Goal: Communication & Community: Answer question/provide support

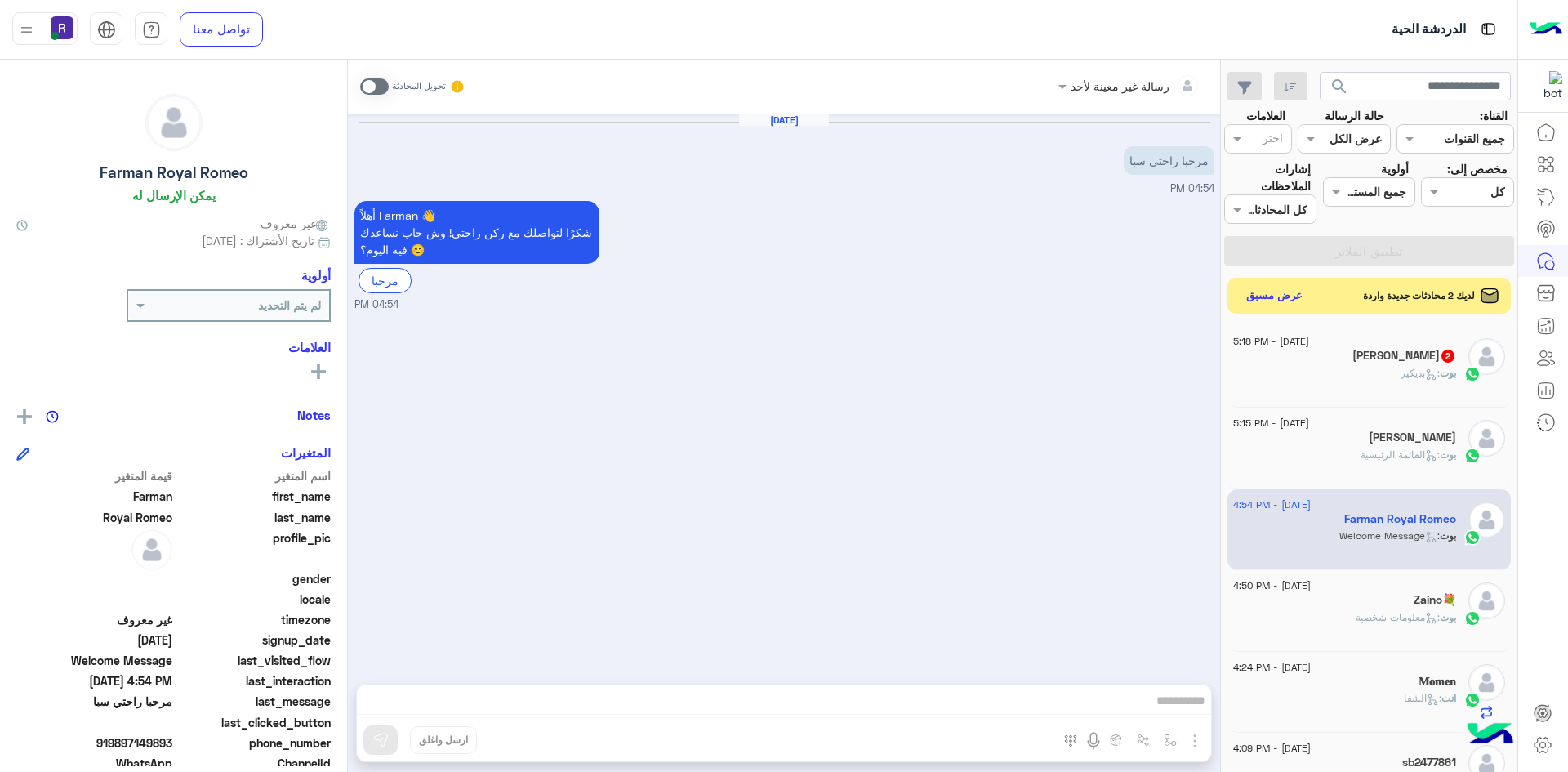
click at [368, 85] on span at bounding box center [374, 86] width 29 height 16
click at [1195, 742] on img "button" at bounding box center [1195, 741] width 20 height 20
click at [1177, 706] on span "الصور" at bounding box center [1163, 705] width 30 height 19
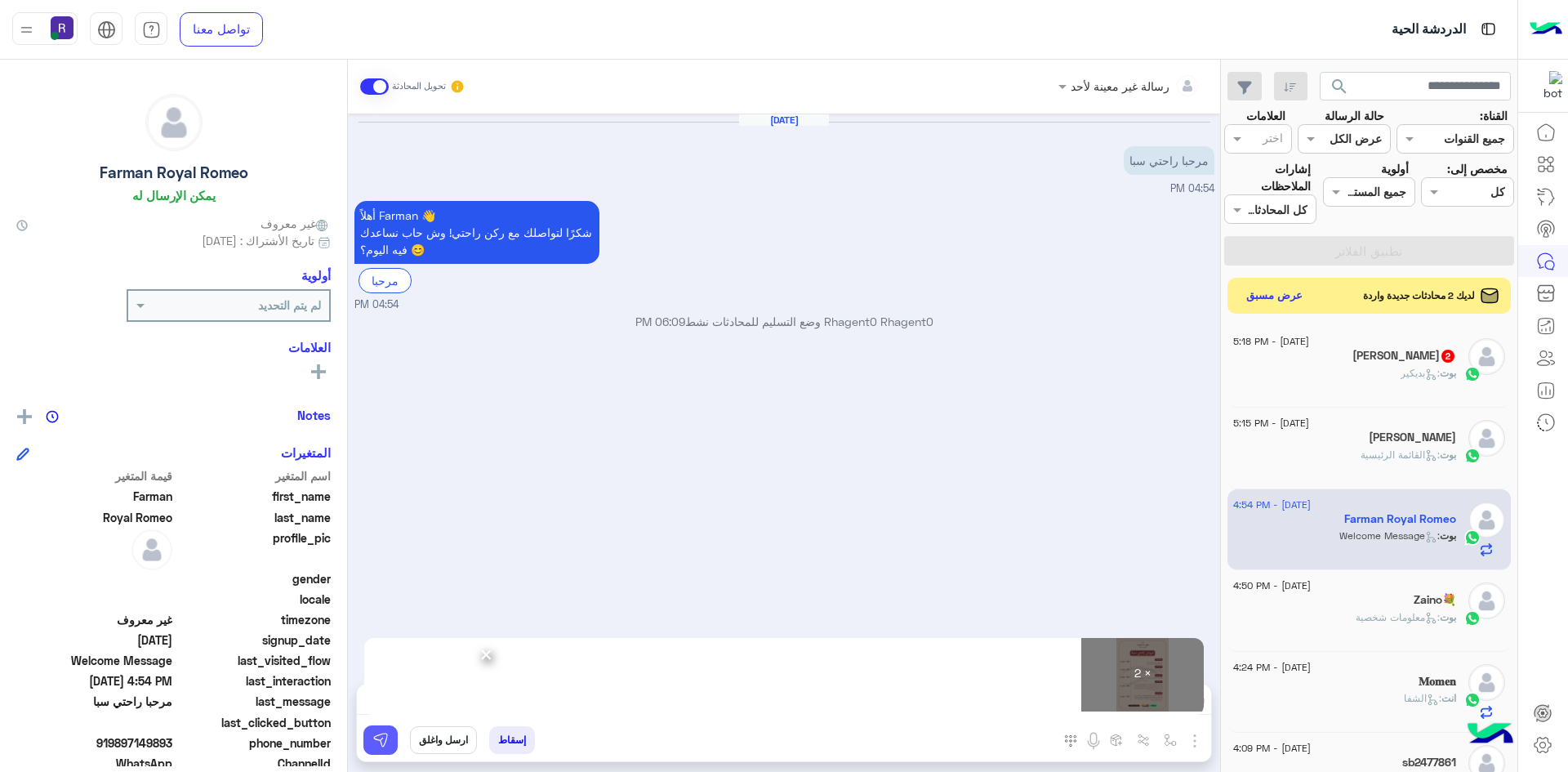
click at [382, 749] on button at bounding box center [381, 740] width 35 height 30
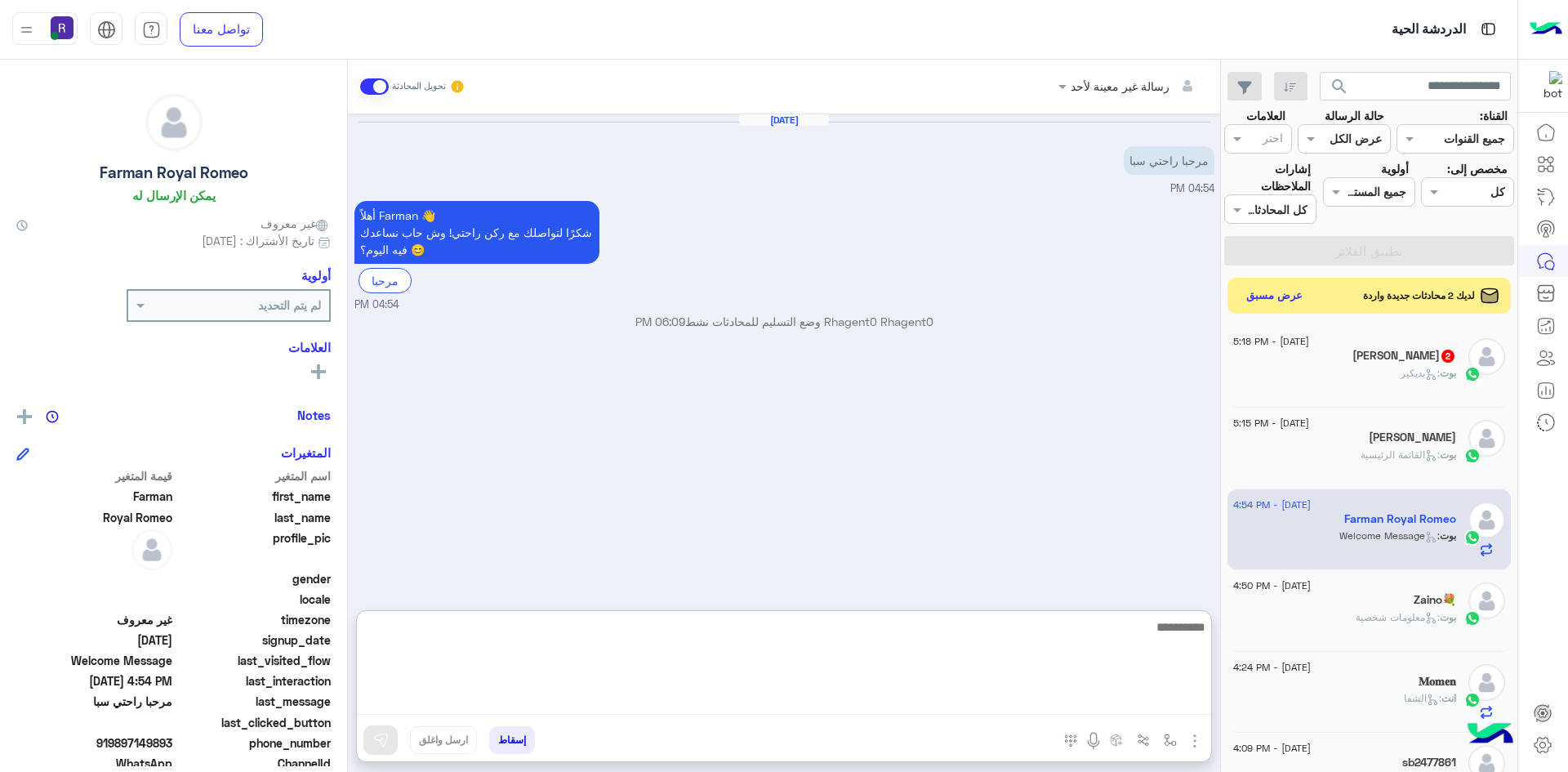
click at [1042, 707] on textarea at bounding box center [784, 665] width 854 height 98
paste textarea "*"
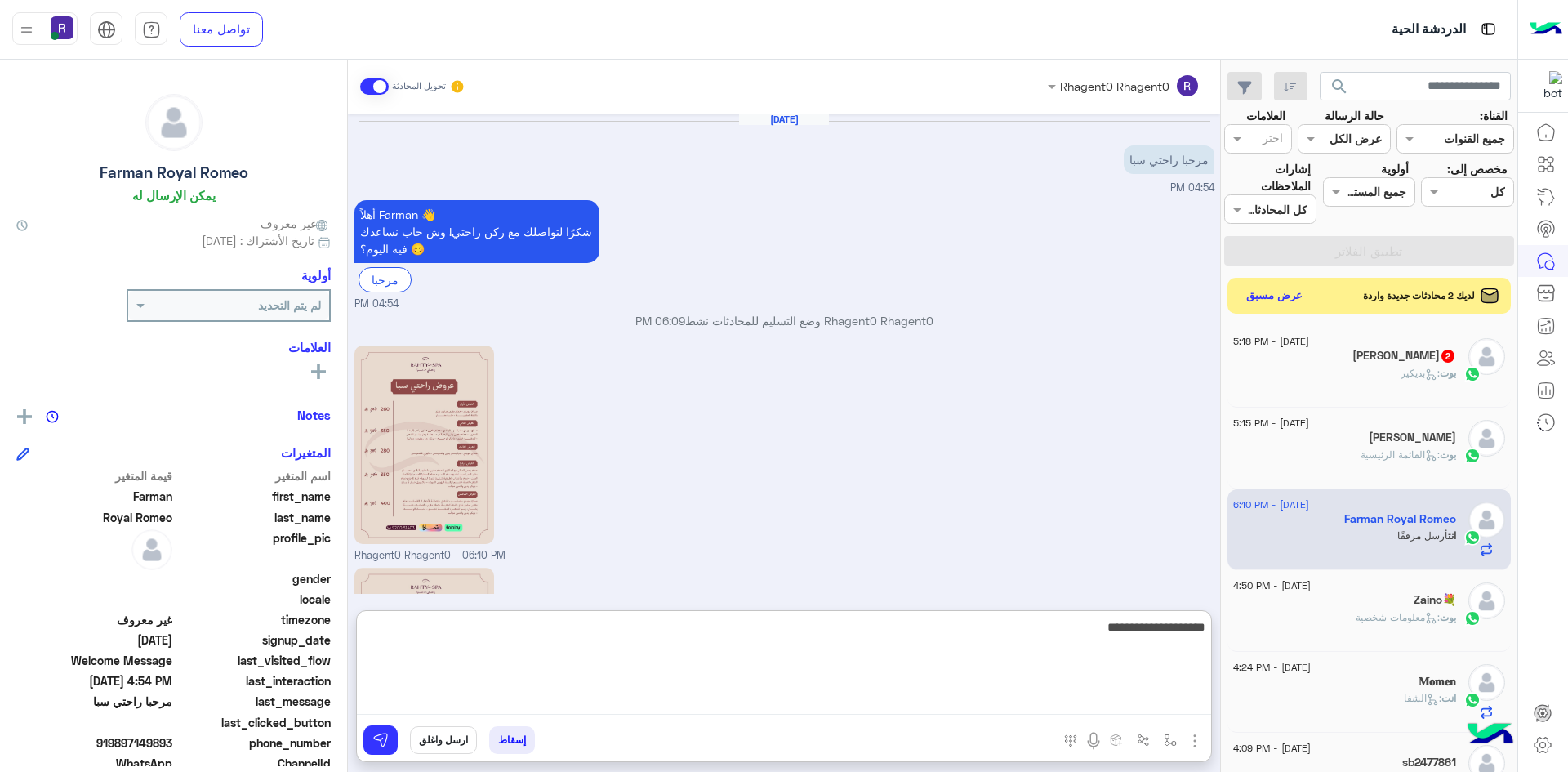
scroll to position [222, 0]
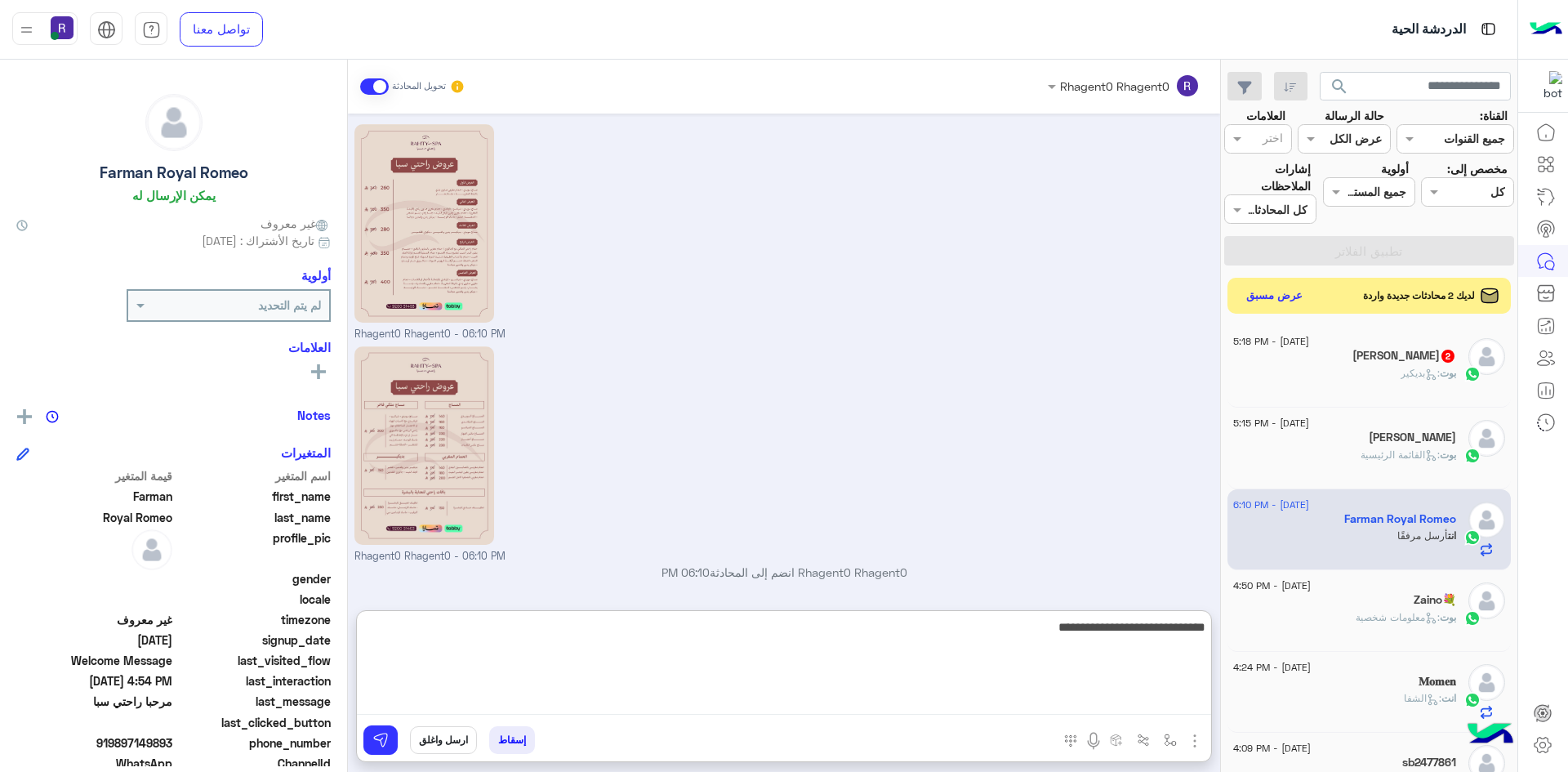
click at [1110, 637] on textarea "**********" at bounding box center [784, 665] width 854 height 98
type textarea "**********"
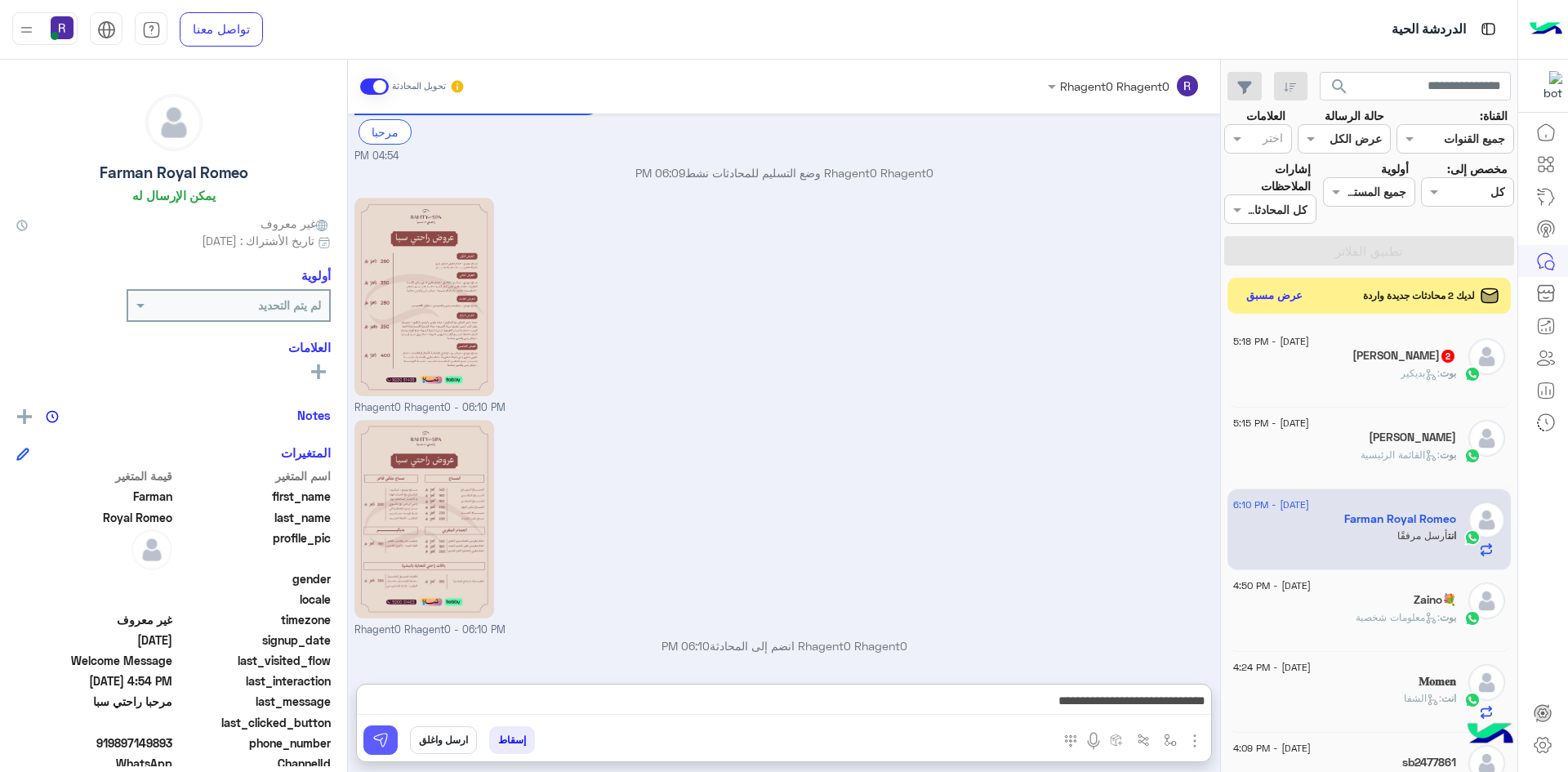
click at [372, 733] on img at bounding box center [381, 740] width 16 height 16
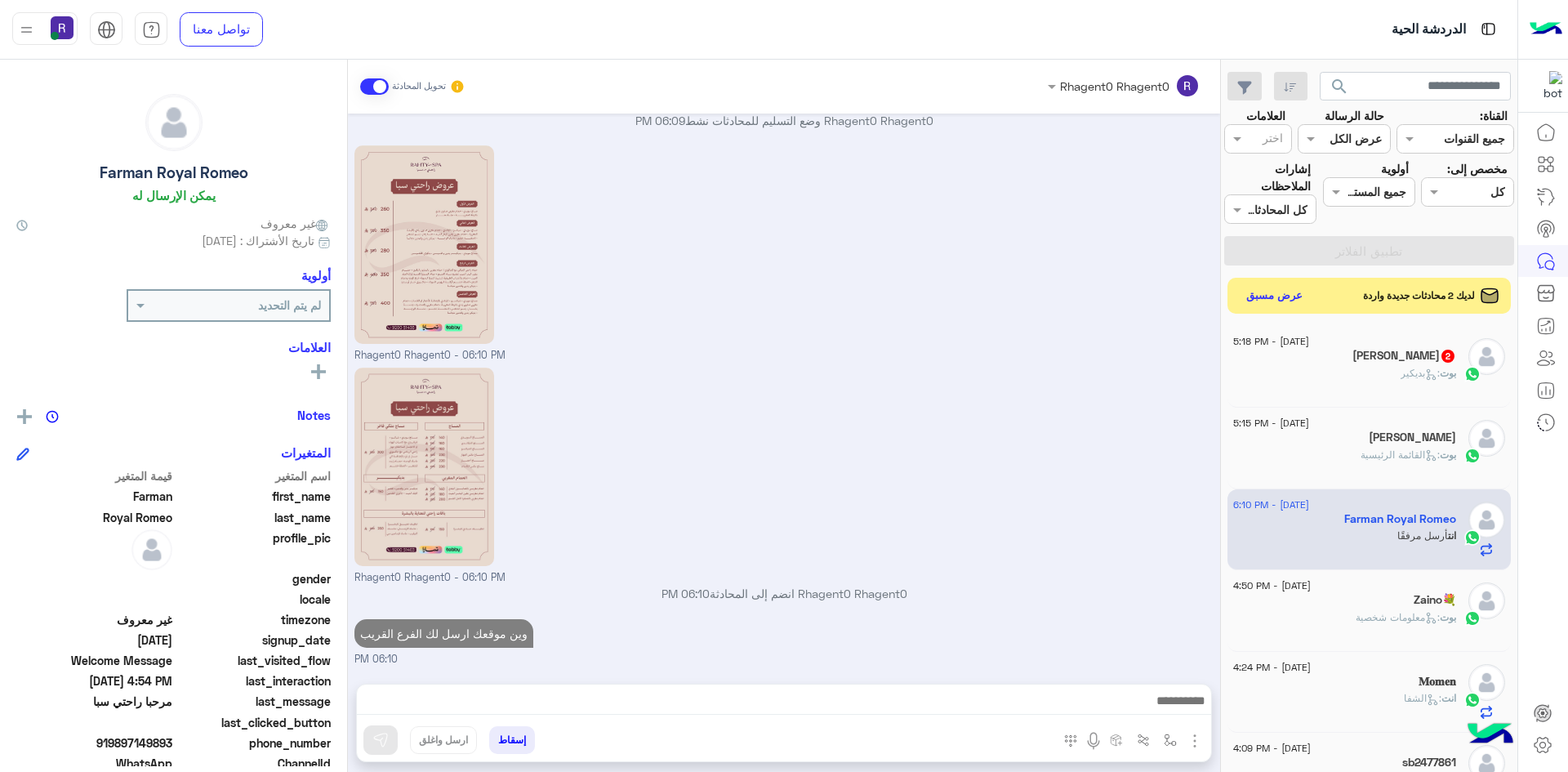
scroll to position [201, 0]
click at [1435, 390] on div "بوت : بديكير" at bounding box center [1344, 380] width 223 height 29
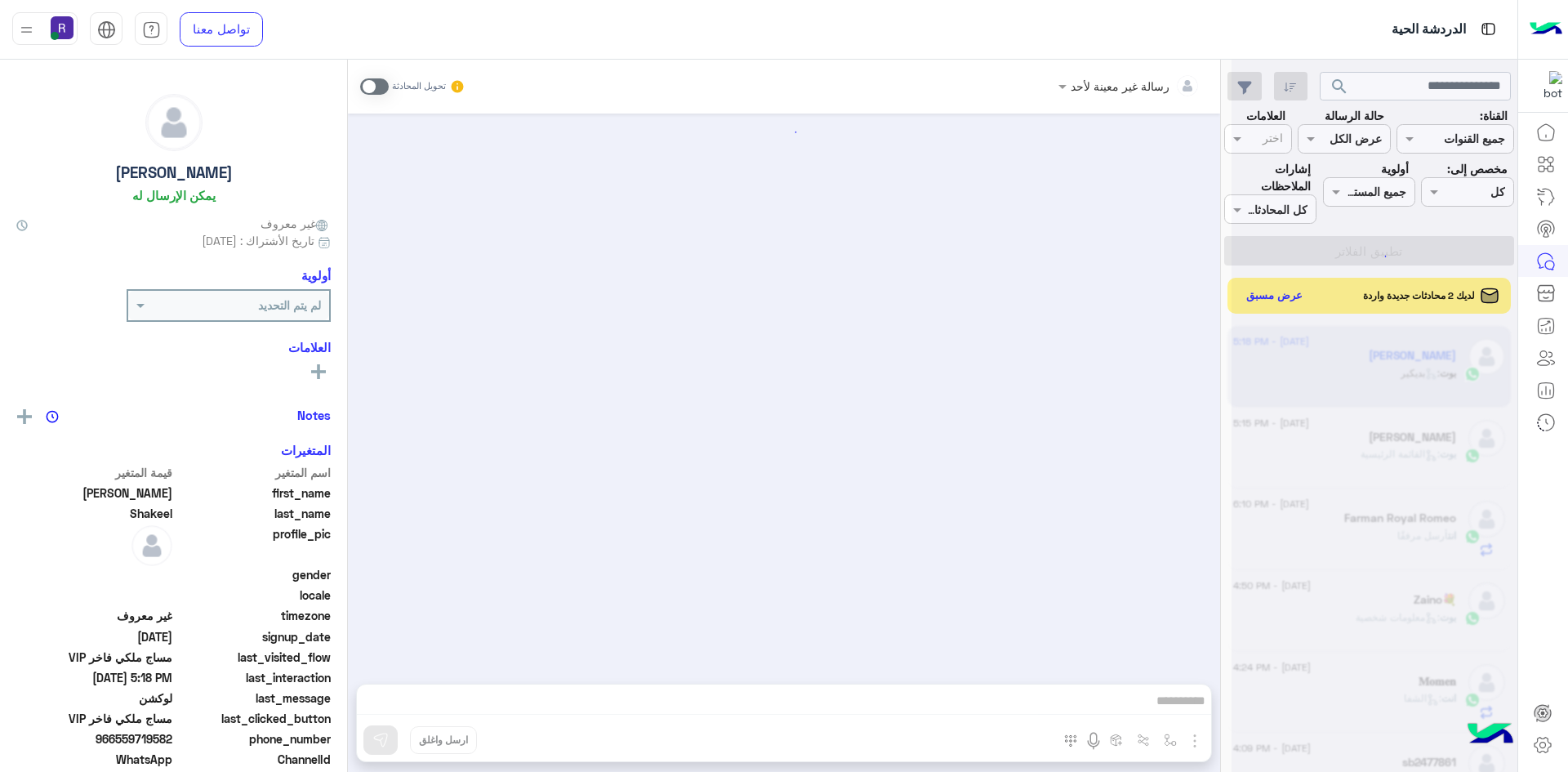
scroll to position [2262, 0]
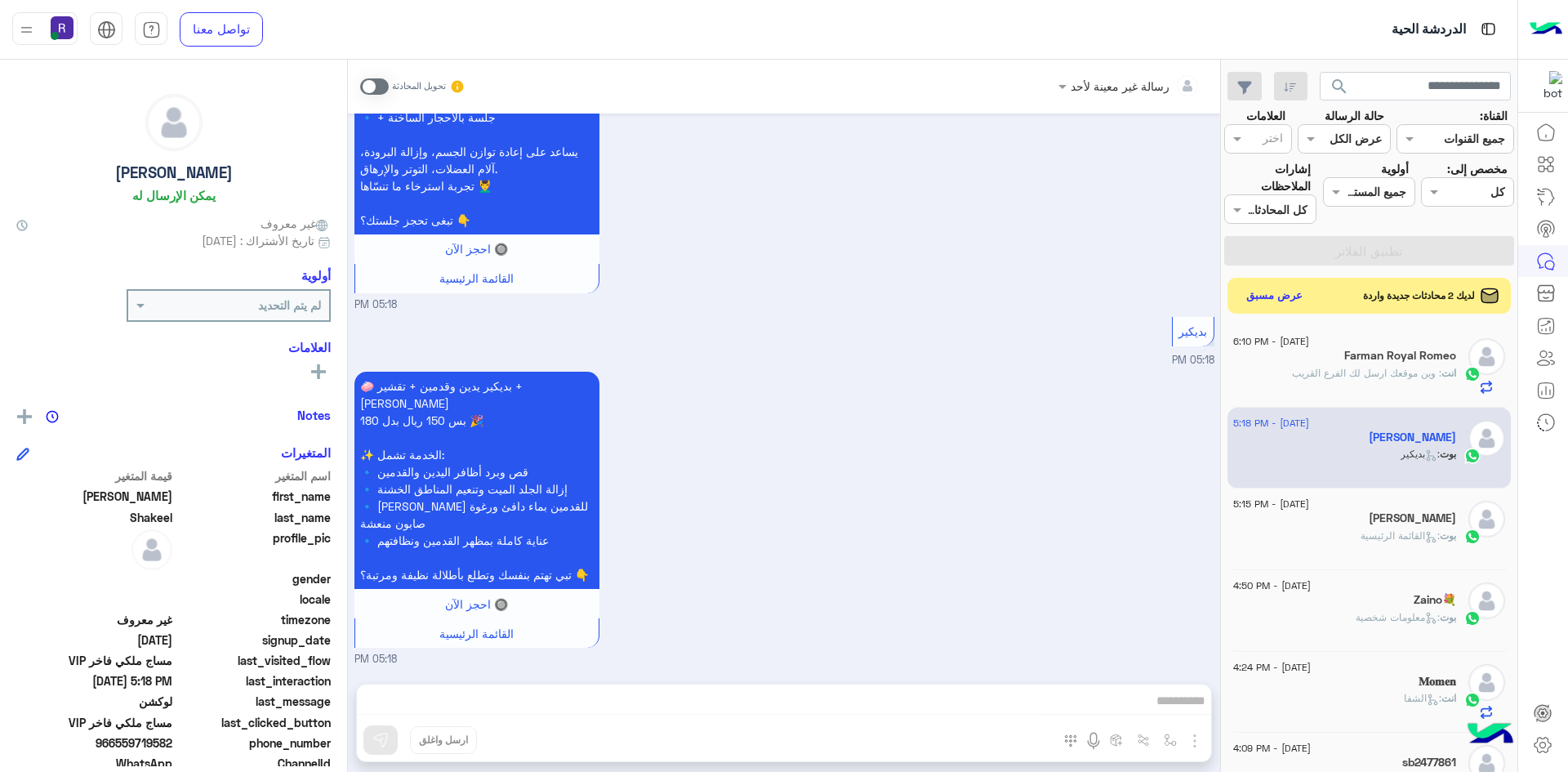
click at [385, 79] on span at bounding box center [374, 86] width 29 height 16
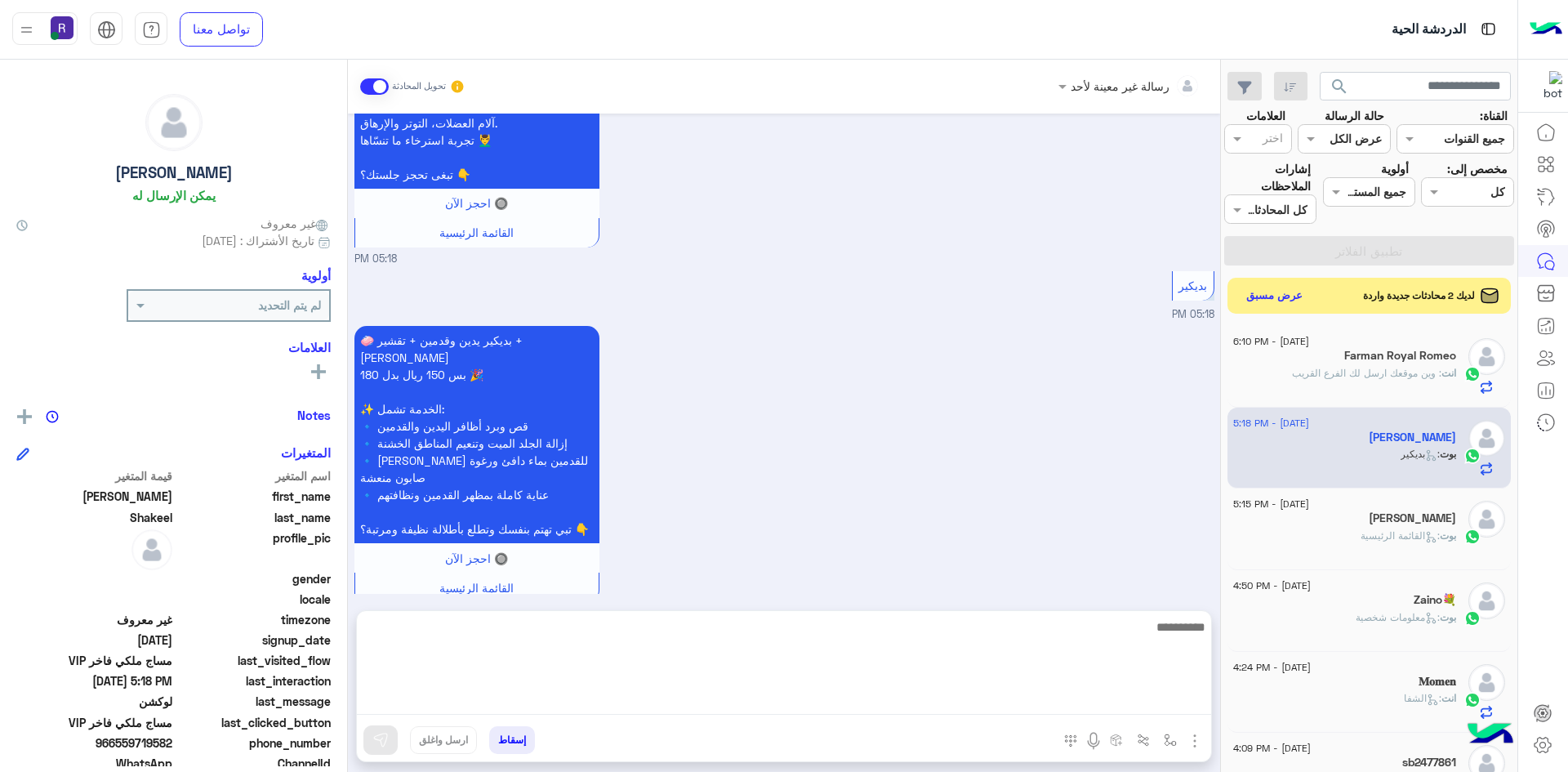
click at [969, 703] on textarea at bounding box center [784, 665] width 854 height 98
paste textarea "**********"
type textarea "**********"
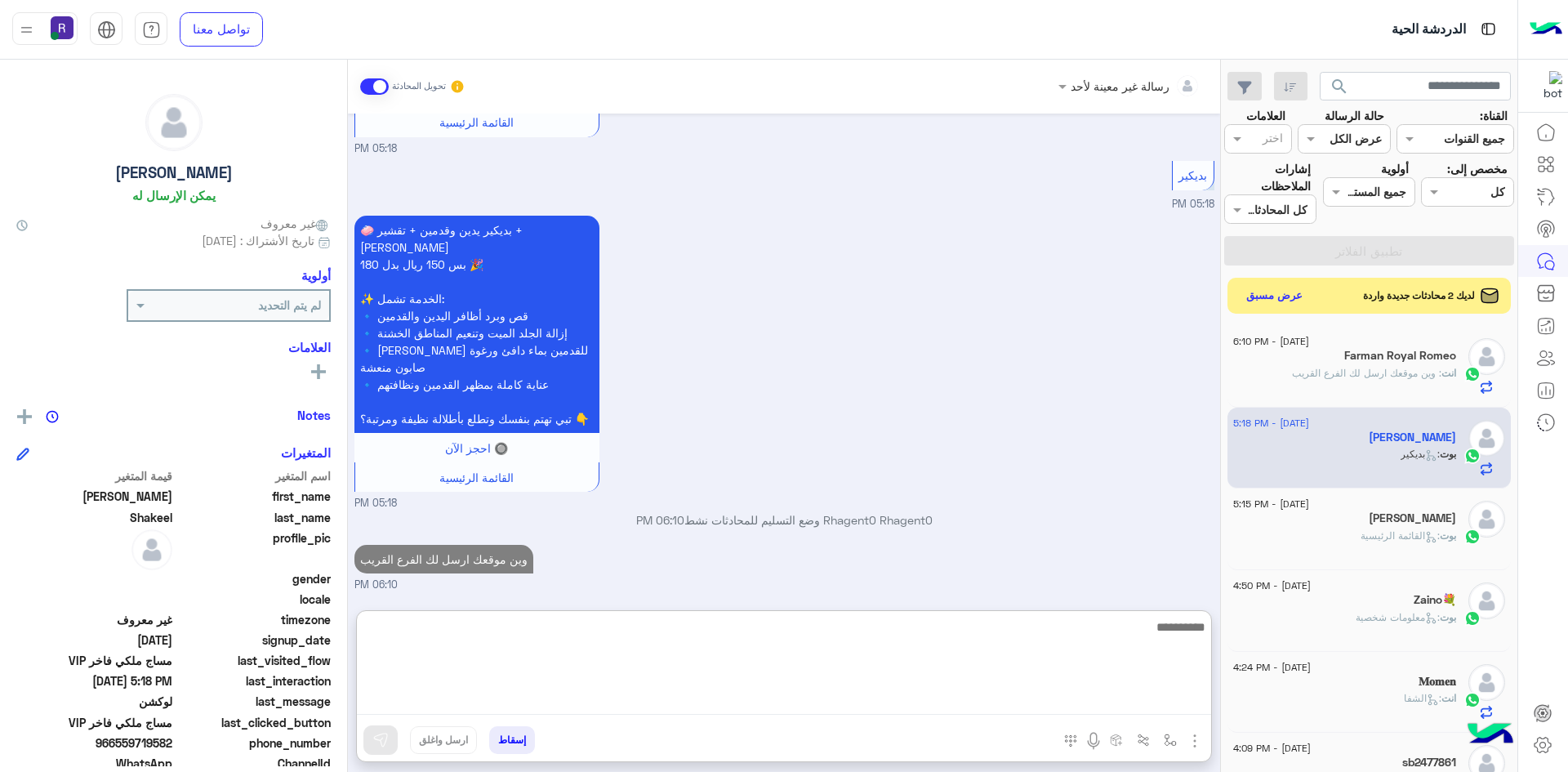
scroll to position [2448, 0]
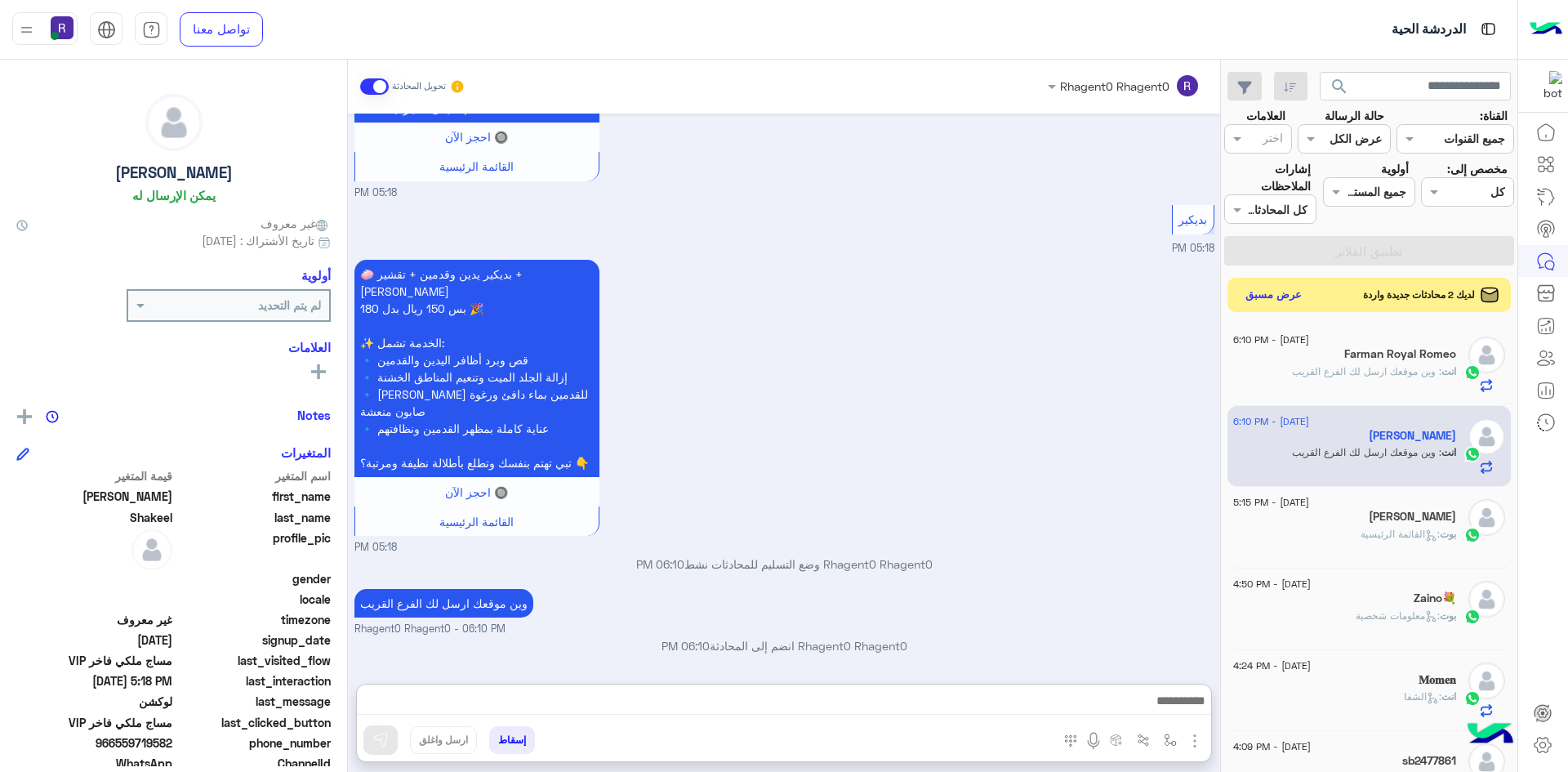
click at [1288, 289] on button "عرض مسبق" at bounding box center [1274, 295] width 68 height 22
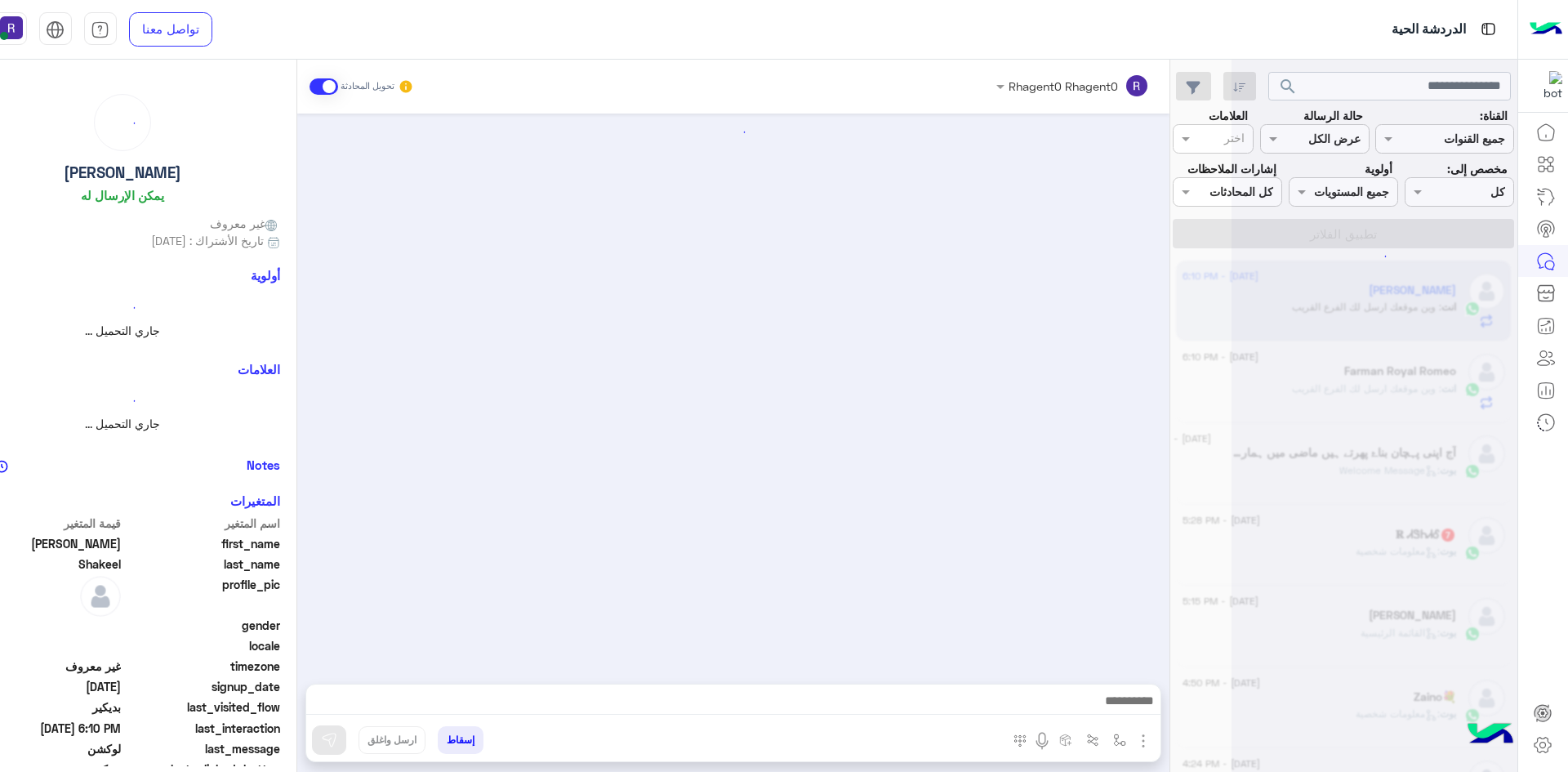
scroll to position [2160, 0]
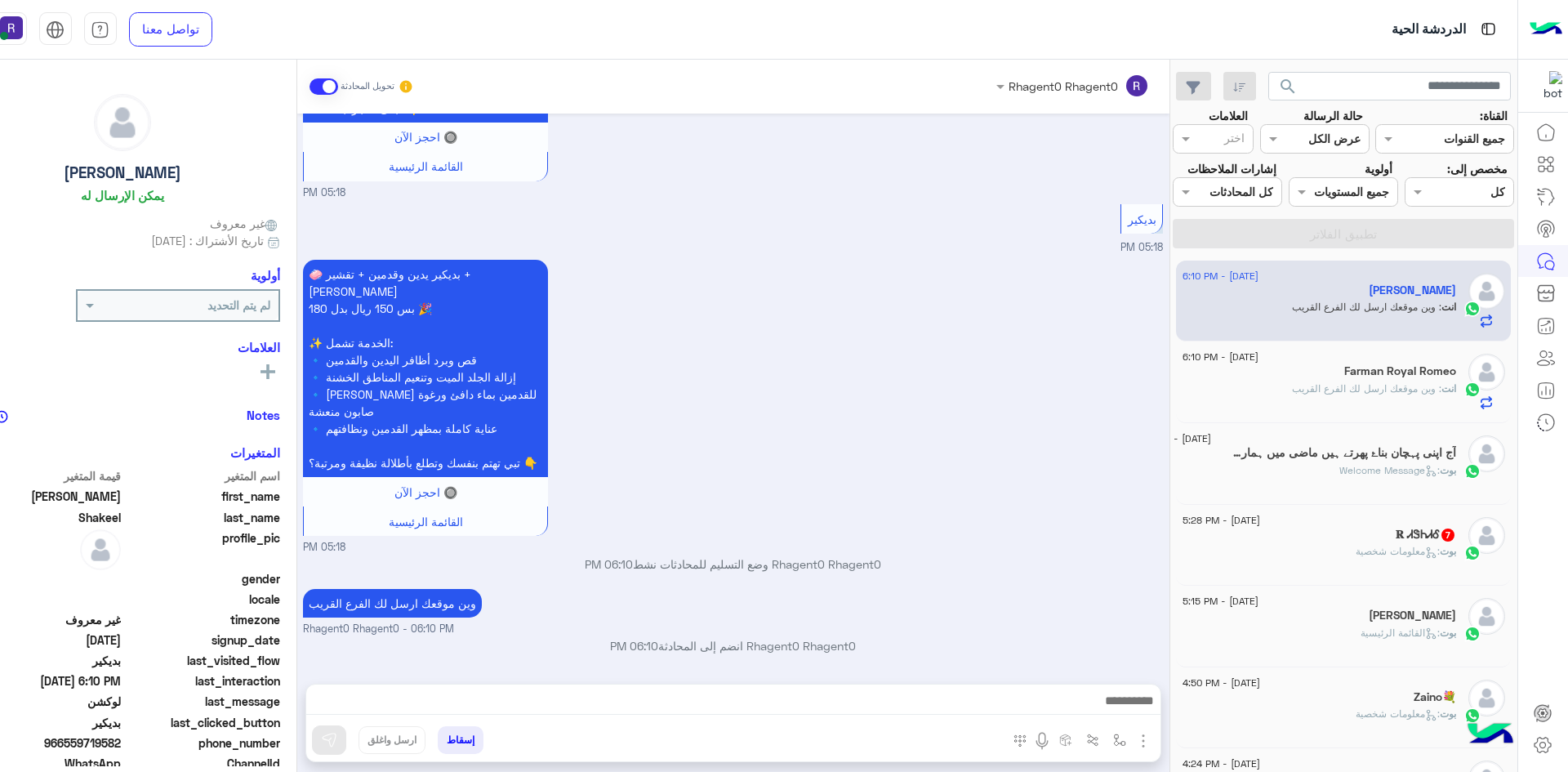
click at [1395, 529] on h5 "𝐑 ᏗᏕᏂᏗᎴ 7" at bounding box center [1426, 534] width 61 height 14
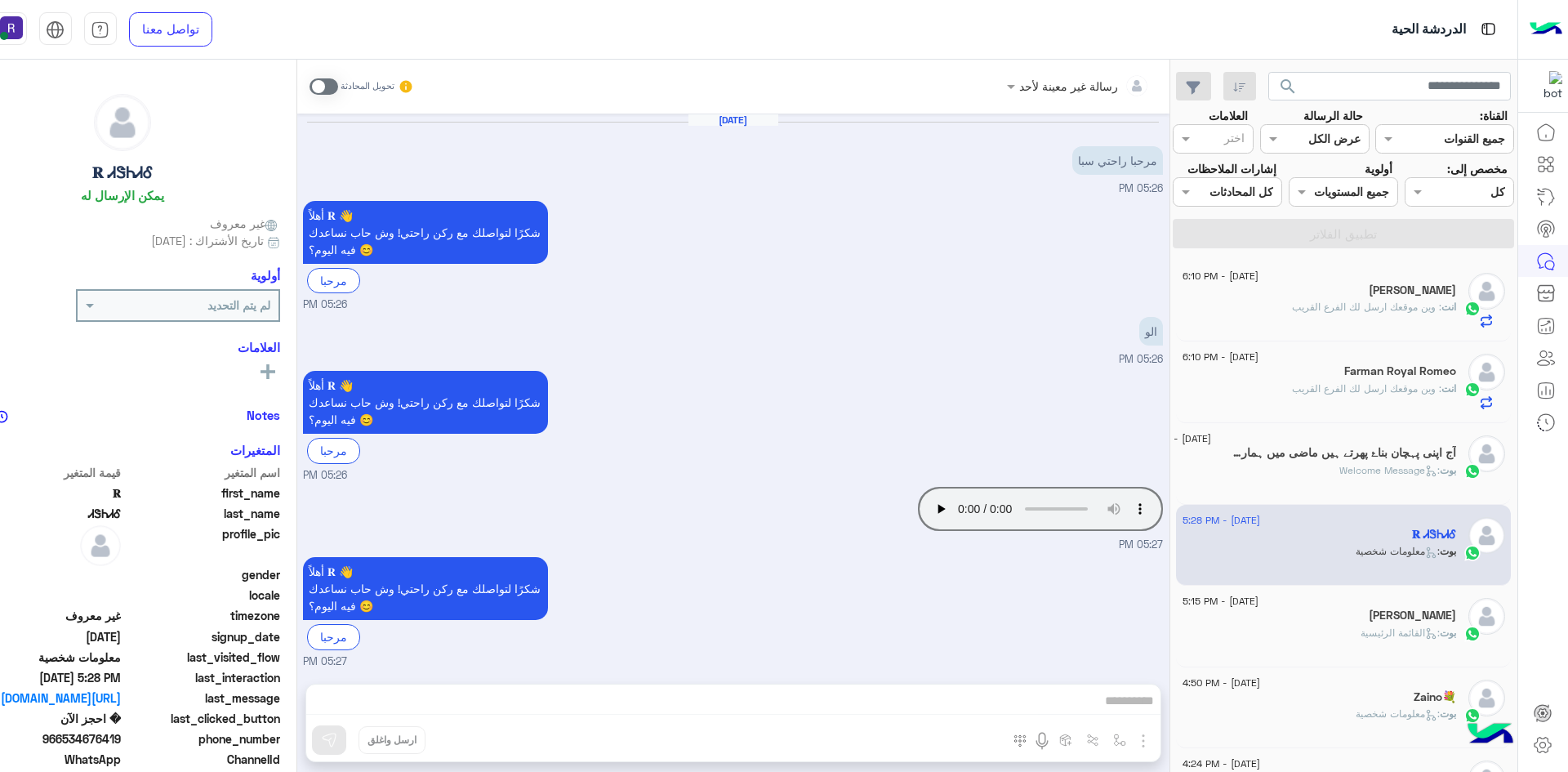
scroll to position [870, 0]
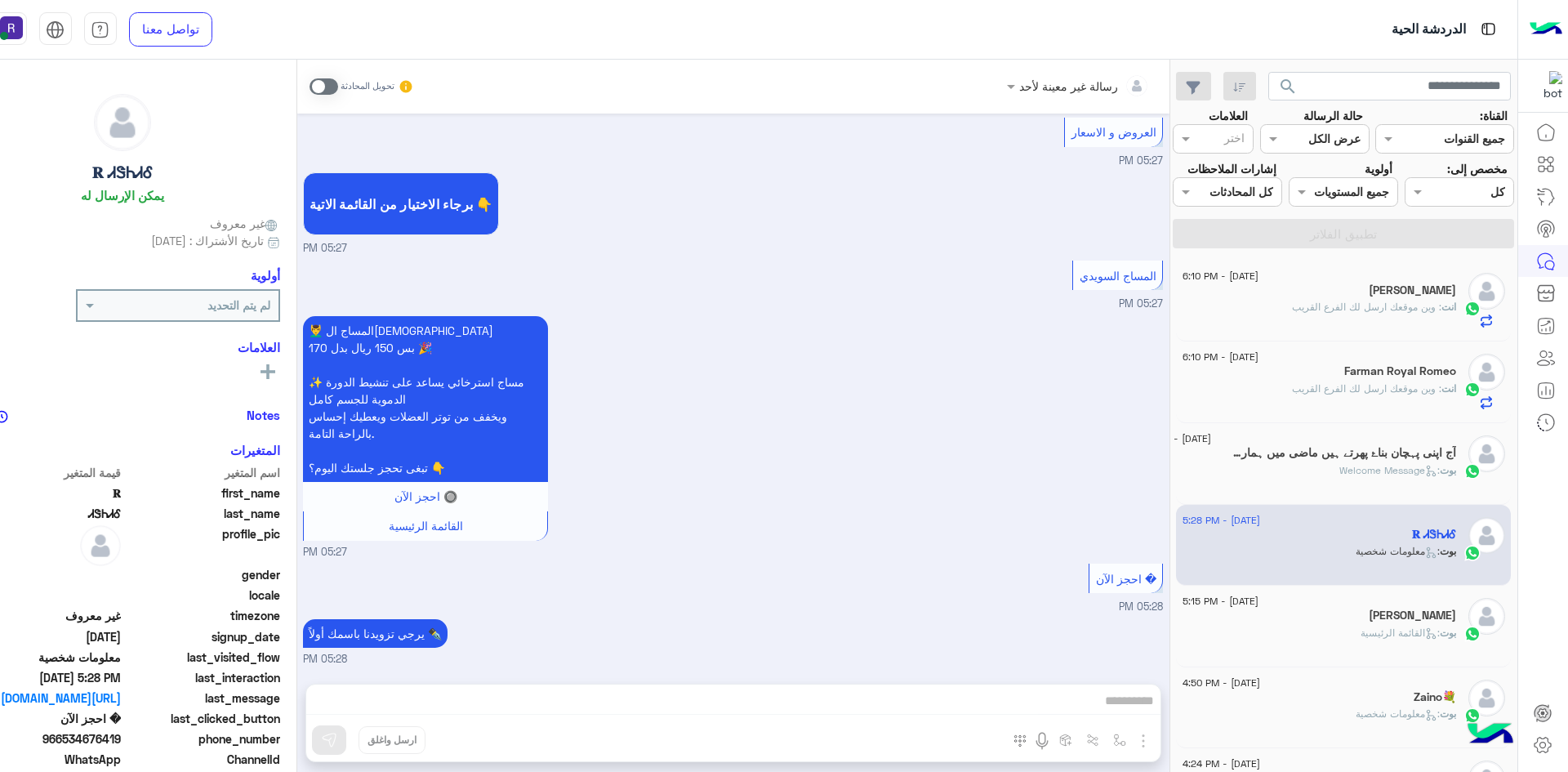
click at [328, 90] on span at bounding box center [323, 86] width 29 height 16
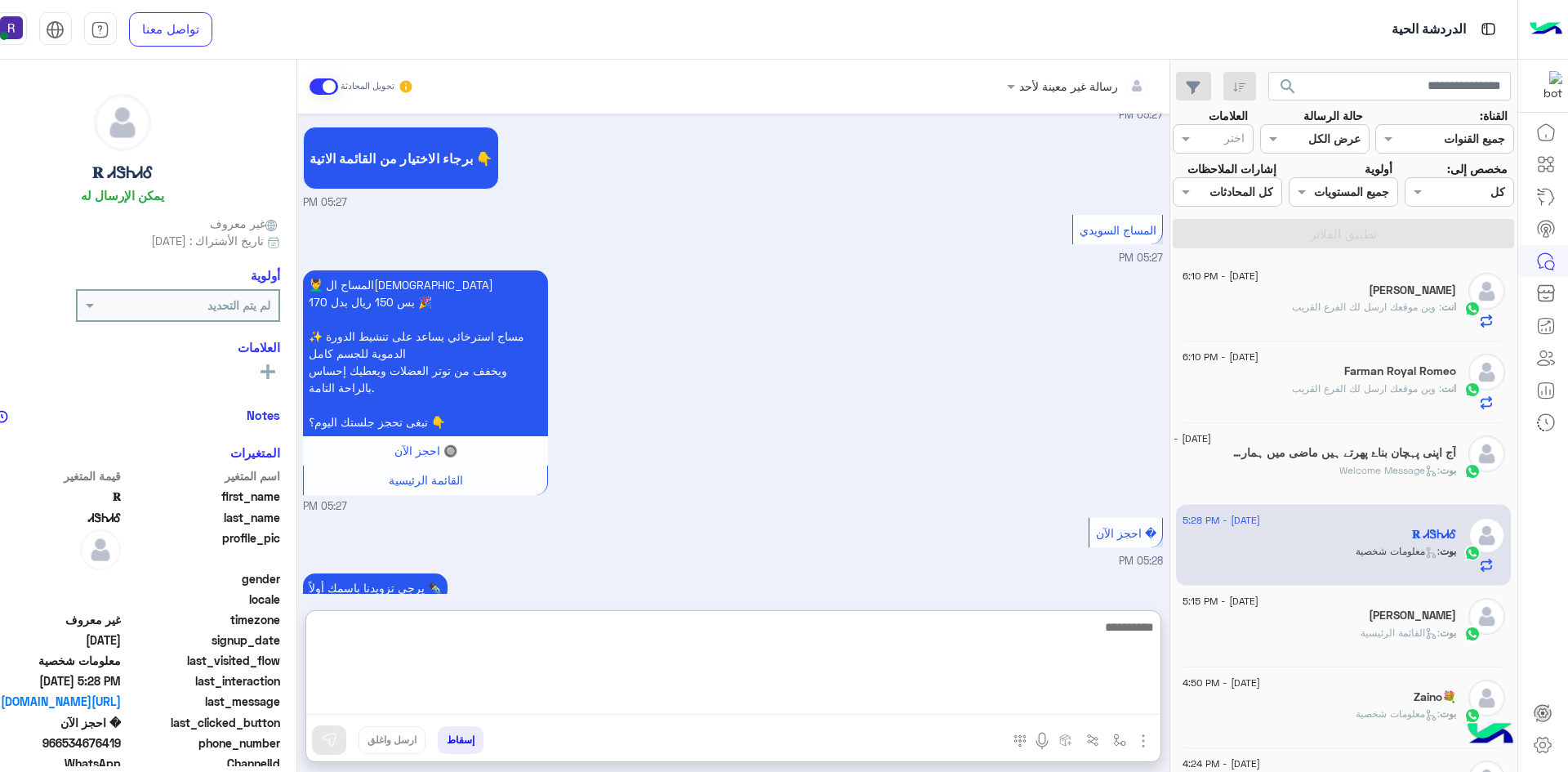
click at [693, 697] on textarea at bounding box center [733, 665] width 854 height 98
paste textarea "**********"
type textarea "**********"
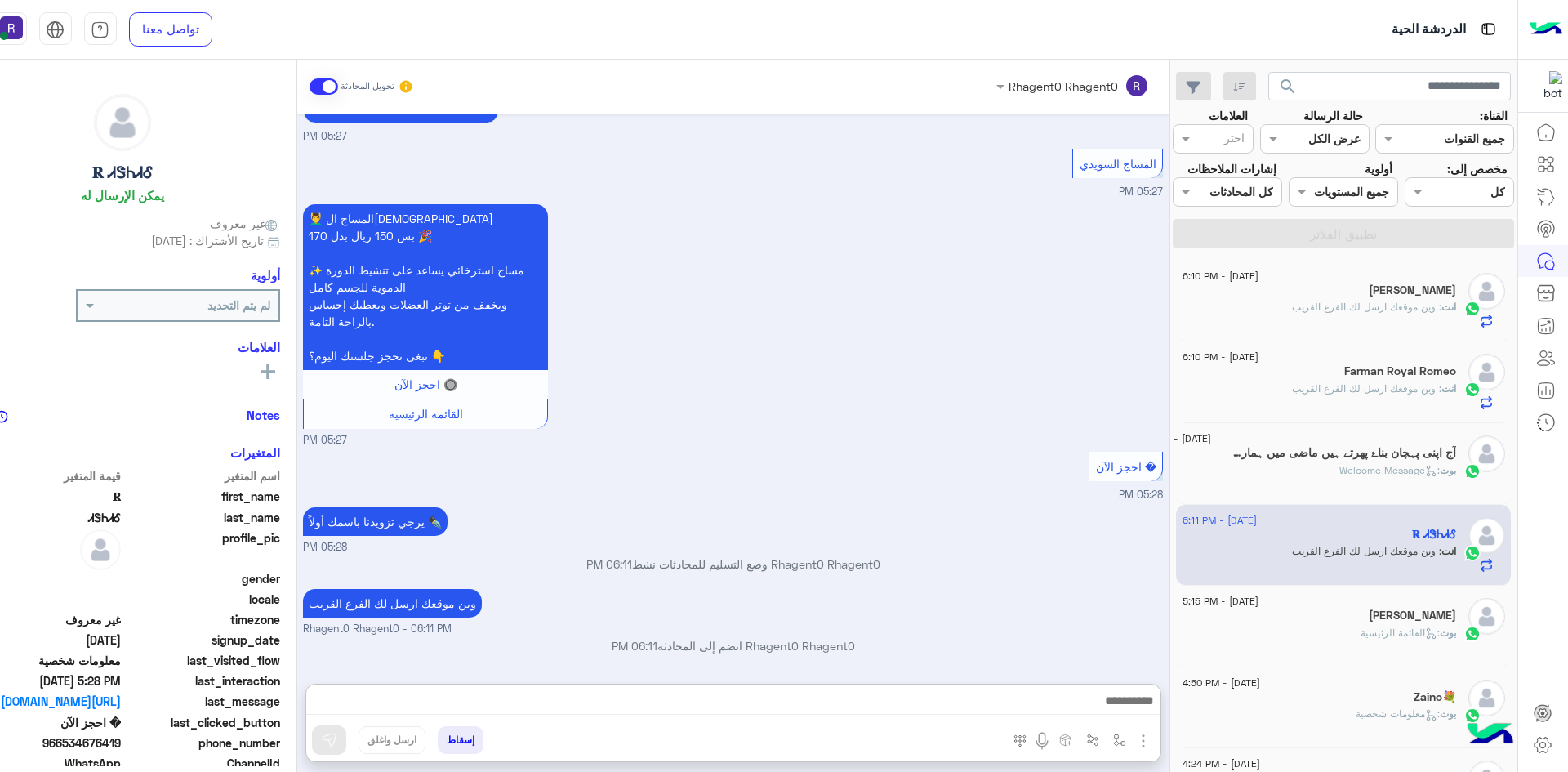
click at [1340, 138] on input "text" at bounding box center [1334, 139] width 53 height 17
click at [980, 262] on div "💆‍♂️ المساج السويدي بس 150 ريال بدل 170 🎉 ✨ مساج استرخائي يساعد على تنشيط الدور…" at bounding box center [733, 324] width 860 height 248
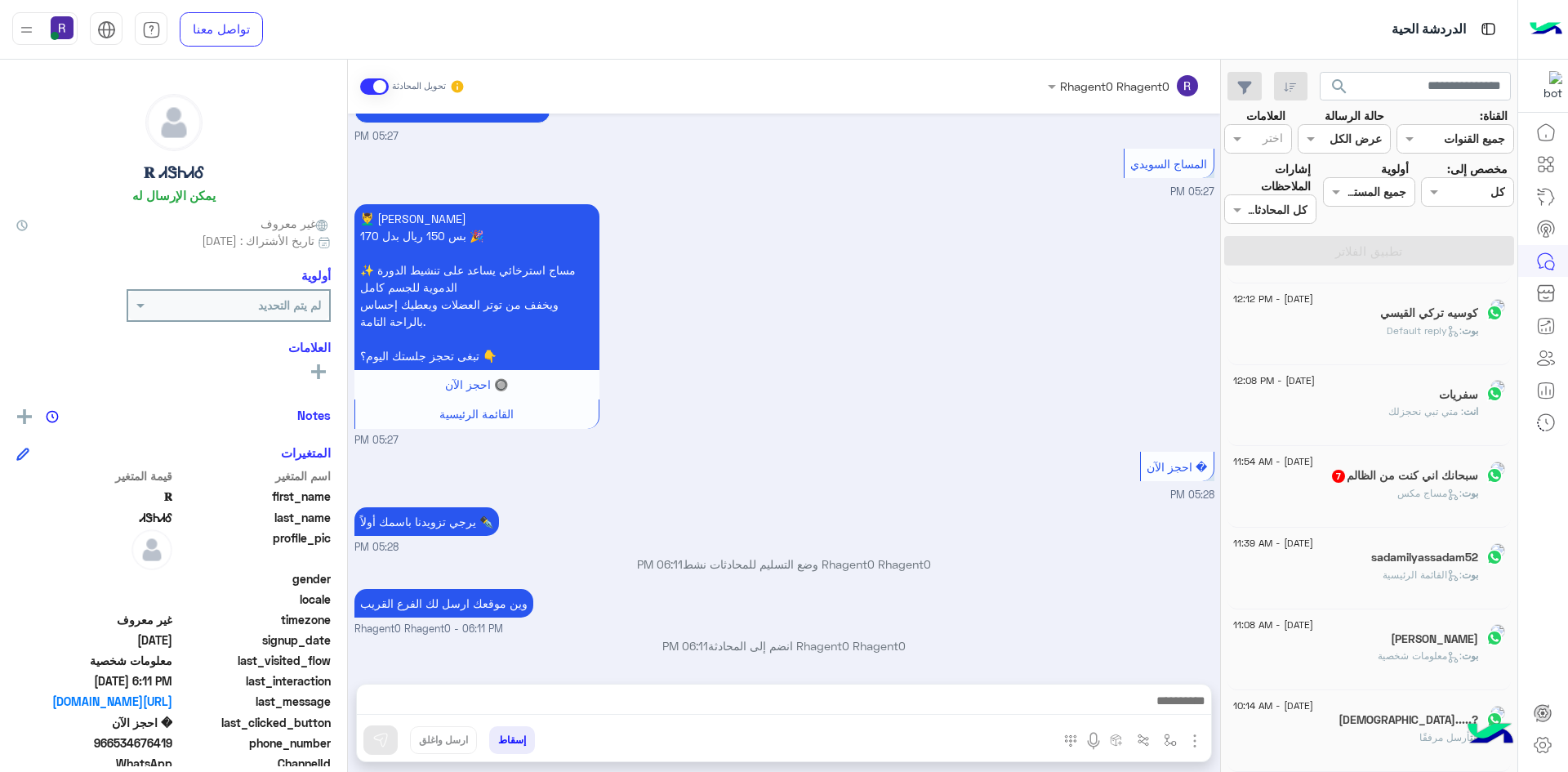
scroll to position [8, 0]
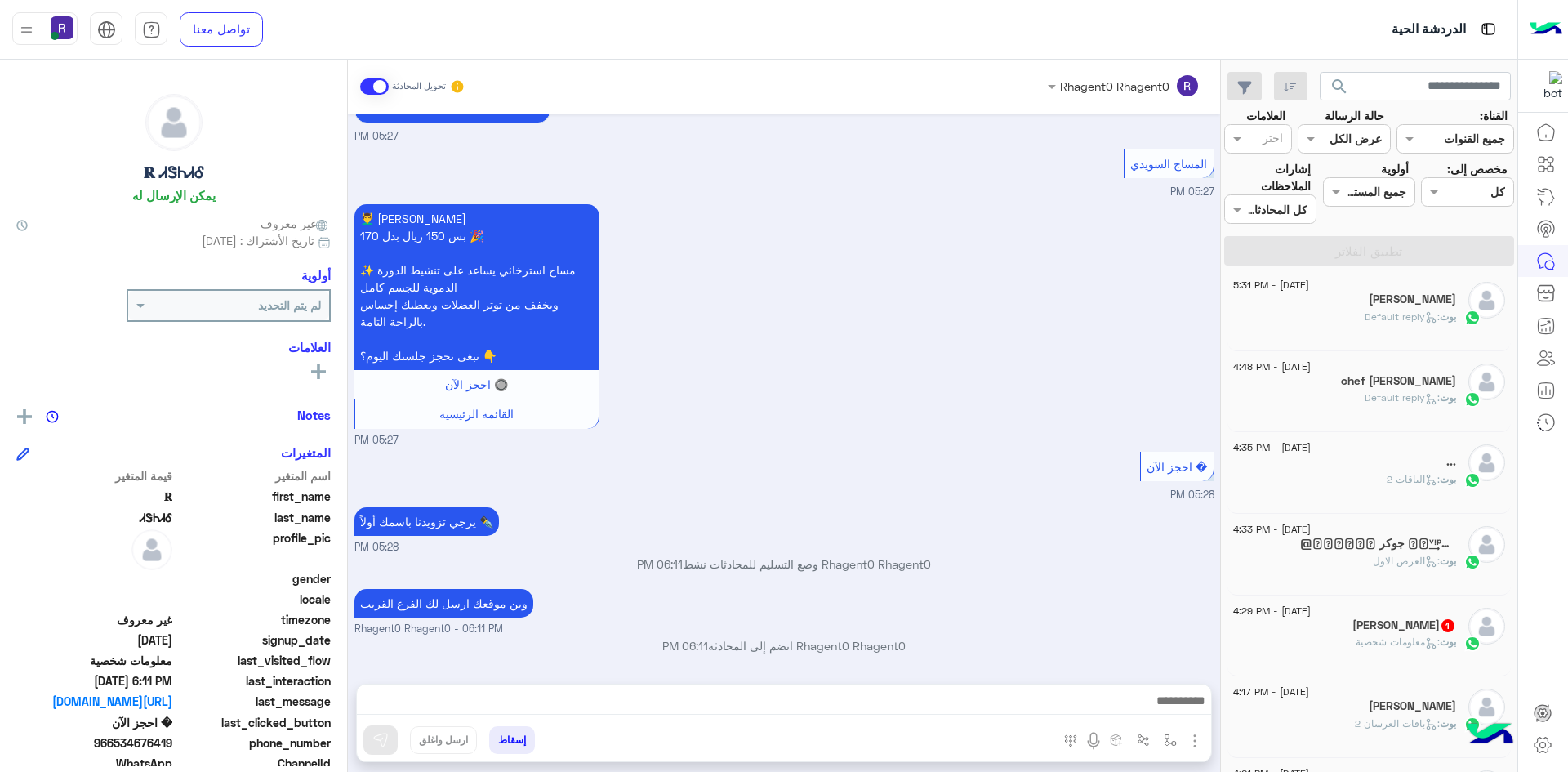
click at [1440, 631] on span "1" at bounding box center [1448, 624] width 16 height 14
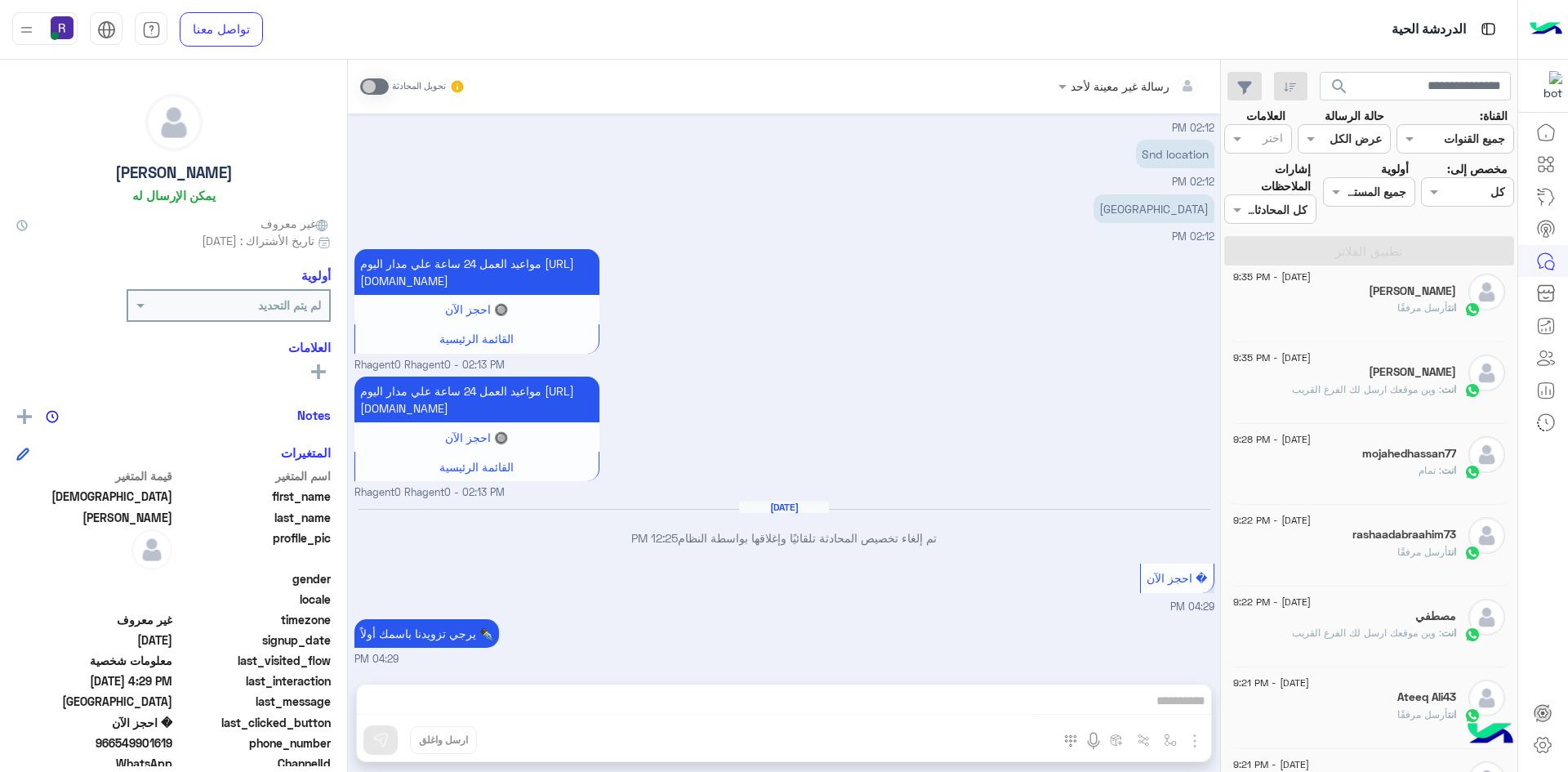
scroll to position [907, 0]
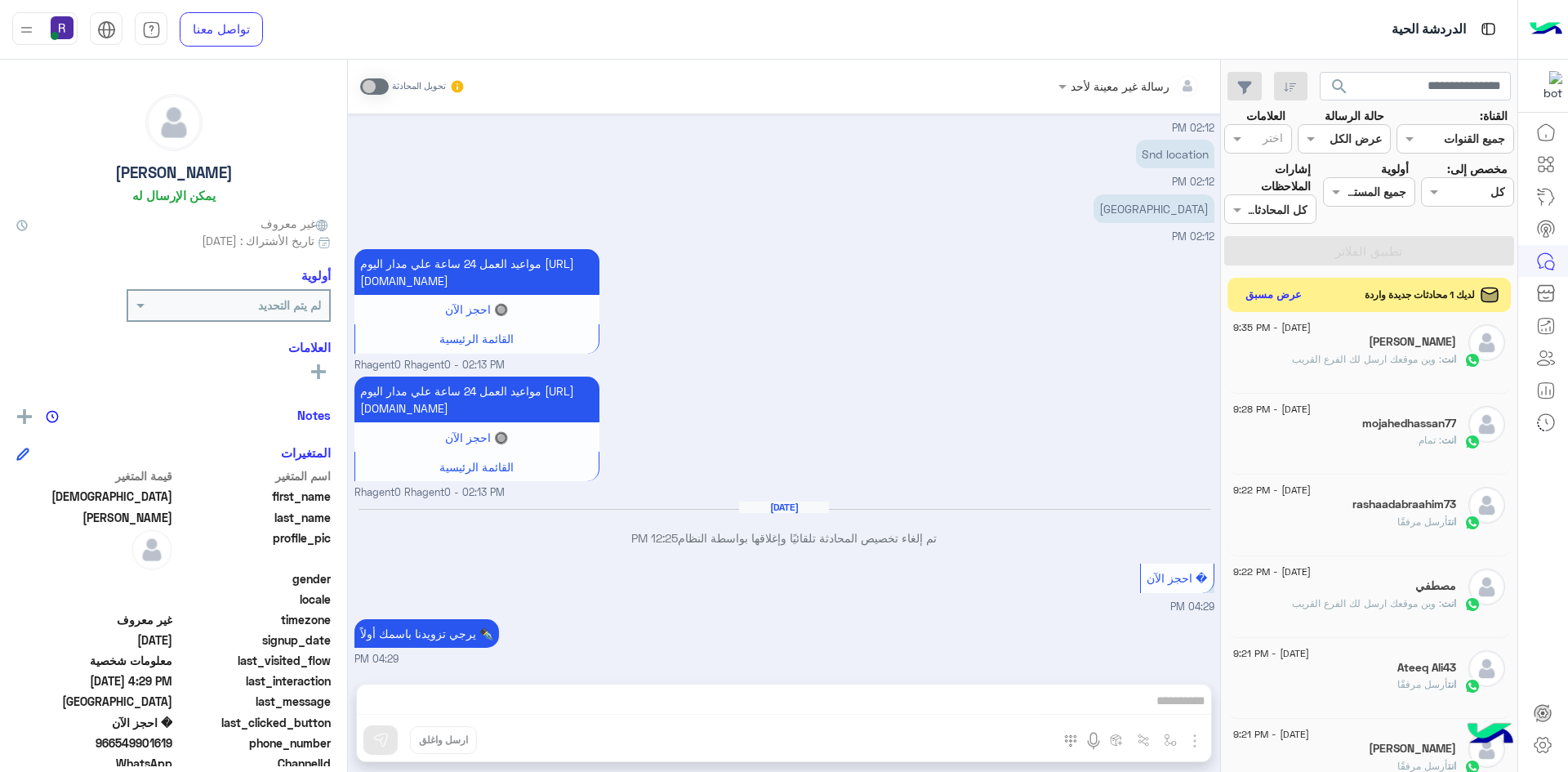
click at [1277, 289] on button "عرض مسبق" at bounding box center [1274, 295] width 68 height 22
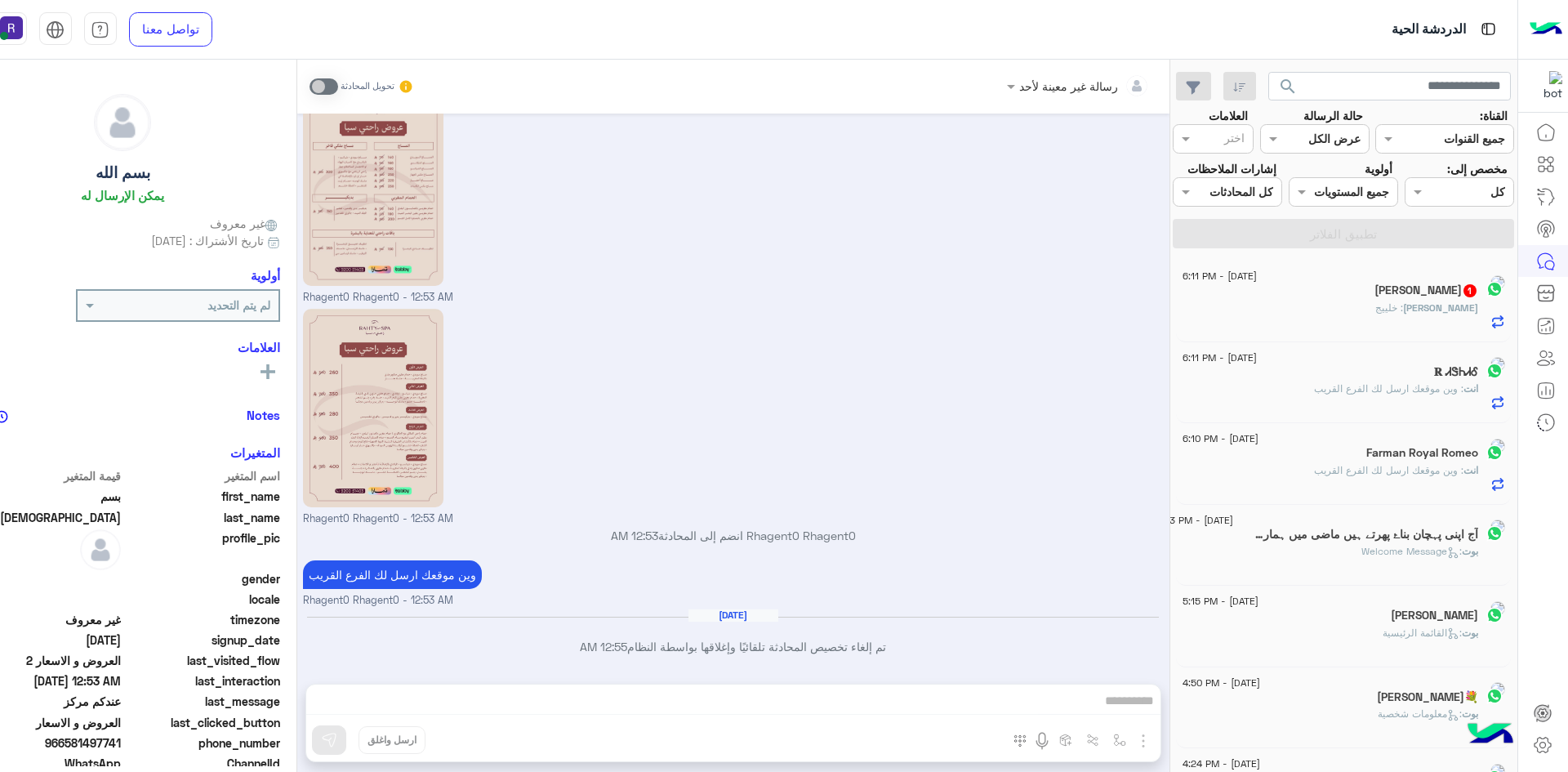
scroll to position [8, 0]
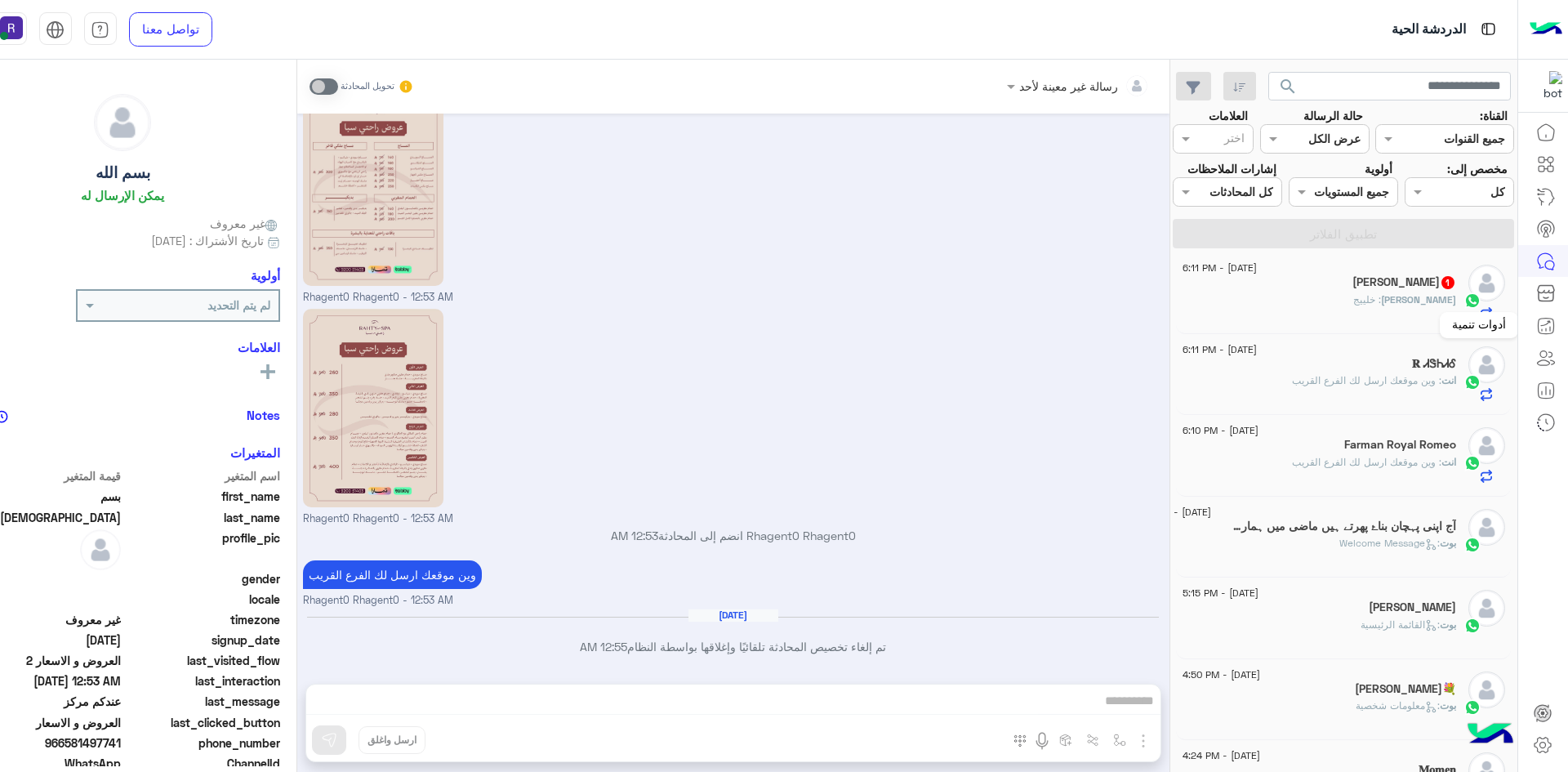
click at [1435, 303] on span "Malik" at bounding box center [1418, 299] width 75 height 12
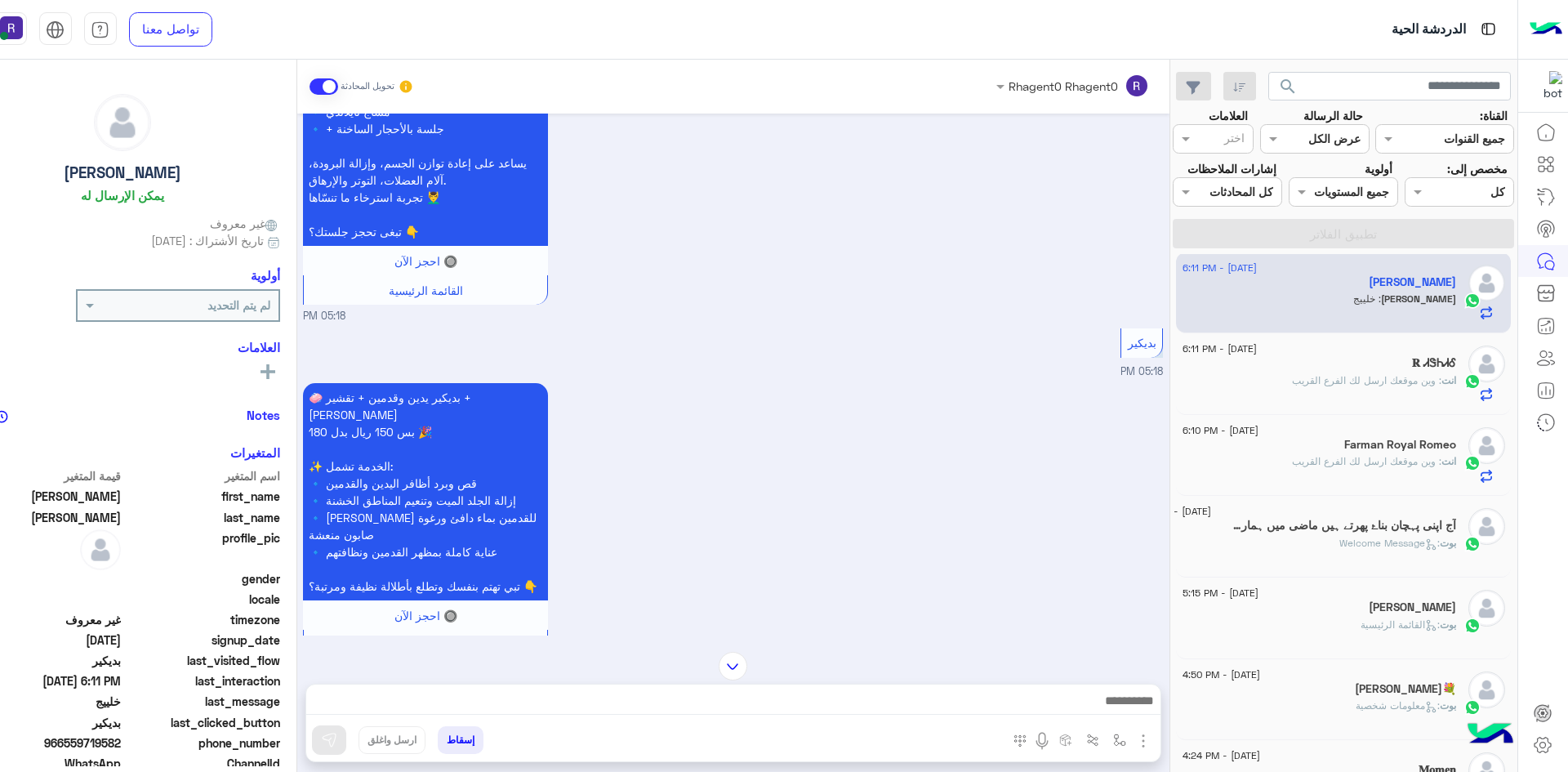
scroll to position [1897, 0]
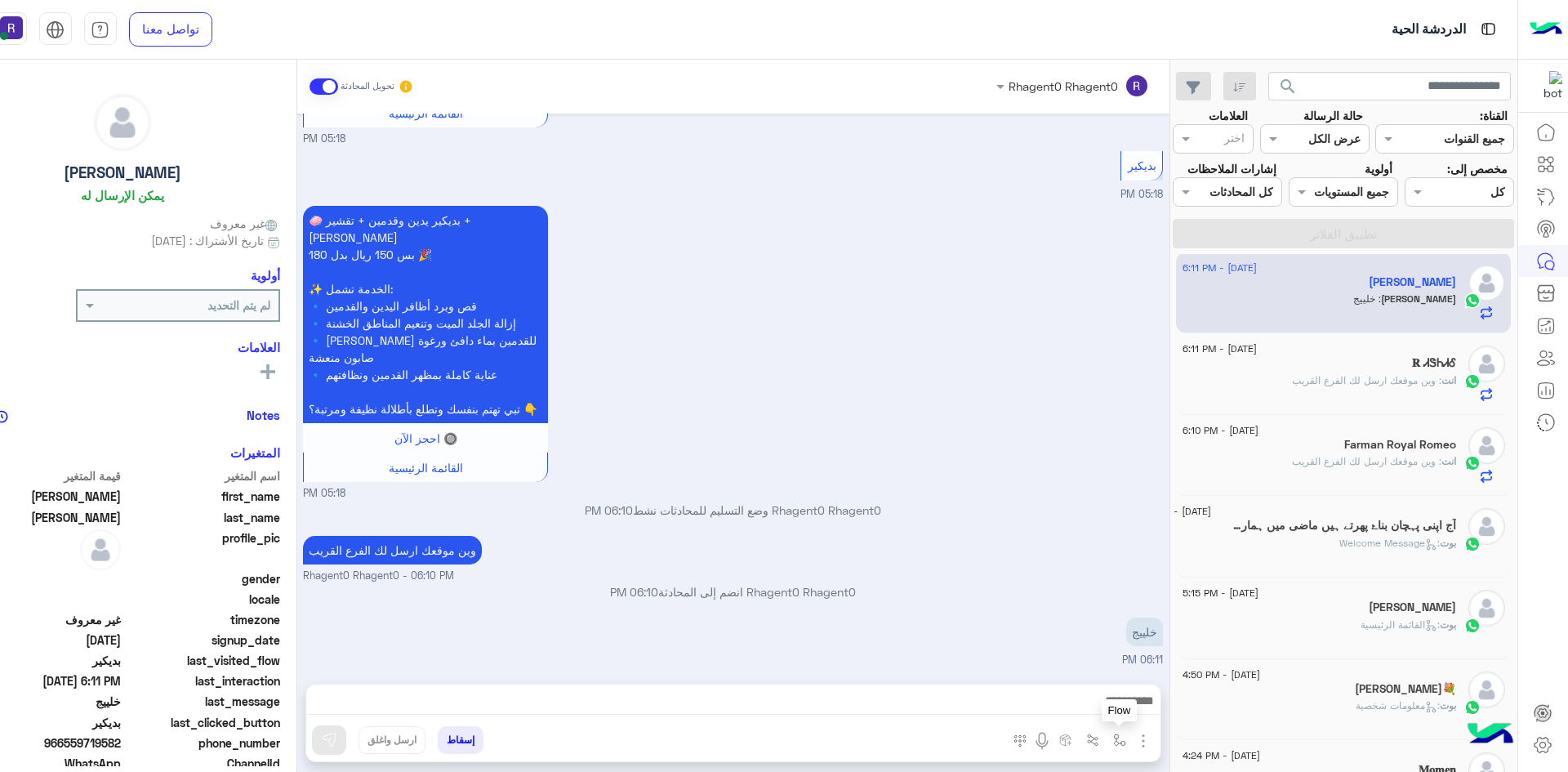
click at [1120, 747] on button "button" at bounding box center [1119, 739] width 27 height 27
click at [1093, 700] on input "text" at bounding box center [1069, 704] width 110 height 19
type input "*****"
click at [1050, 672] on div "الجنادرية" at bounding box center [1071, 675] width 121 height 32
type textarea "*********"
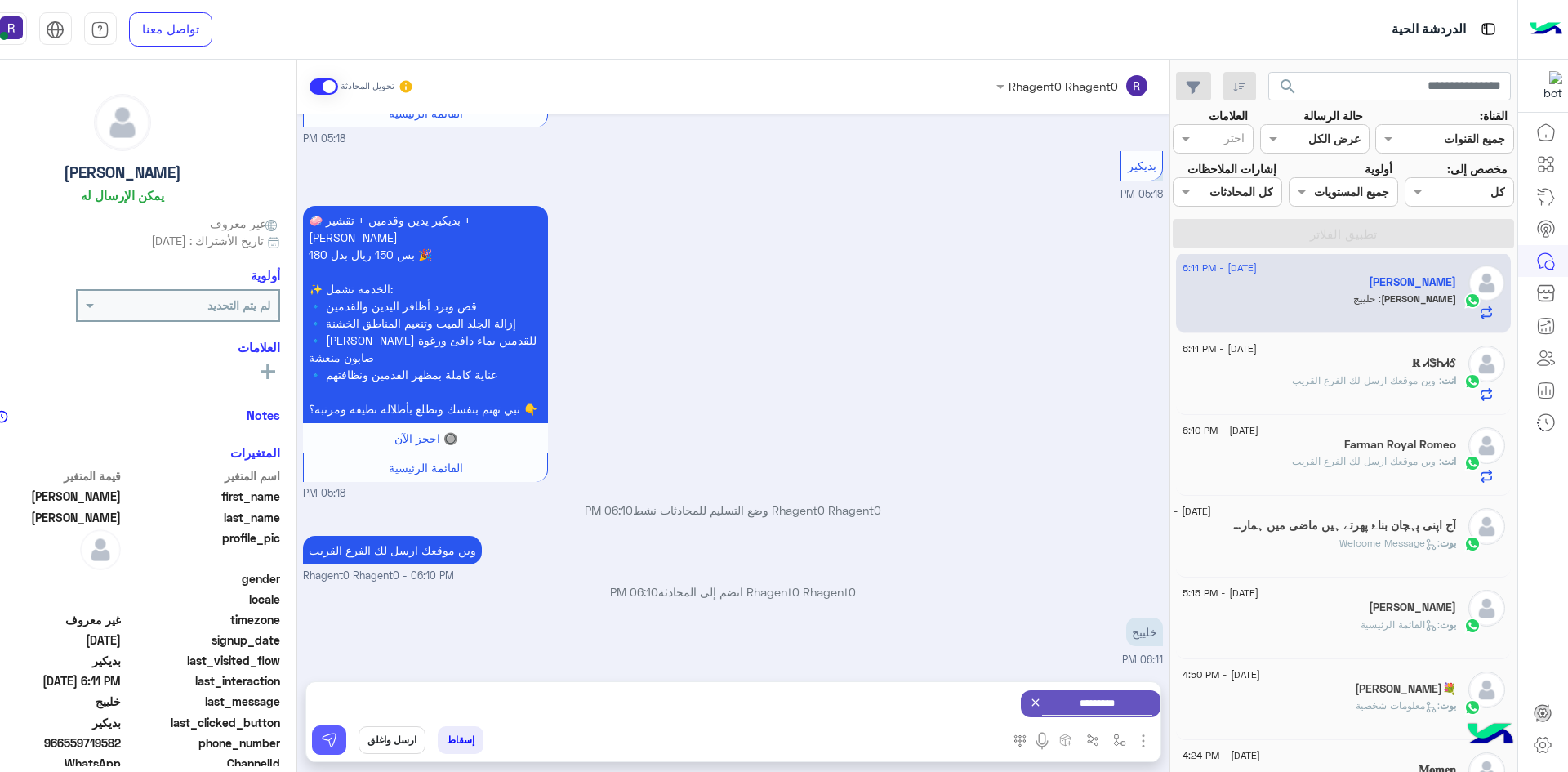
click at [331, 736] on img at bounding box center [329, 740] width 16 height 16
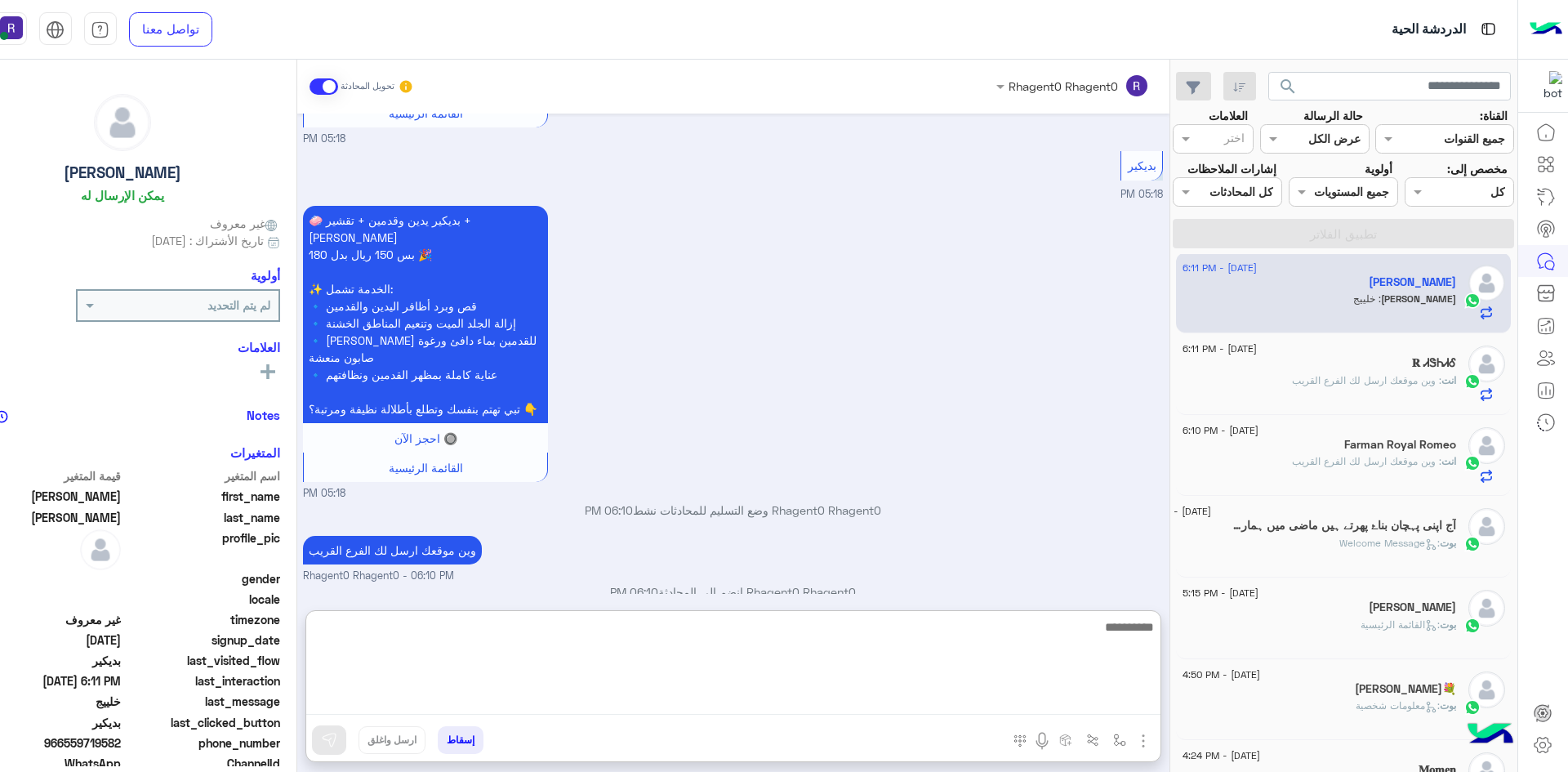
click at [1062, 704] on textarea at bounding box center [733, 665] width 854 height 98
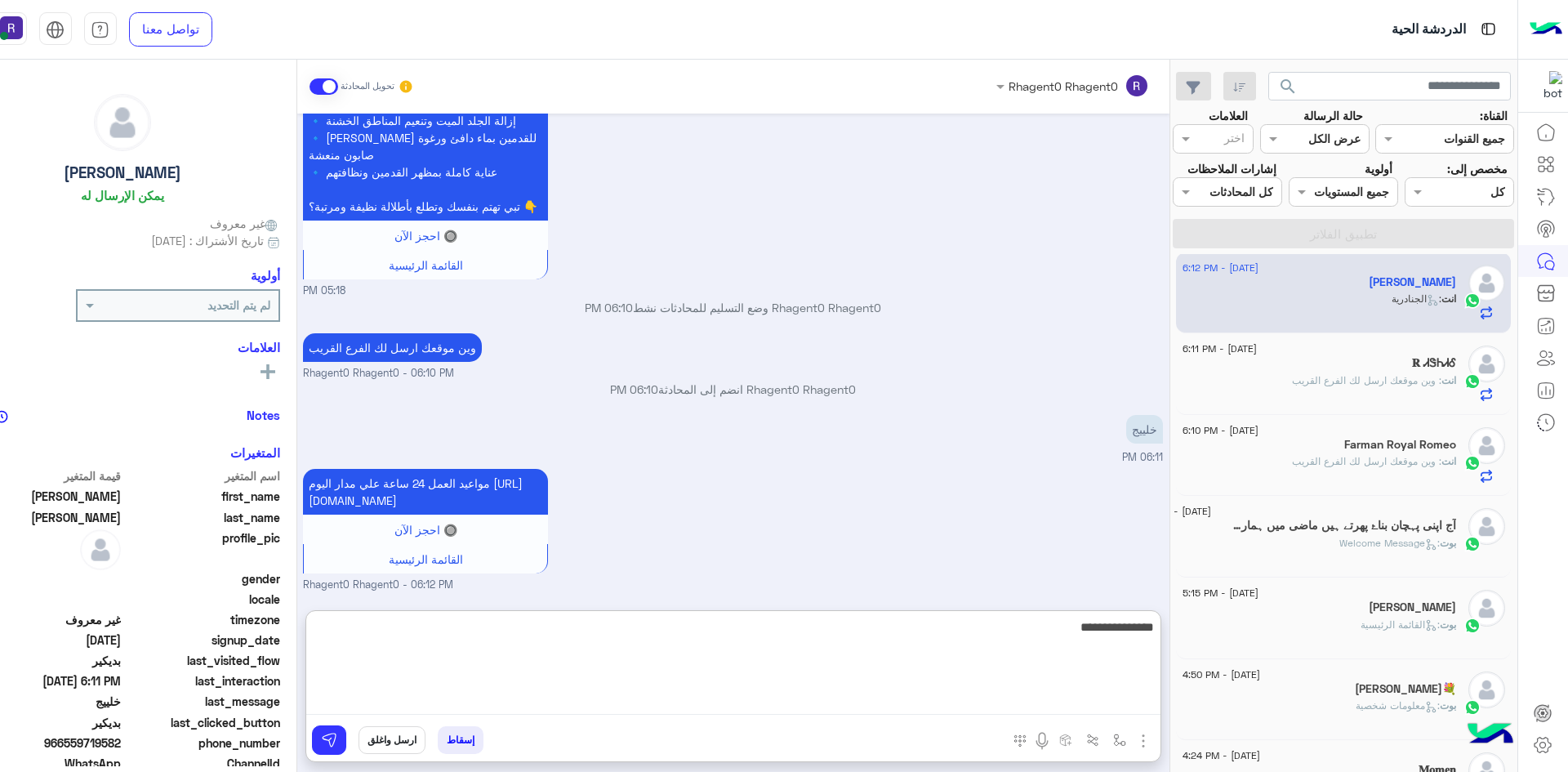
type textarea "**********"
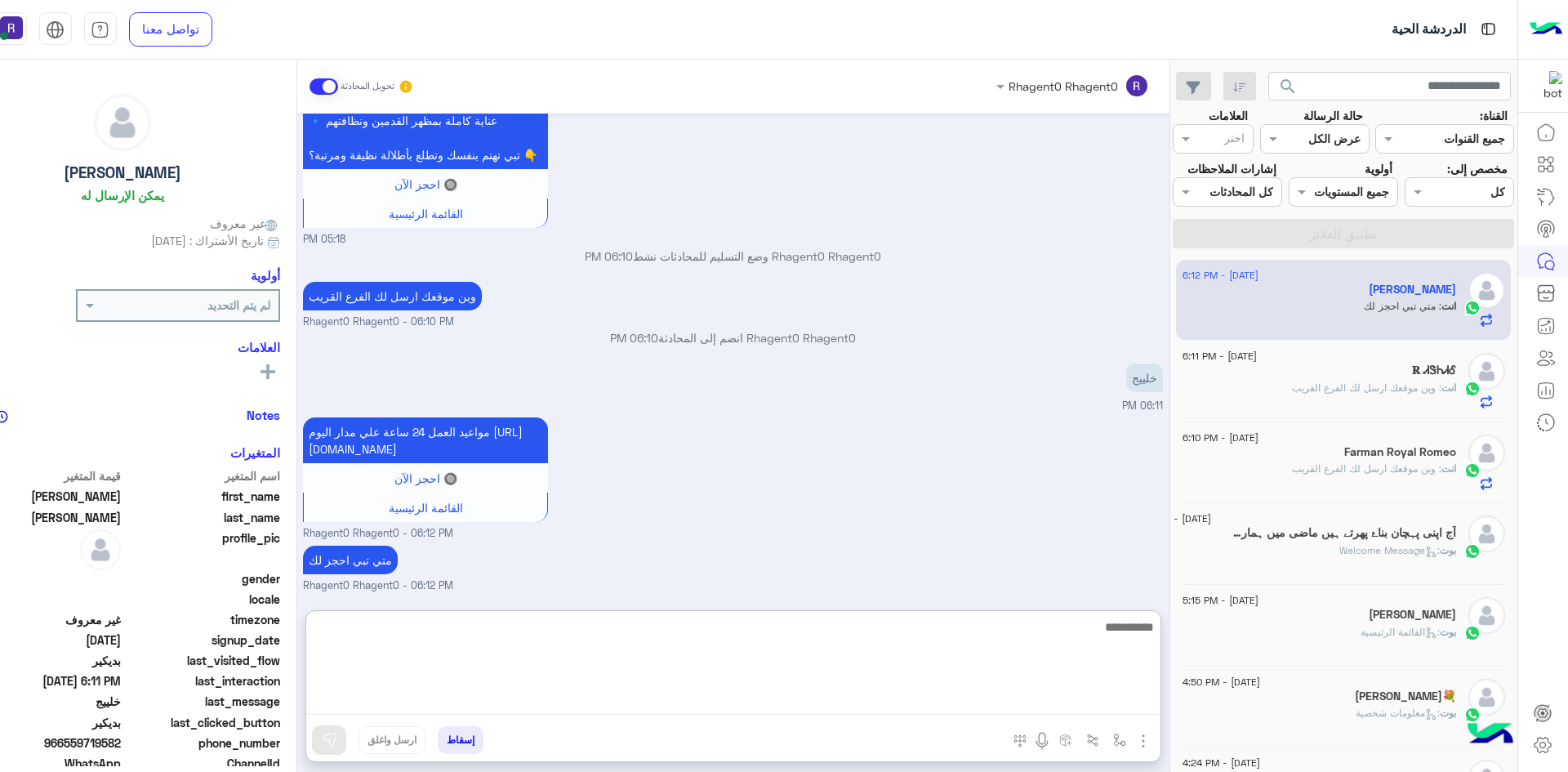
scroll to position [0, 0]
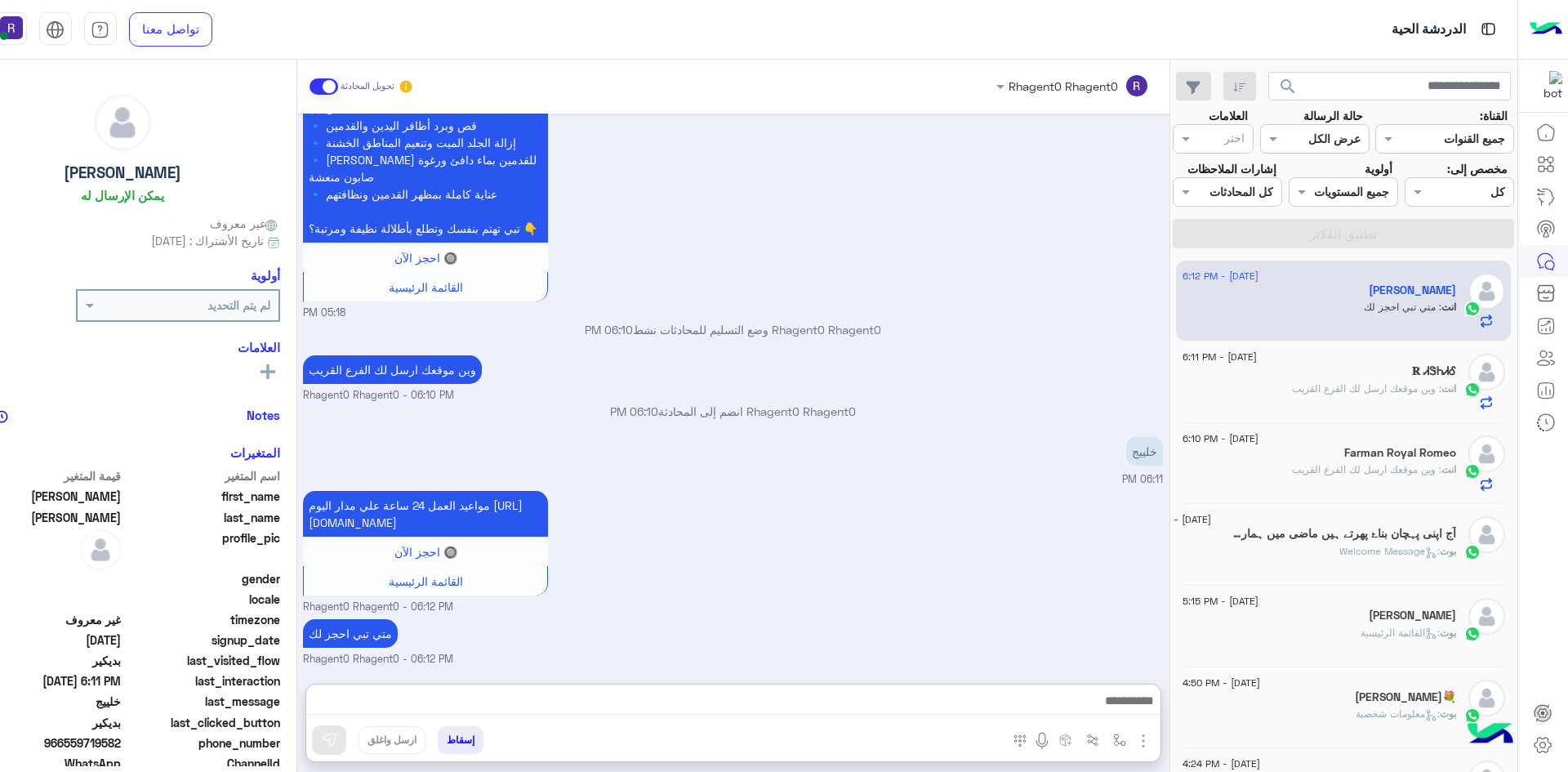
click at [984, 401] on div "Sep 1, 2025 � احجز الآن 05:16 PM يرجي تزويدنا باسمك أولاً ✒️ 05:16 PM لوكشن 05:…" at bounding box center [733, 390] width 872 height 553
click at [1062, 463] on div "خلييج 06:11 PM" at bounding box center [733, 460] width 860 height 55
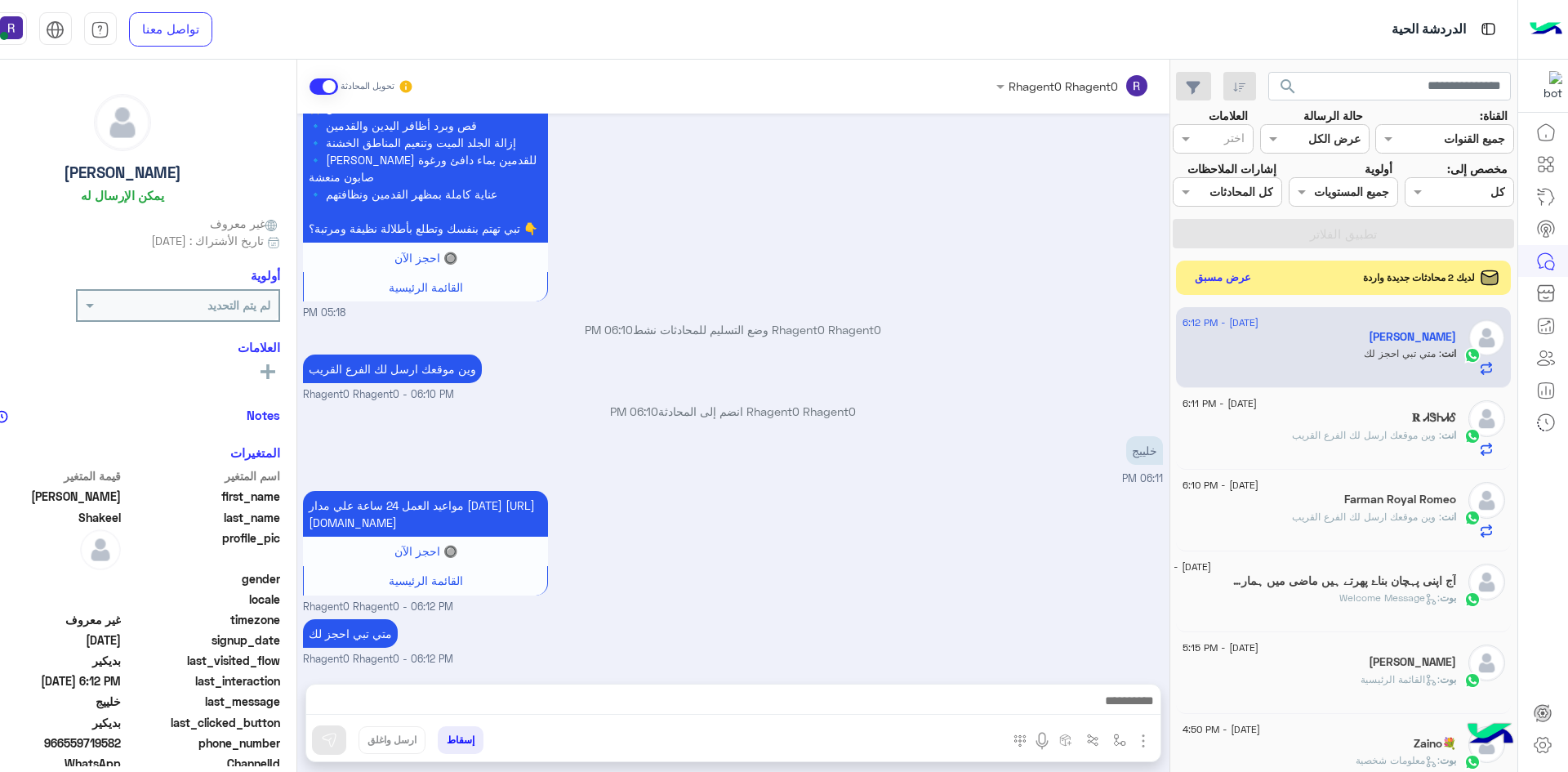
click at [1226, 284] on button "عرض مسبق" at bounding box center [1222, 277] width 68 height 22
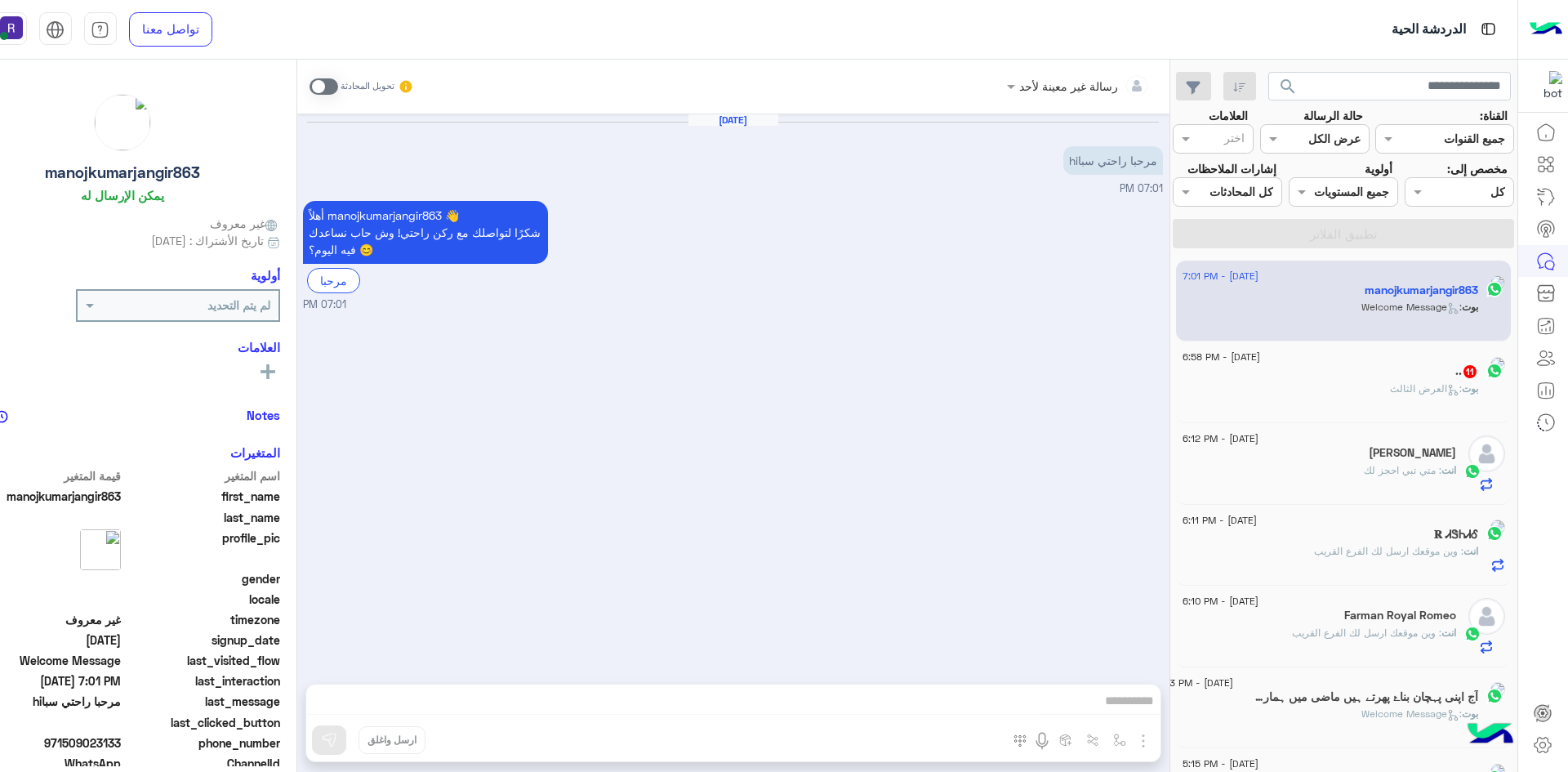
click at [314, 88] on span at bounding box center [323, 86] width 29 height 16
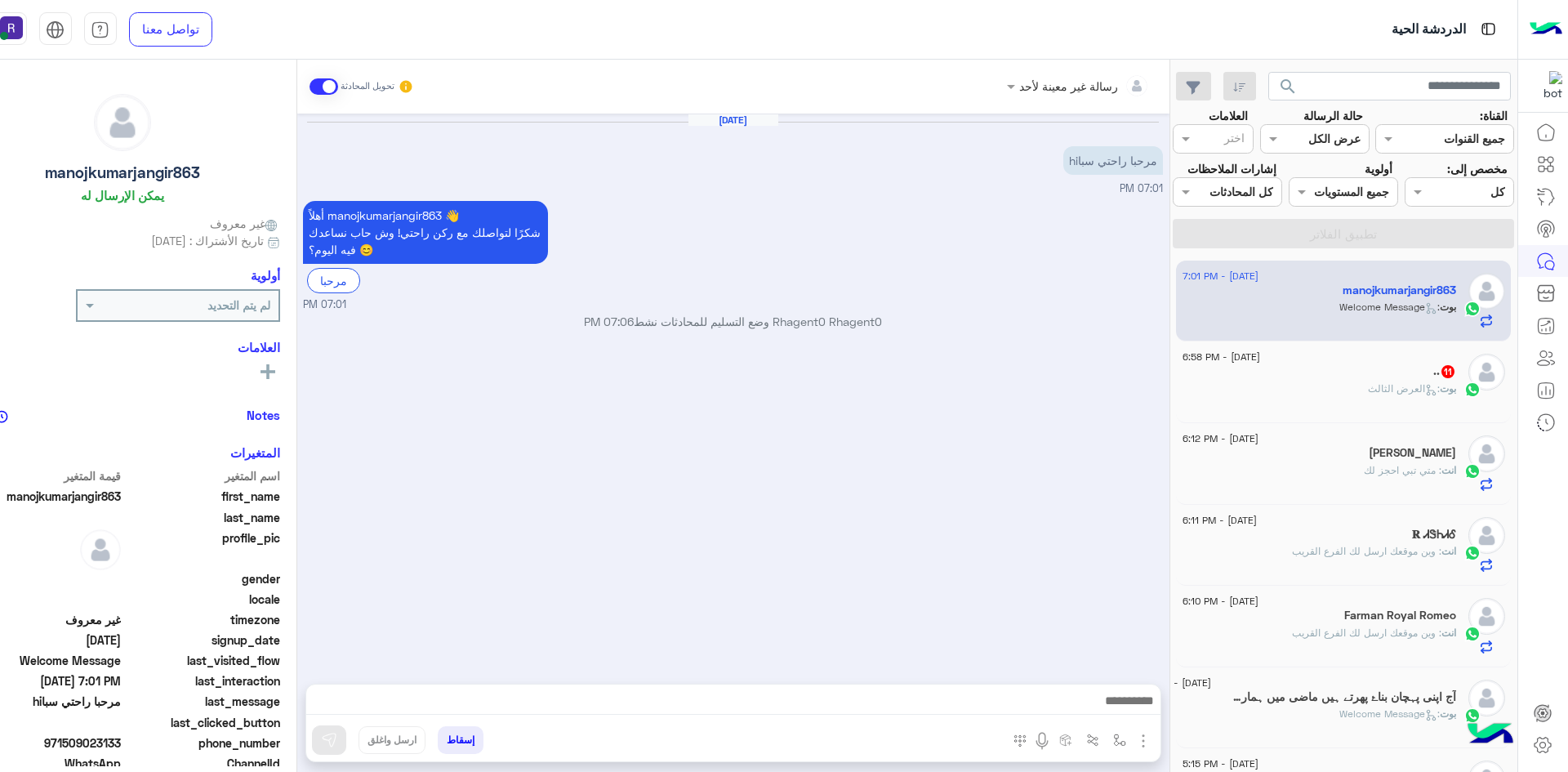
click at [1149, 731] on img "button" at bounding box center [1144, 741] width 20 height 20
click at [1122, 710] on span "الصور" at bounding box center [1112, 705] width 30 height 19
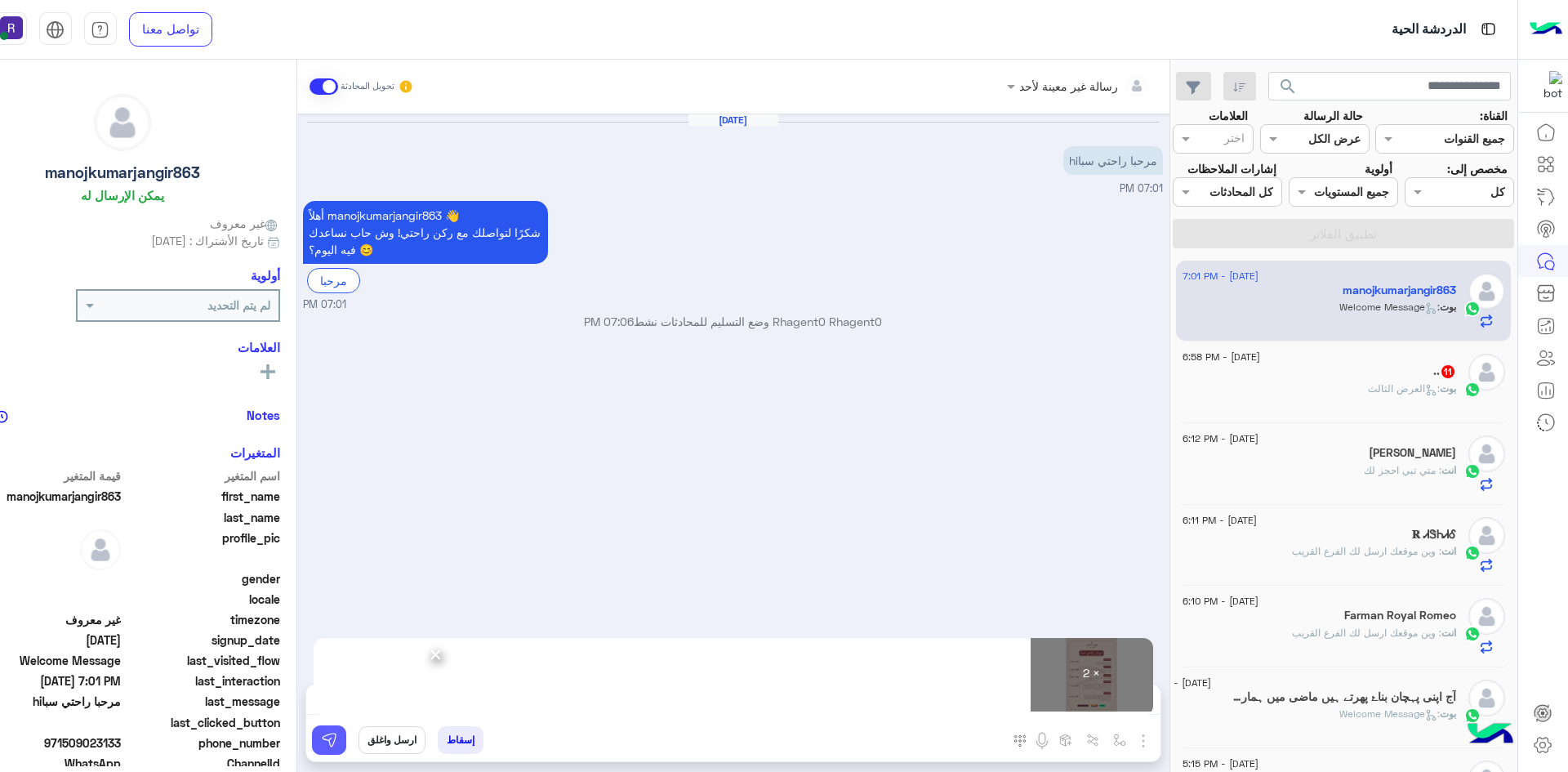
click at [326, 737] on img at bounding box center [329, 740] width 16 height 16
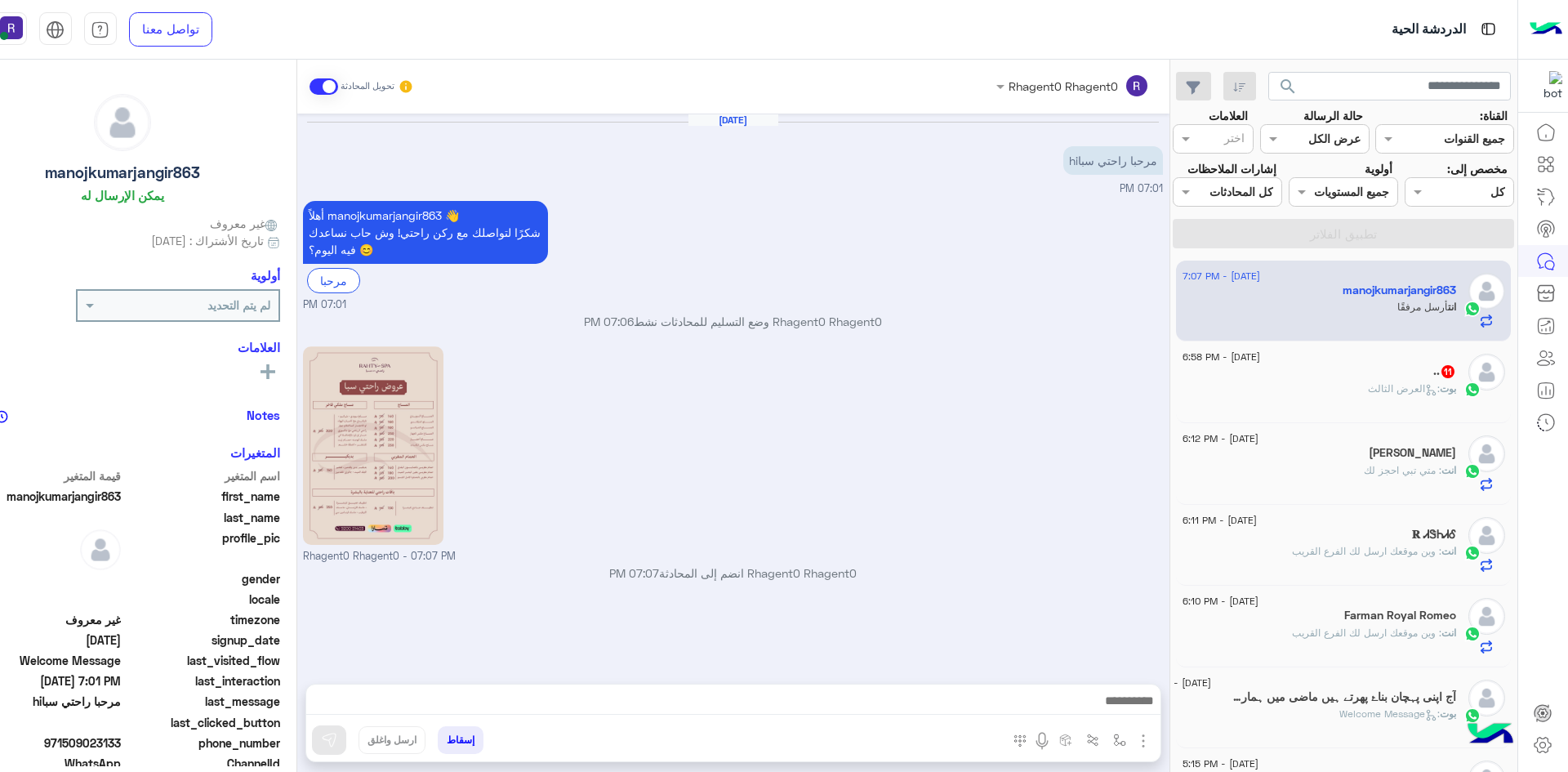
scroll to position [149, 0]
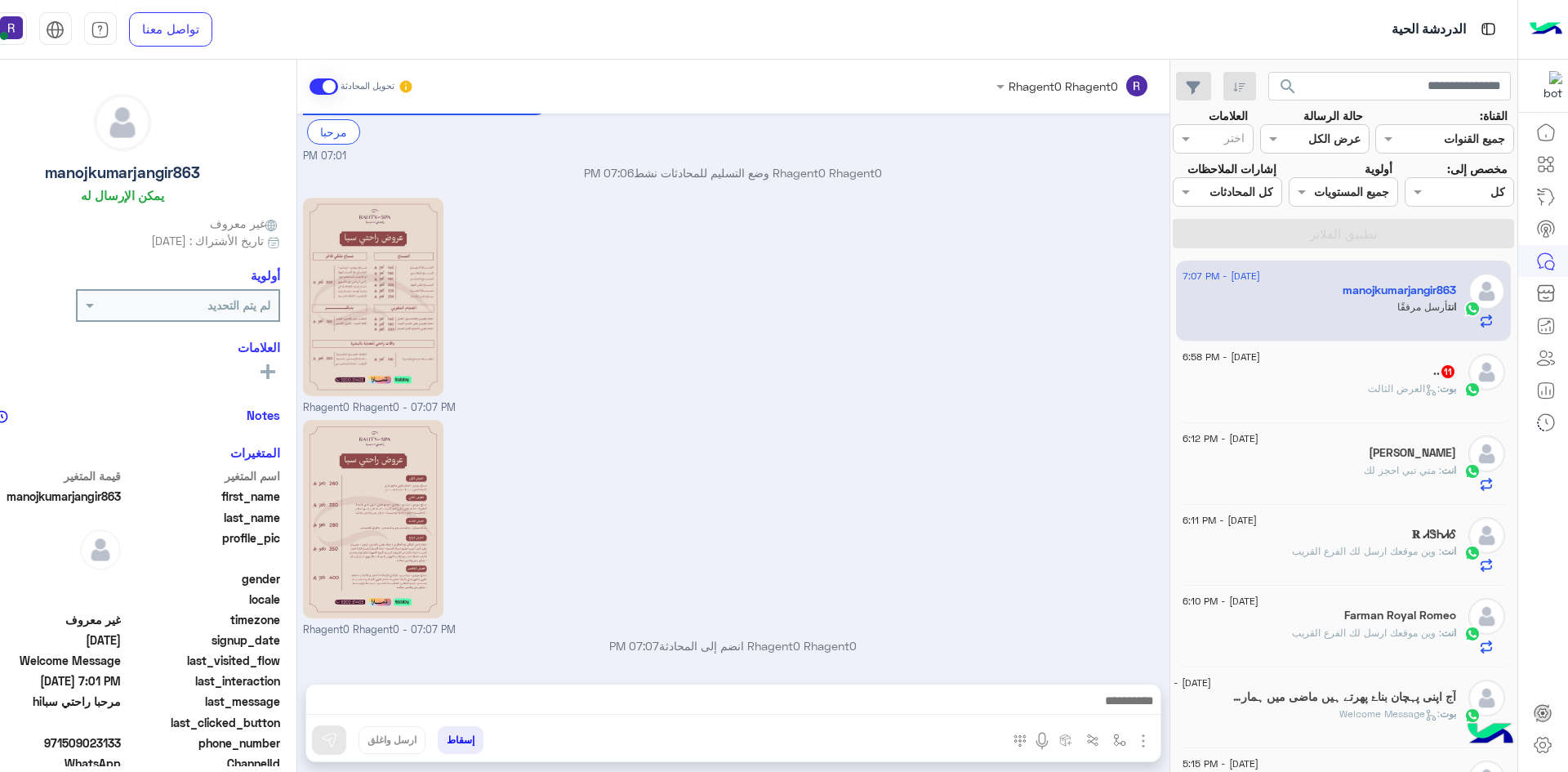
click at [1440, 404] on div "بوت : العرض الثالث" at bounding box center [1319, 395] width 274 height 29
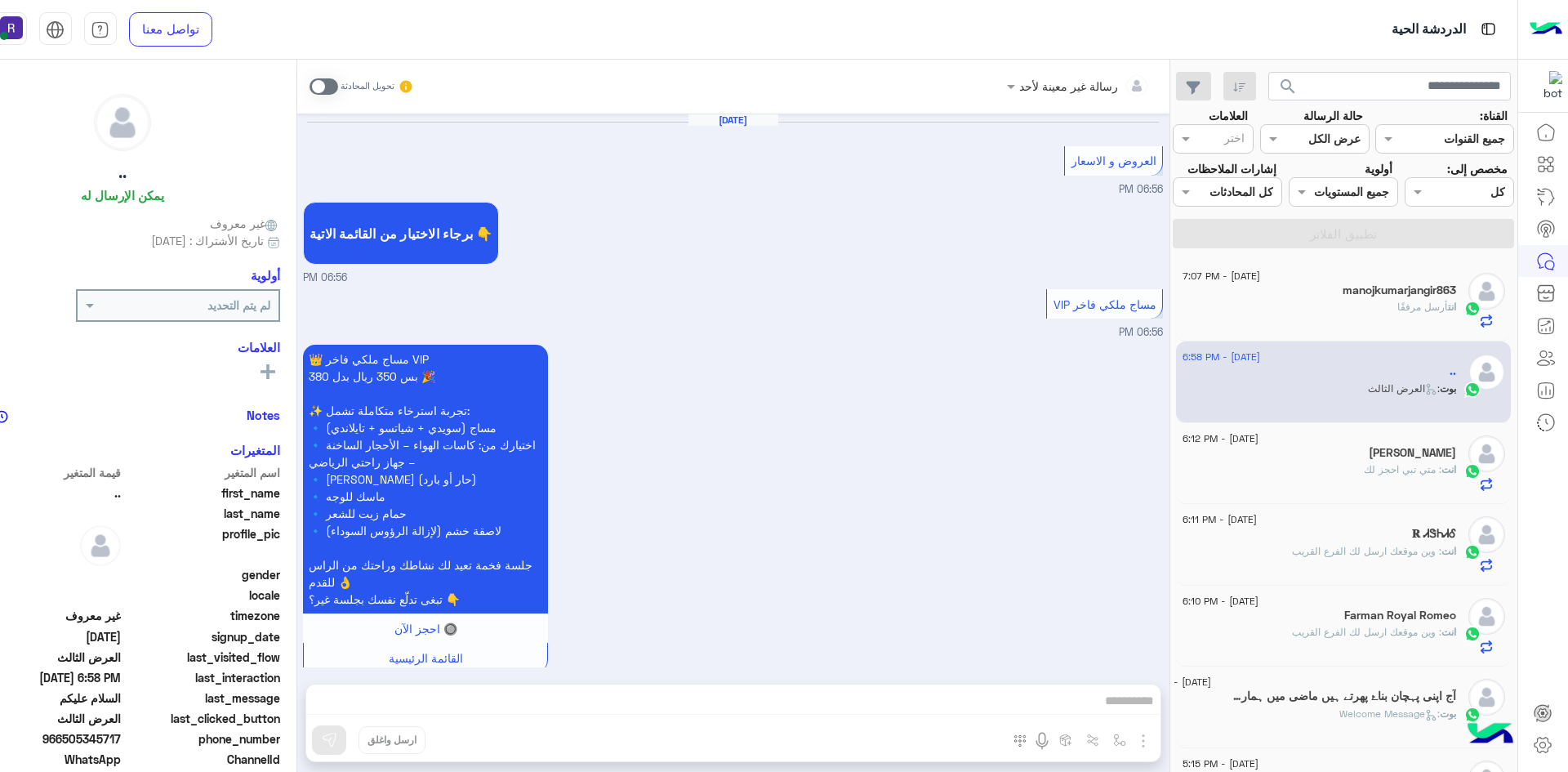
scroll to position [2896, 0]
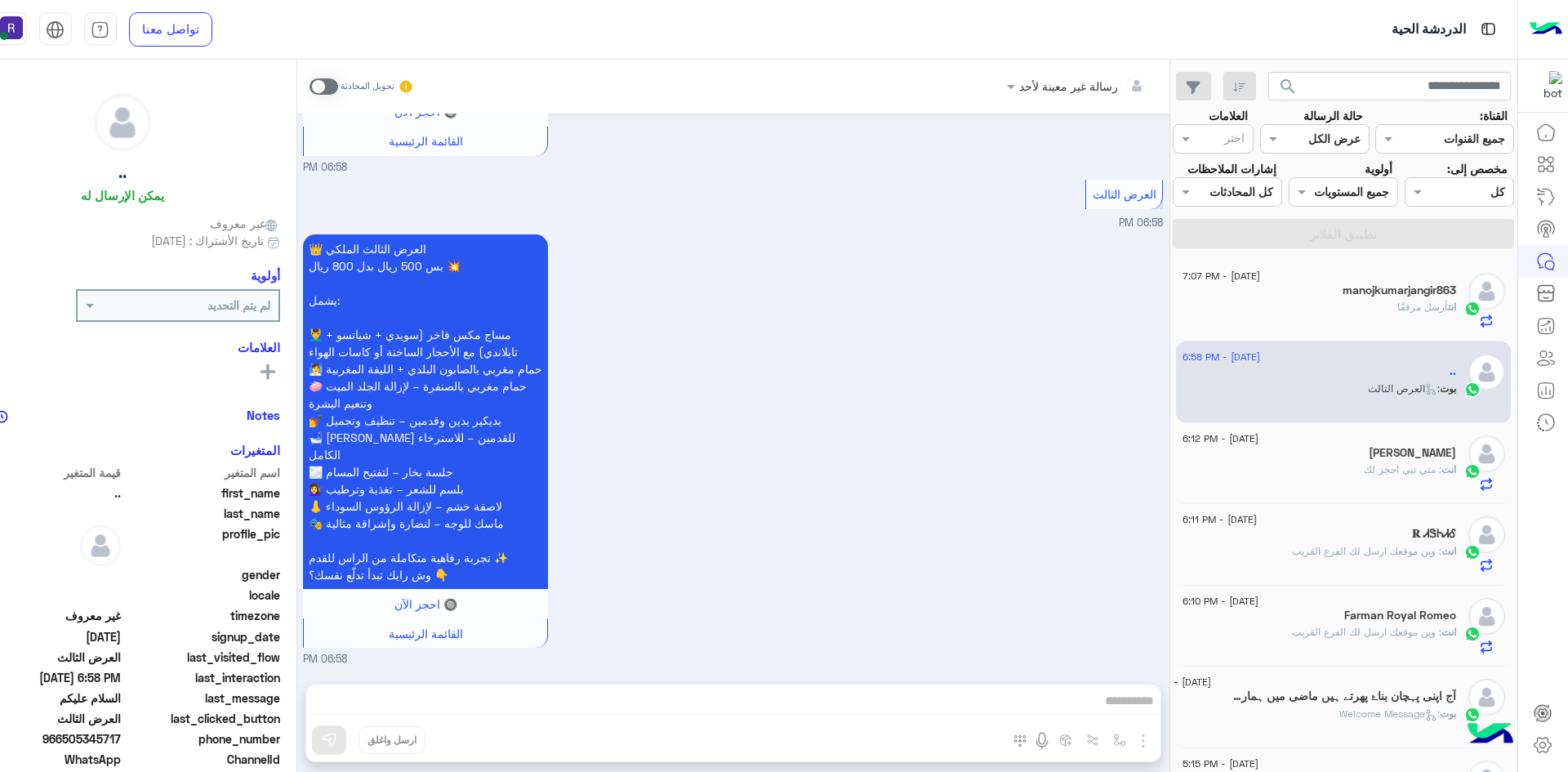
click at [321, 81] on span at bounding box center [323, 86] width 29 height 16
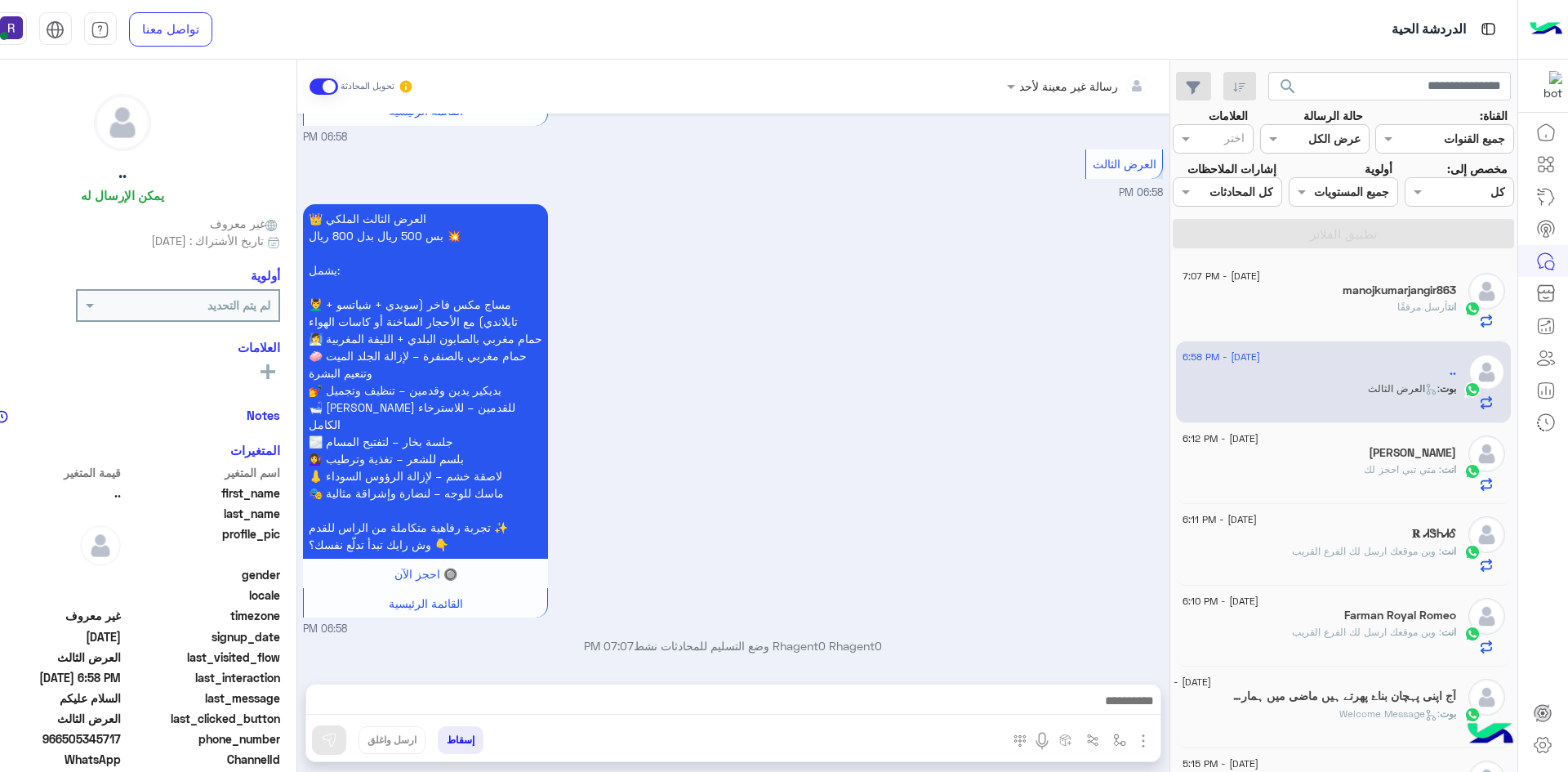
scroll to position [2926, 0]
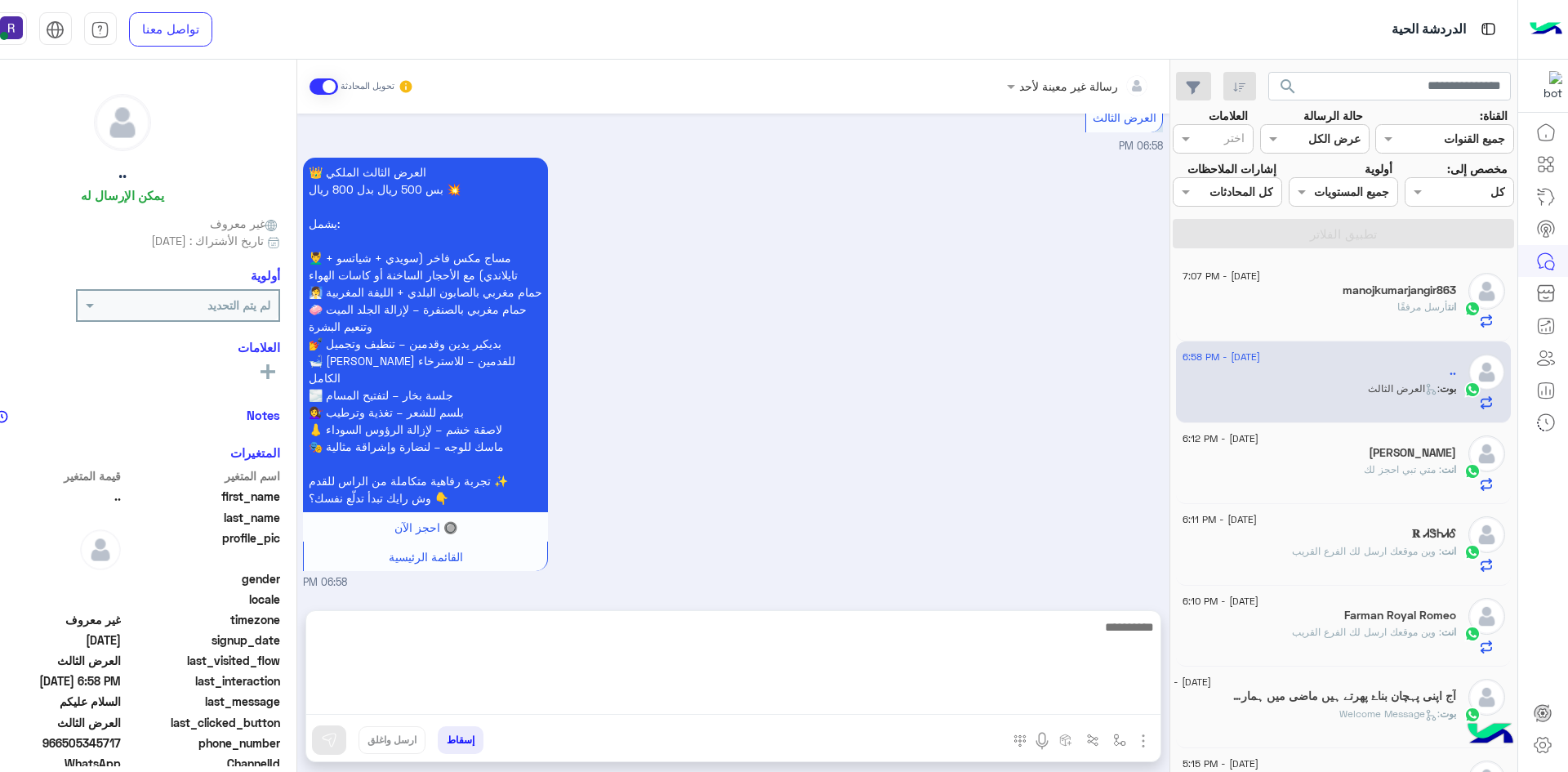
drag, startPoint x: 983, startPoint y: 709, endPoint x: 971, endPoint y: 696, distance: 17.7
click at [983, 708] on textarea at bounding box center [733, 665] width 854 height 98
paste textarea "**********"
type textarea "**********"
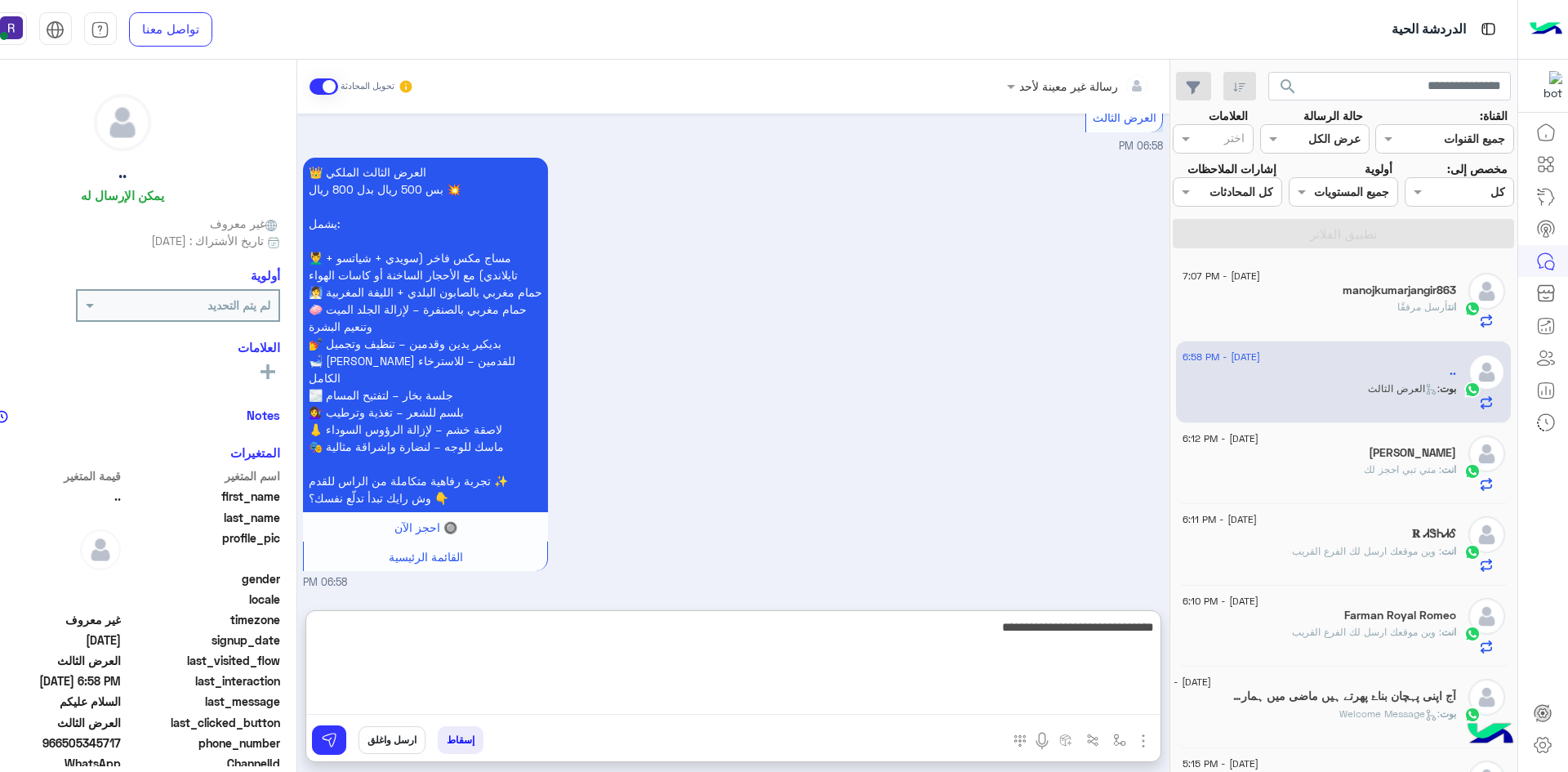
click at [1029, 637] on textarea "**********" at bounding box center [733, 665] width 854 height 98
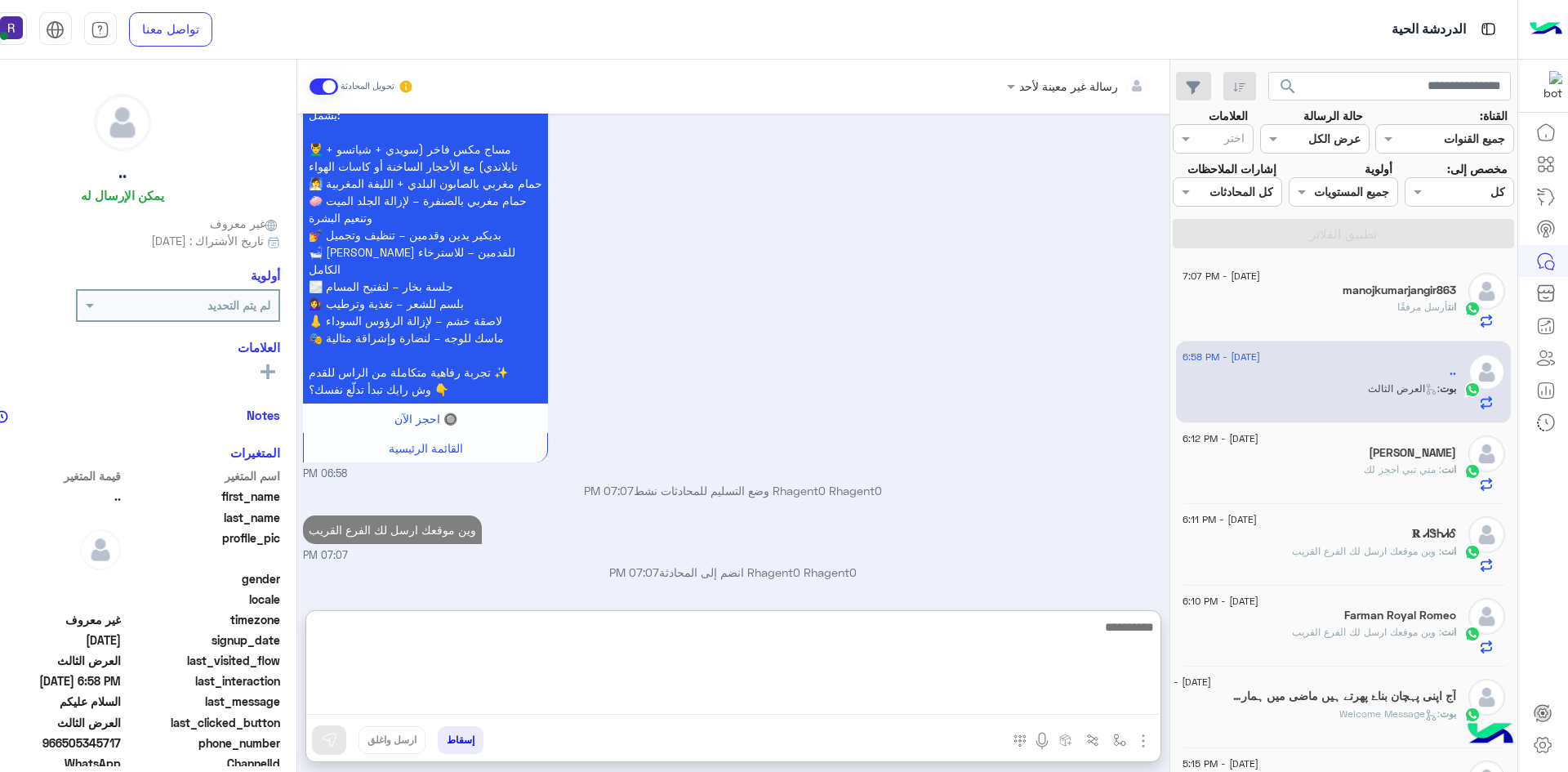
scroll to position [3081, 0]
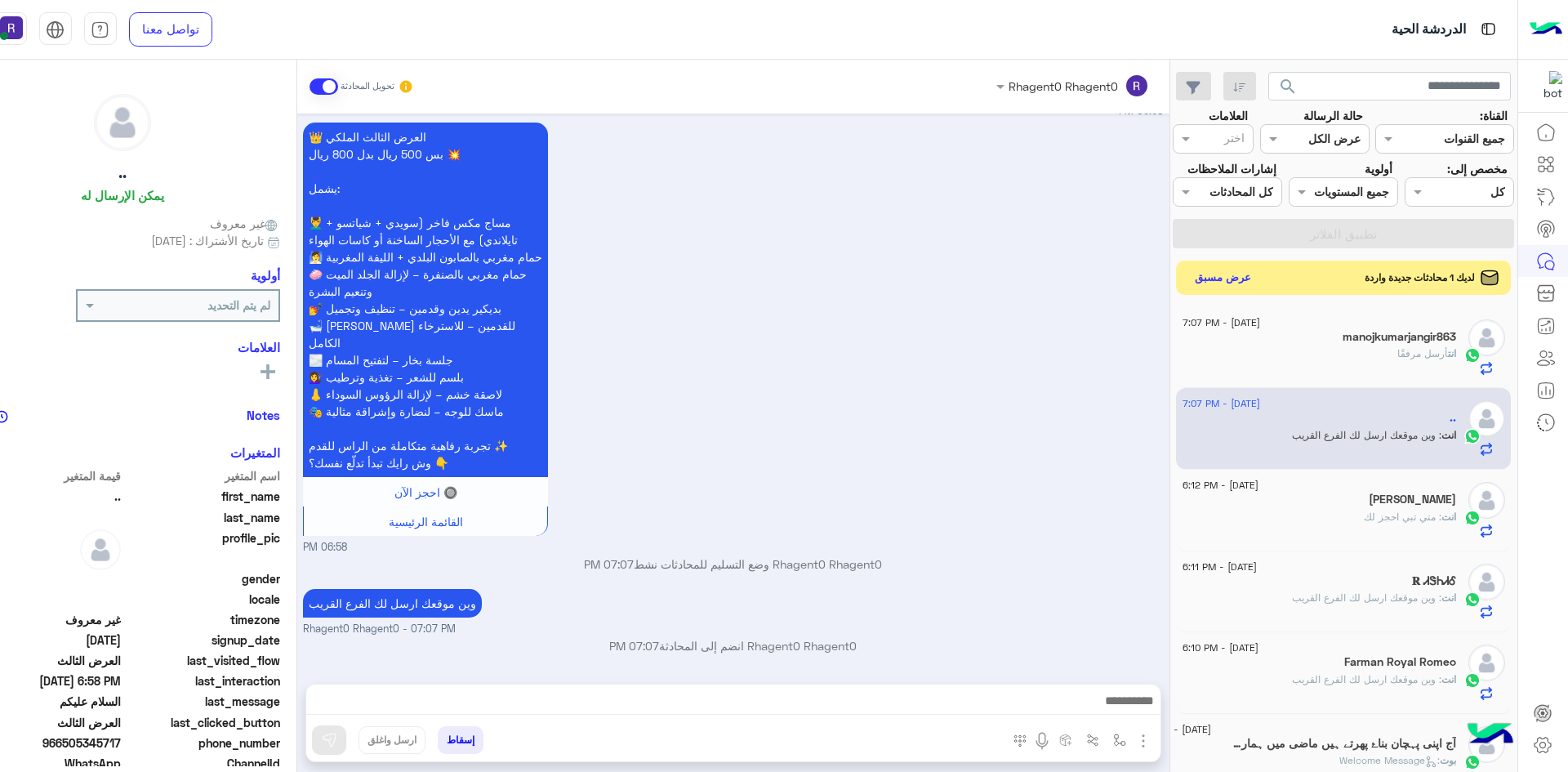
click at [1210, 281] on button "عرض مسبق" at bounding box center [1222, 277] width 68 height 22
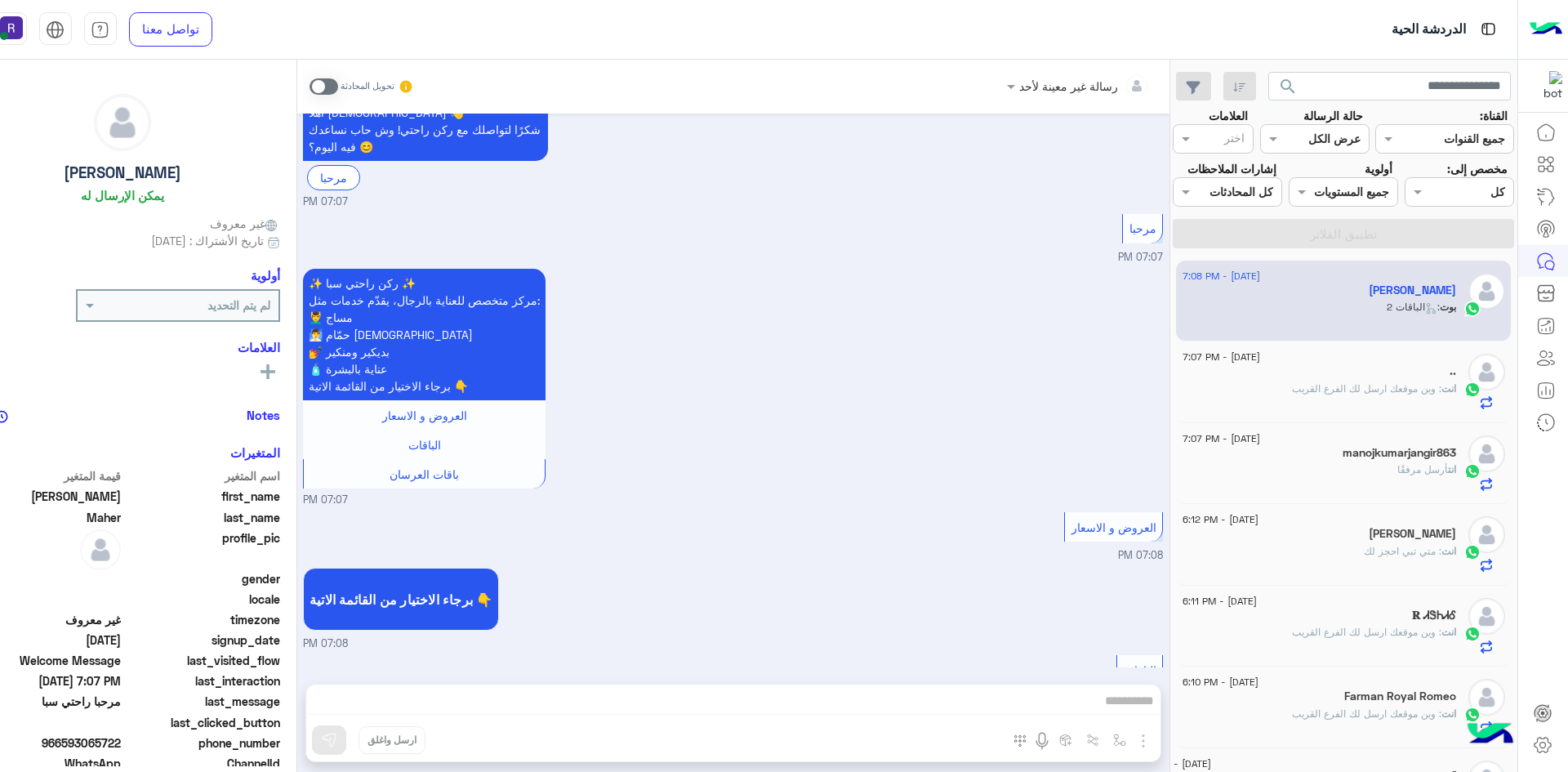
scroll to position [464, 0]
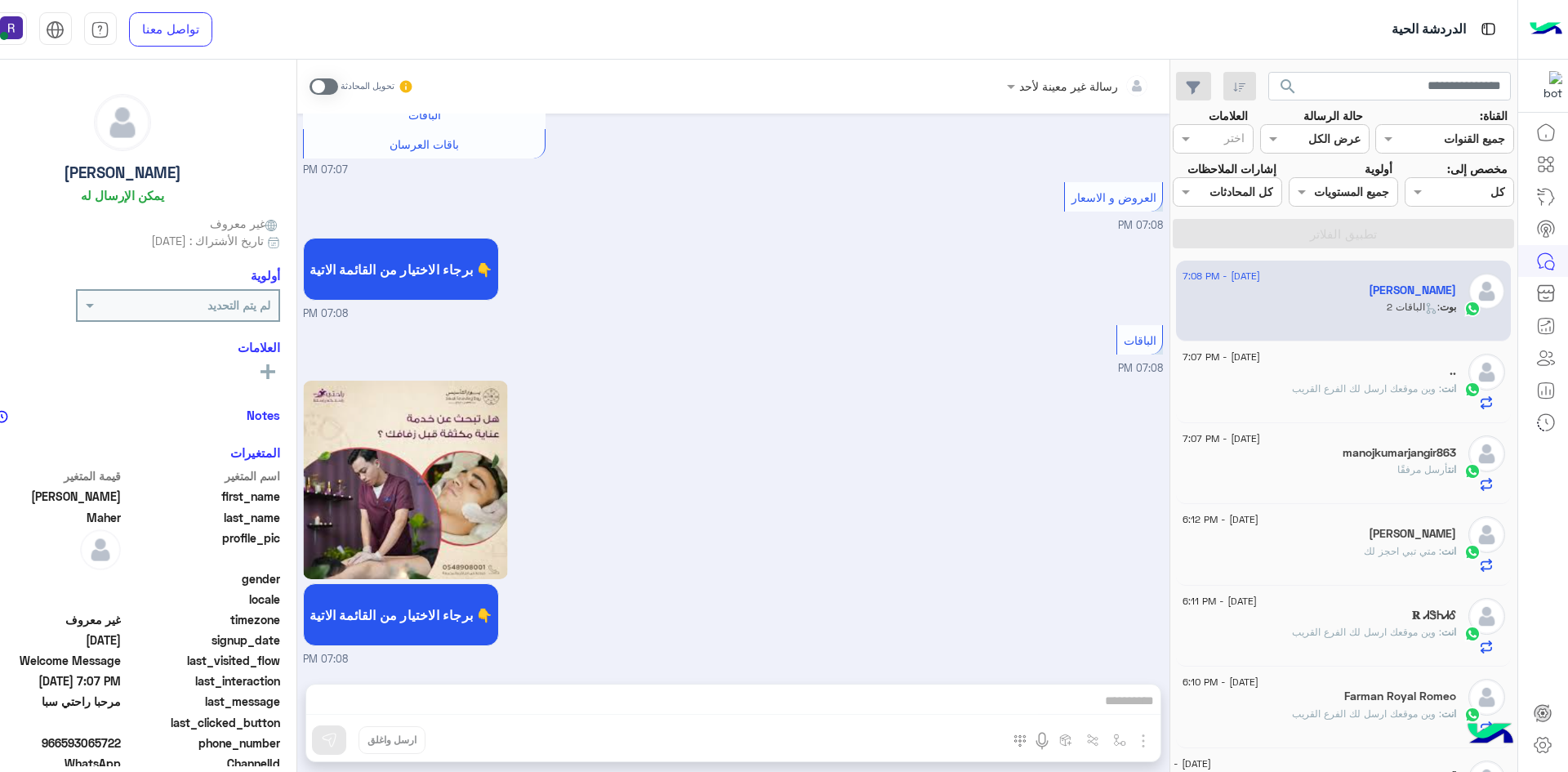
click at [333, 81] on span at bounding box center [323, 86] width 29 height 16
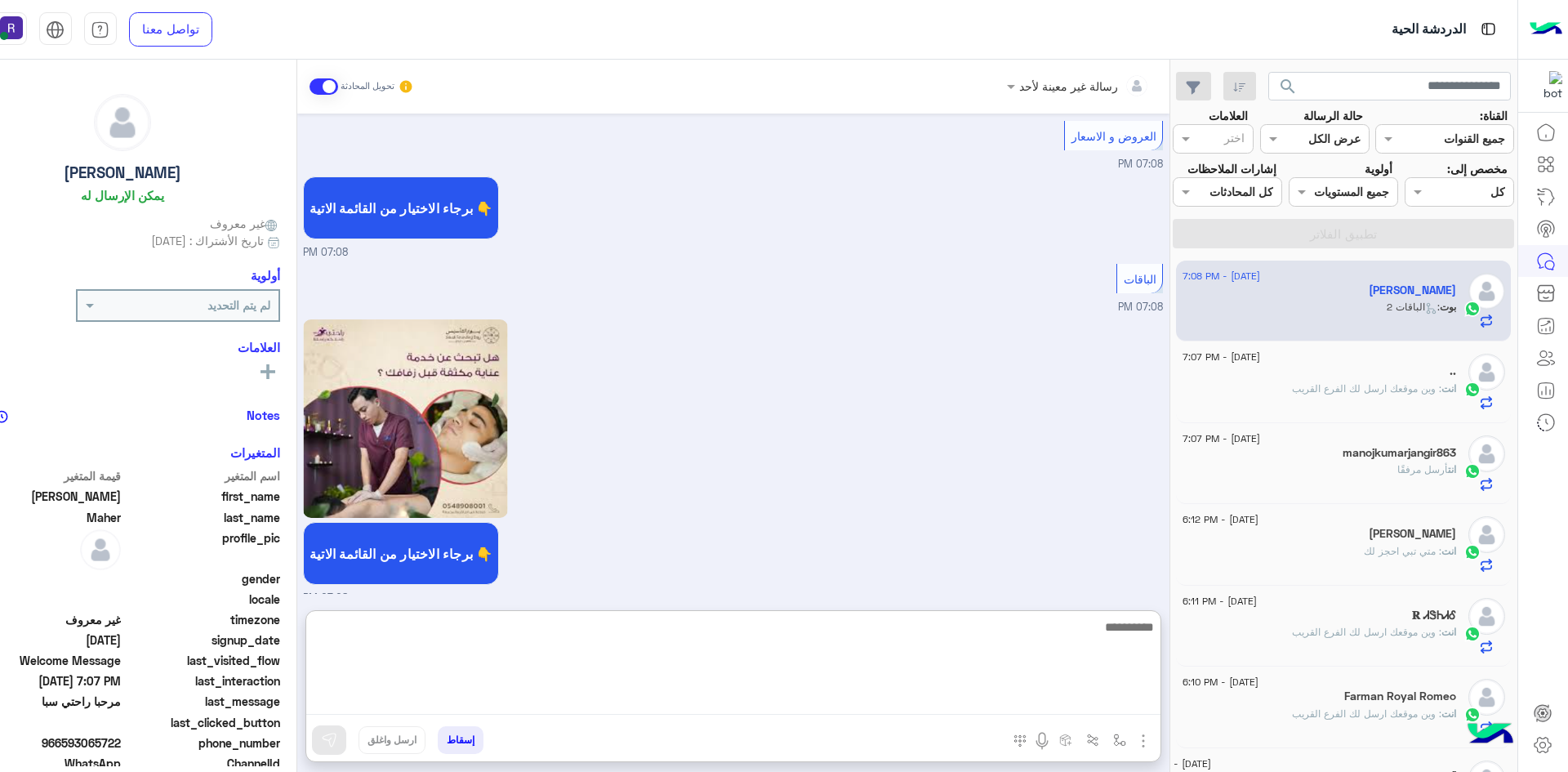
click at [941, 703] on textarea at bounding box center [733, 665] width 854 height 98
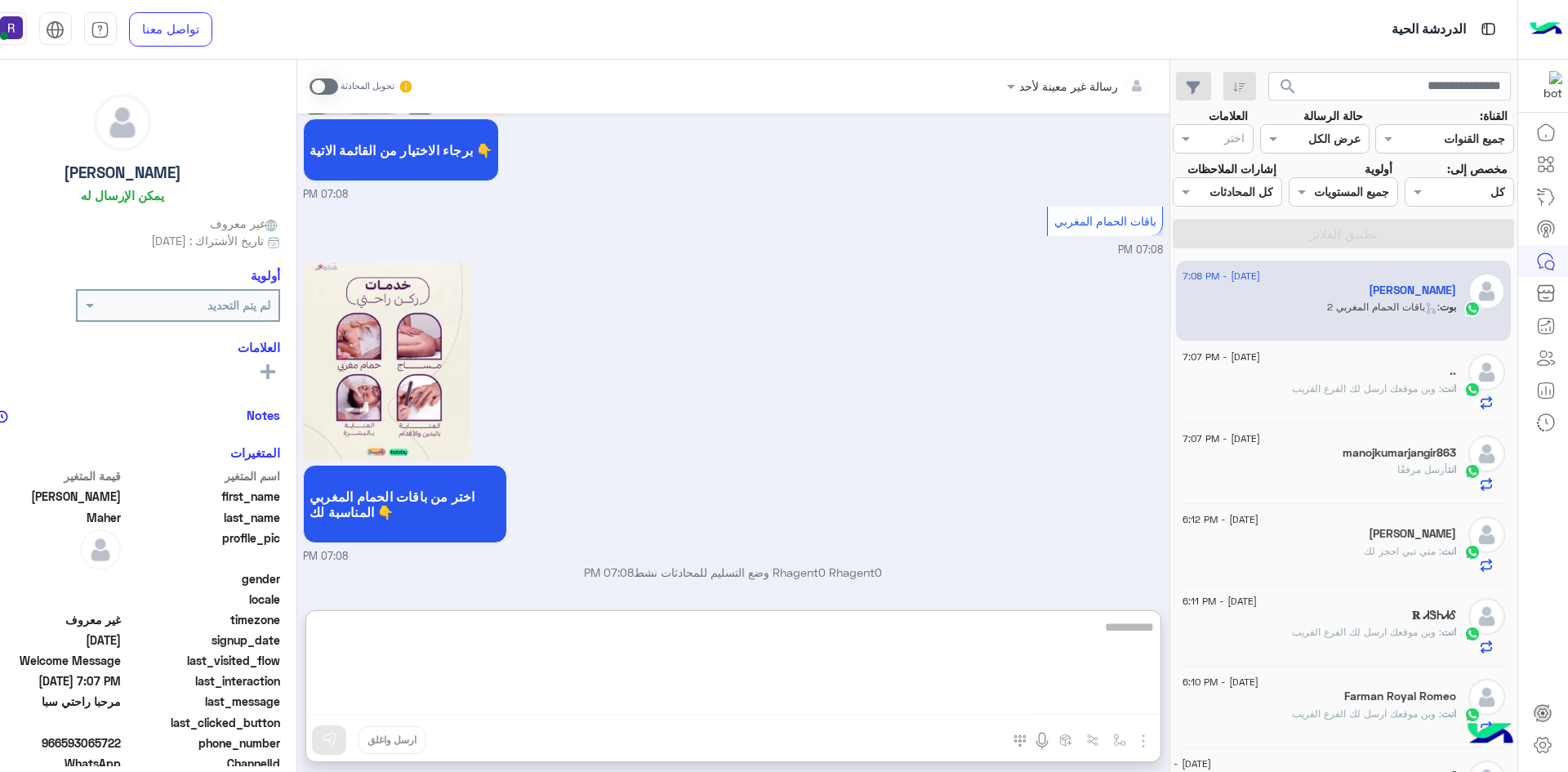
paste textarea "**********"
type textarea "**********"
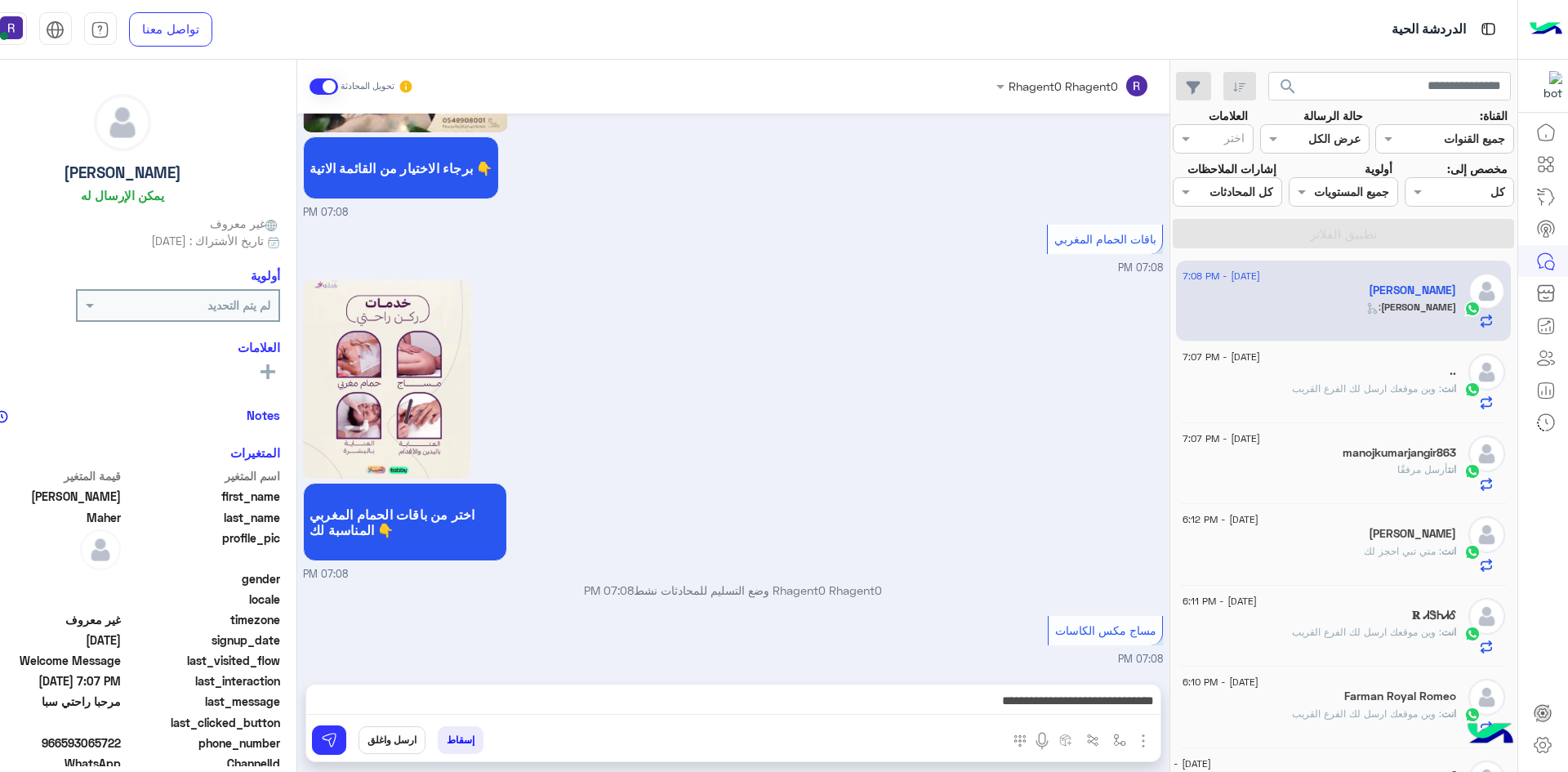
click at [312, 85] on span at bounding box center [323, 86] width 29 height 16
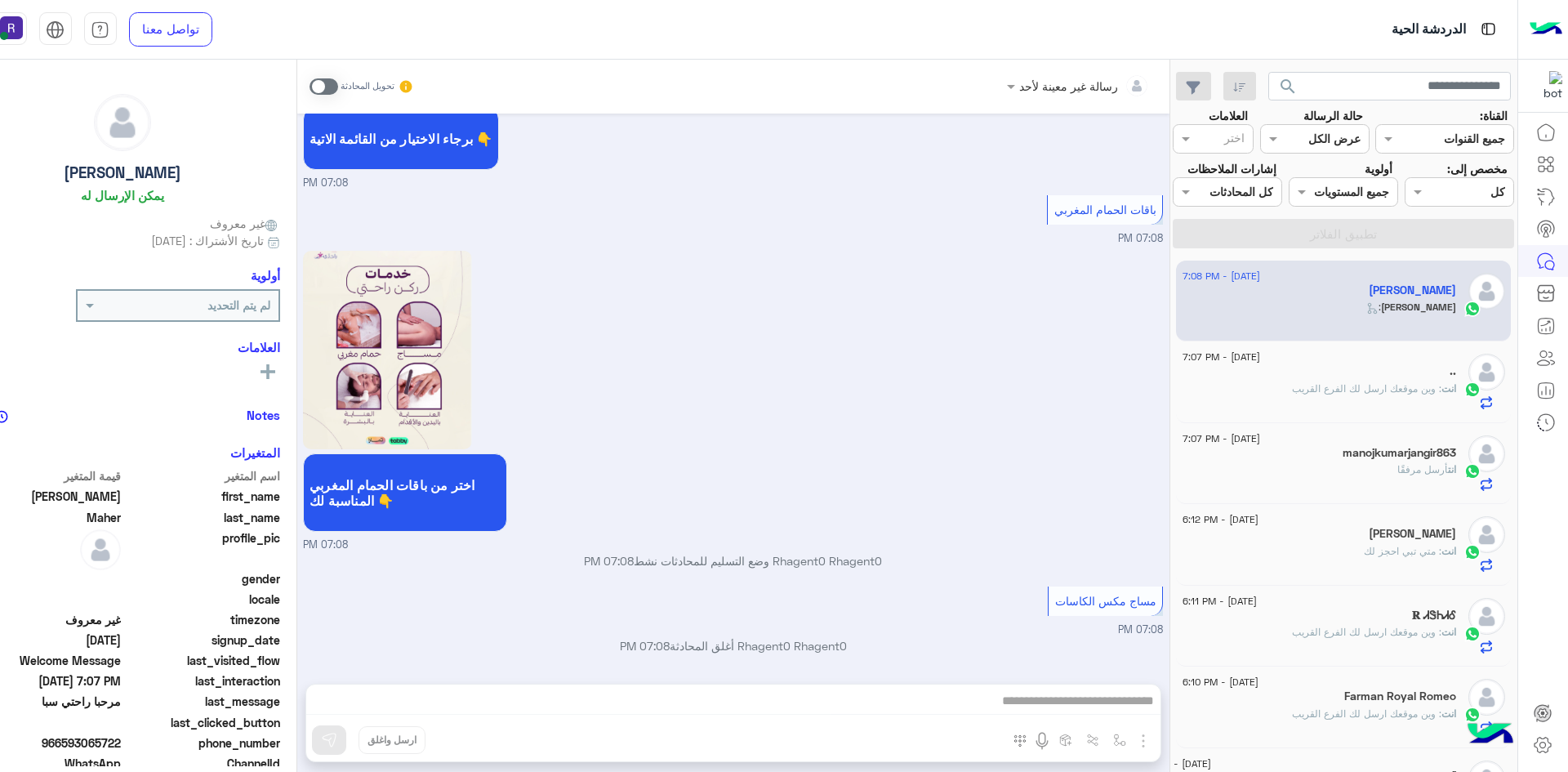
click at [326, 82] on span at bounding box center [323, 86] width 29 height 16
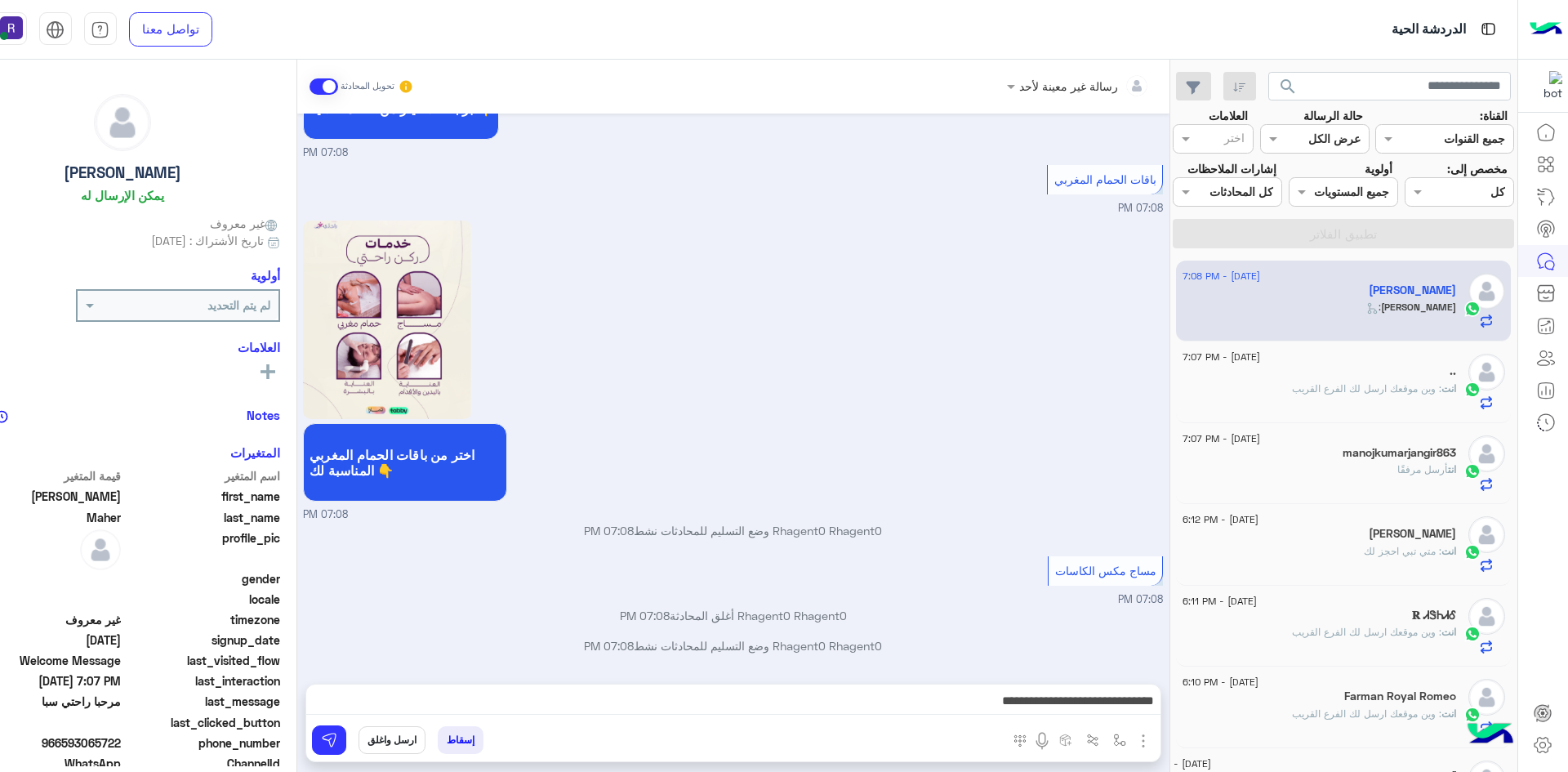
scroll to position [970, 0]
click at [337, 737] on button at bounding box center [329, 740] width 35 height 30
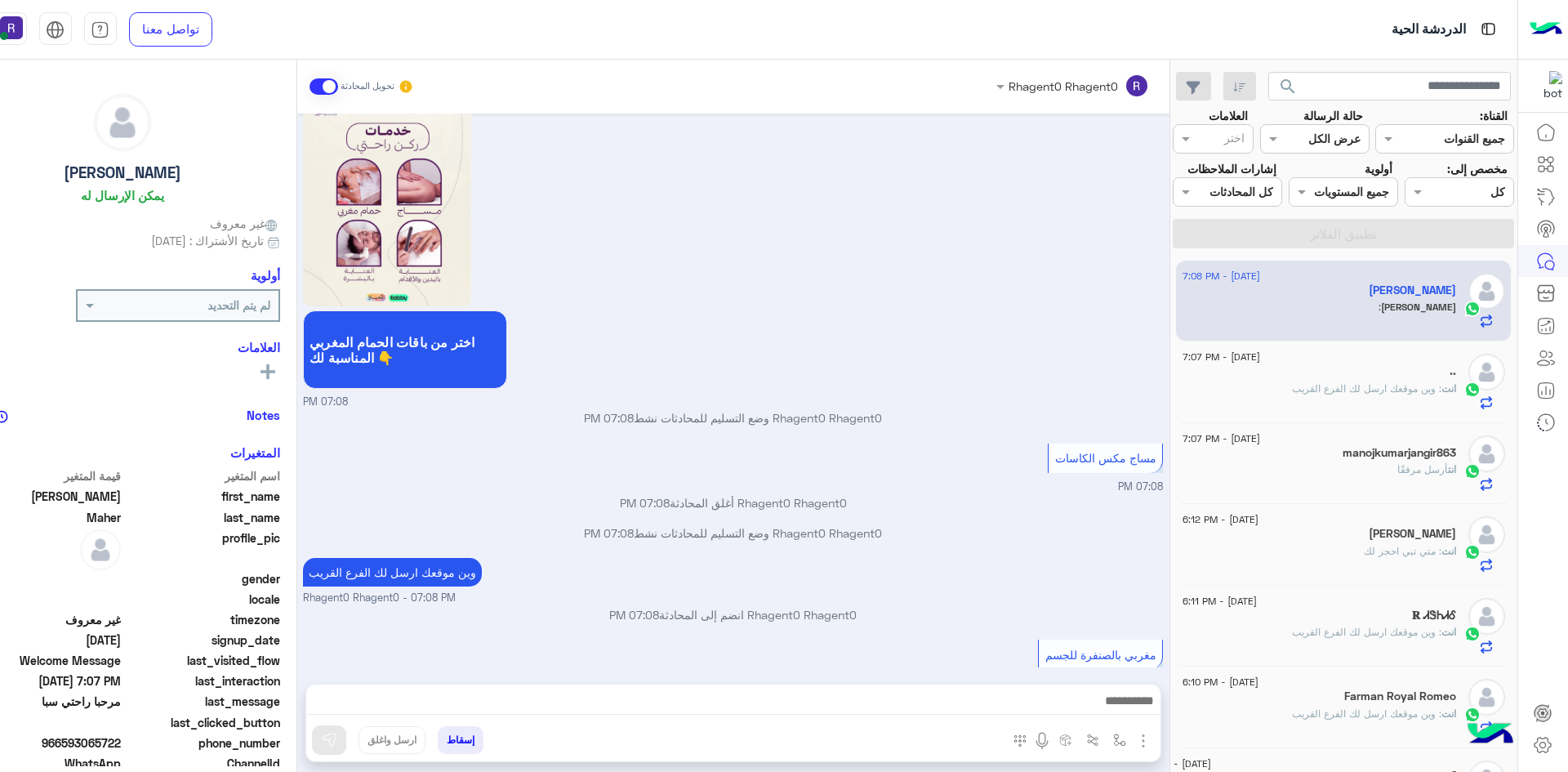
scroll to position [1107, 0]
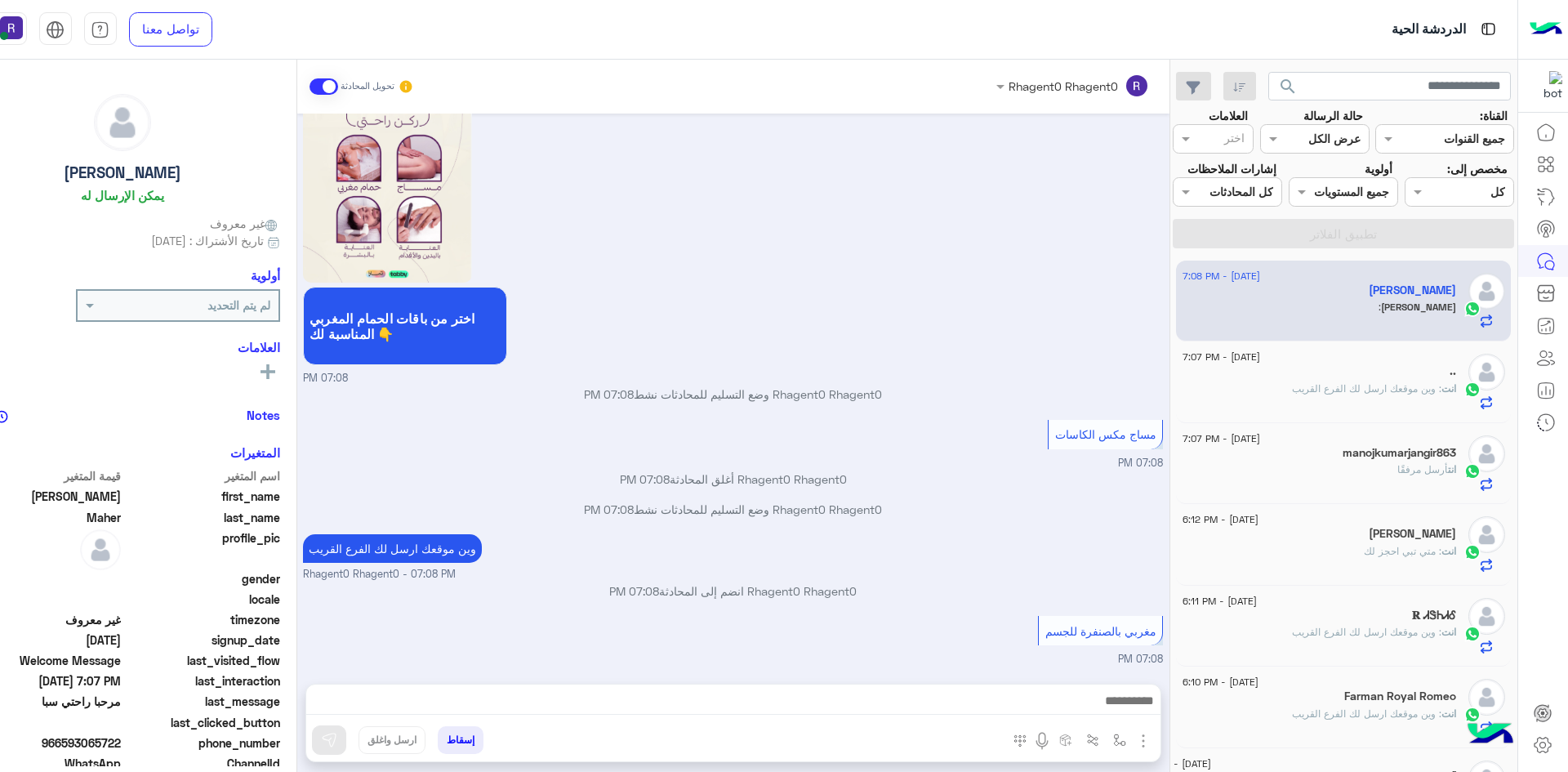
click at [1141, 739] on img "button" at bounding box center [1144, 741] width 20 height 20
click at [1112, 701] on span "الصور" at bounding box center [1112, 705] width 30 height 19
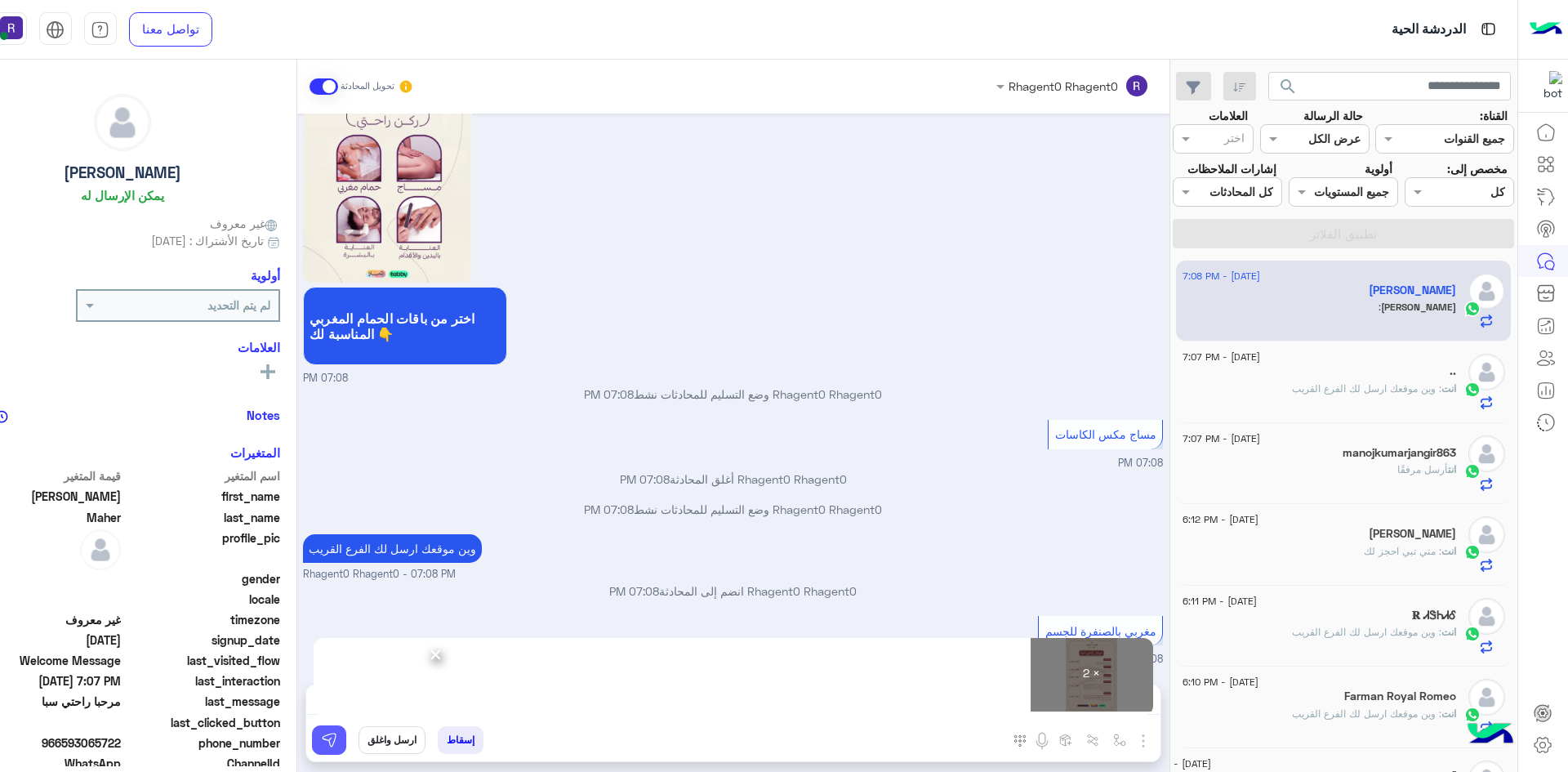
click at [331, 744] on img at bounding box center [329, 740] width 16 height 16
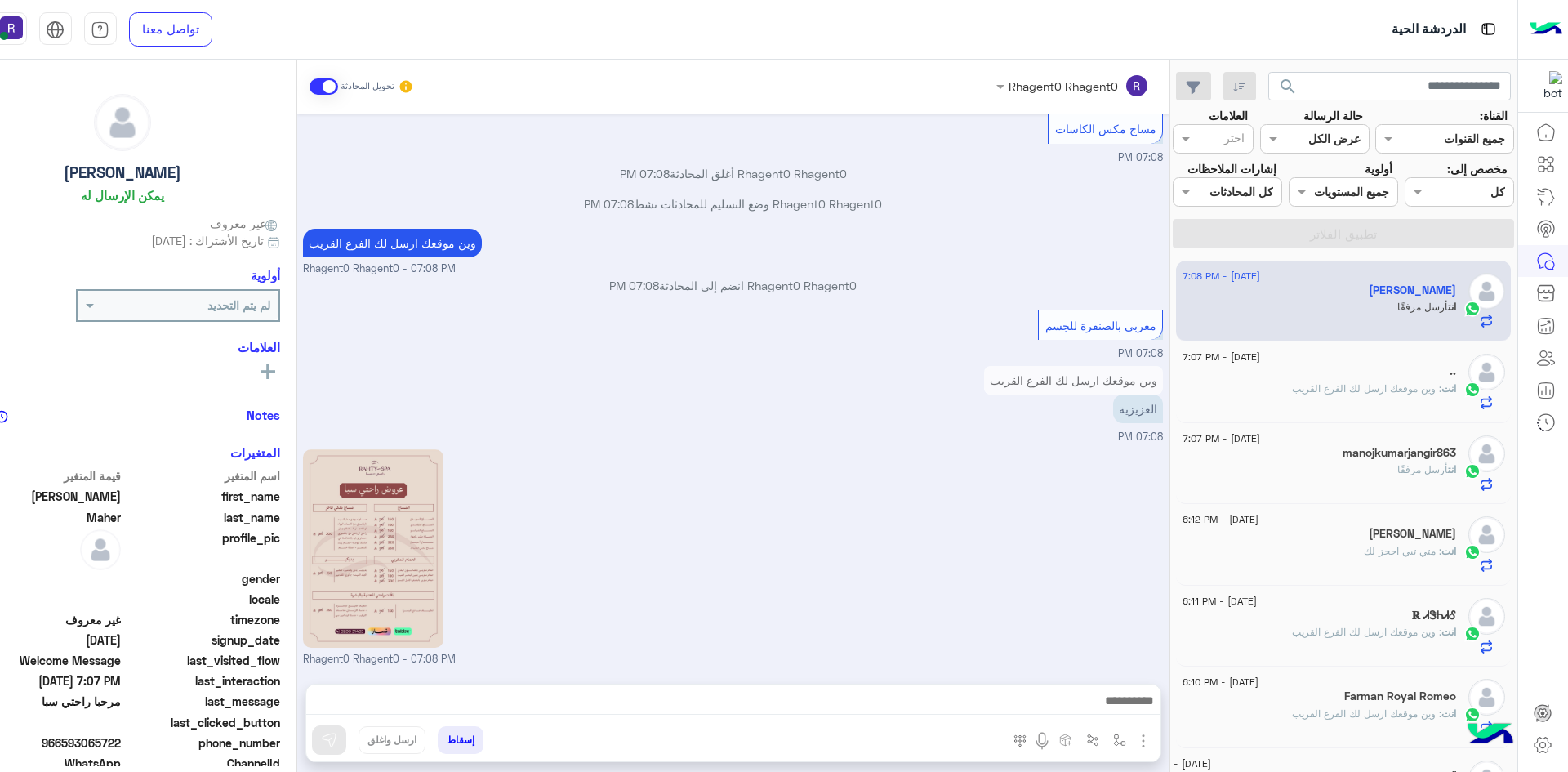
scroll to position [1634, 0]
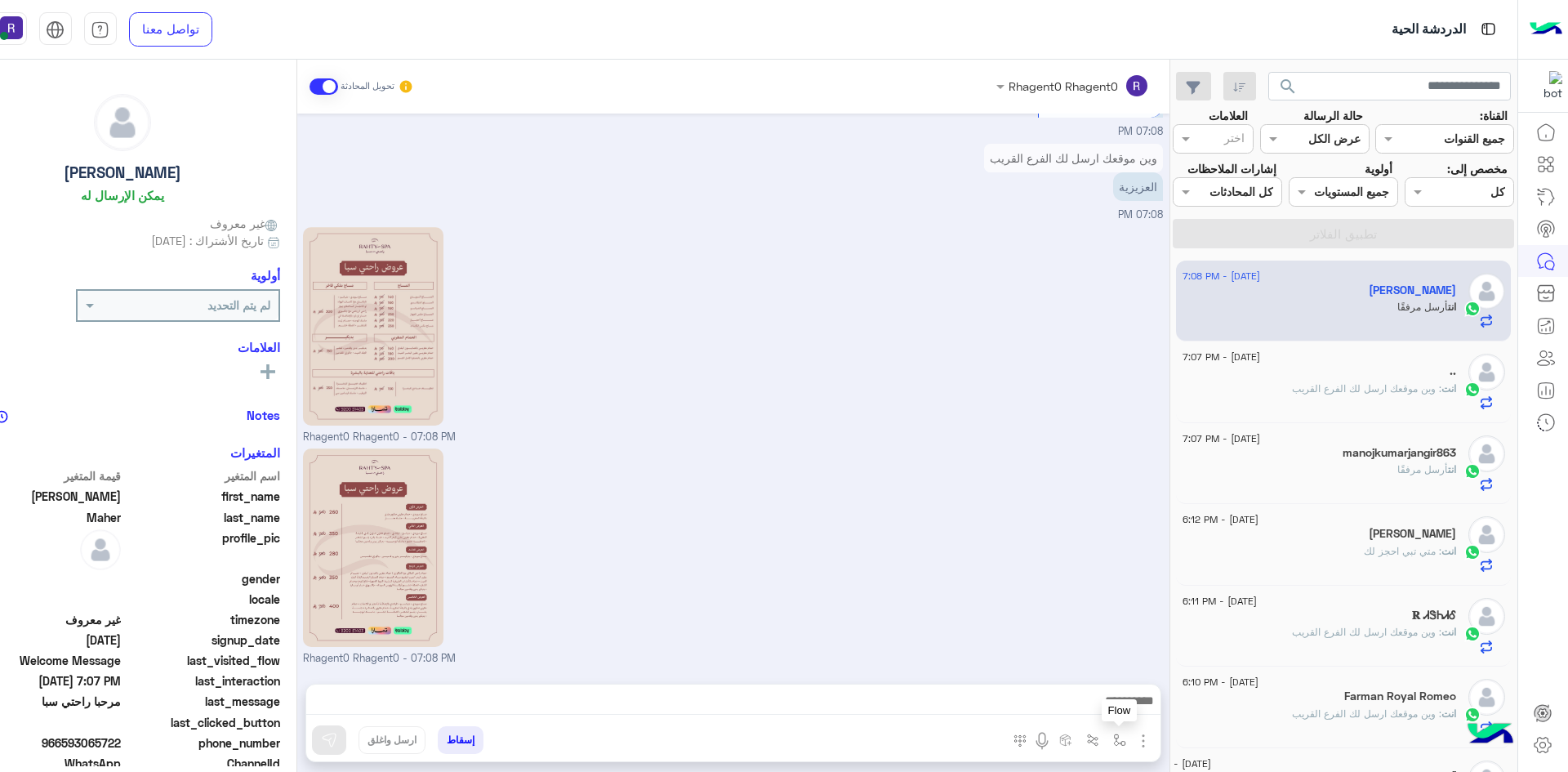
click at [1117, 737] on img "button" at bounding box center [1120, 740] width 13 height 13
click at [1094, 707] on input "text" at bounding box center [1069, 704] width 110 height 19
type input "****"
click at [1111, 668] on span "الشفا" at bounding box center [1109, 675] width 29 height 15
type textarea "*****"
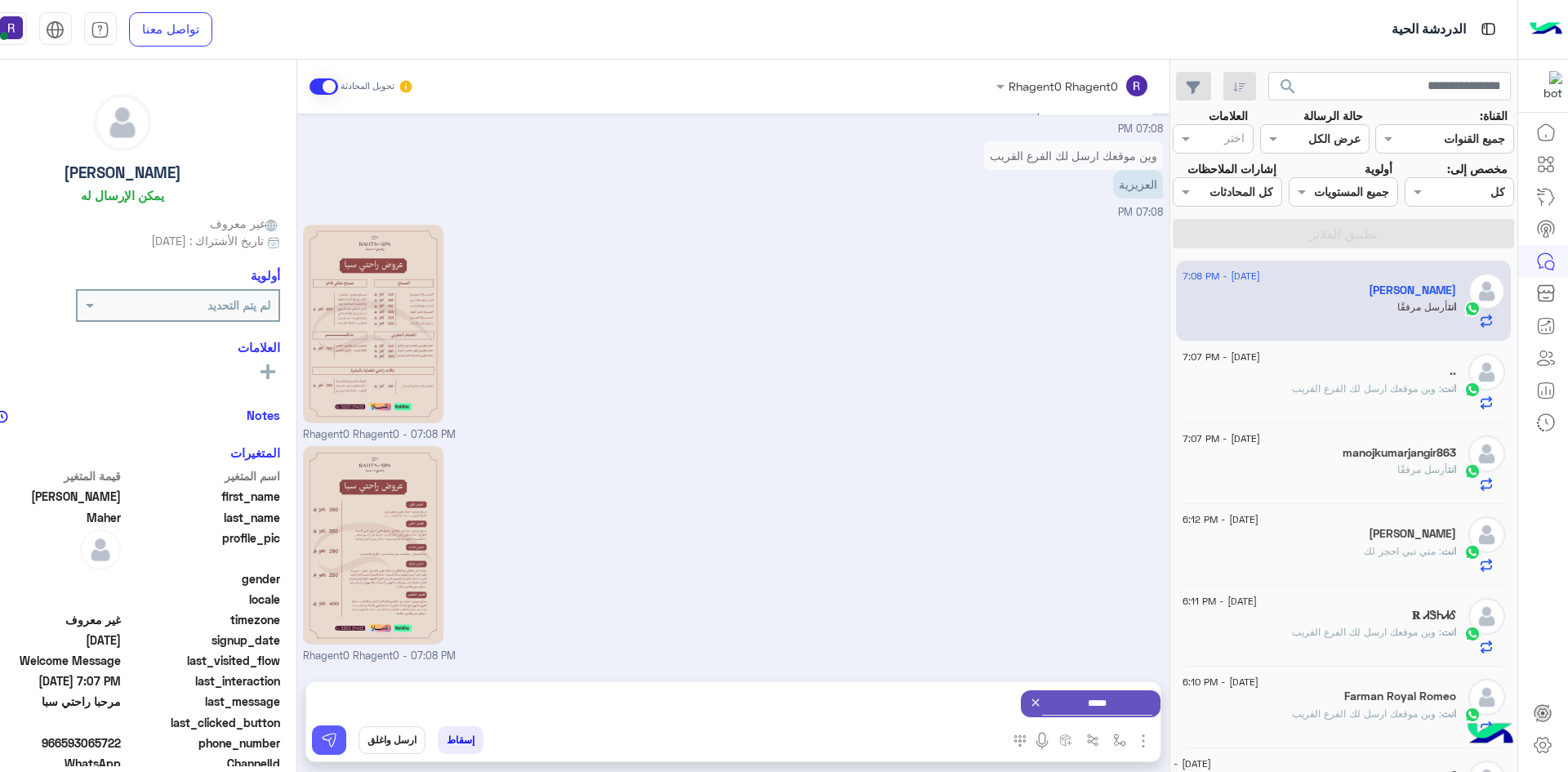
click at [338, 734] on button at bounding box center [329, 740] width 35 height 30
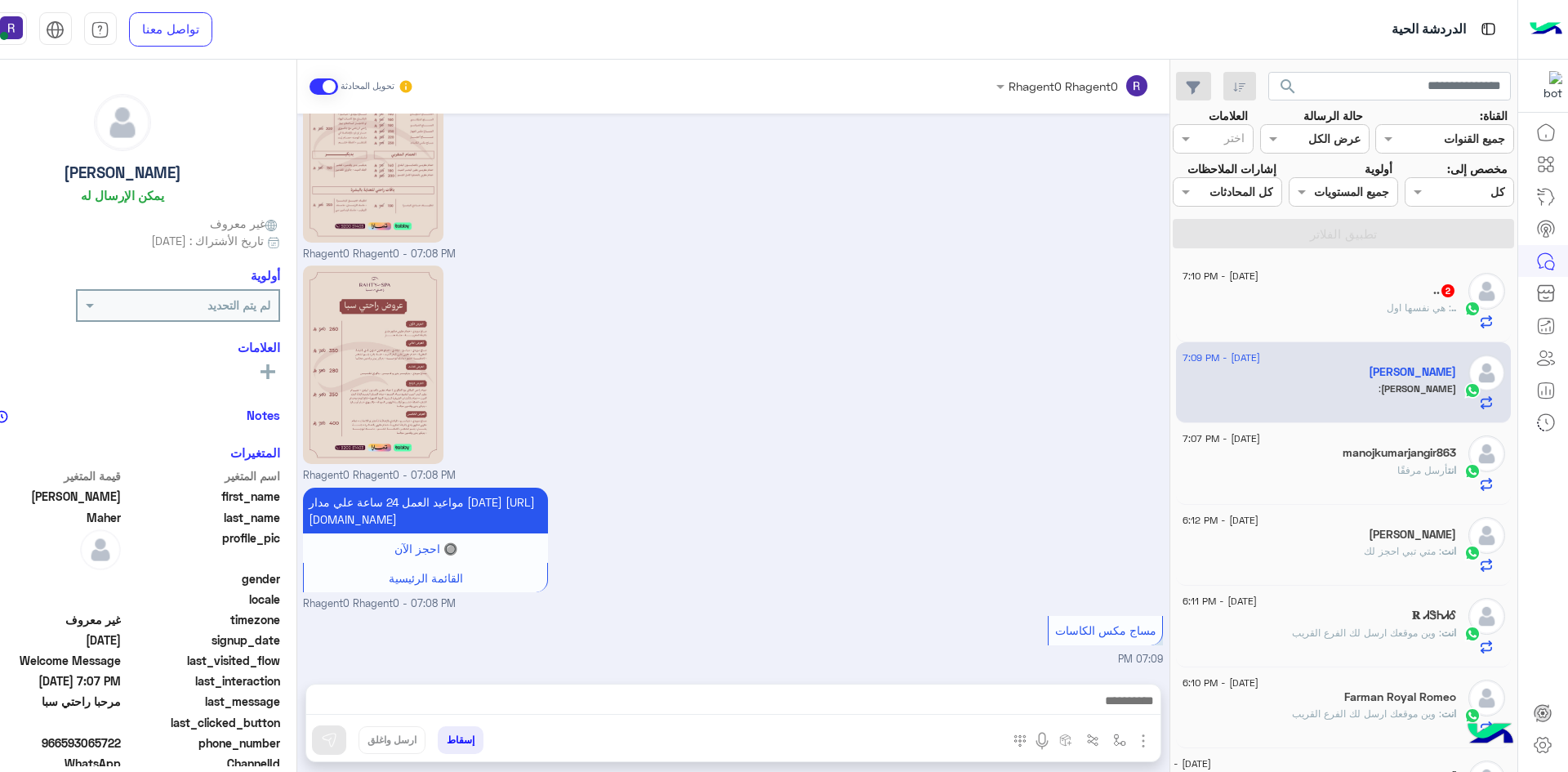
scroll to position [1833, 0]
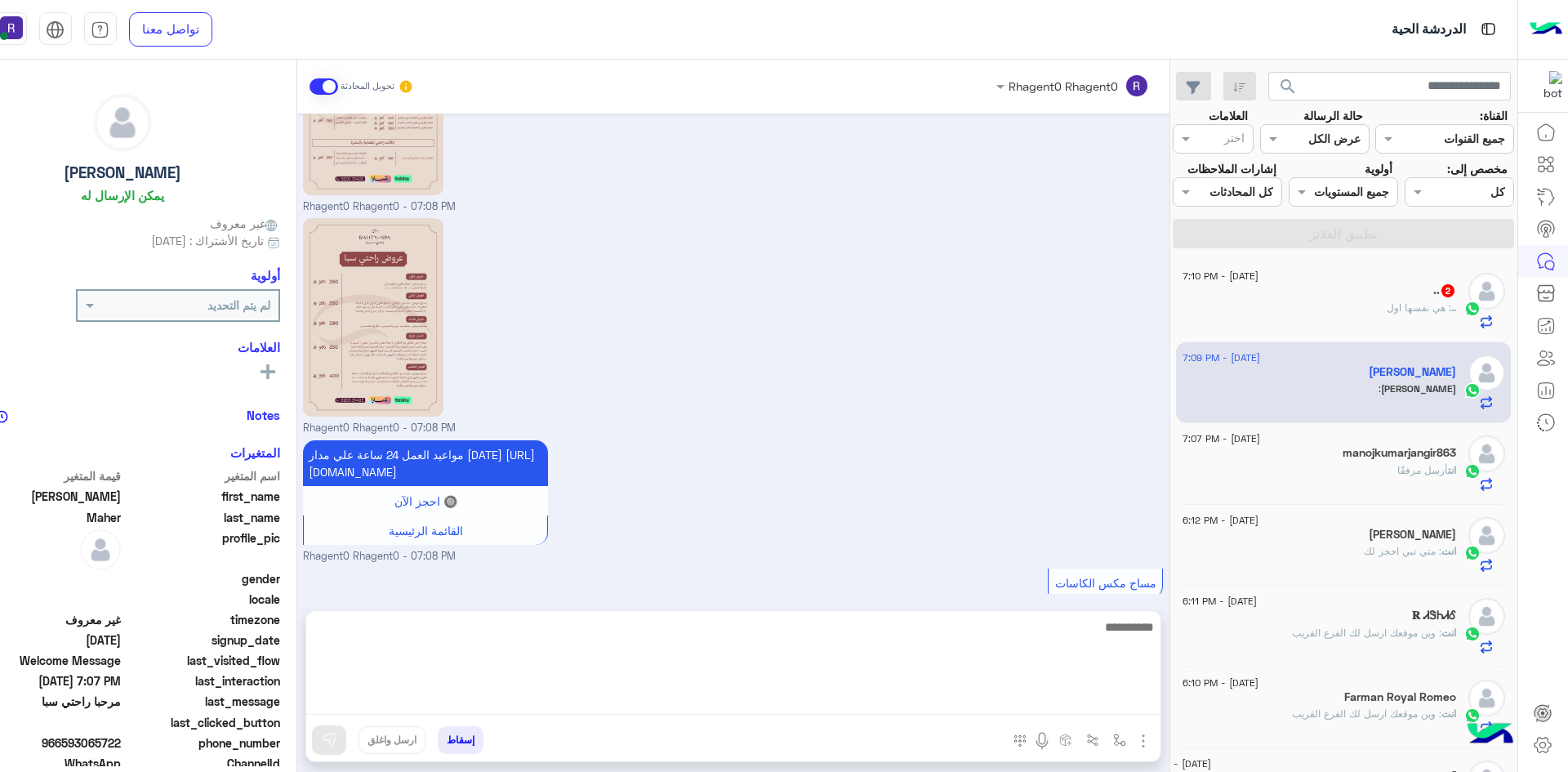
click at [1005, 706] on textarea at bounding box center [733, 665] width 854 height 98
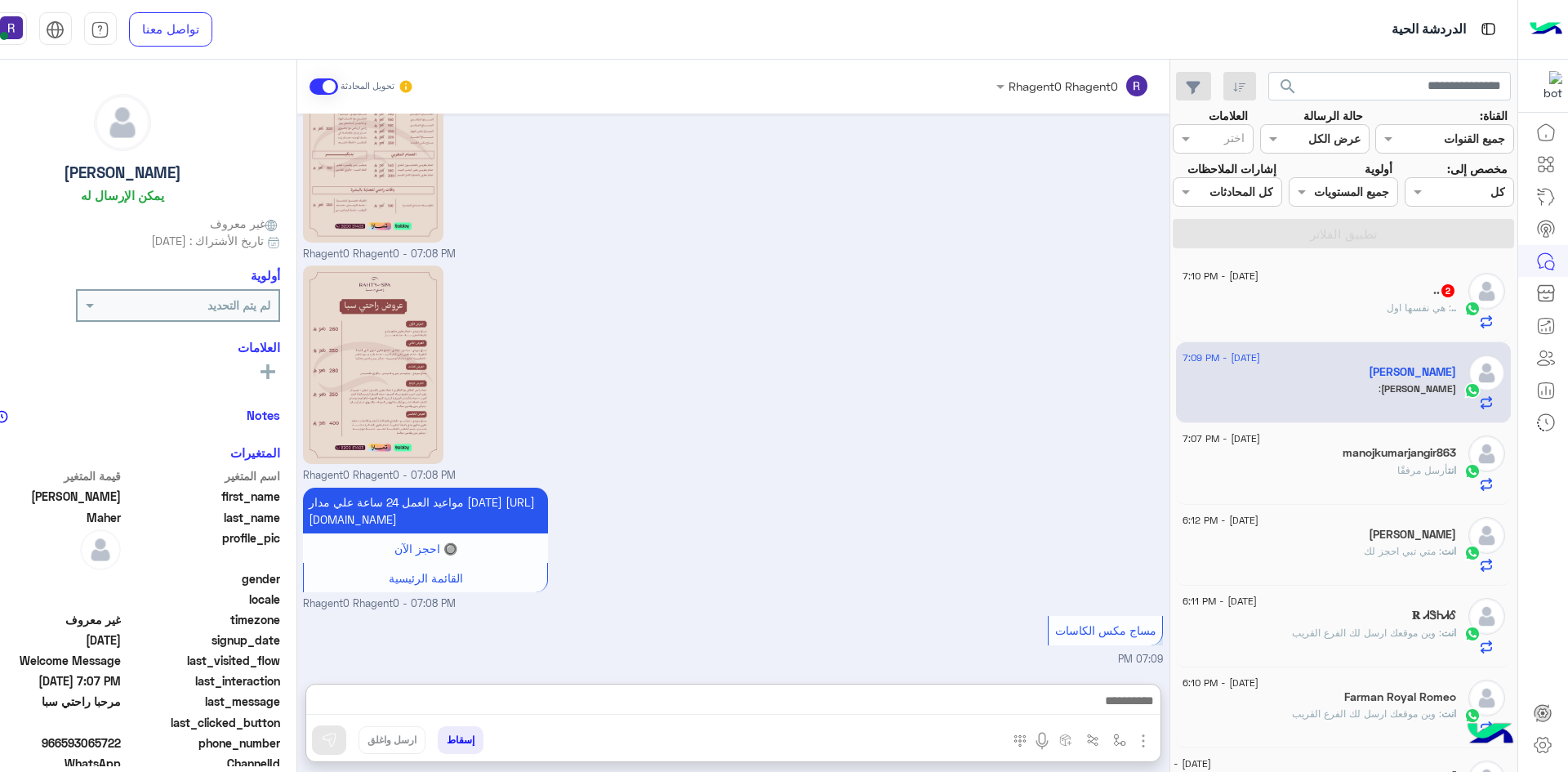
click at [1390, 331] on div "1 September - 7:10 PM .. 2 .. : هي نفسها اول" at bounding box center [1343, 301] width 335 height 81
click at [1390, 320] on div ".. : هي نفسها اول" at bounding box center [1319, 315] width 274 height 29
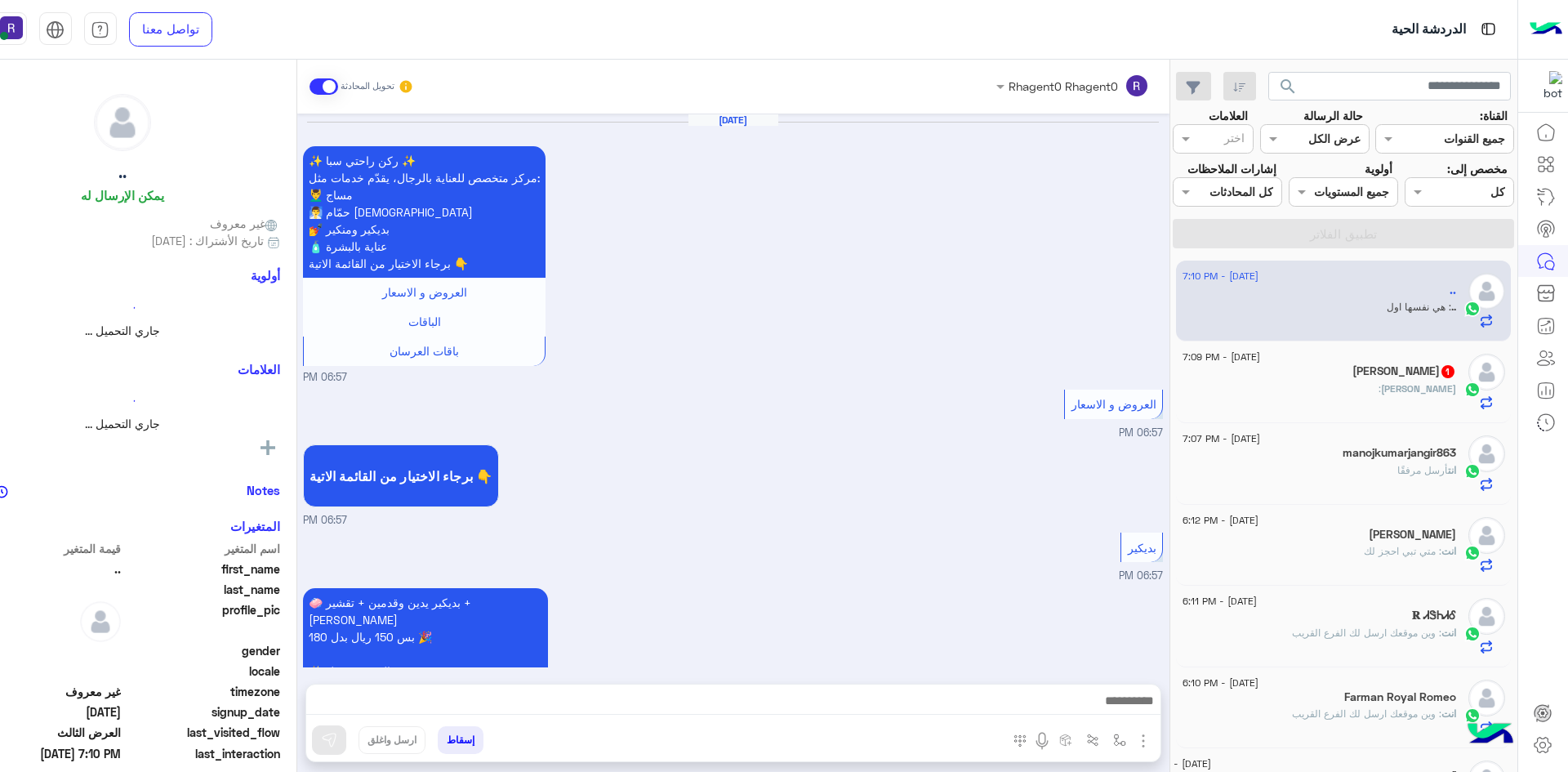
scroll to position [2496, 0]
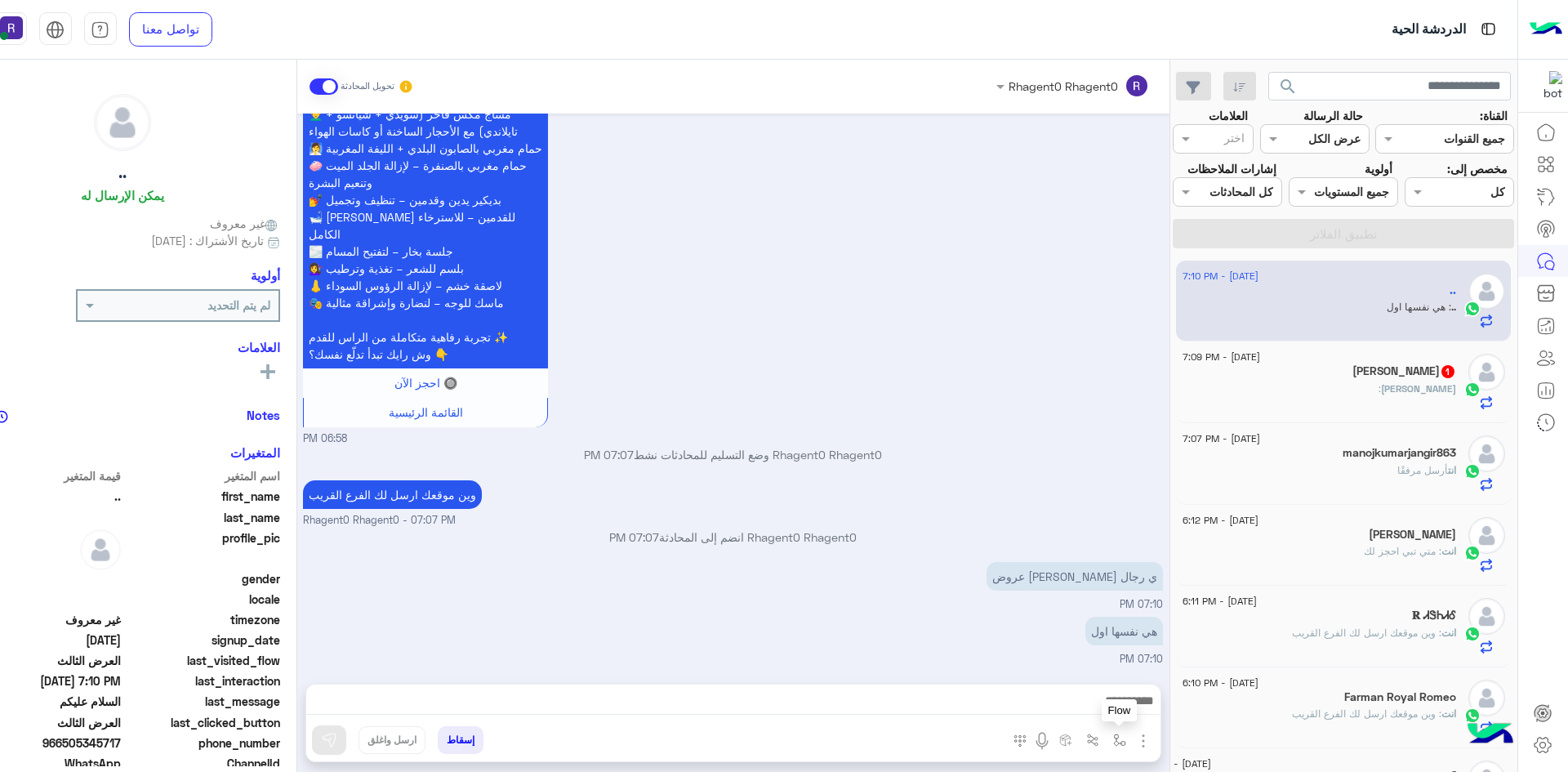
click at [1117, 733] on img "button" at bounding box center [1120, 740] width 13 height 13
click at [1139, 742] on img "button" at bounding box center [1144, 741] width 20 height 20
click at [1119, 702] on span "الصور" at bounding box center [1112, 705] width 30 height 19
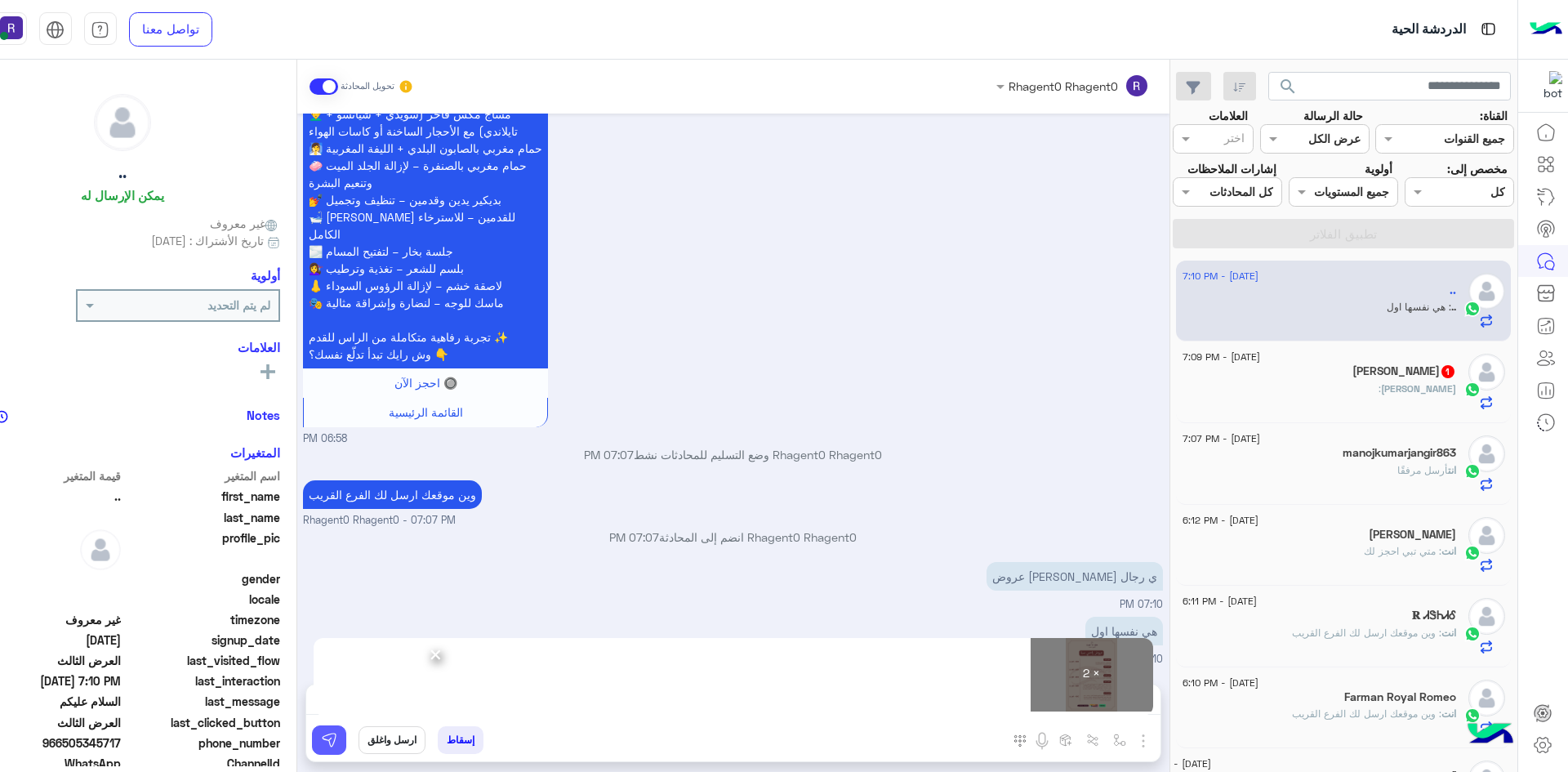
click at [319, 739] on button at bounding box center [329, 740] width 35 height 30
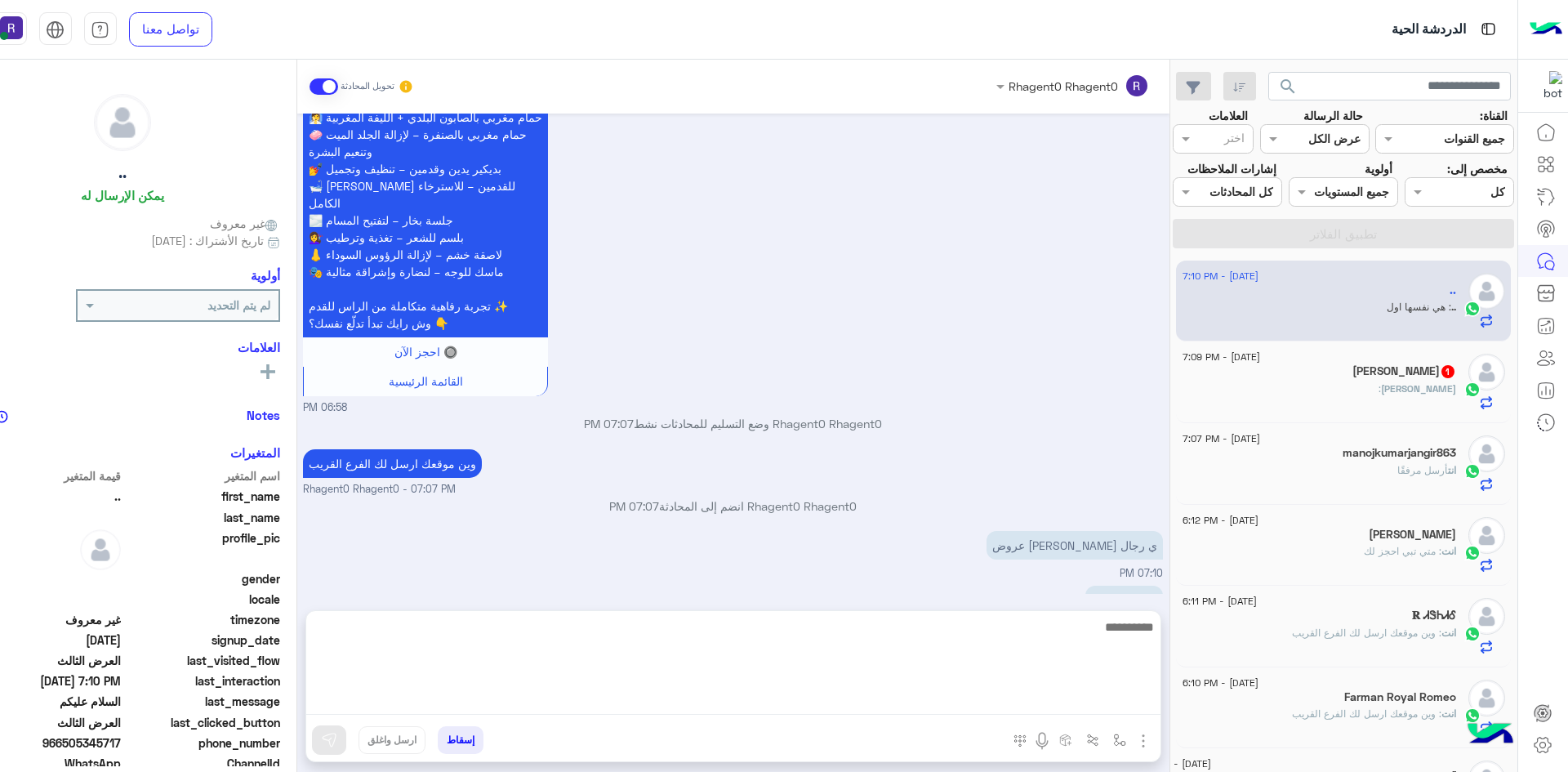
click at [1112, 705] on textarea at bounding box center [733, 665] width 854 height 98
type textarea "**********"
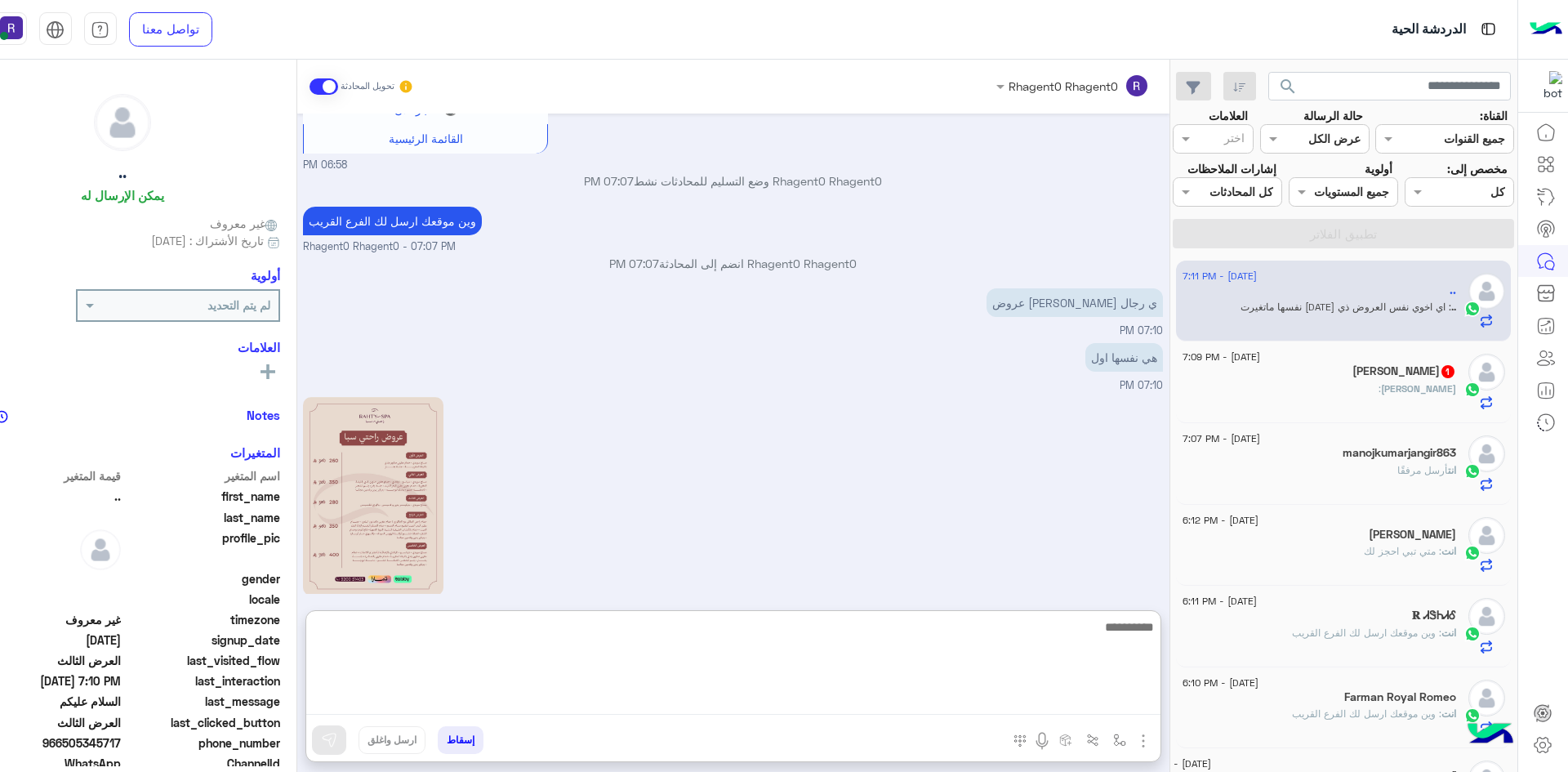
scroll to position [3137, 0]
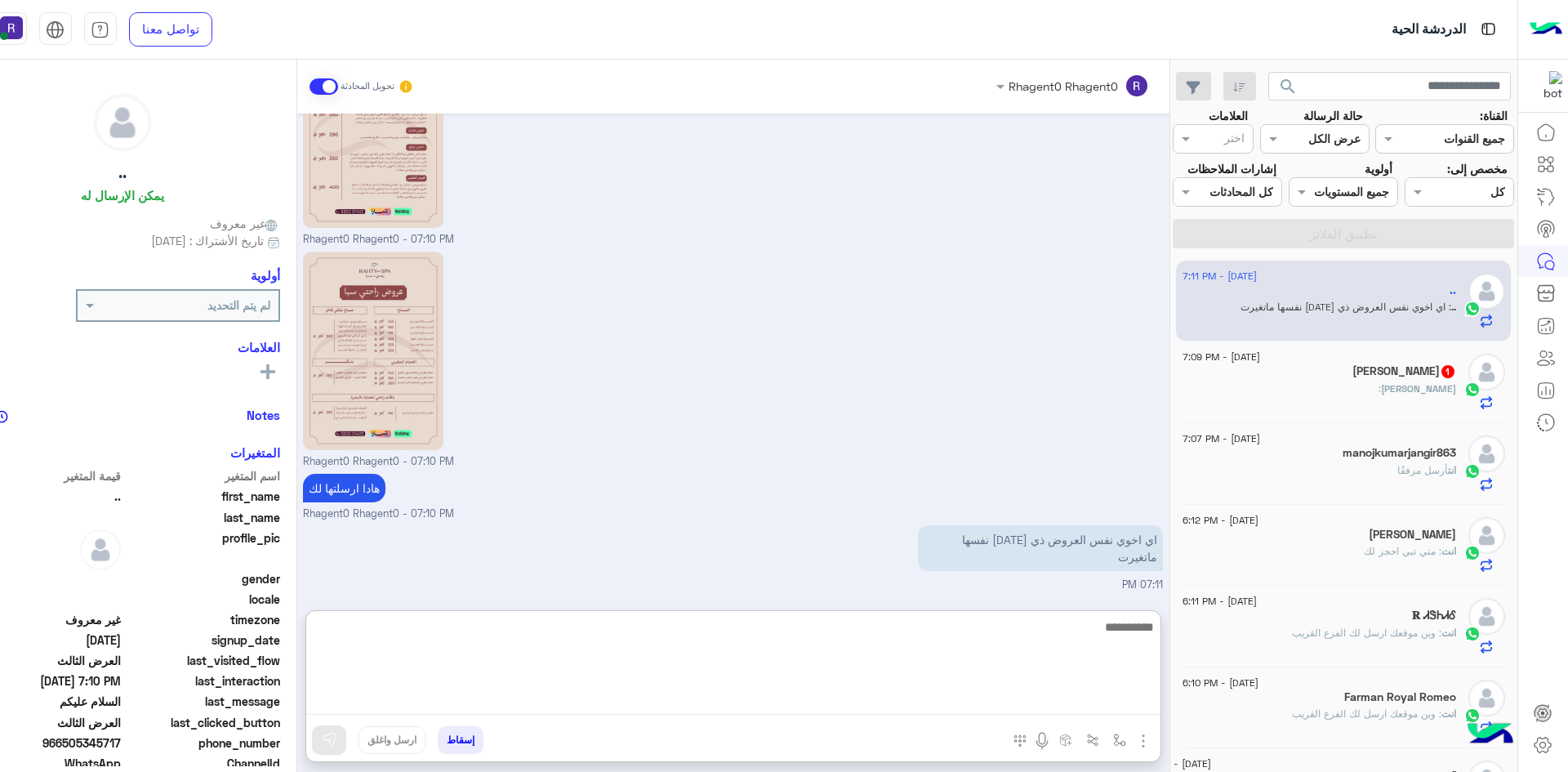
click at [1085, 624] on textarea at bounding box center [733, 665] width 854 height 98
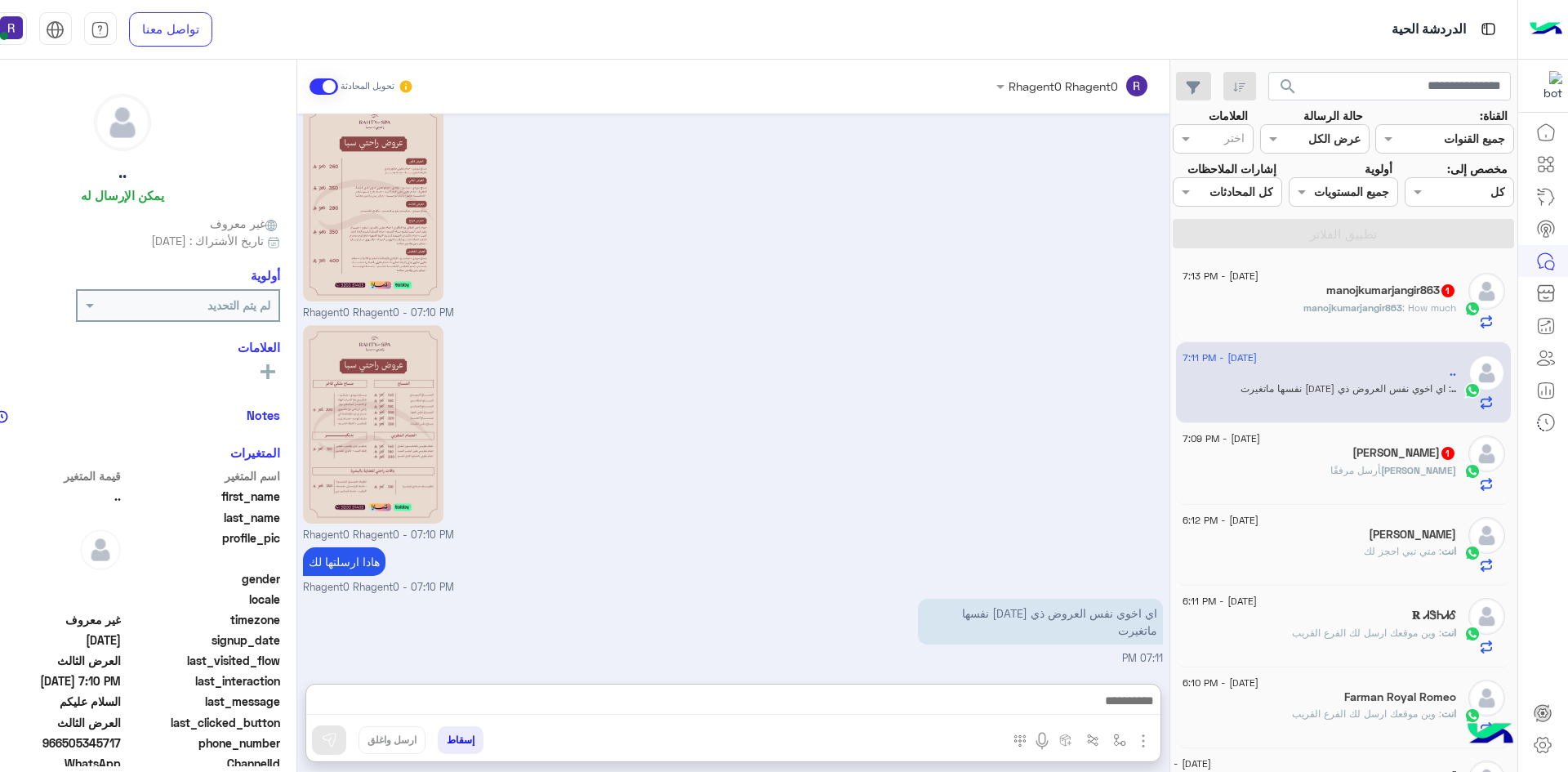
click at [1379, 478] on div "Mohamed أرسل مرفقًا" at bounding box center [1319, 477] width 274 height 29
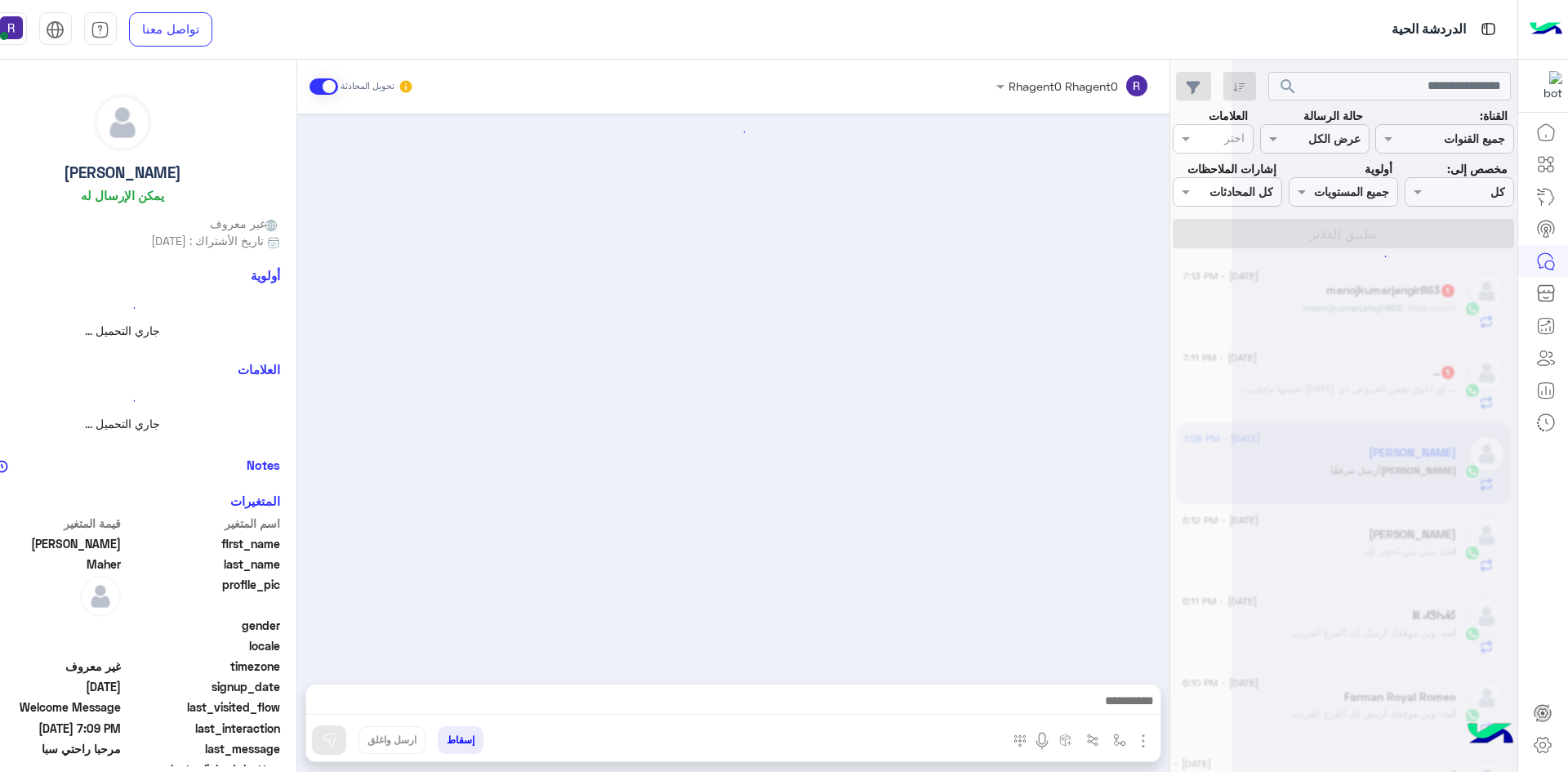
scroll to position [1663, 0]
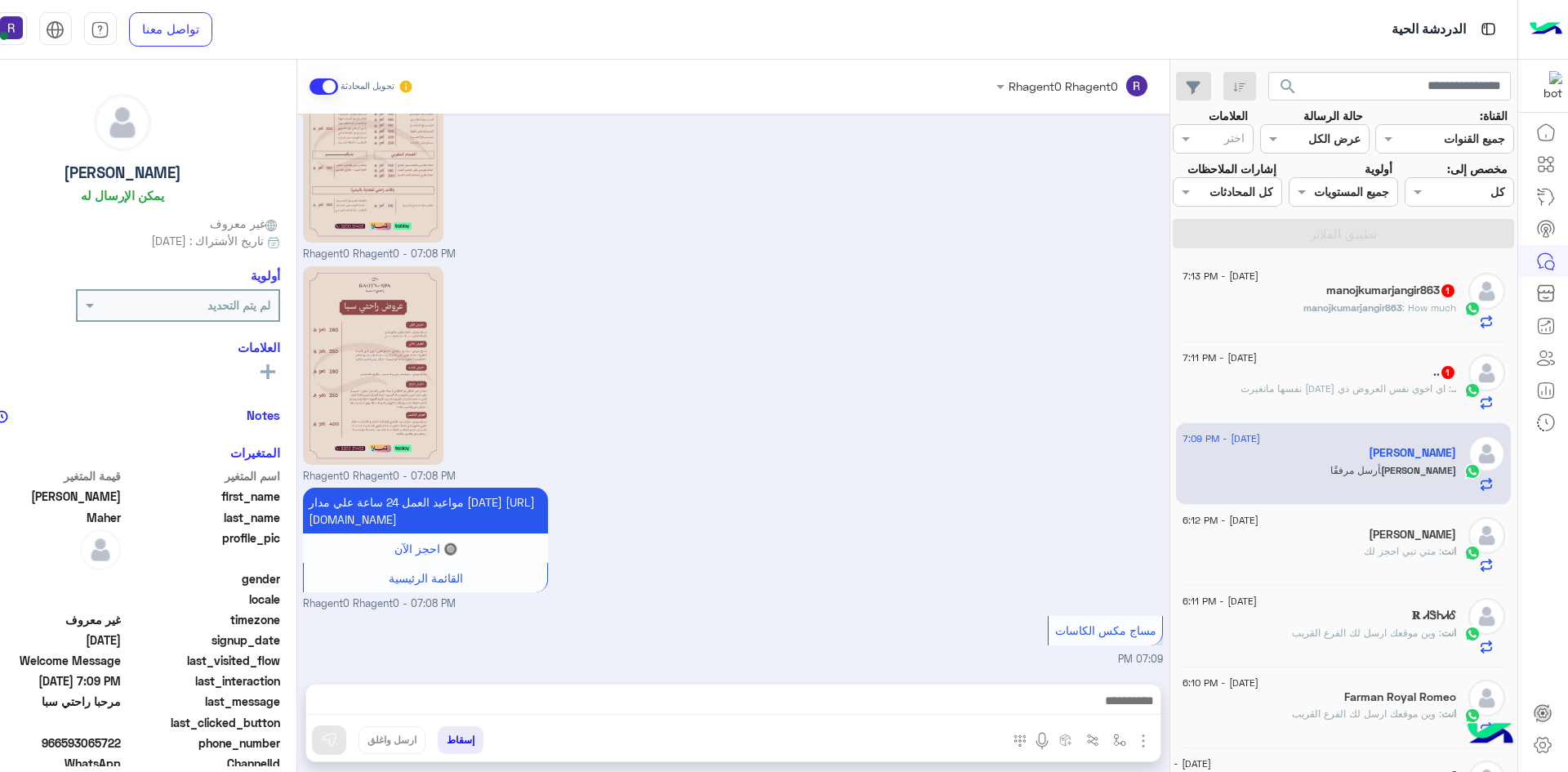
click at [1407, 289] on h5 "manojkumarjangir863 1" at bounding box center [1391, 290] width 130 height 14
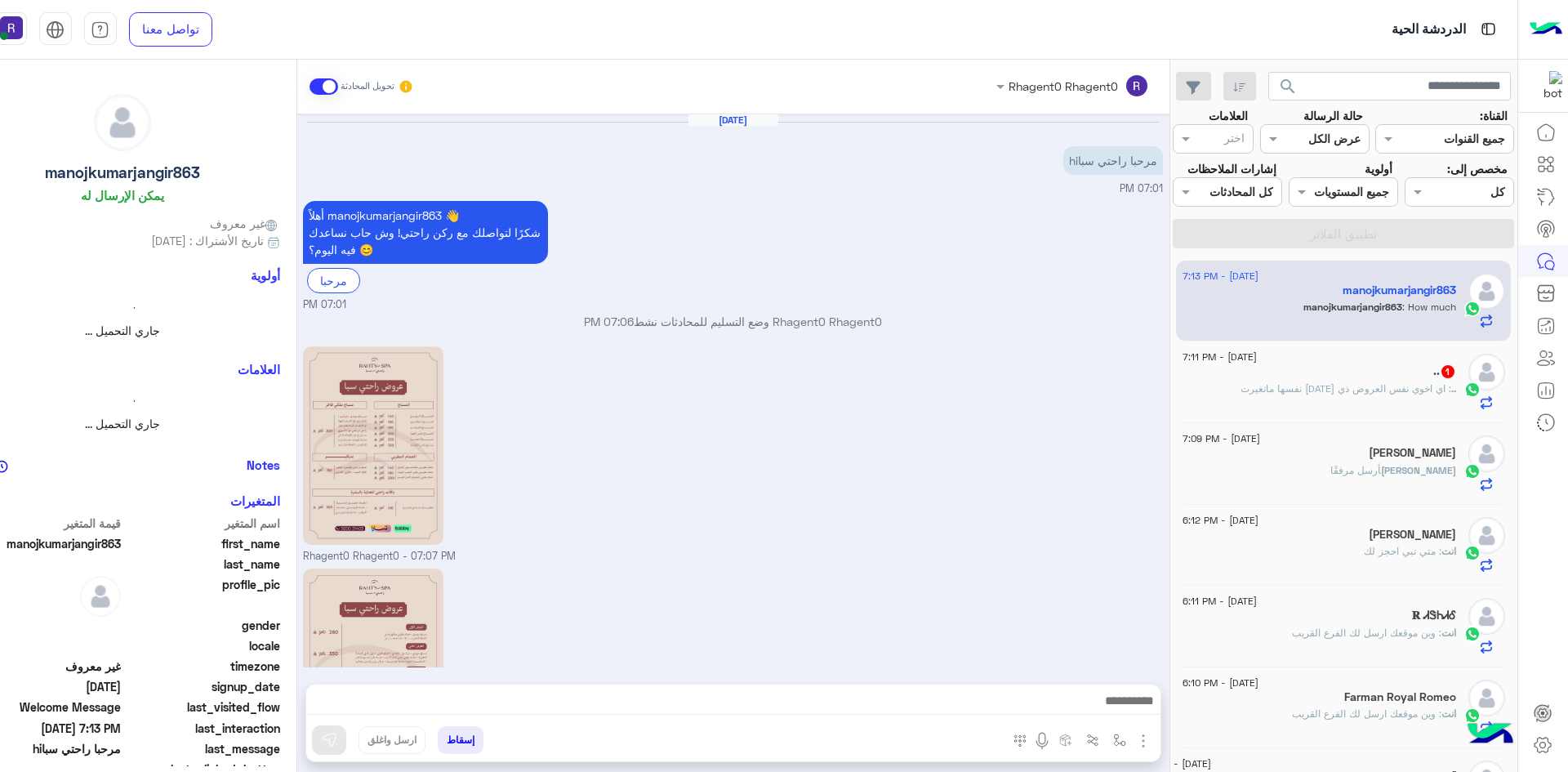
scroll to position [203, 0]
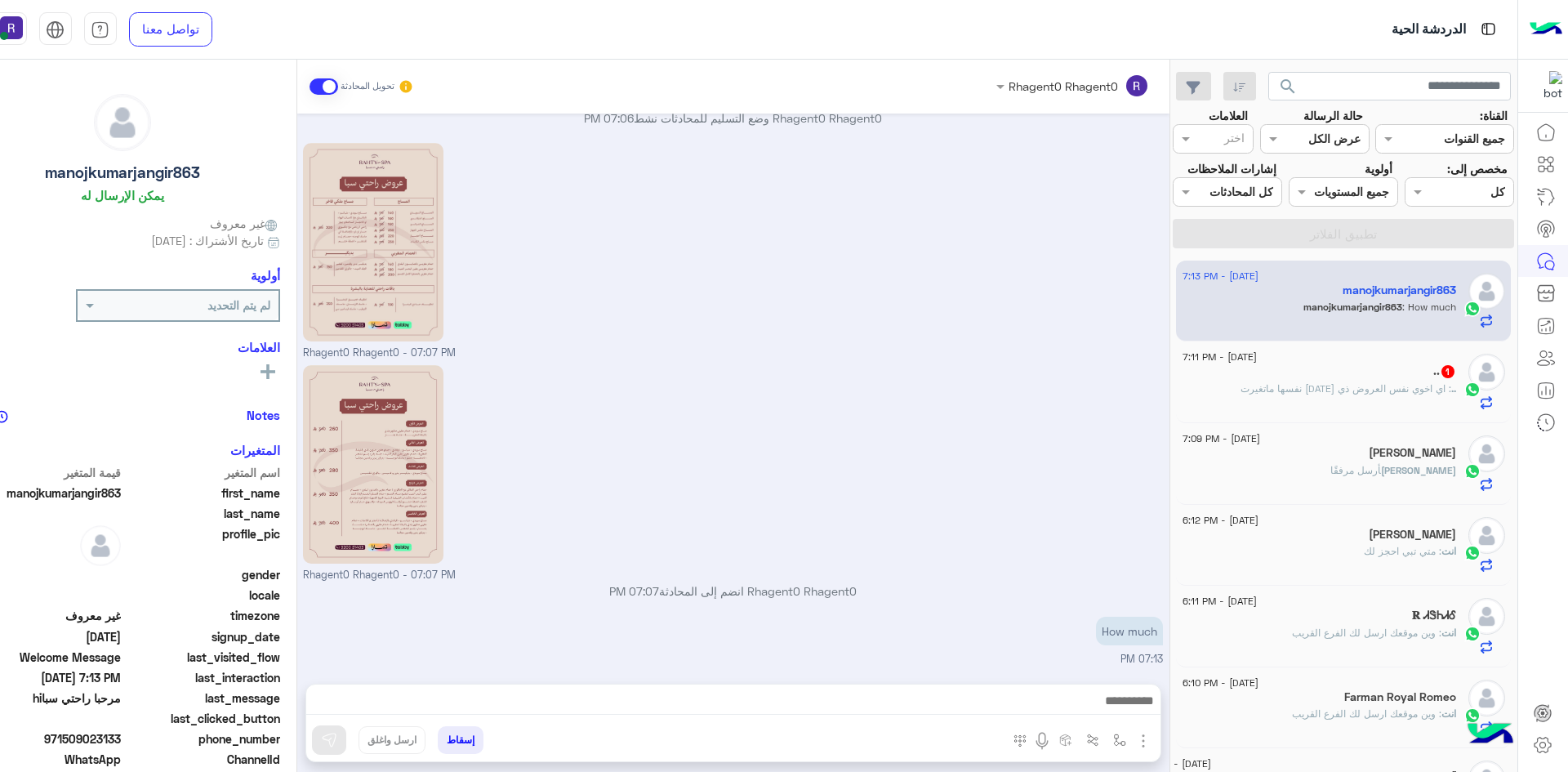
click at [1358, 416] on div "1 September - 7:11 PM .. 1 .. : اي اخوي نفس العروض ذي قبل شهرين نفسها ماتغيرت" at bounding box center [1343, 381] width 335 height 81
click at [1361, 404] on div ".. : اي اخوي نفس العروض ذي قبل شهرين نفسها ماتغيرت" at bounding box center [1319, 395] width 274 height 29
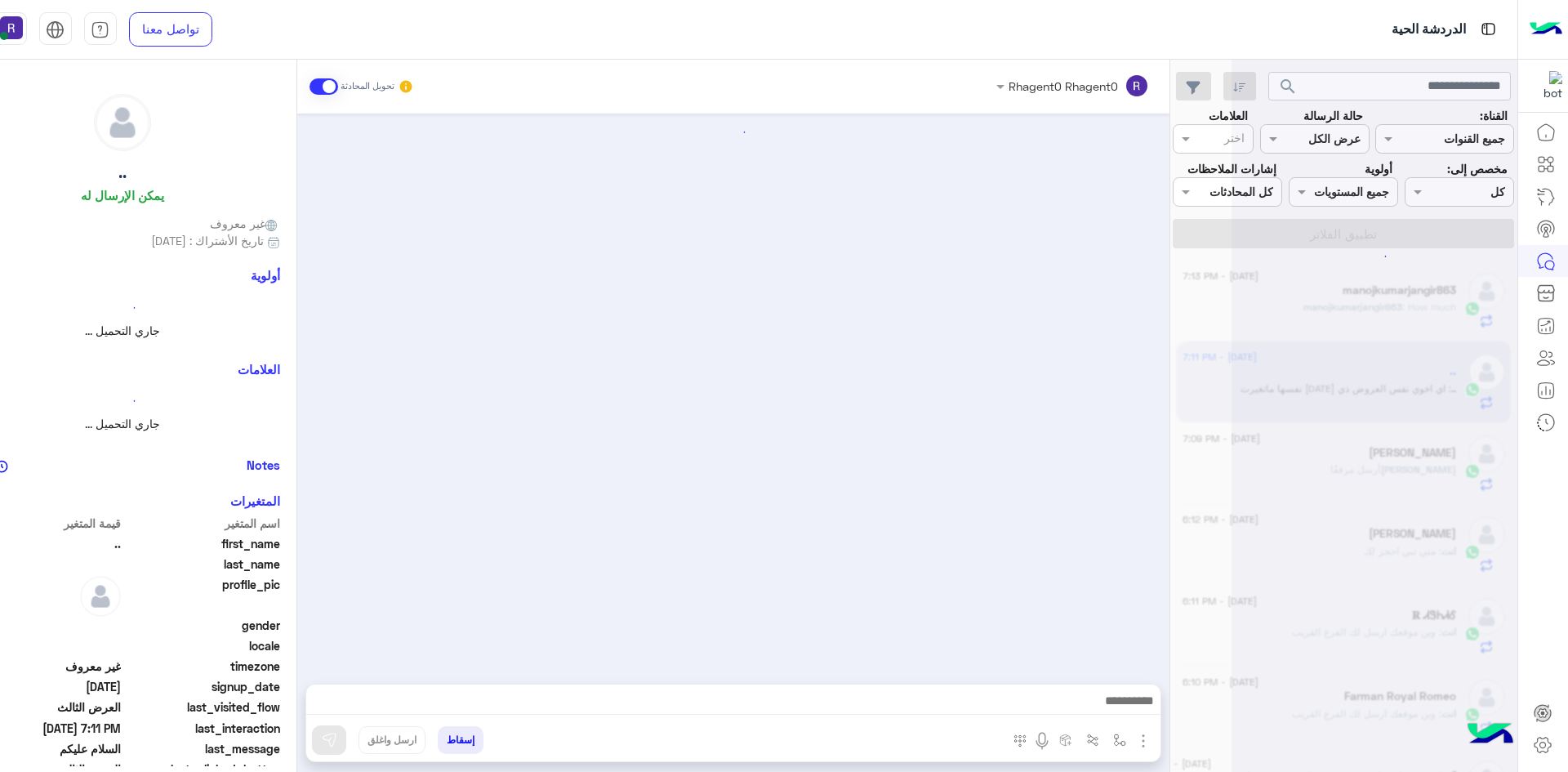
scroll to position [2607, 0]
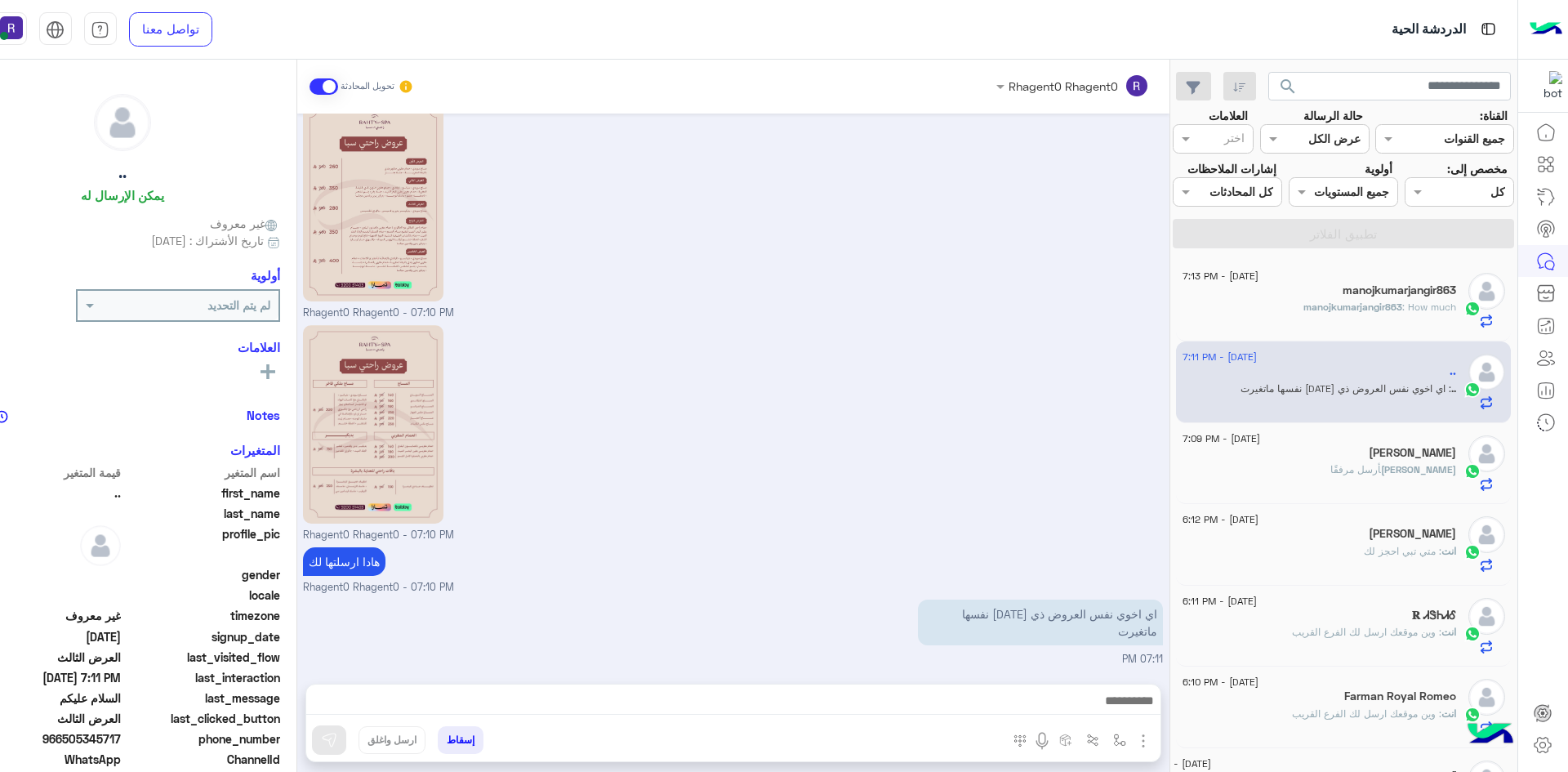
click at [1409, 480] on div "Mohamed أرسل مرفقًا" at bounding box center [1319, 476] width 274 height 29
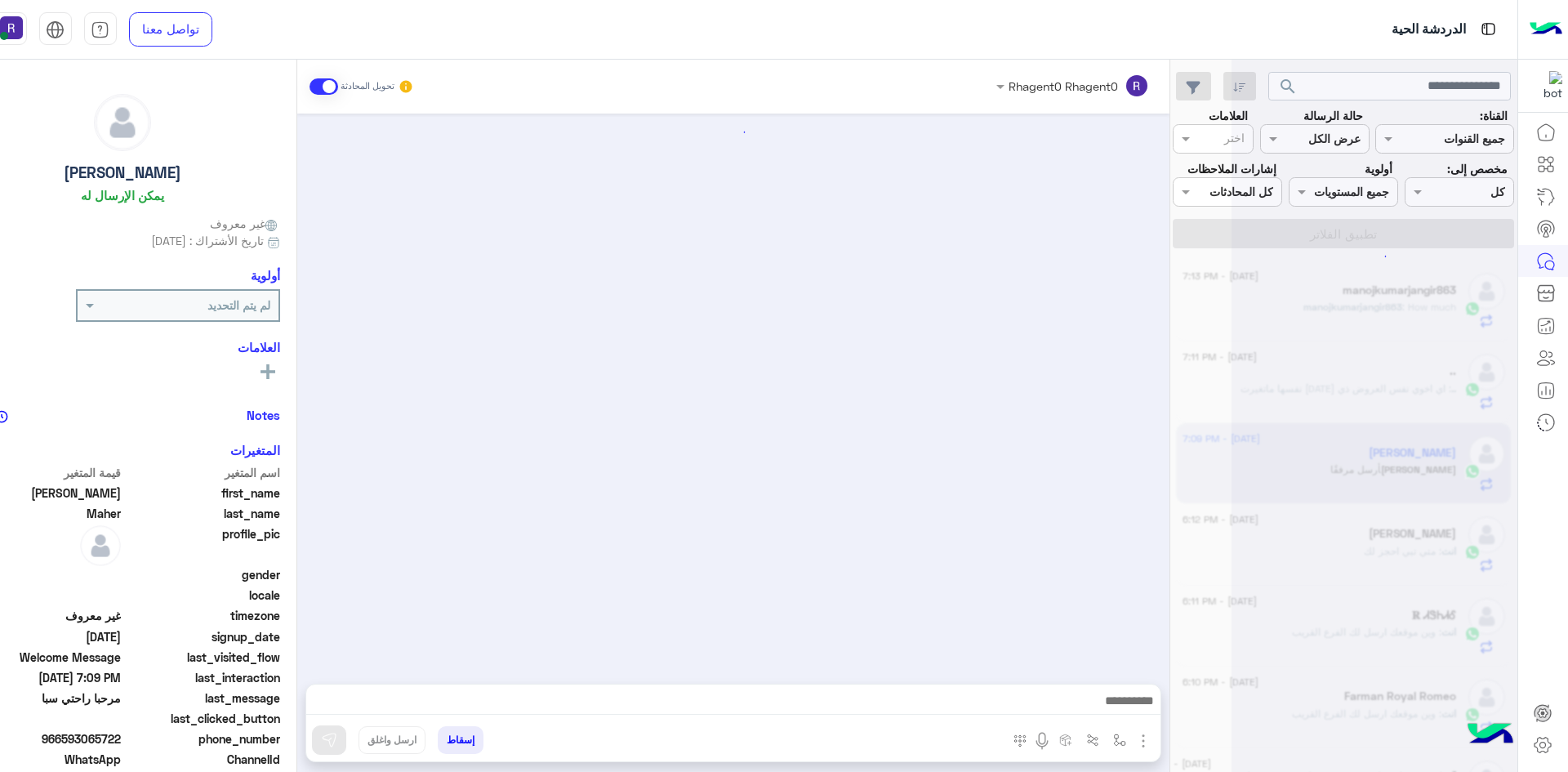
scroll to position [1663, 0]
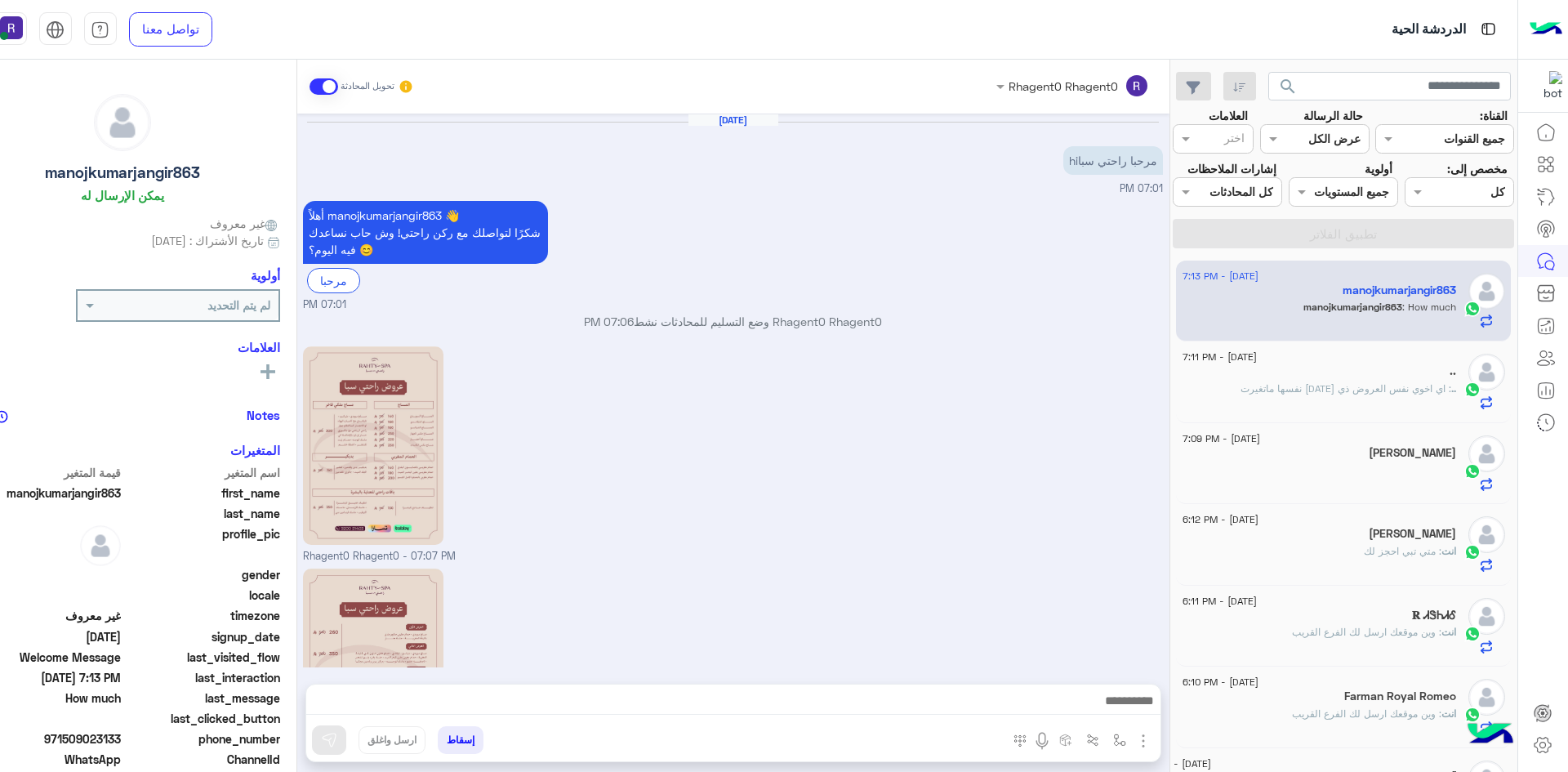
scroll to position [203, 0]
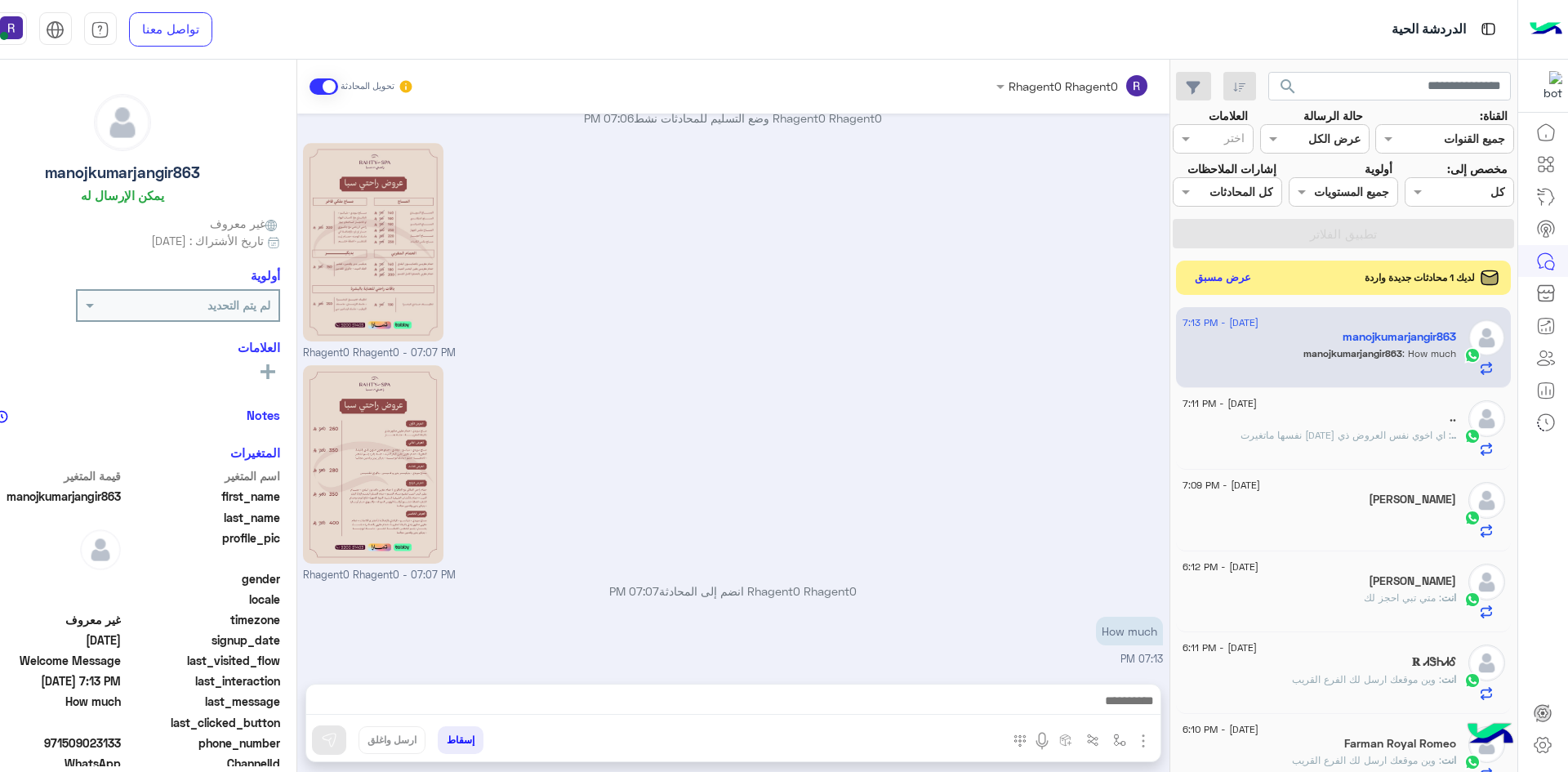
click at [1231, 272] on button "عرض مسبق" at bounding box center [1222, 277] width 68 height 22
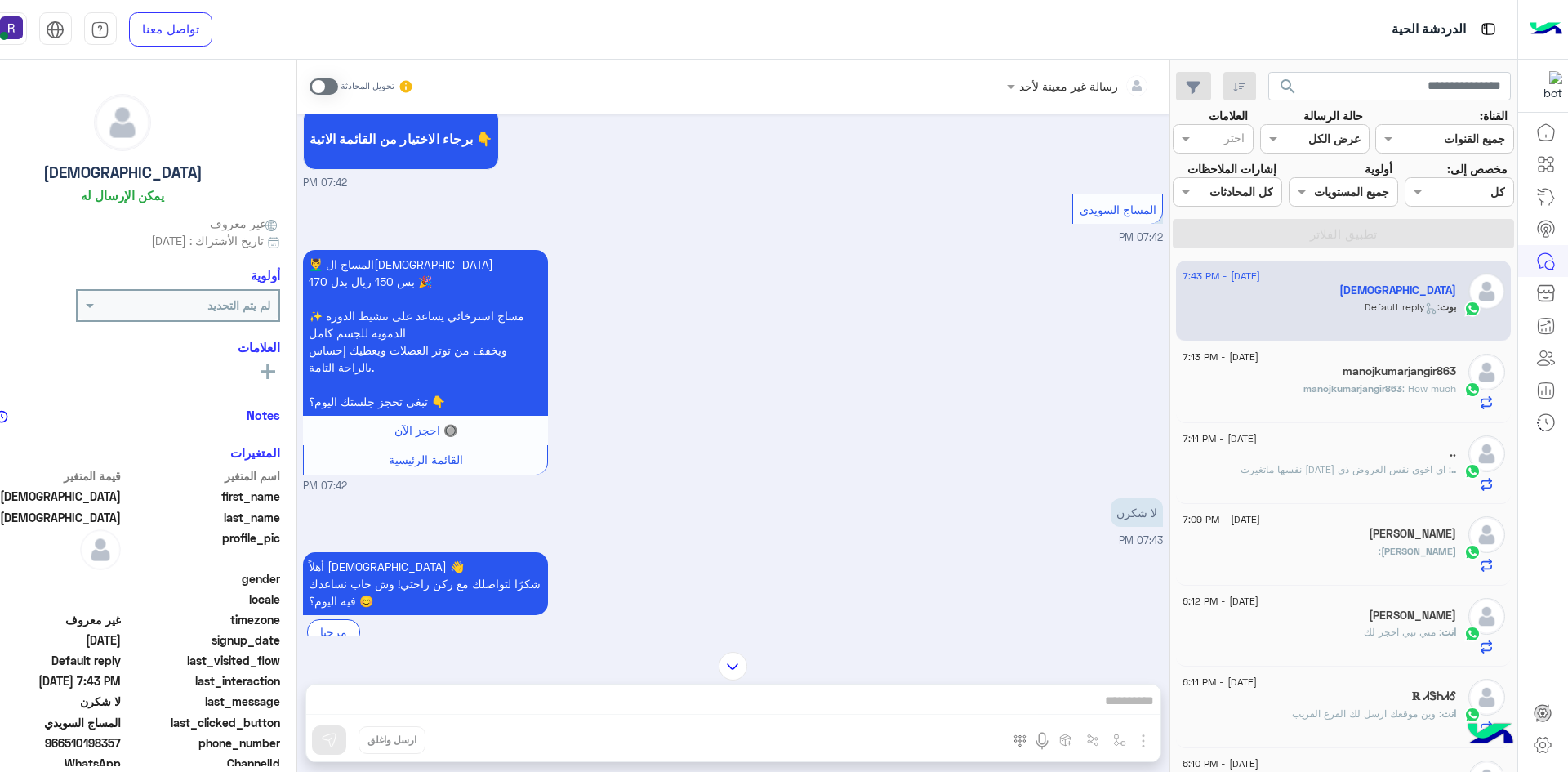
scroll to position [747, 0]
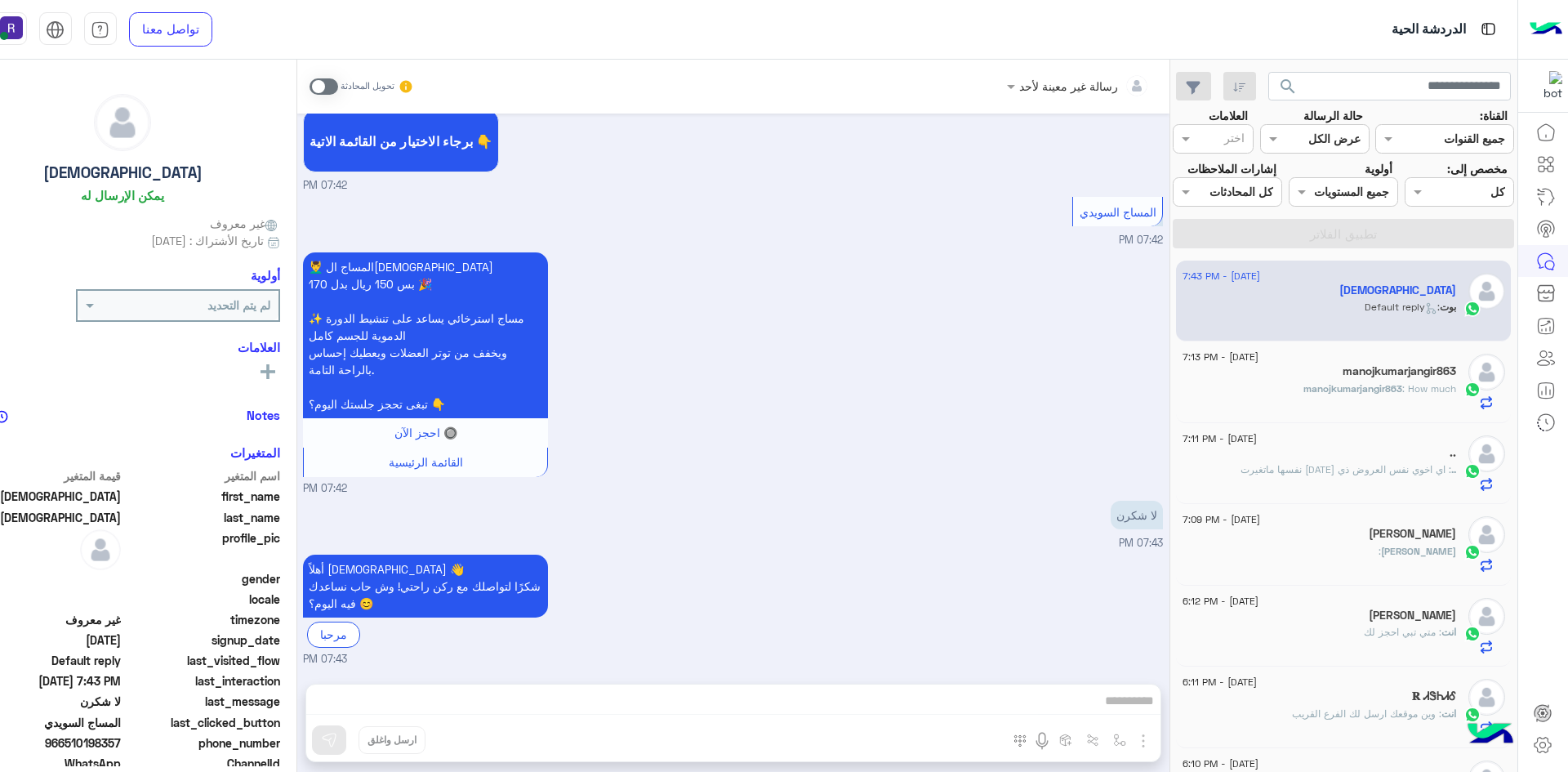
click at [329, 78] on span at bounding box center [323, 86] width 29 height 16
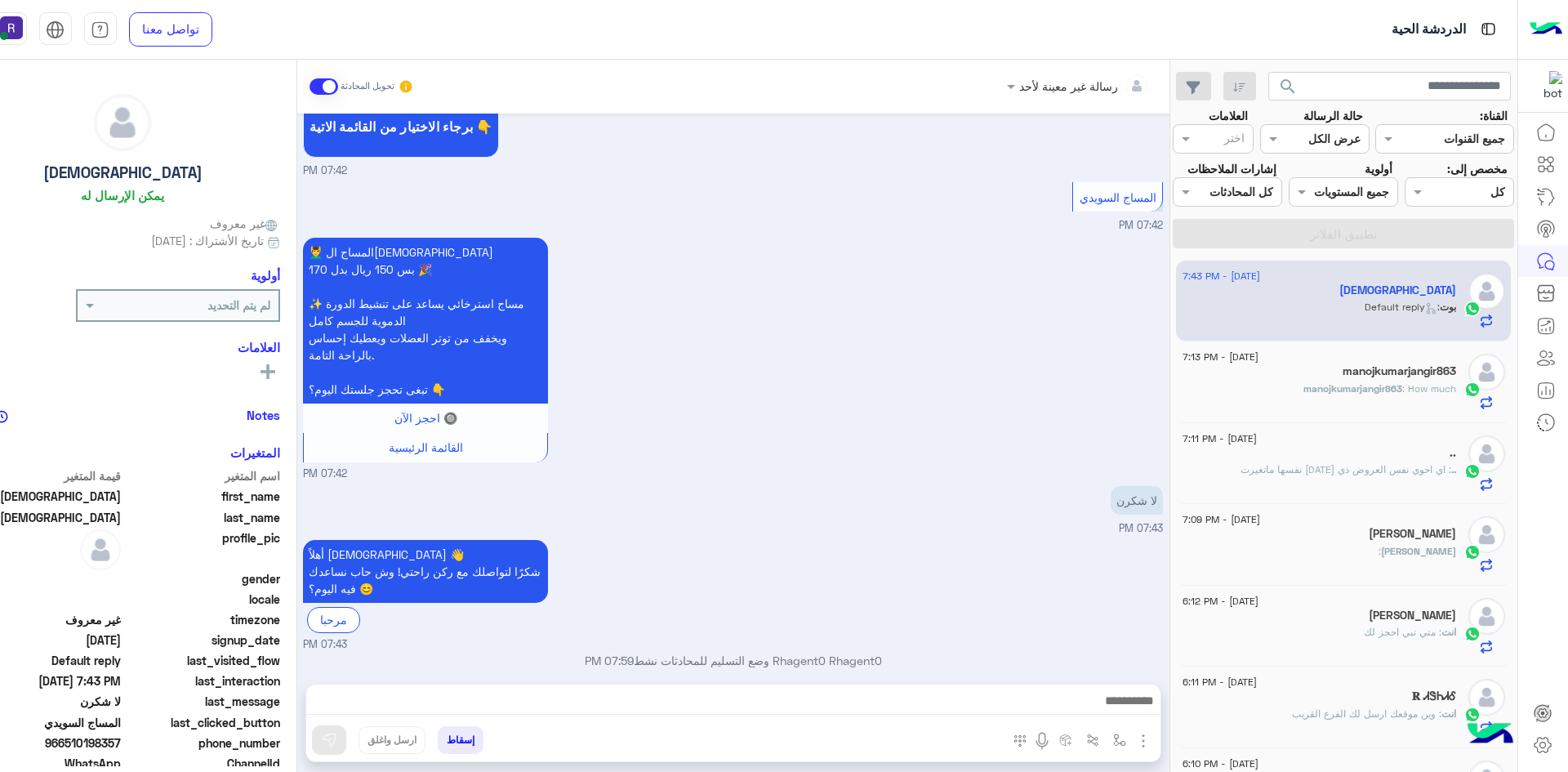
scroll to position [777, 0]
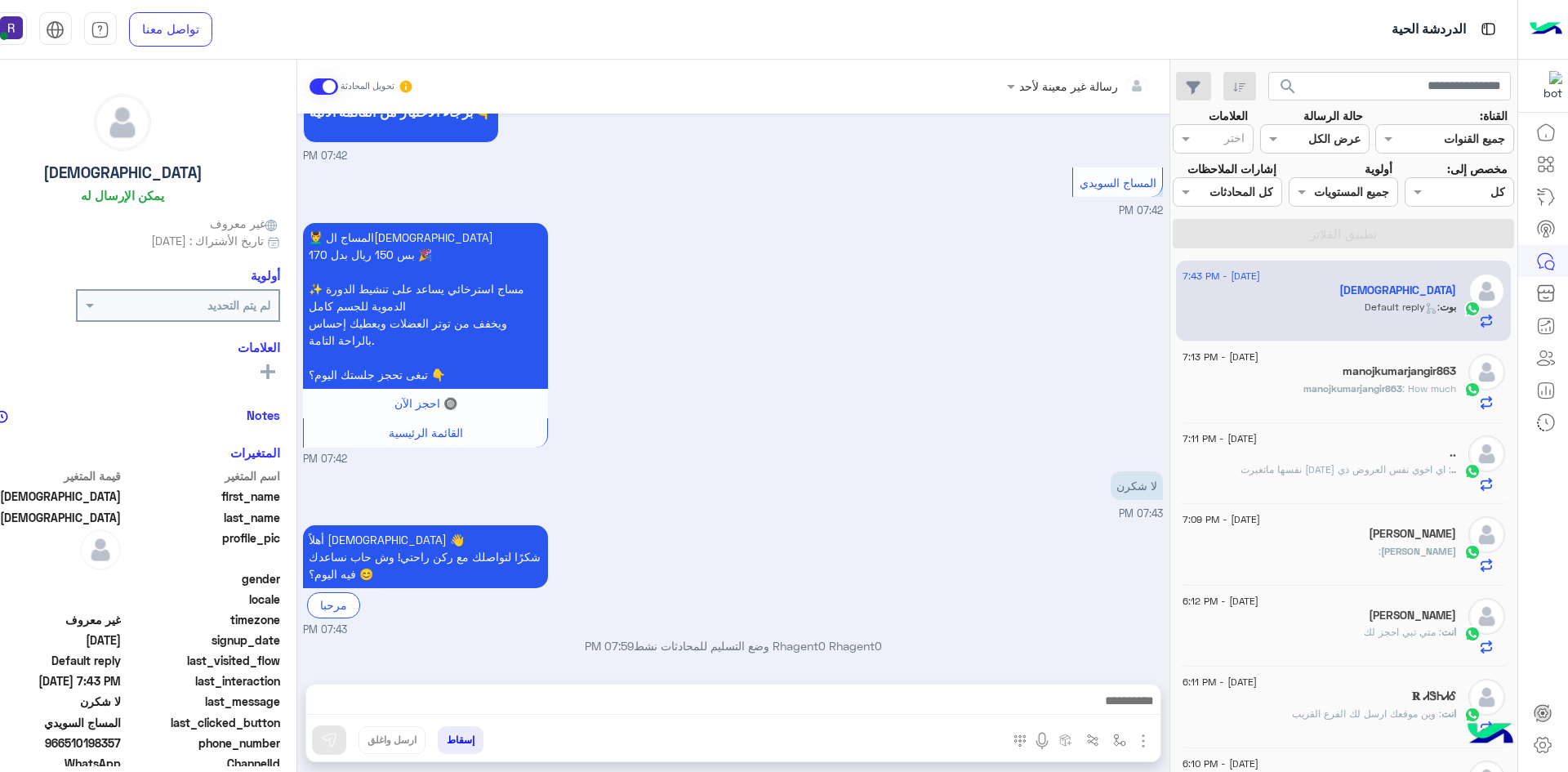
click at [1140, 734] on img "button" at bounding box center [1144, 741] width 20 height 20
click at [1116, 705] on span "الصور" at bounding box center [1112, 705] width 30 height 19
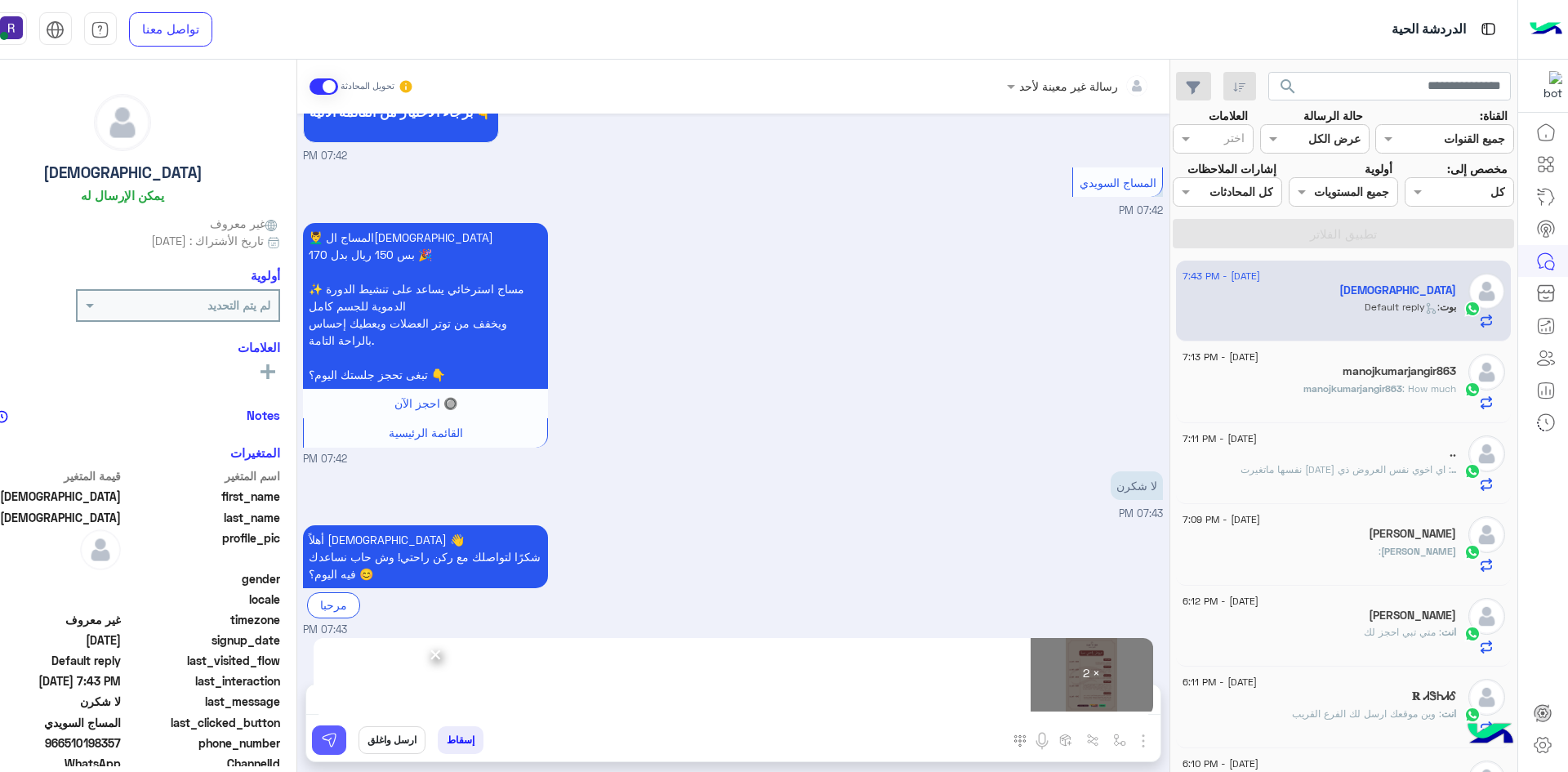
click at [324, 754] on button at bounding box center [329, 740] width 35 height 30
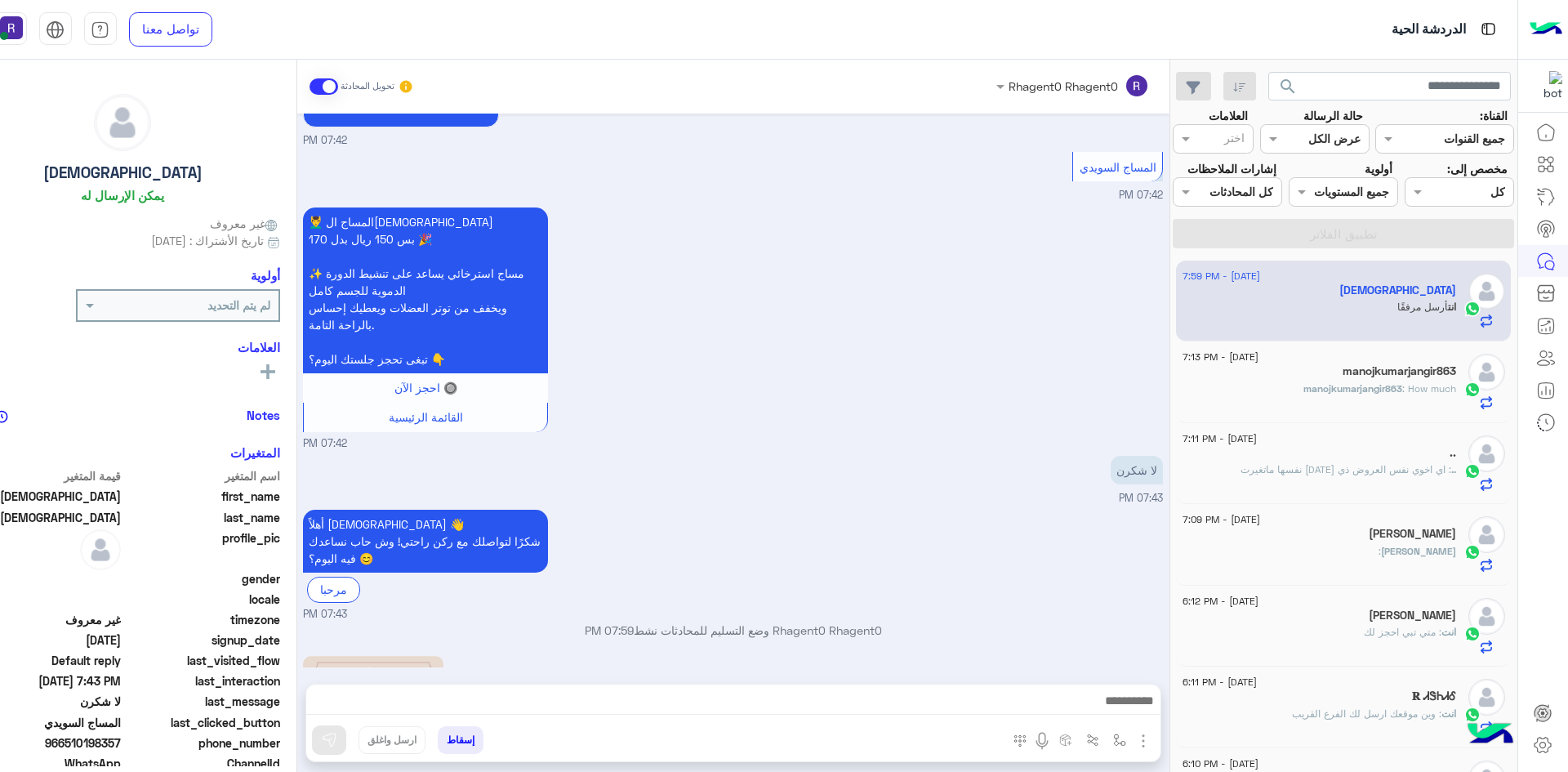
scroll to position [1250, 0]
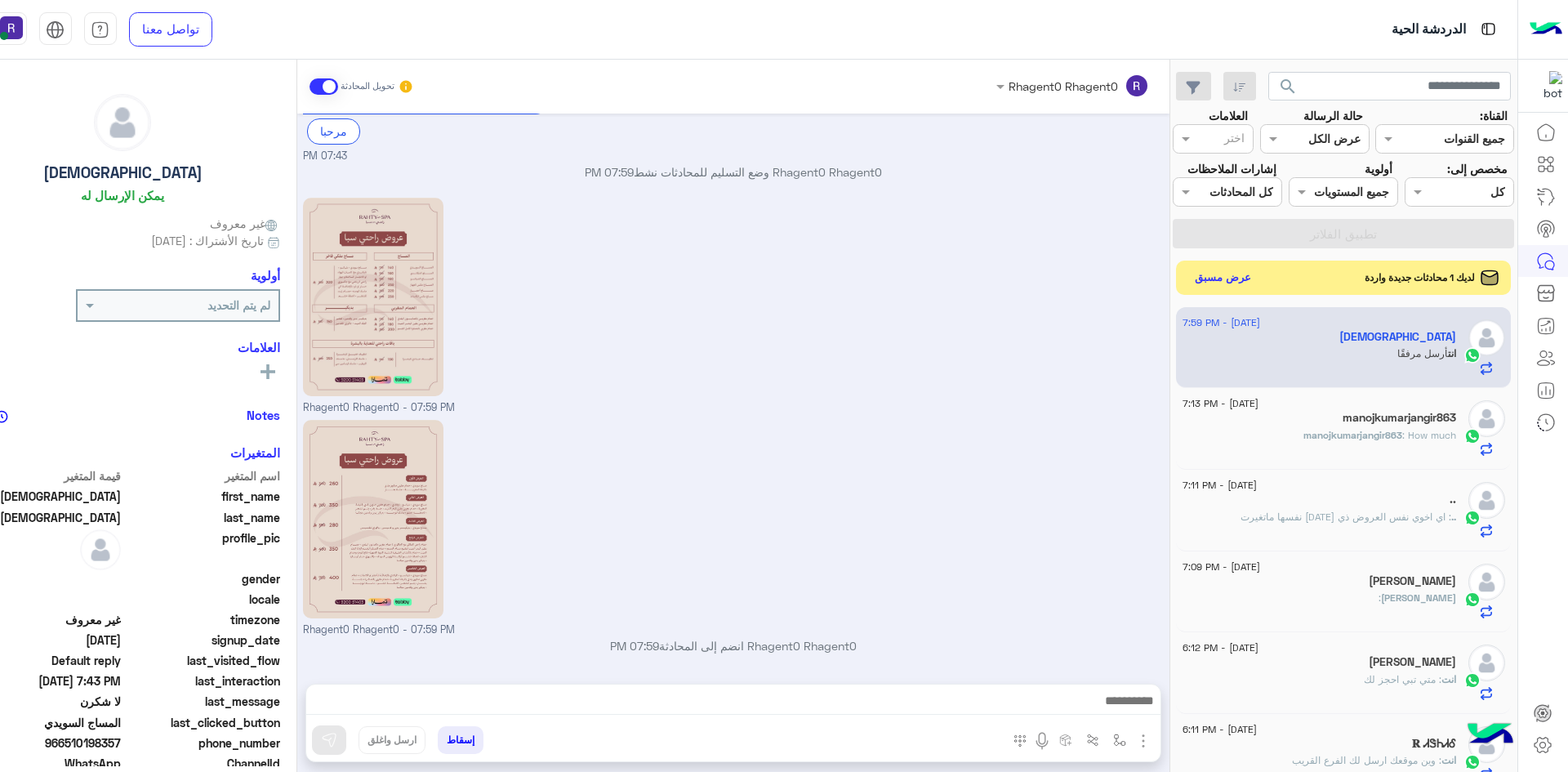
click at [1217, 267] on button "عرض مسبق" at bounding box center [1222, 277] width 68 height 22
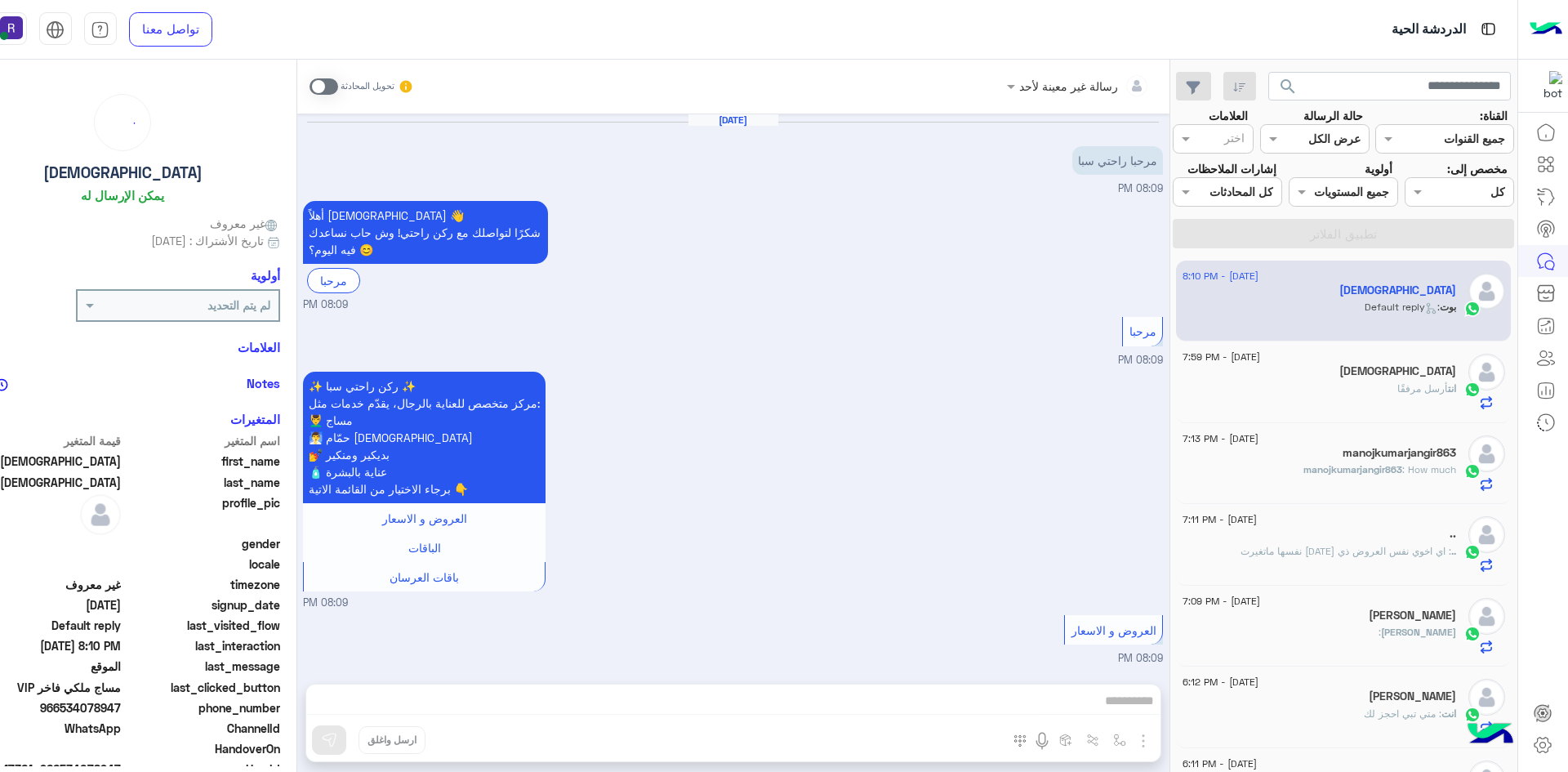
scroll to position [679, 0]
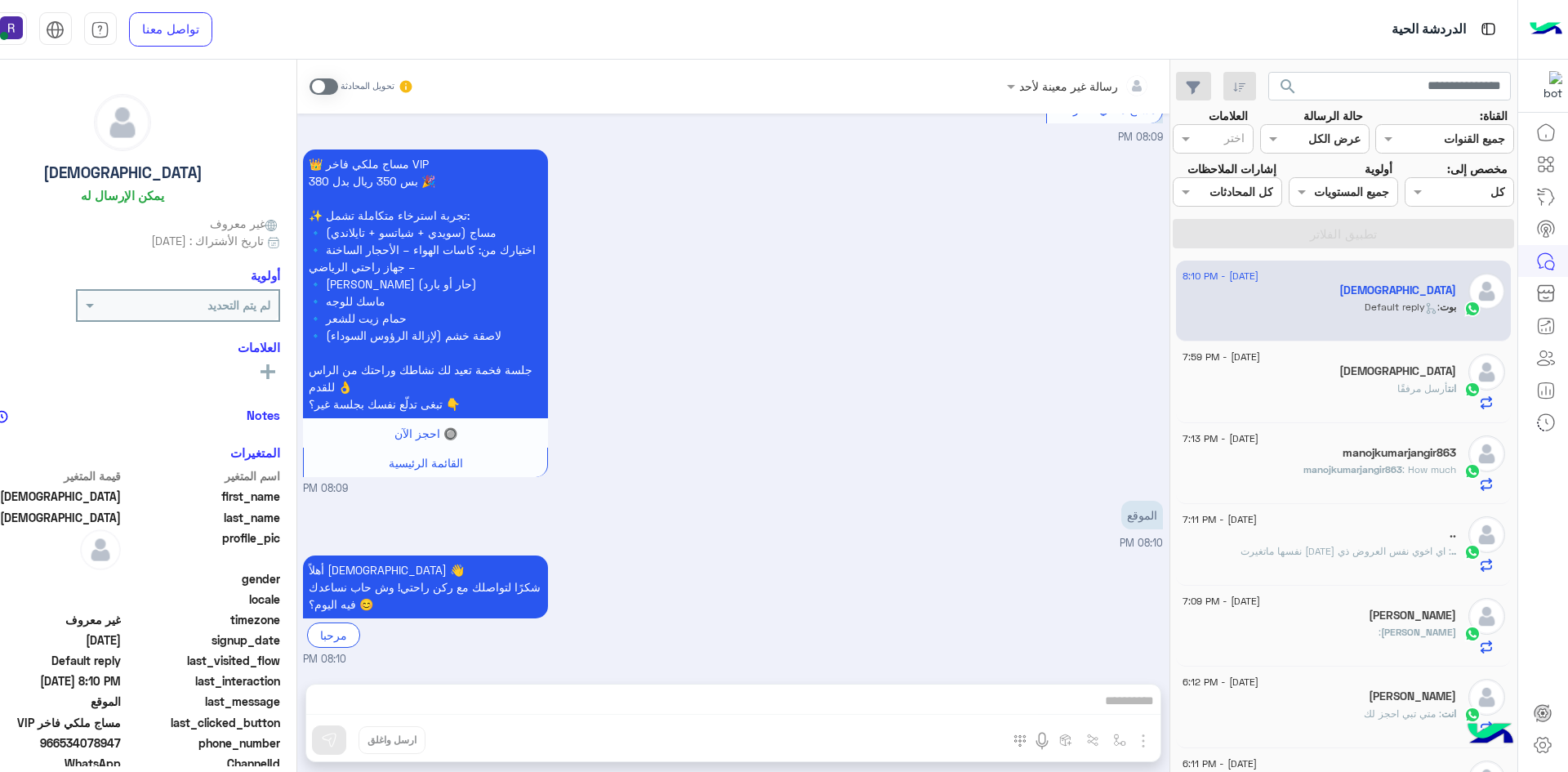
click at [325, 92] on span at bounding box center [323, 86] width 29 height 16
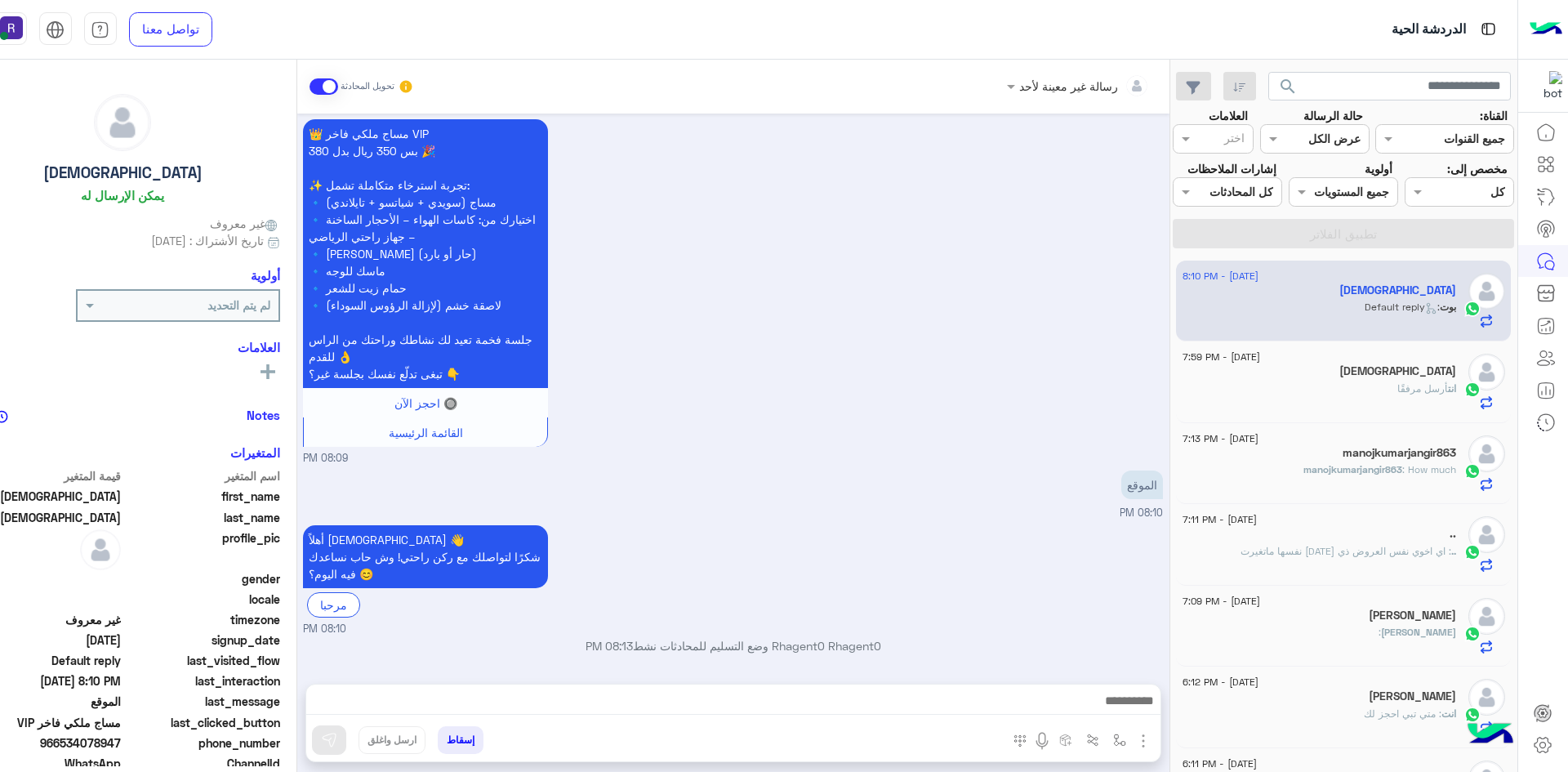
click at [786, 688] on div at bounding box center [733, 705] width 854 height 41
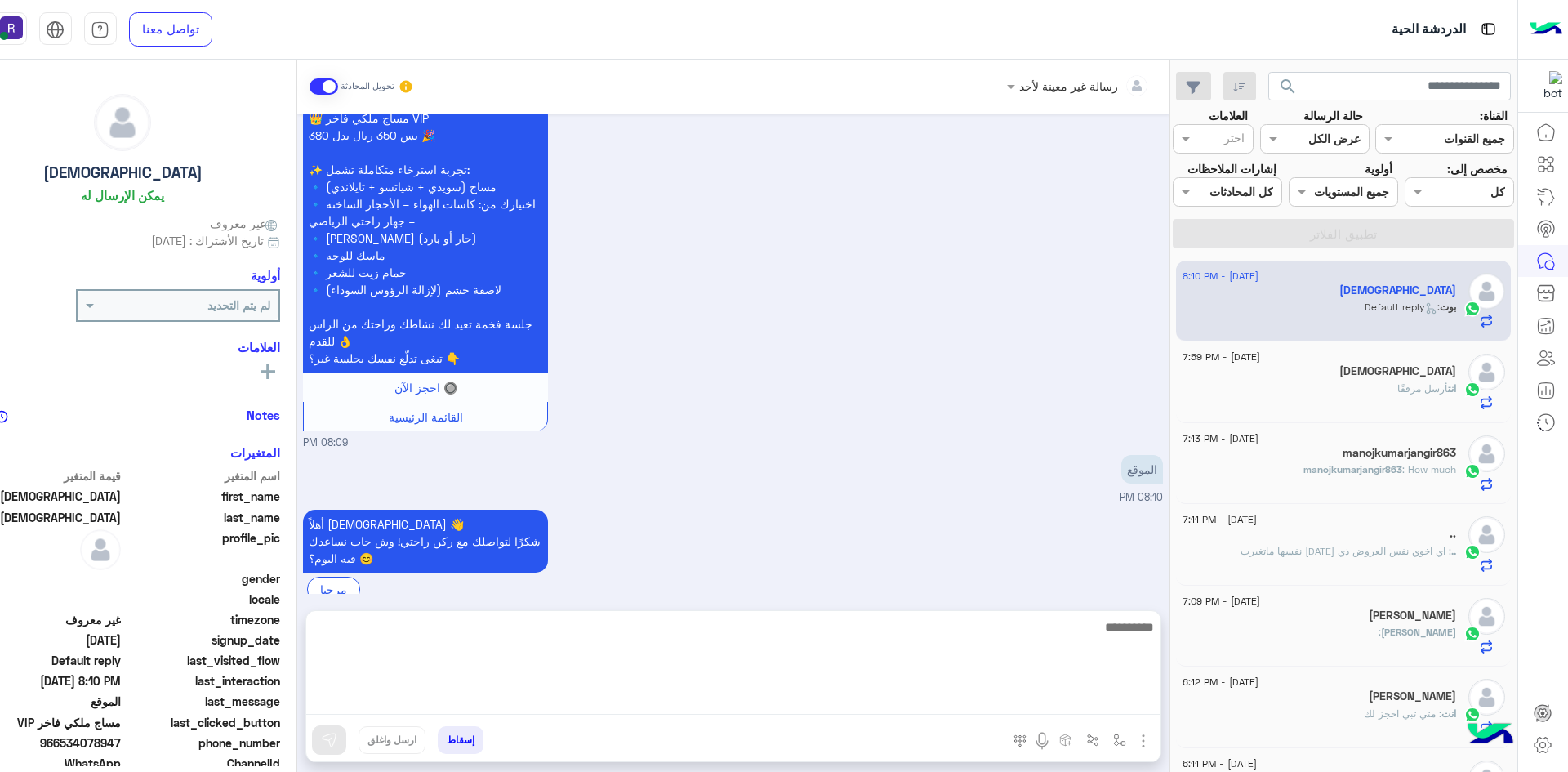
click at [792, 691] on textarea at bounding box center [733, 665] width 854 height 98
paste textarea "**********"
type textarea "**********"
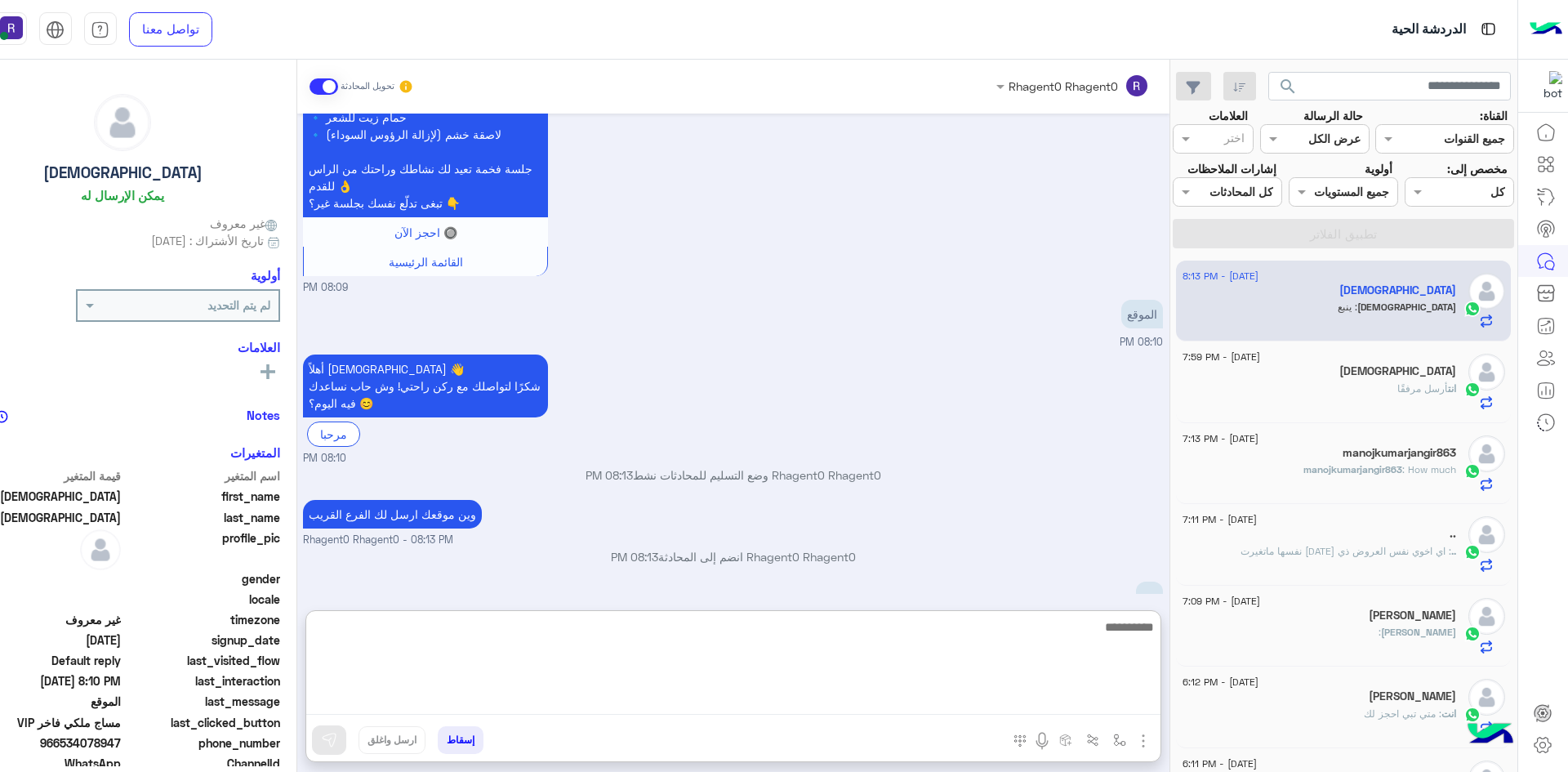
scroll to position [865, 0]
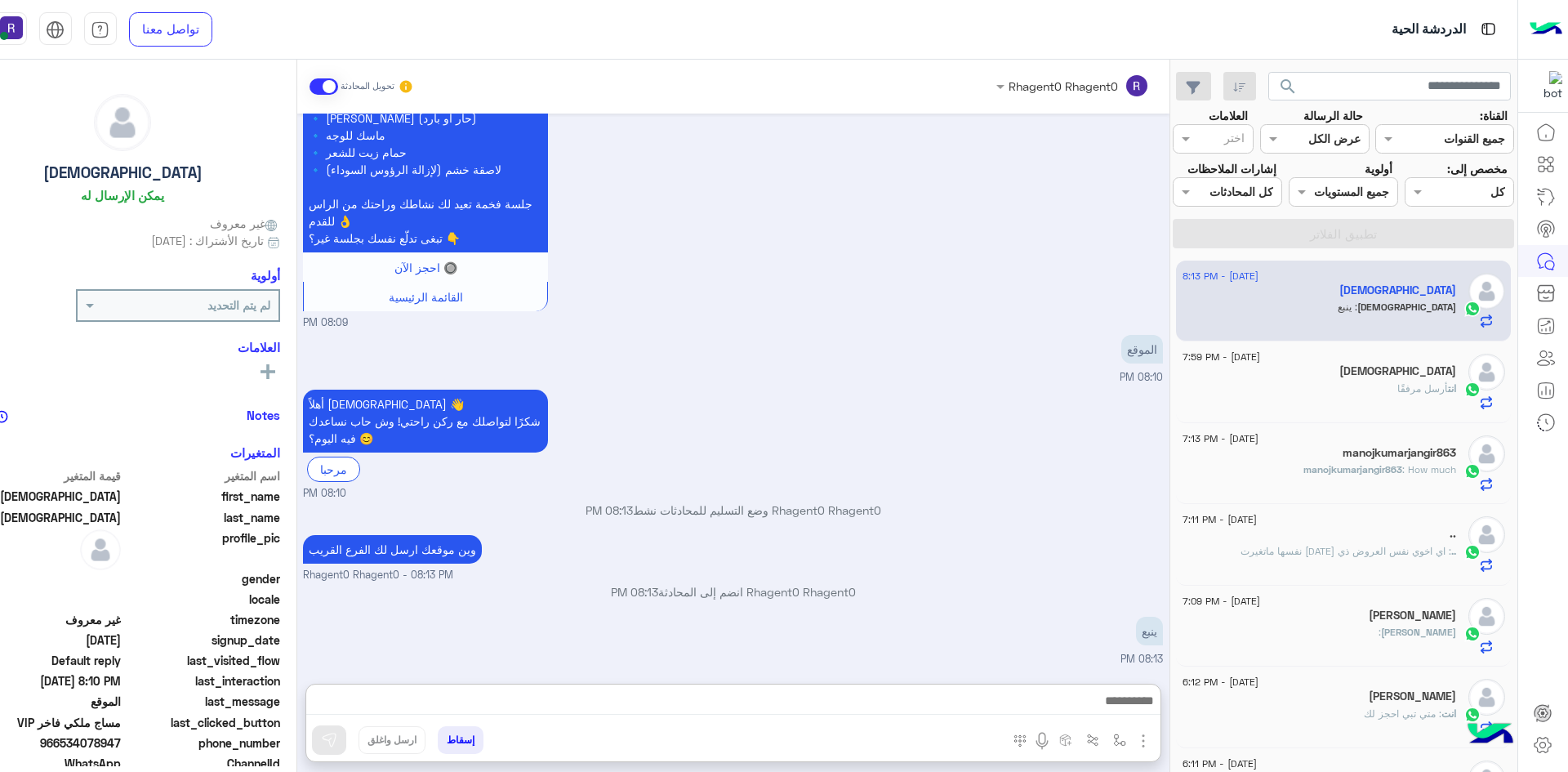
click at [1029, 344] on div "الموقع" at bounding box center [1096, 349] width 135 height 37
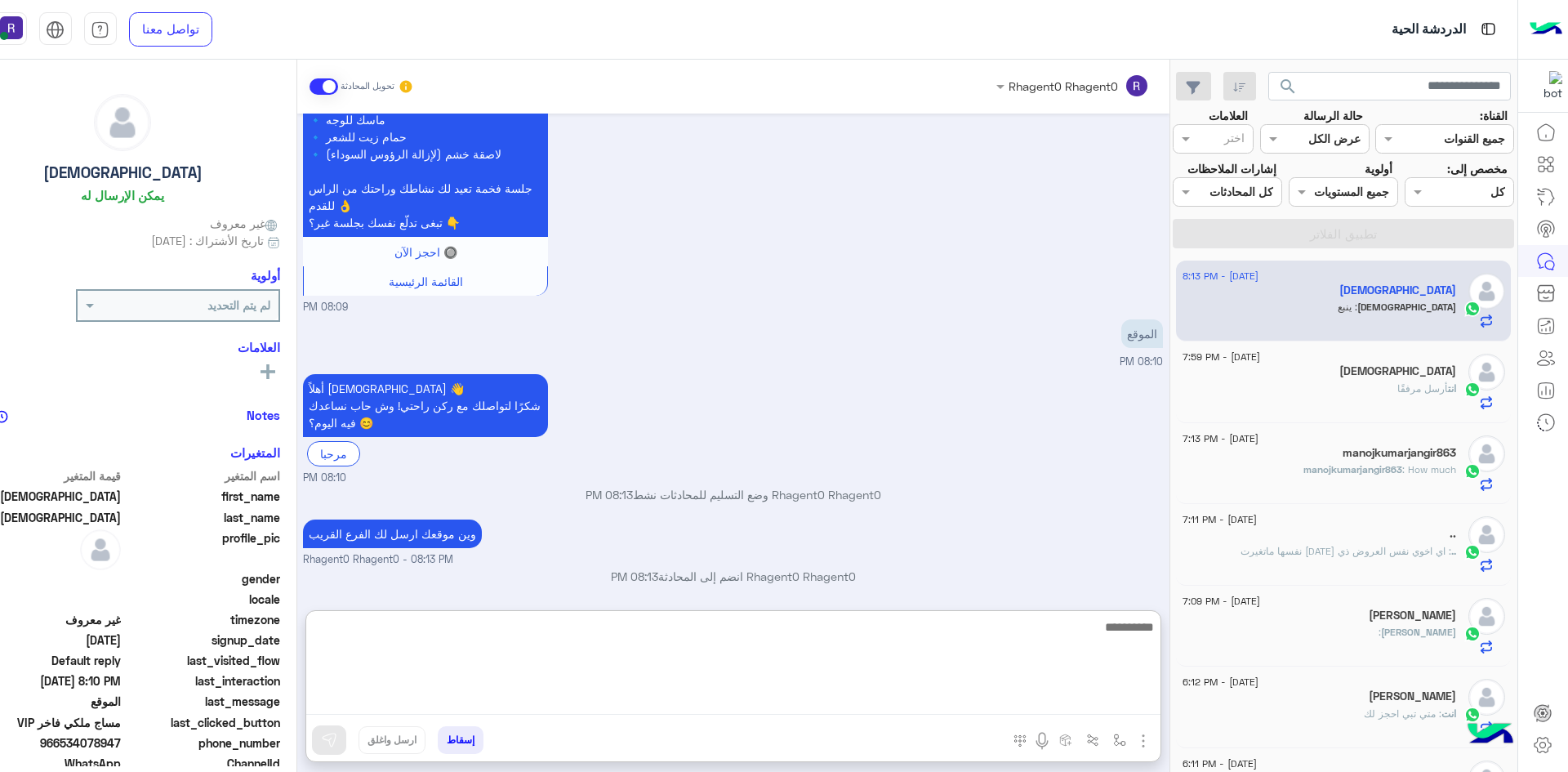
click at [1109, 698] on textarea at bounding box center [733, 665] width 854 height 98
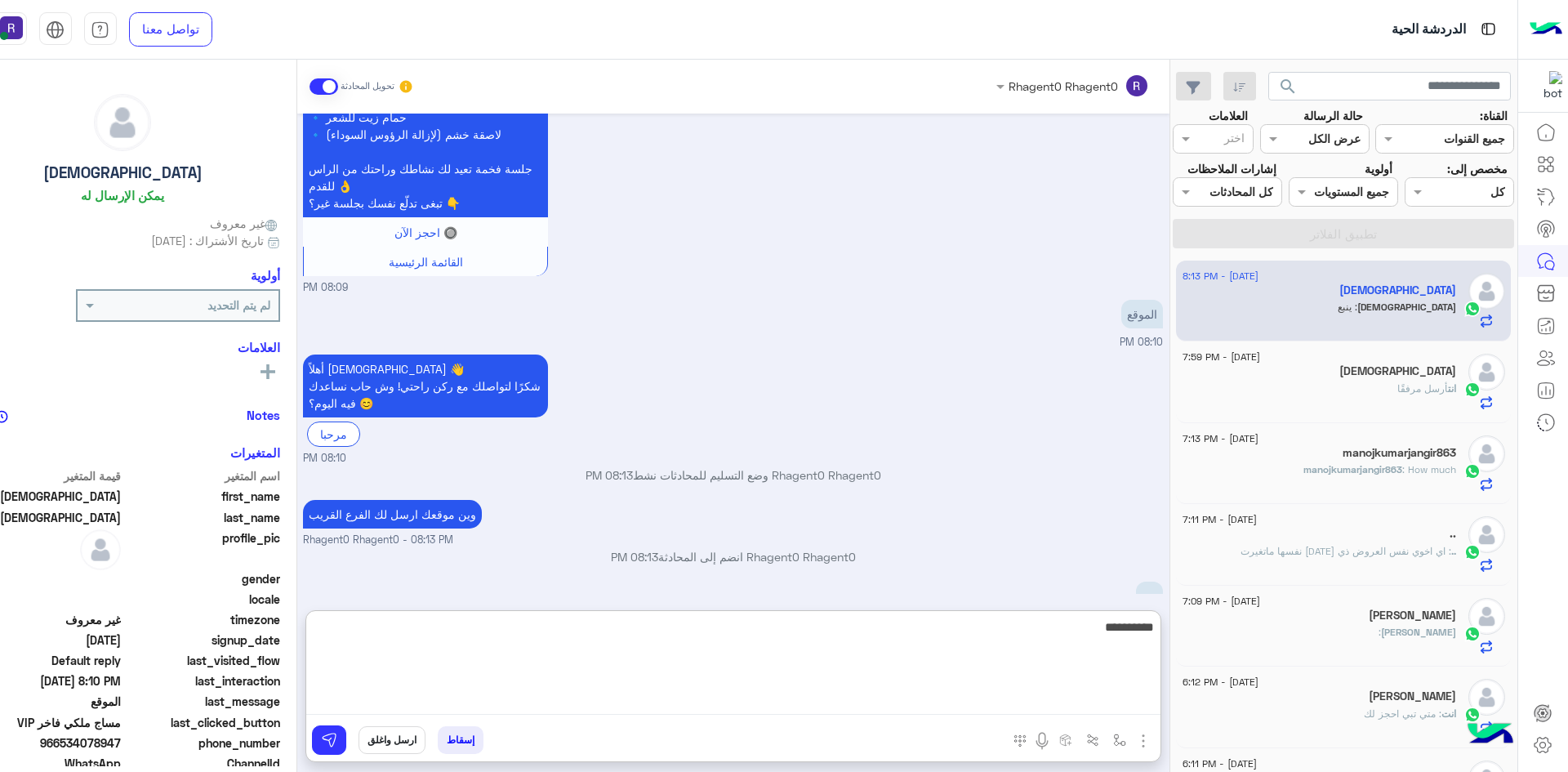
type textarea "**********"
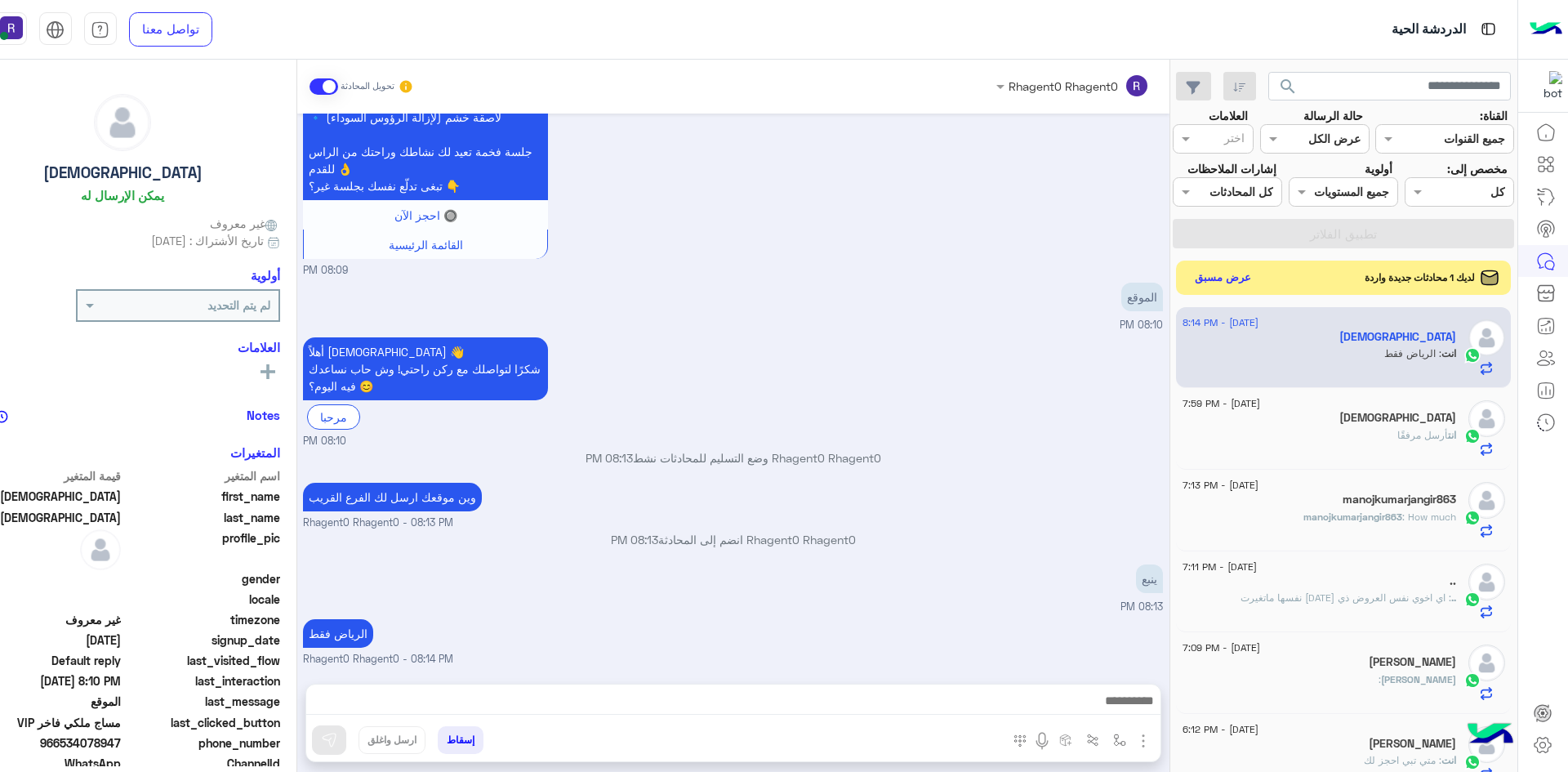
click at [1218, 268] on button "عرض مسبق" at bounding box center [1222, 277] width 68 height 22
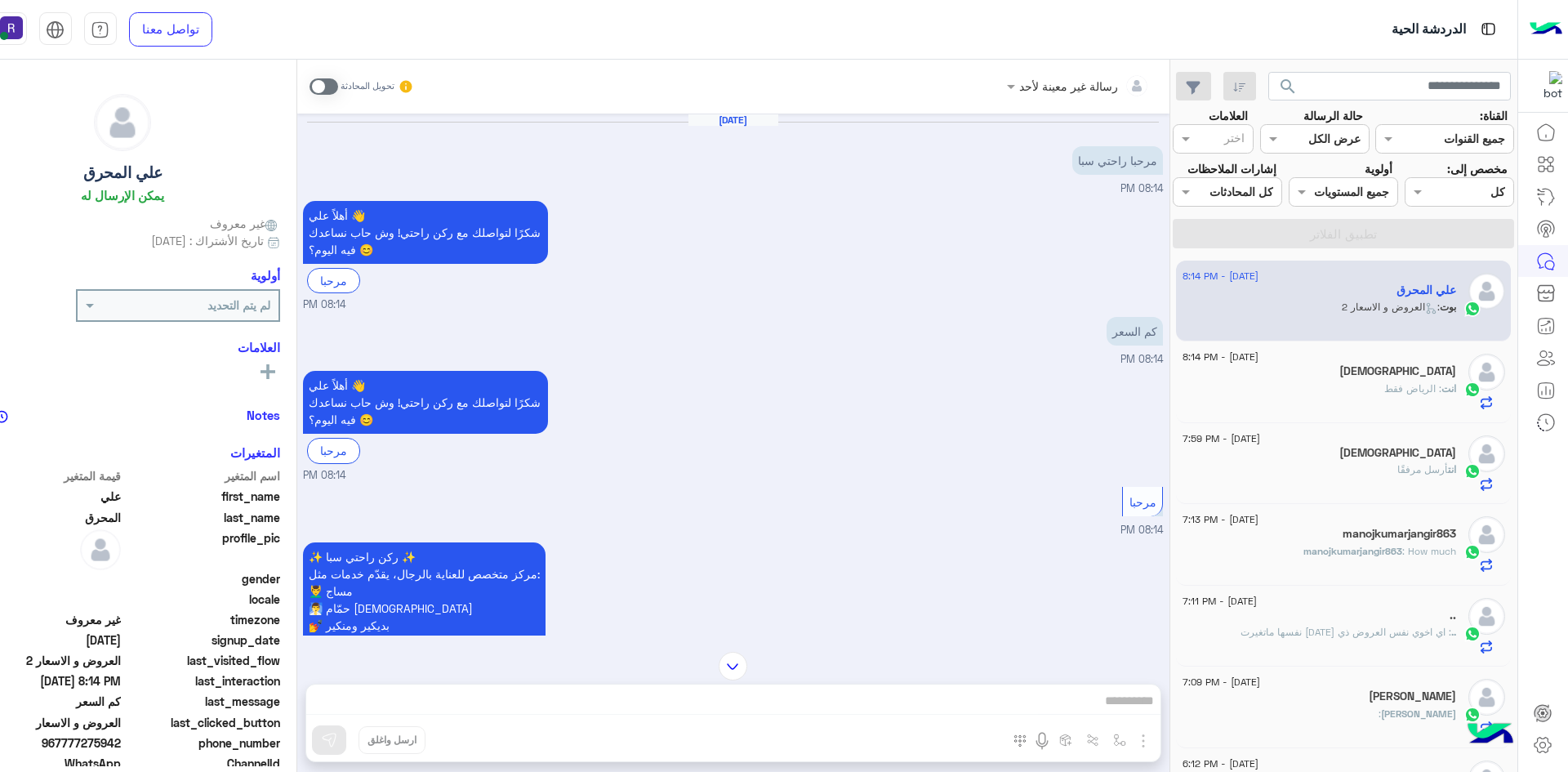
scroll to position [273, 0]
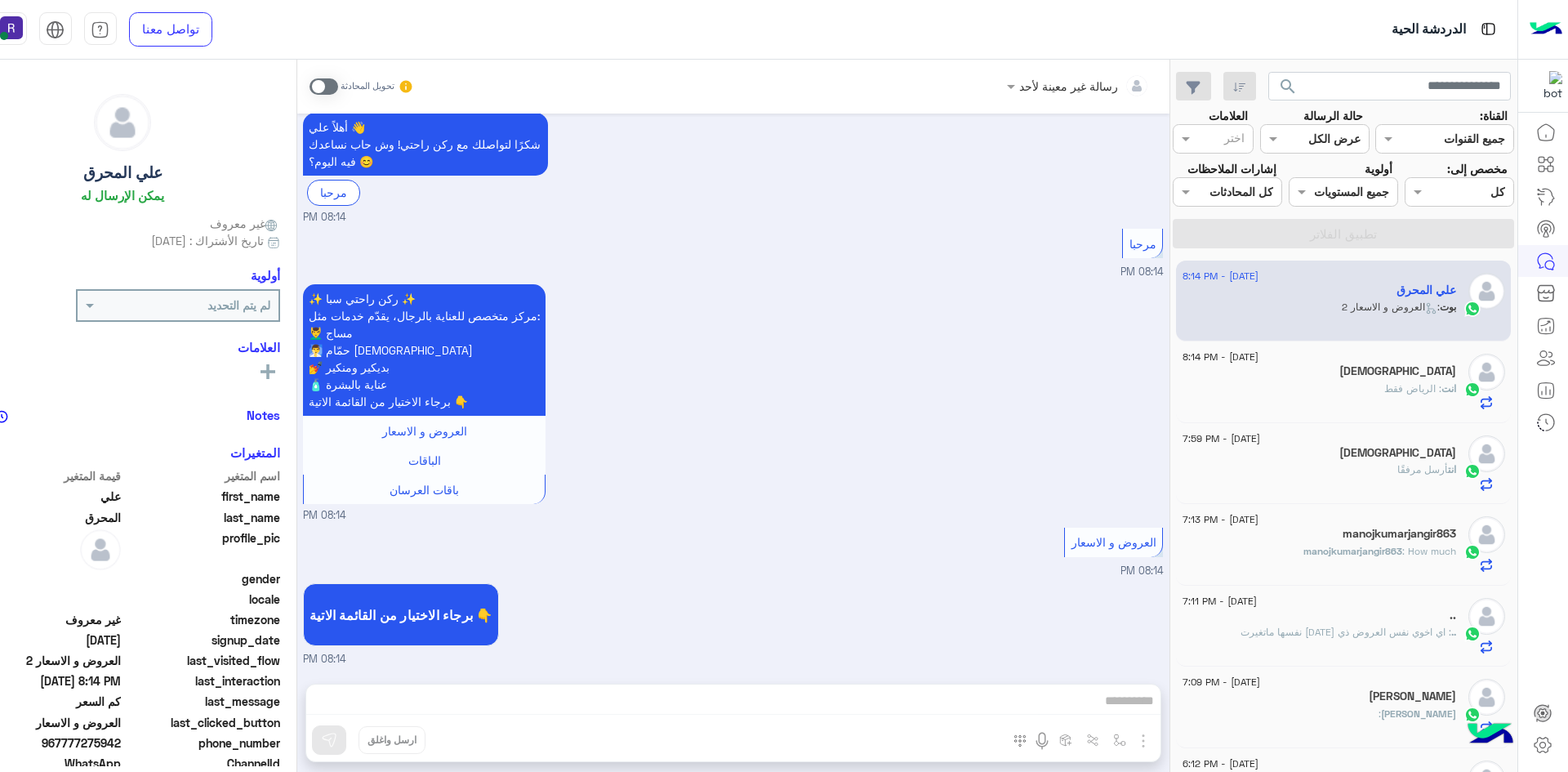
click at [309, 88] on label at bounding box center [323, 86] width 29 height 16
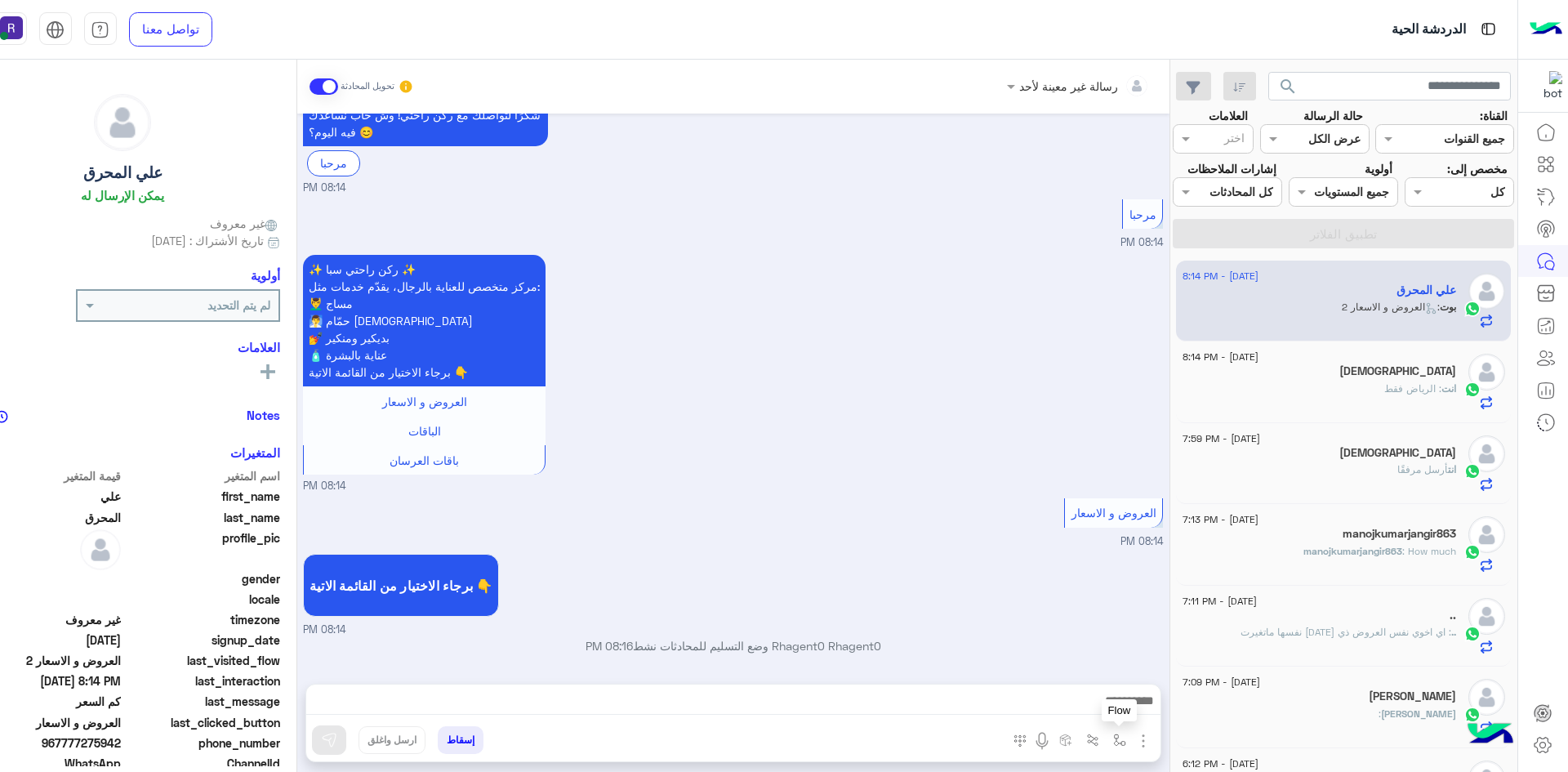
click at [1113, 742] on img "button" at bounding box center [1120, 740] width 13 height 13
click at [1149, 738] on img "button" at bounding box center [1144, 741] width 20 height 20
click at [1122, 707] on span "الصور" at bounding box center [1112, 705] width 30 height 19
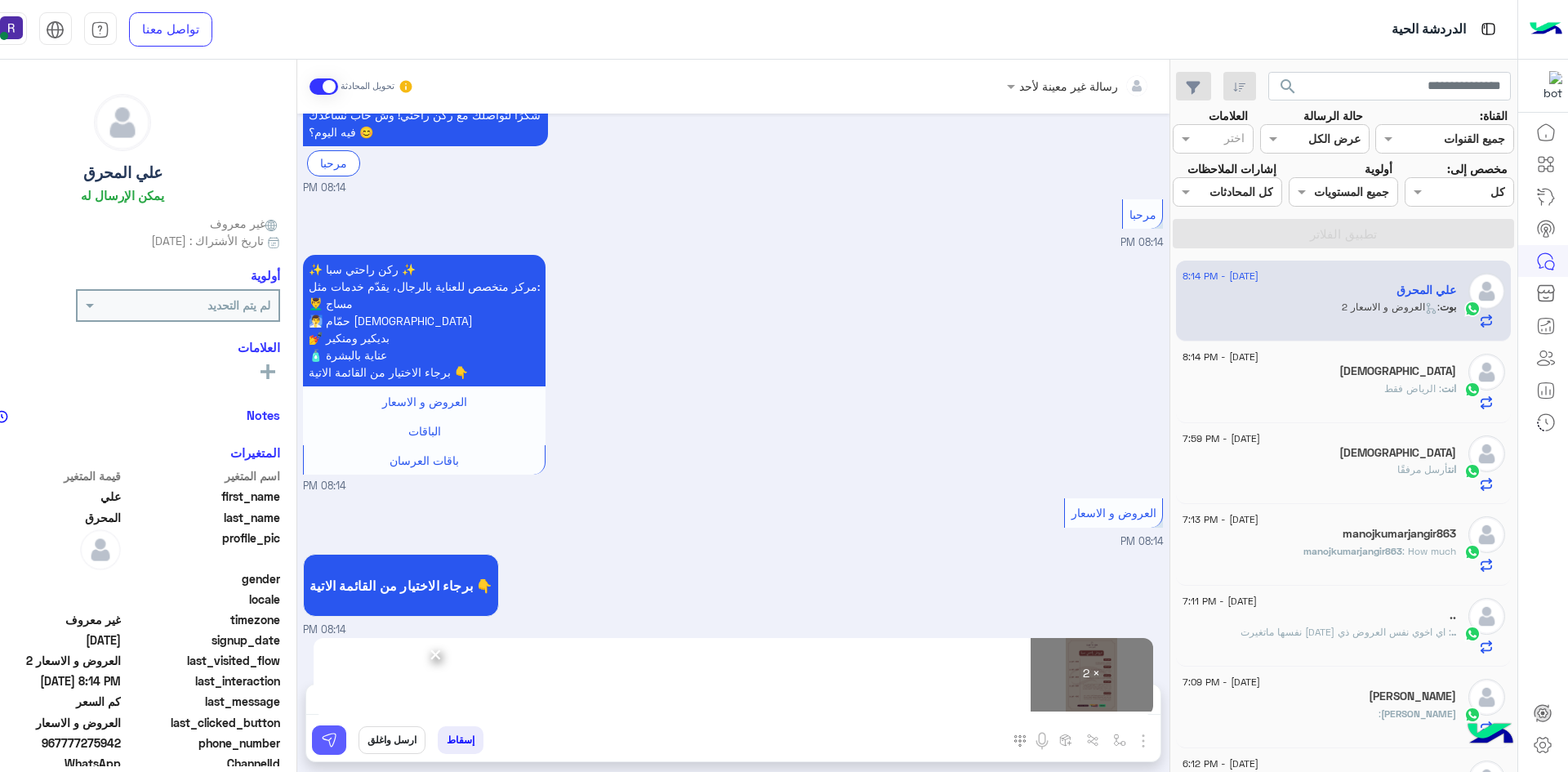
click at [338, 748] on button at bounding box center [329, 740] width 35 height 30
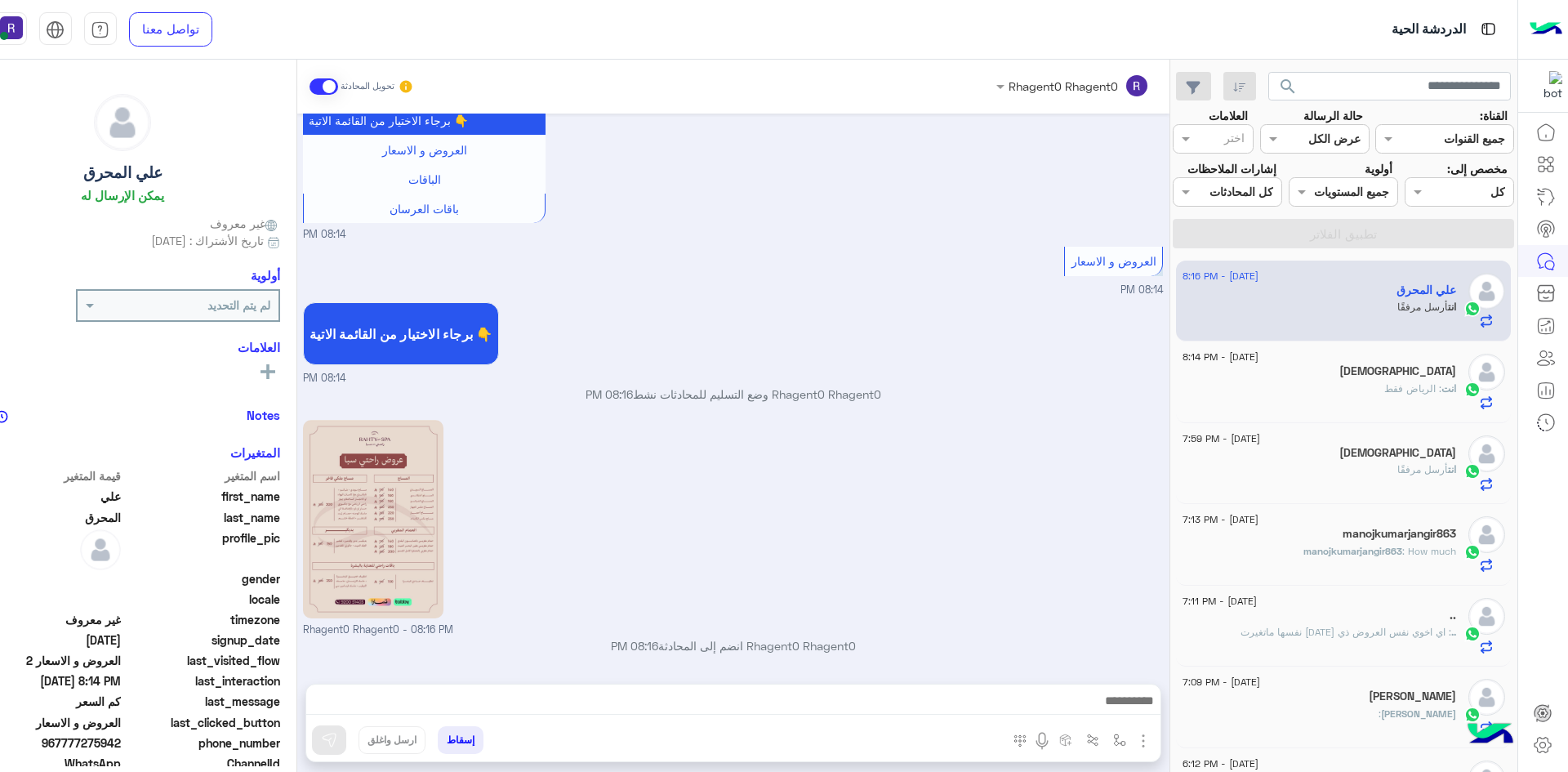
scroll to position [777, 0]
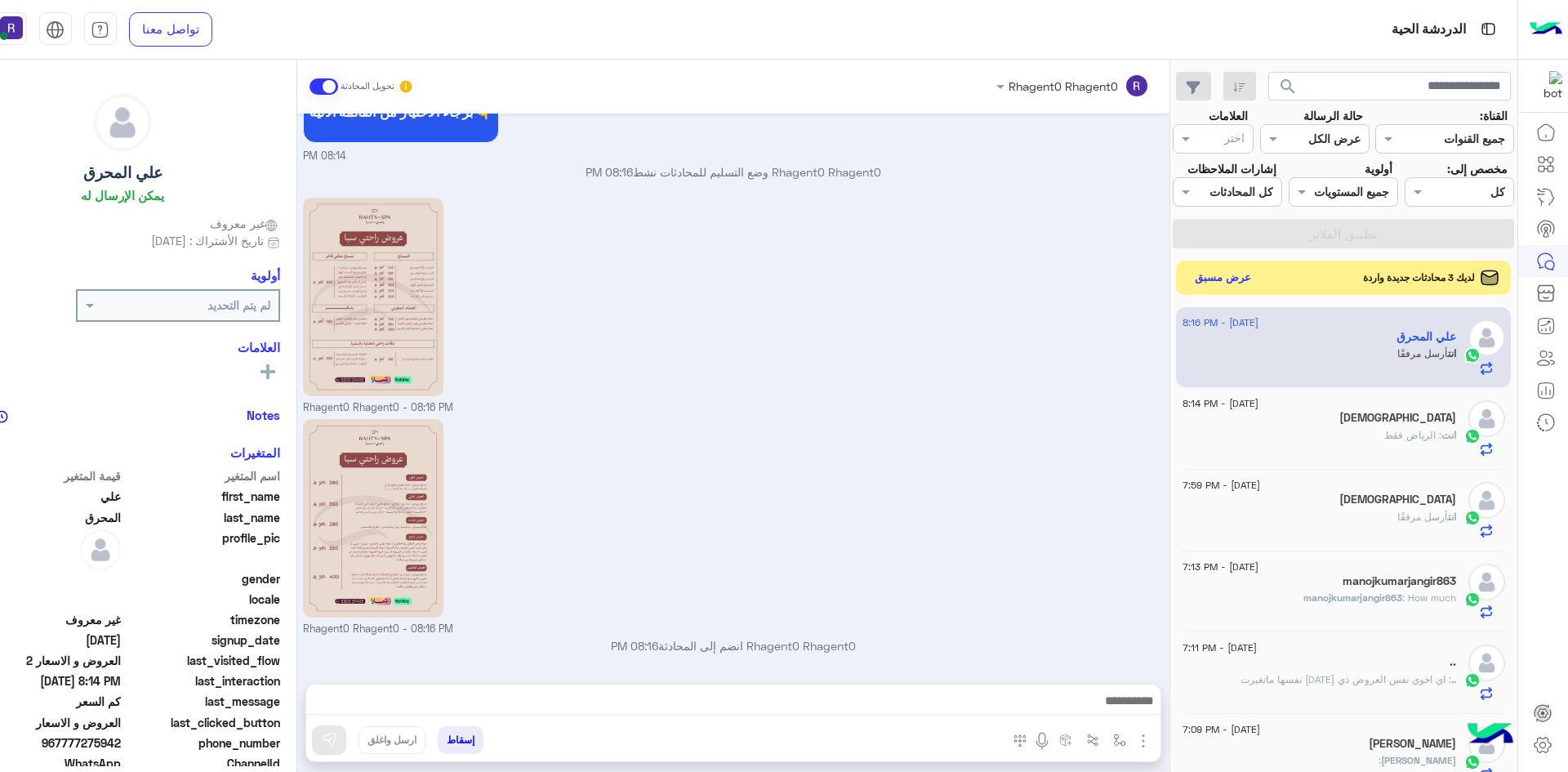
click at [1230, 276] on button "عرض مسبق" at bounding box center [1222, 277] width 68 height 22
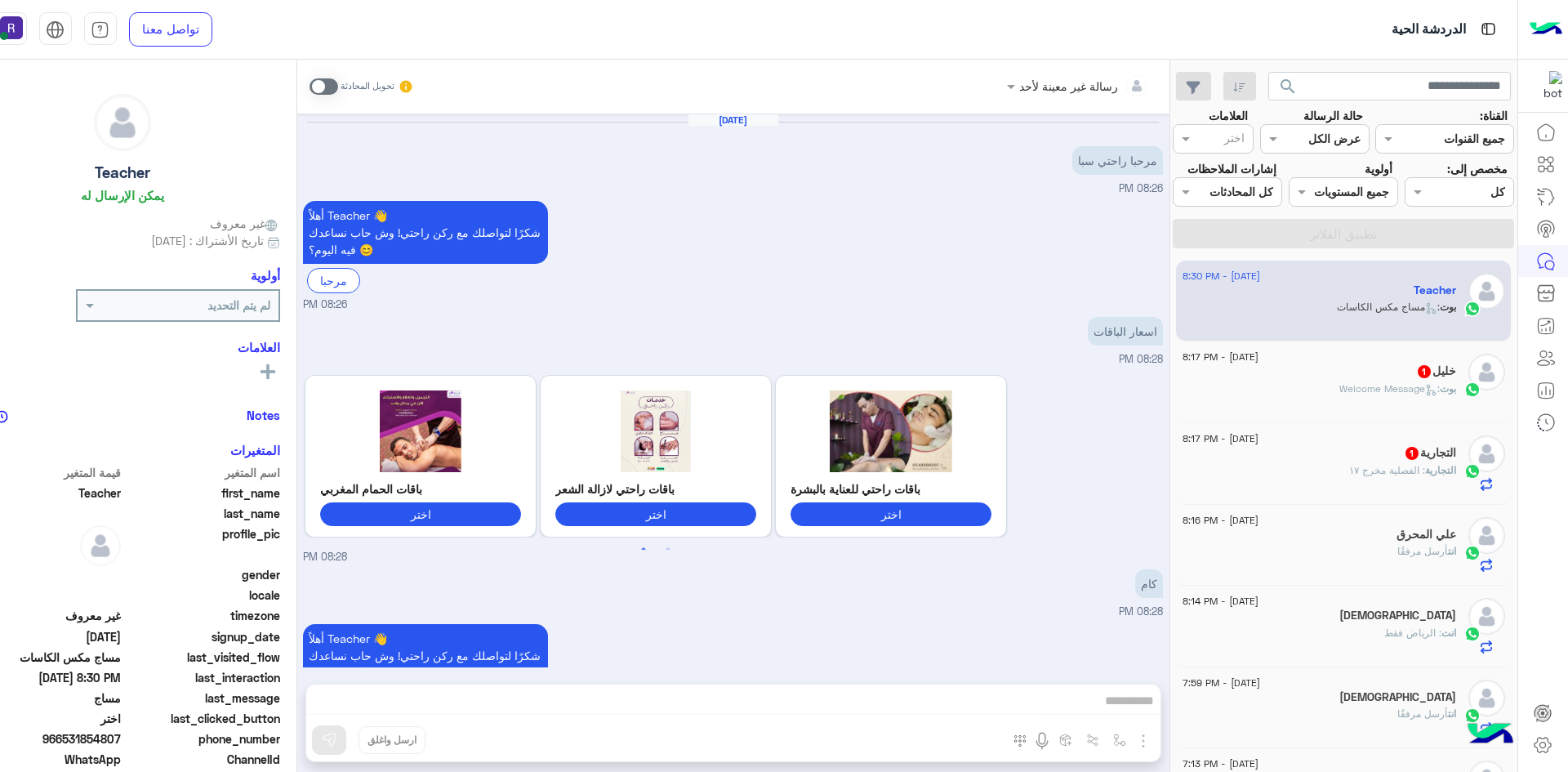
scroll to position [1592, 0]
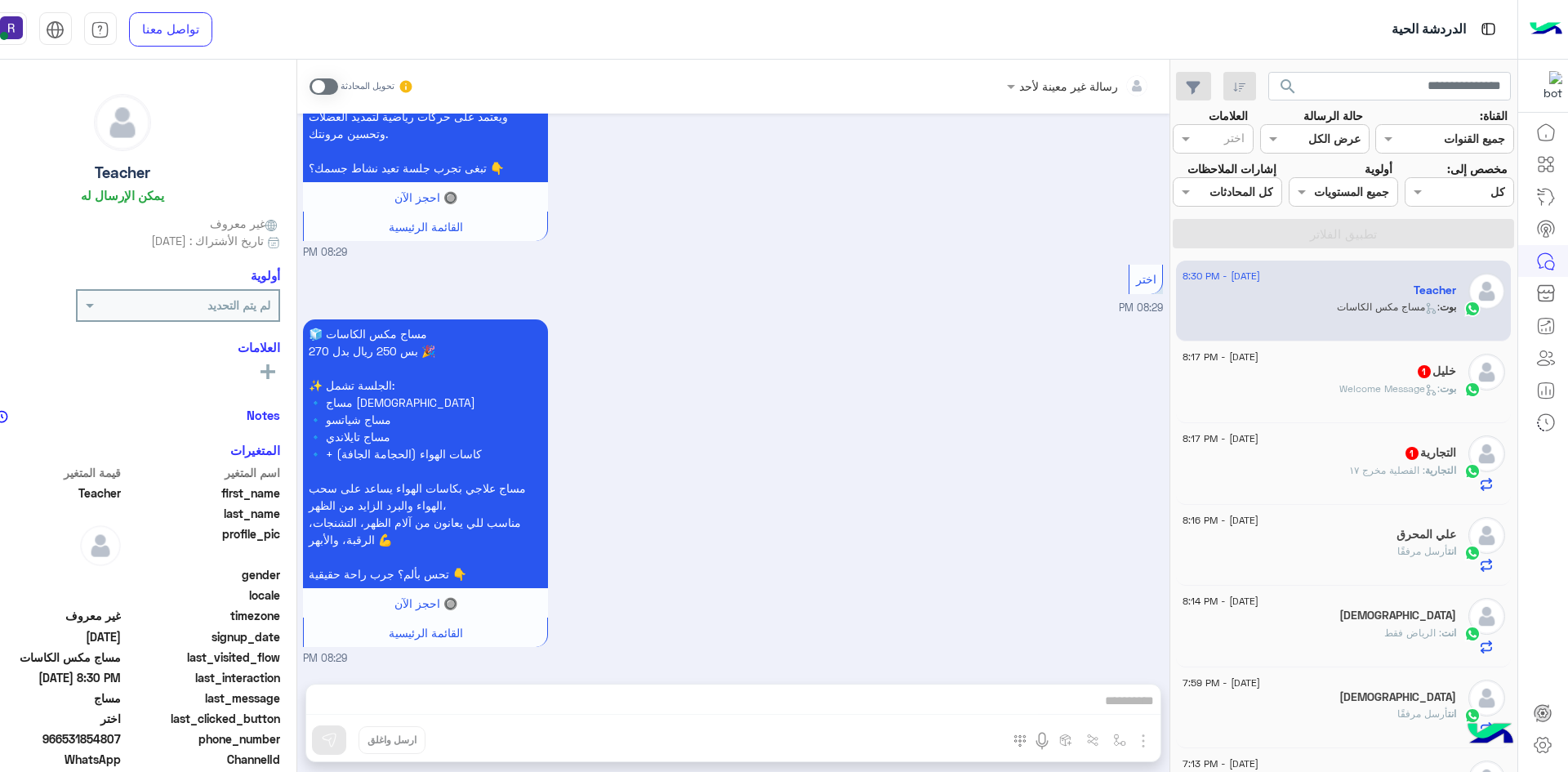
click at [1341, 389] on span ": Welcome Message" at bounding box center [1390, 388] width 100 height 12
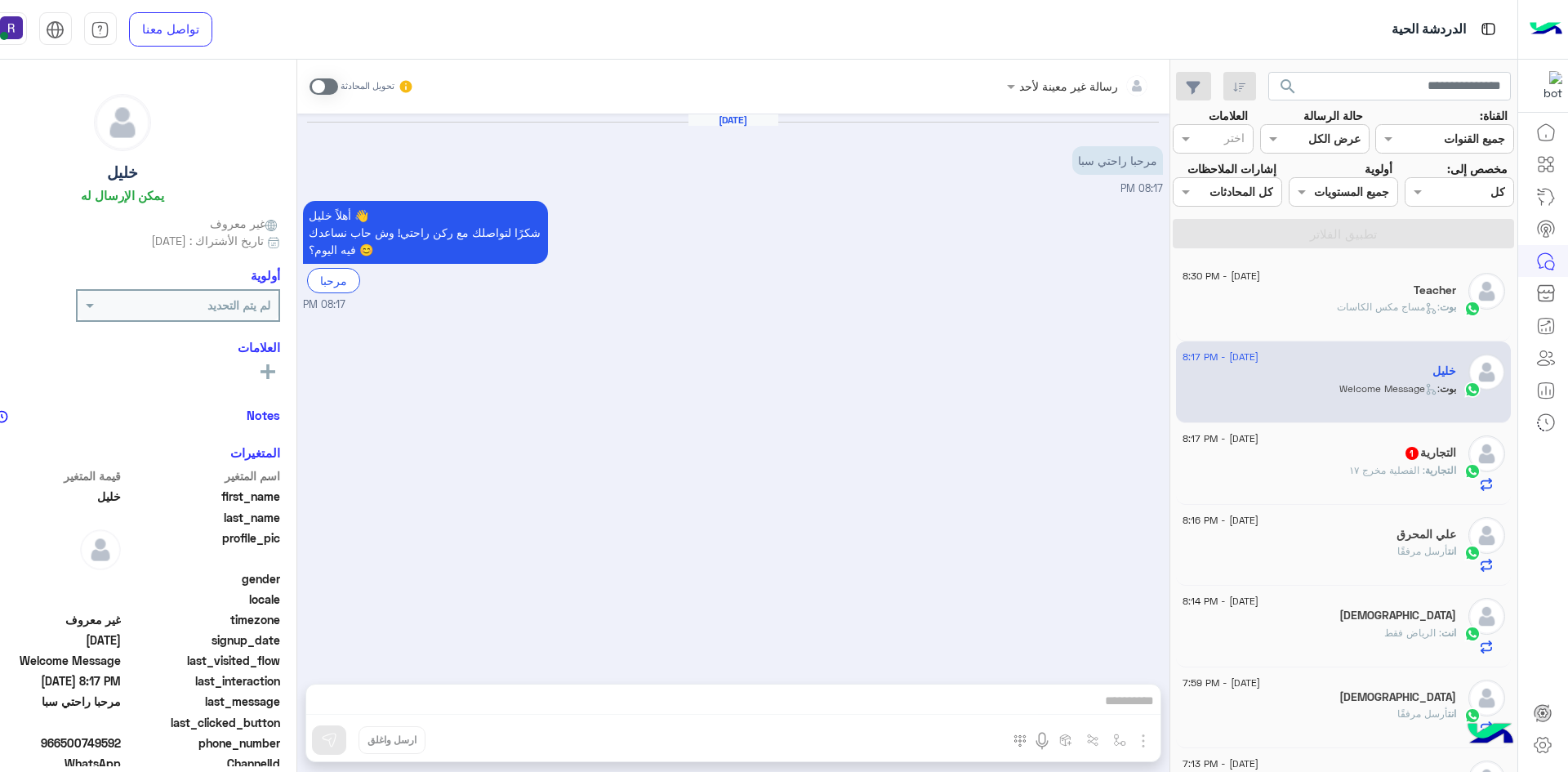
click at [318, 95] on div "تحويل المحادثة" at bounding box center [362, 86] width 105 height 30
click at [318, 90] on span at bounding box center [323, 86] width 29 height 16
click at [1117, 728] on button "button" at bounding box center [1119, 739] width 27 height 27
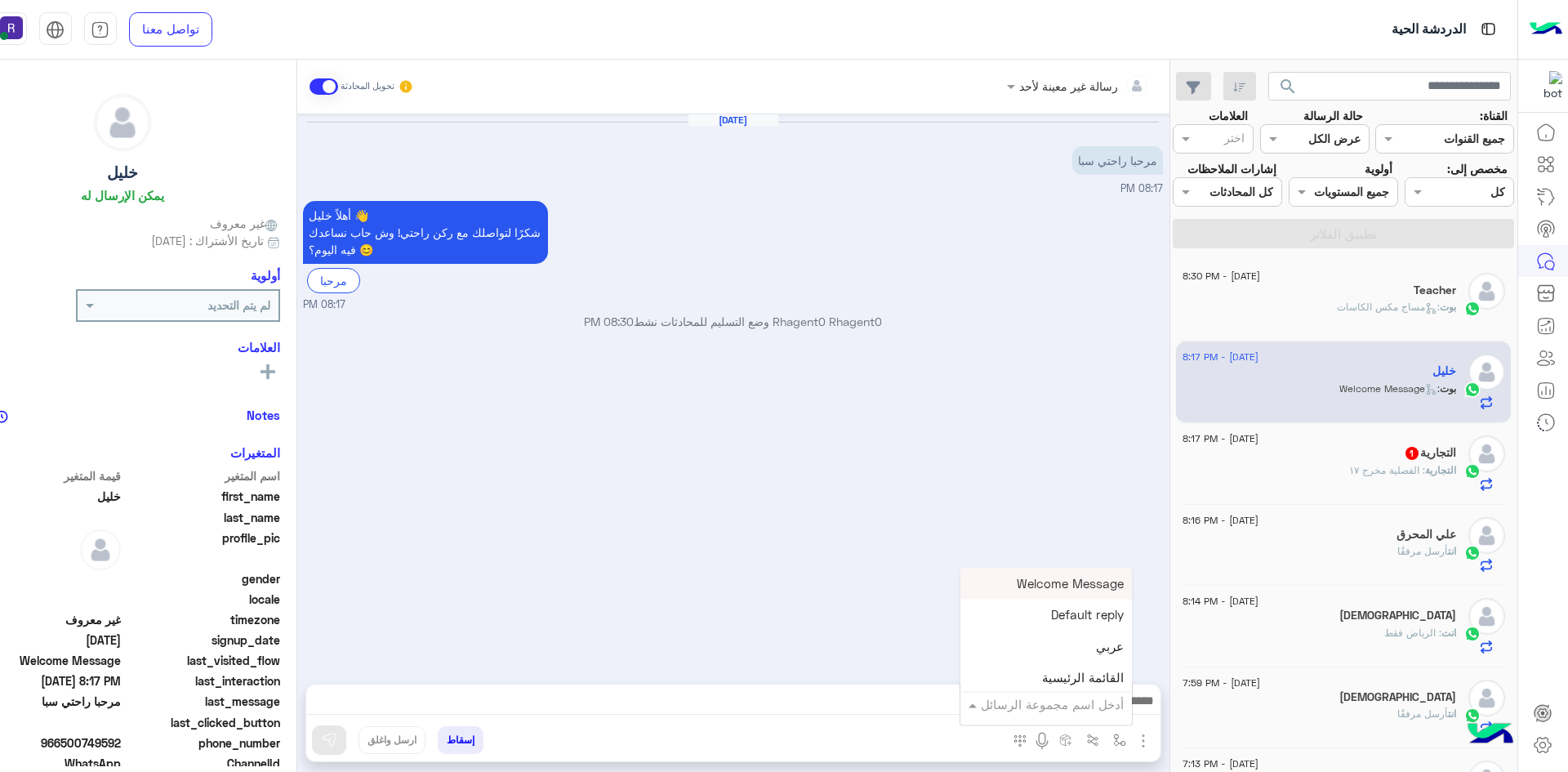
click at [1112, 698] on input "text" at bounding box center [1069, 704] width 110 height 19
click at [1151, 733] on img "button" at bounding box center [1144, 741] width 20 height 20
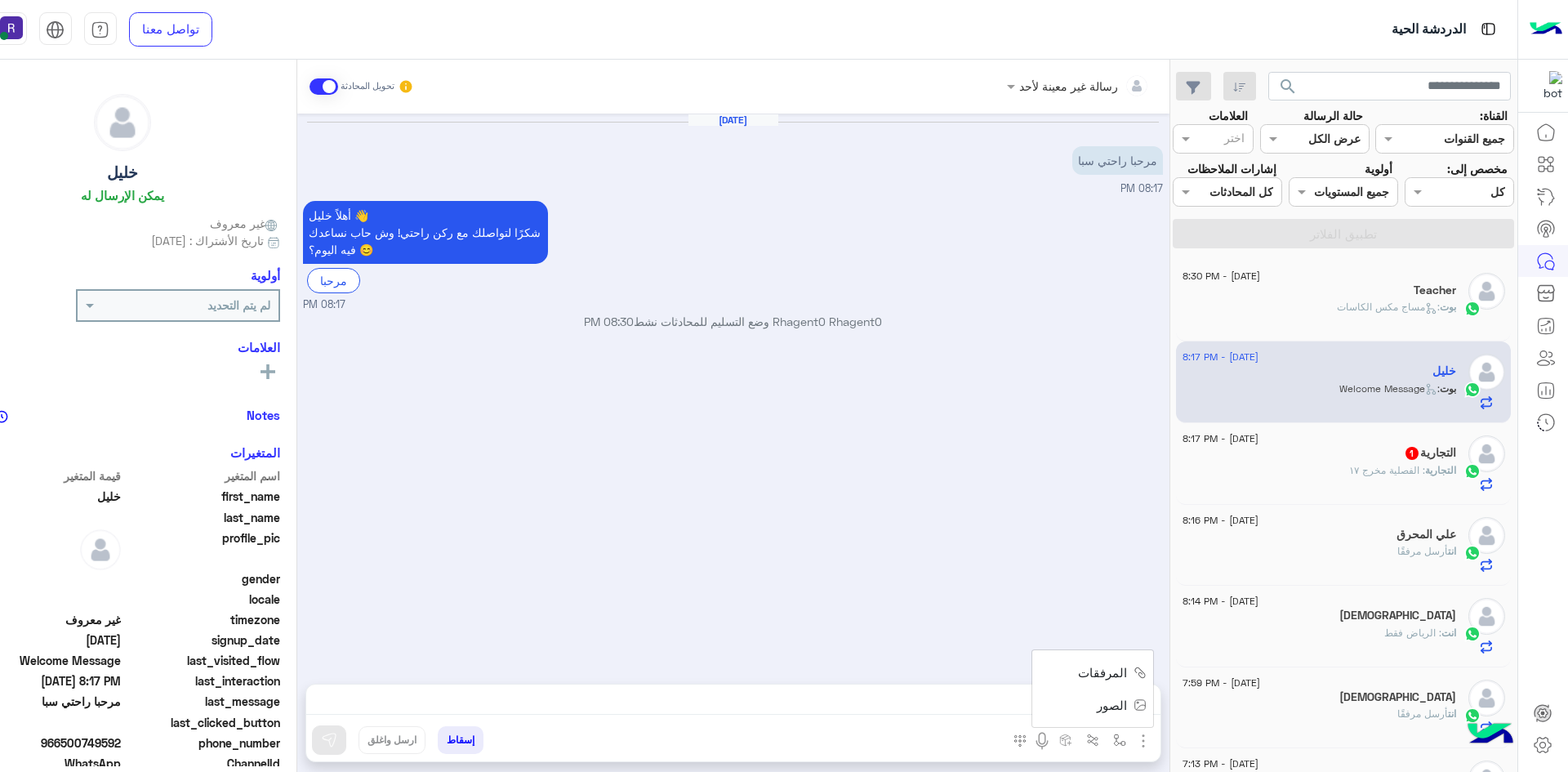
click at [1122, 697] on span "الصور" at bounding box center [1112, 705] width 30 height 19
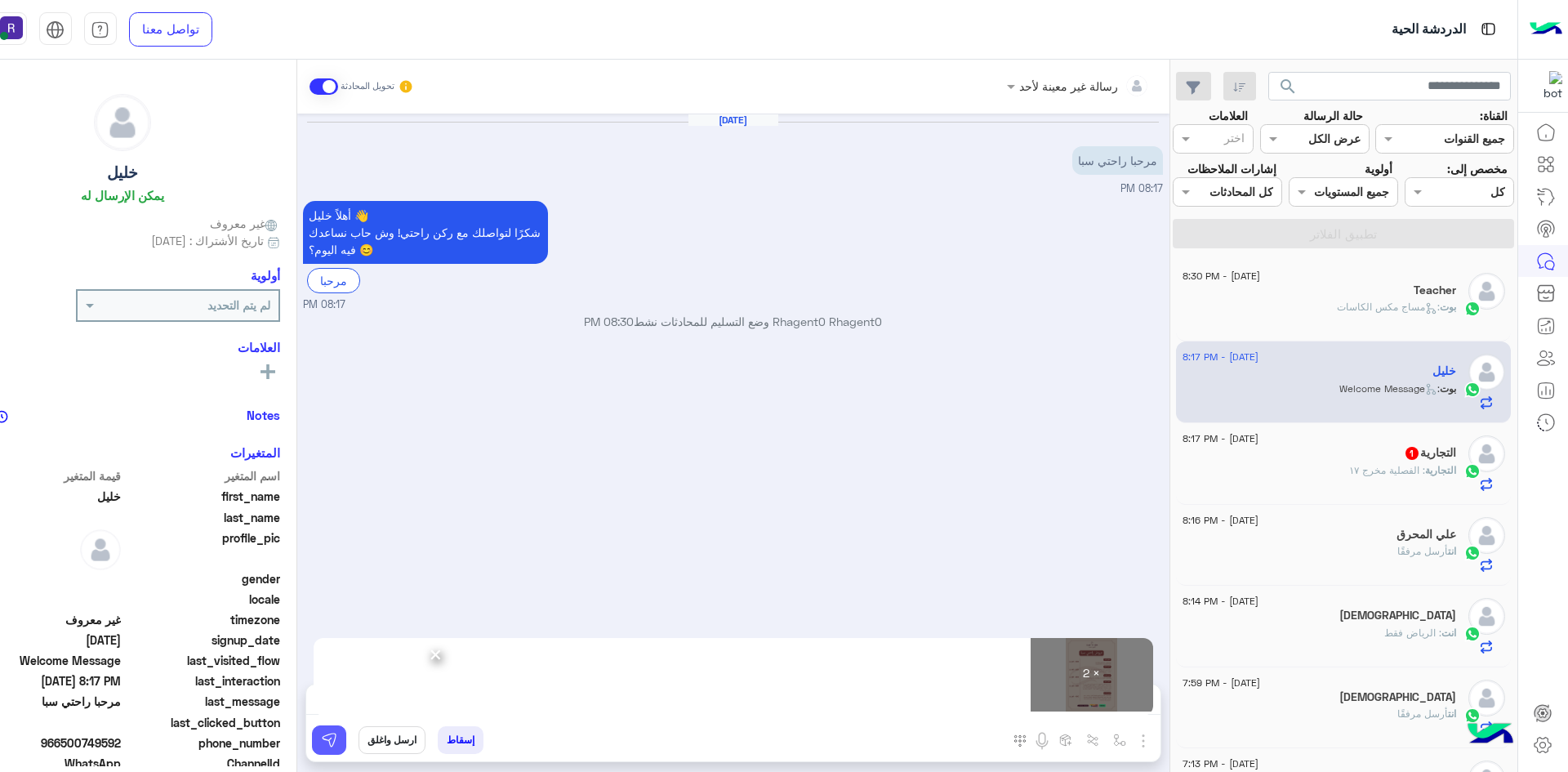
click at [333, 742] on img at bounding box center [329, 740] width 16 height 16
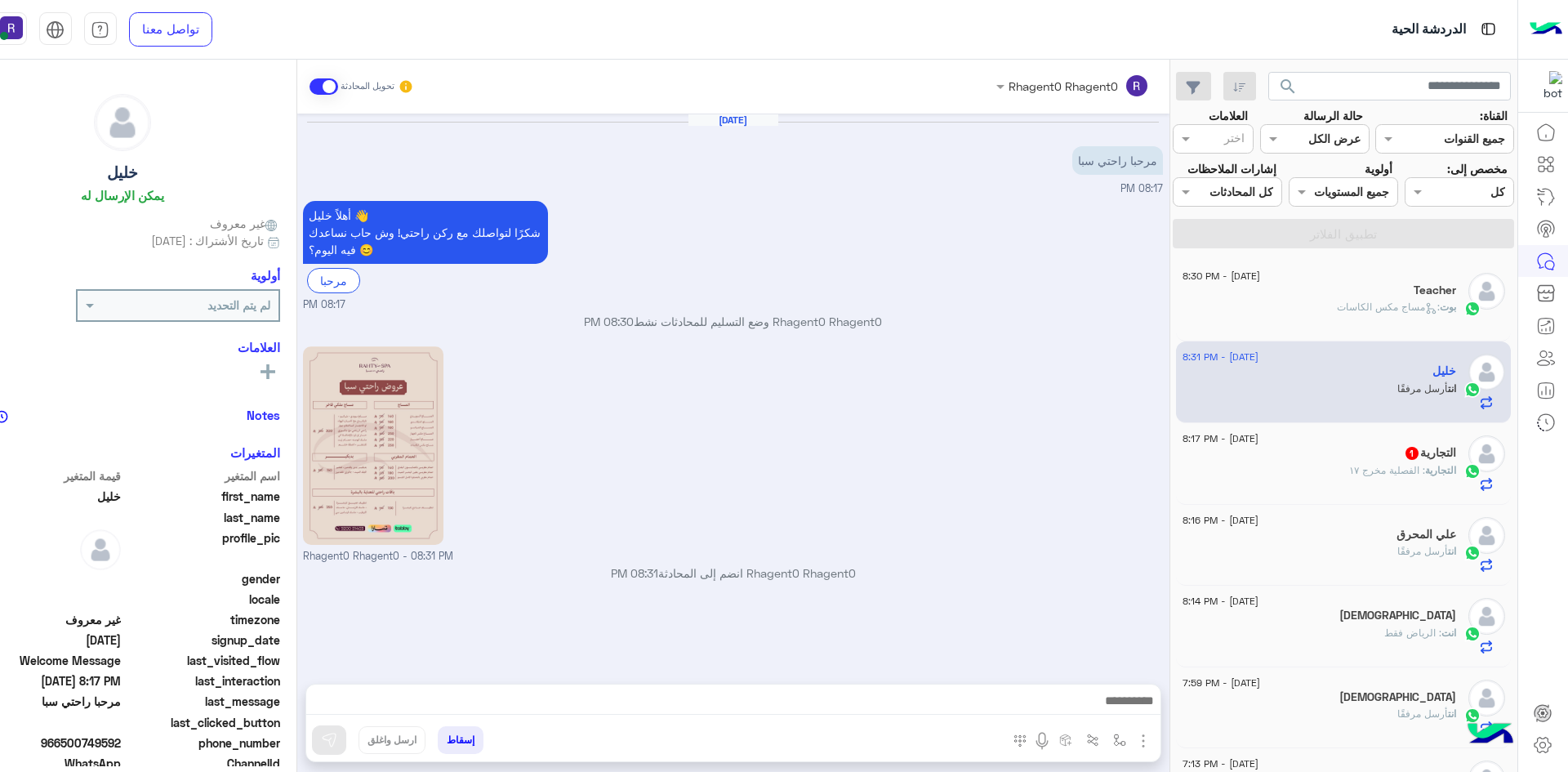
scroll to position [149, 0]
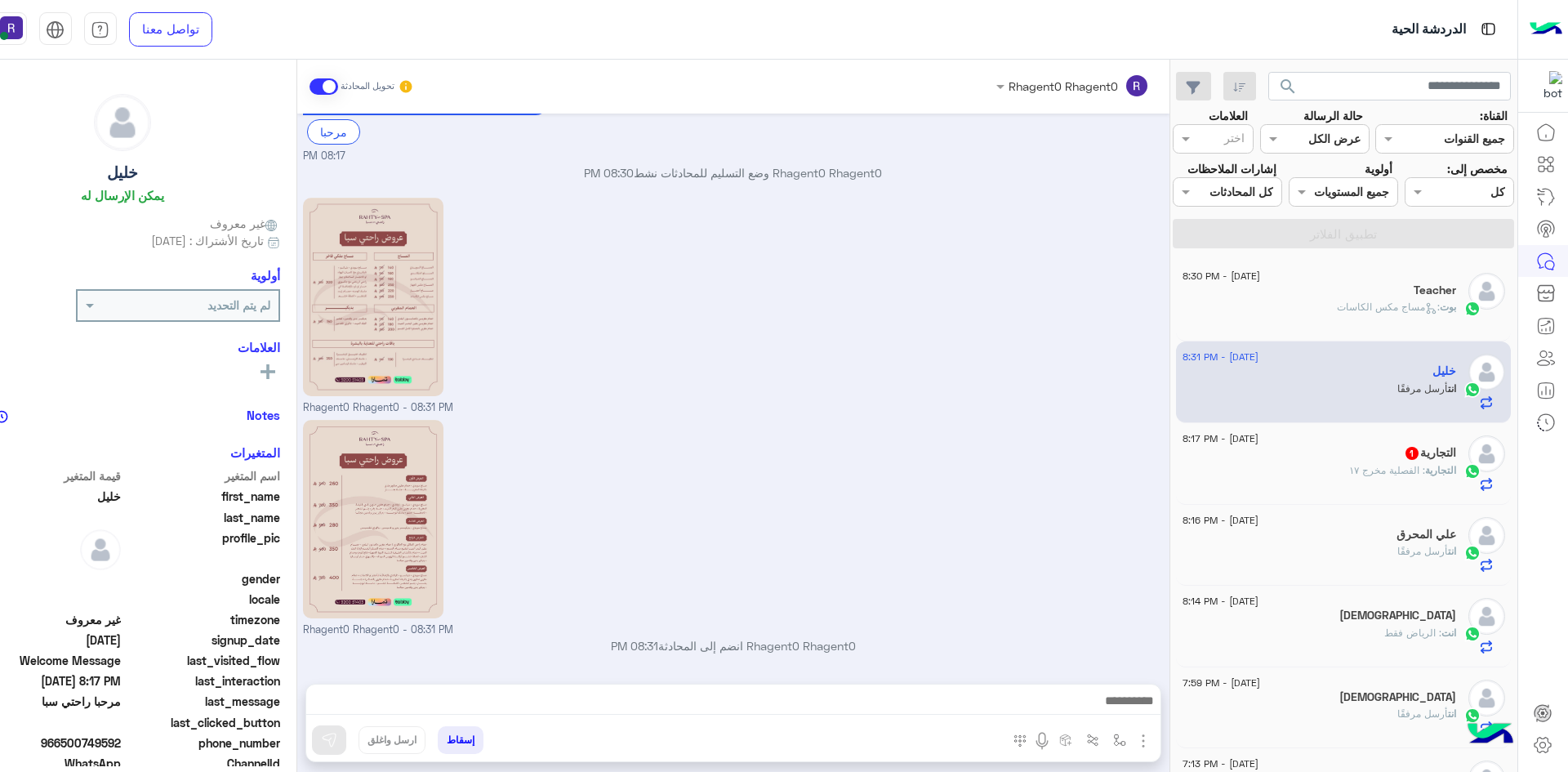
click at [1395, 486] on div "التجارية : الفصلية مخرج ١٧" at bounding box center [1319, 477] width 274 height 29
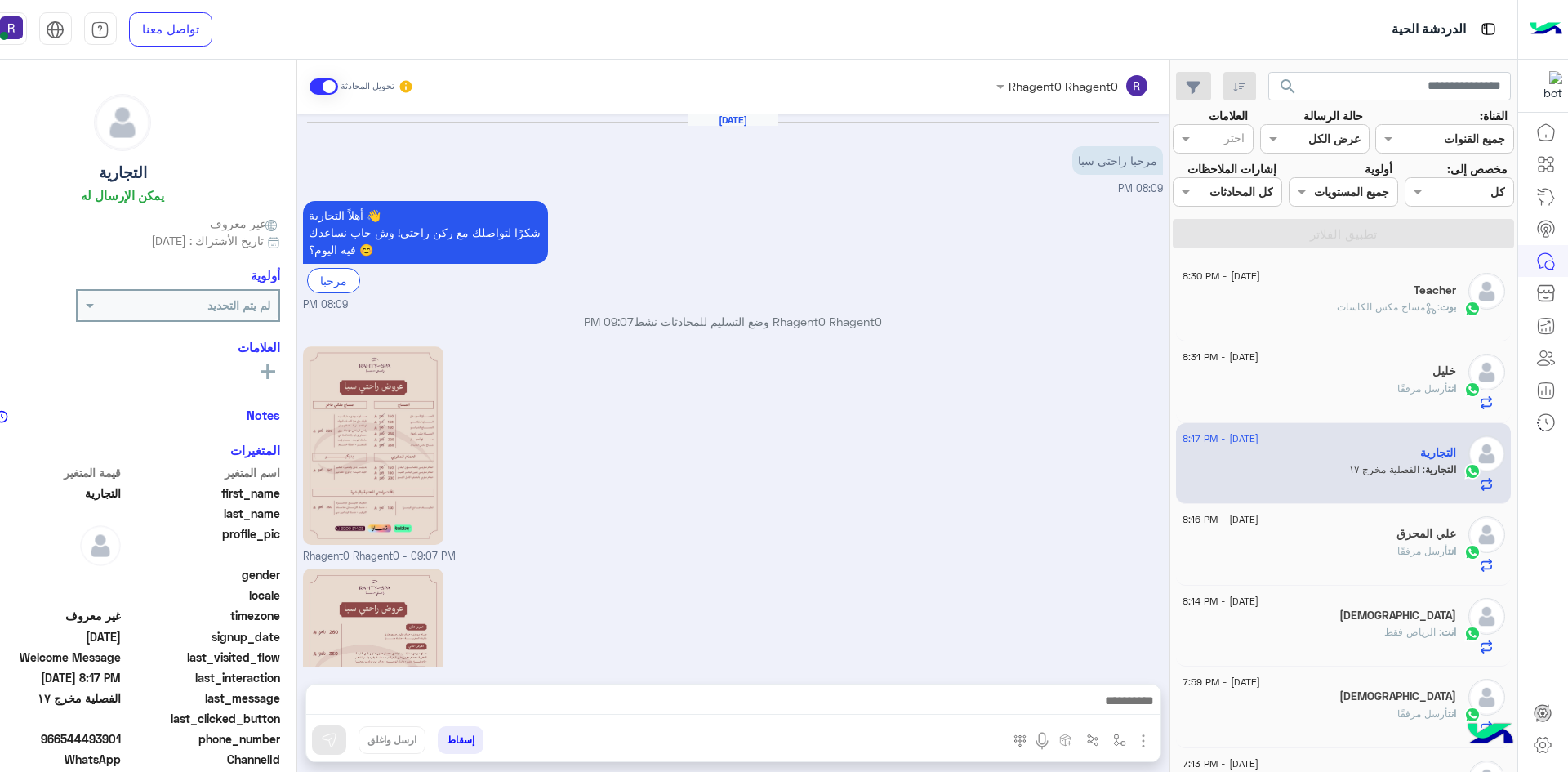
scroll to position [284, 0]
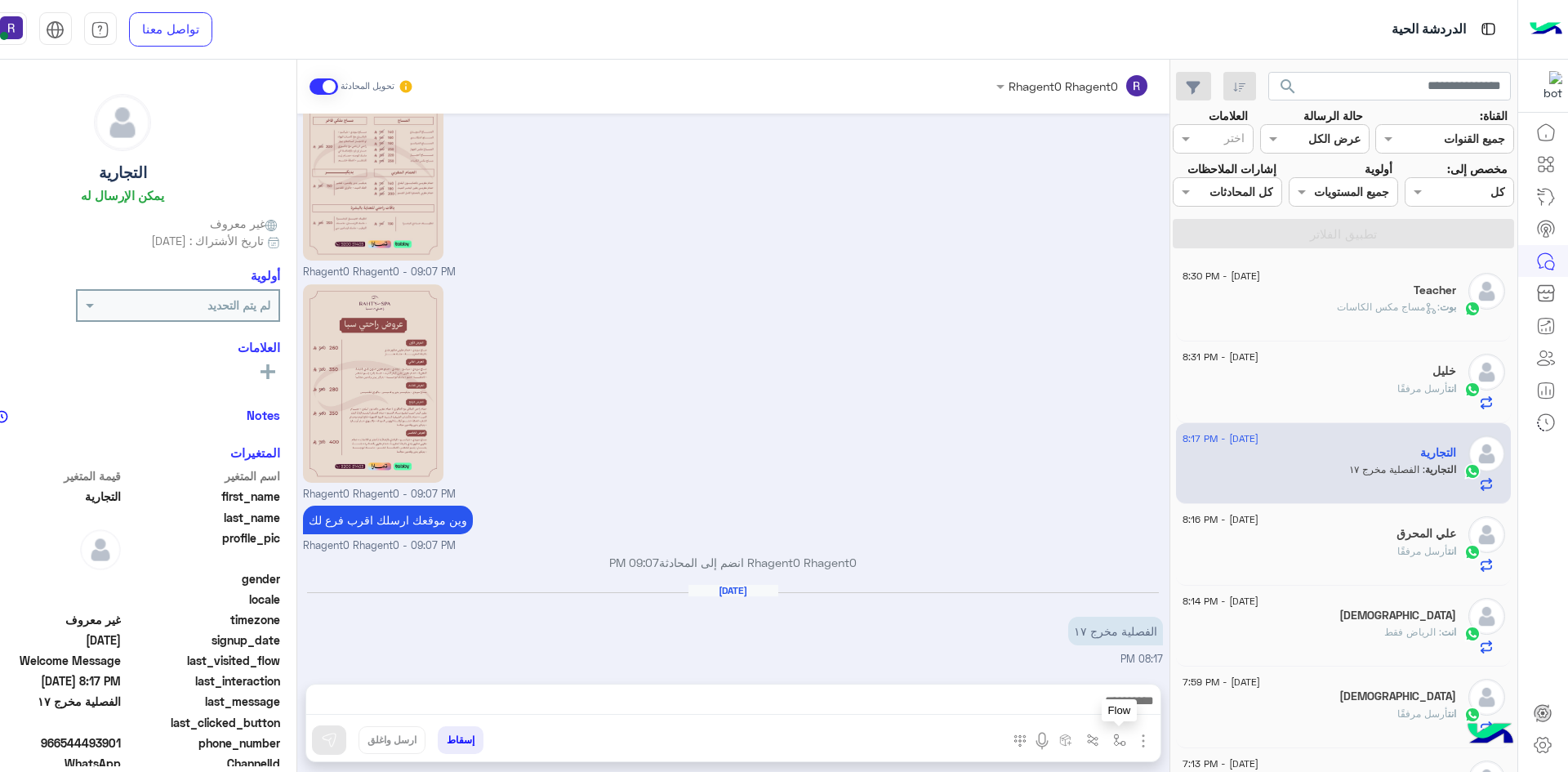
click at [1116, 739] on img "button" at bounding box center [1120, 740] width 13 height 13
click at [1154, 731] on div "المرفقات الصور أدخل اسم مجموعة الرسائل" at bounding box center [1081, 742] width 160 height 34
click at [1125, 733] on img "button" at bounding box center [1120, 740] width 13 height 13
click at [1117, 717] on div "أدخل اسم مجموعة الرسائل" at bounding box center [1046, 704] width 172 height 30
type input "*****"
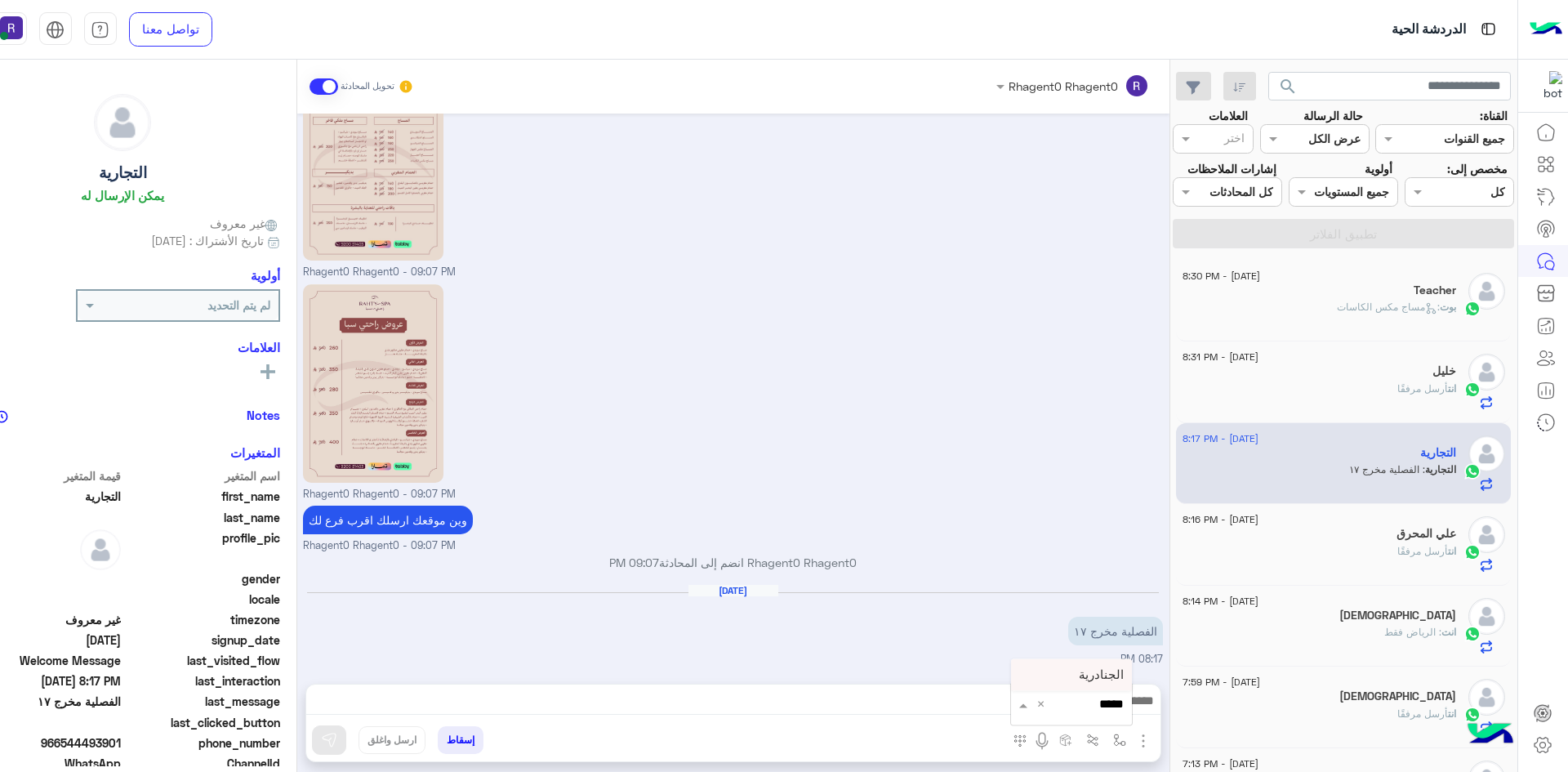
click at [1102, 673] on span "الجنادرية" at bounding box center [1101, 675] width 45 height 15
type textarea "*********"
click at [324, 744] on img at bounding box center [329, 740] width 16 height 16
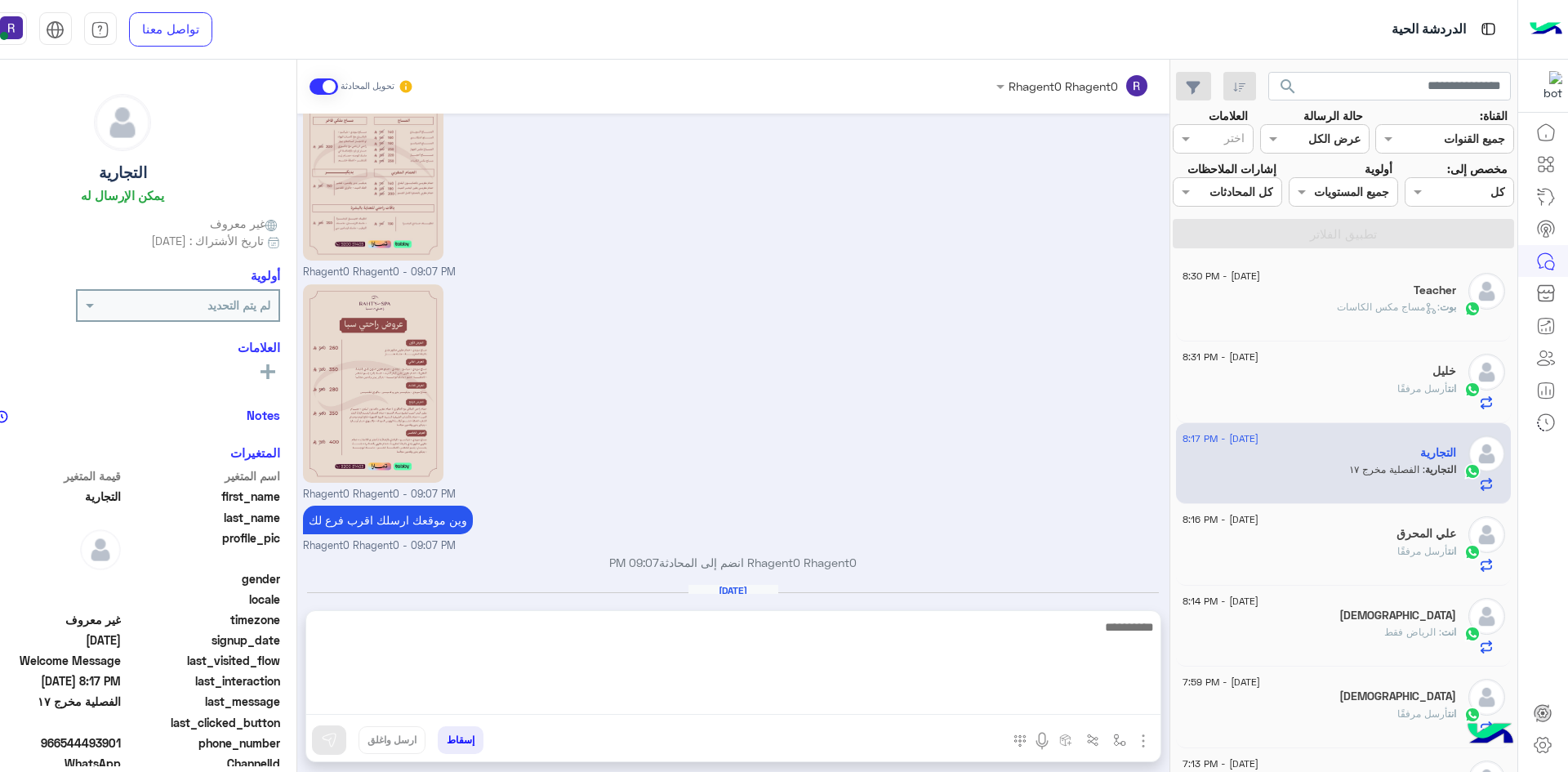
click at [711, 706] on textarea at bounding box center [733, 665] width 854 height 98
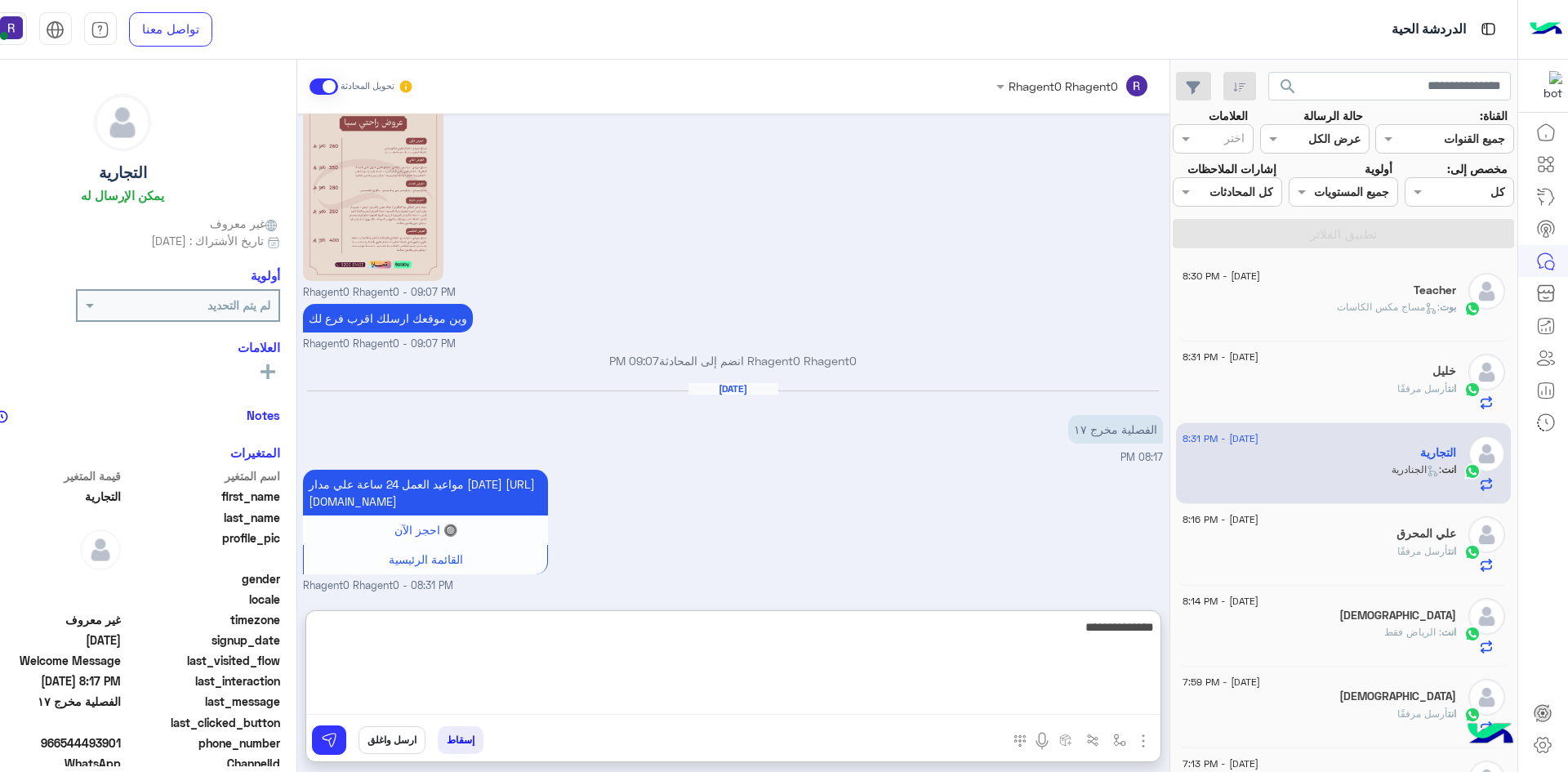
type textarea "**********"
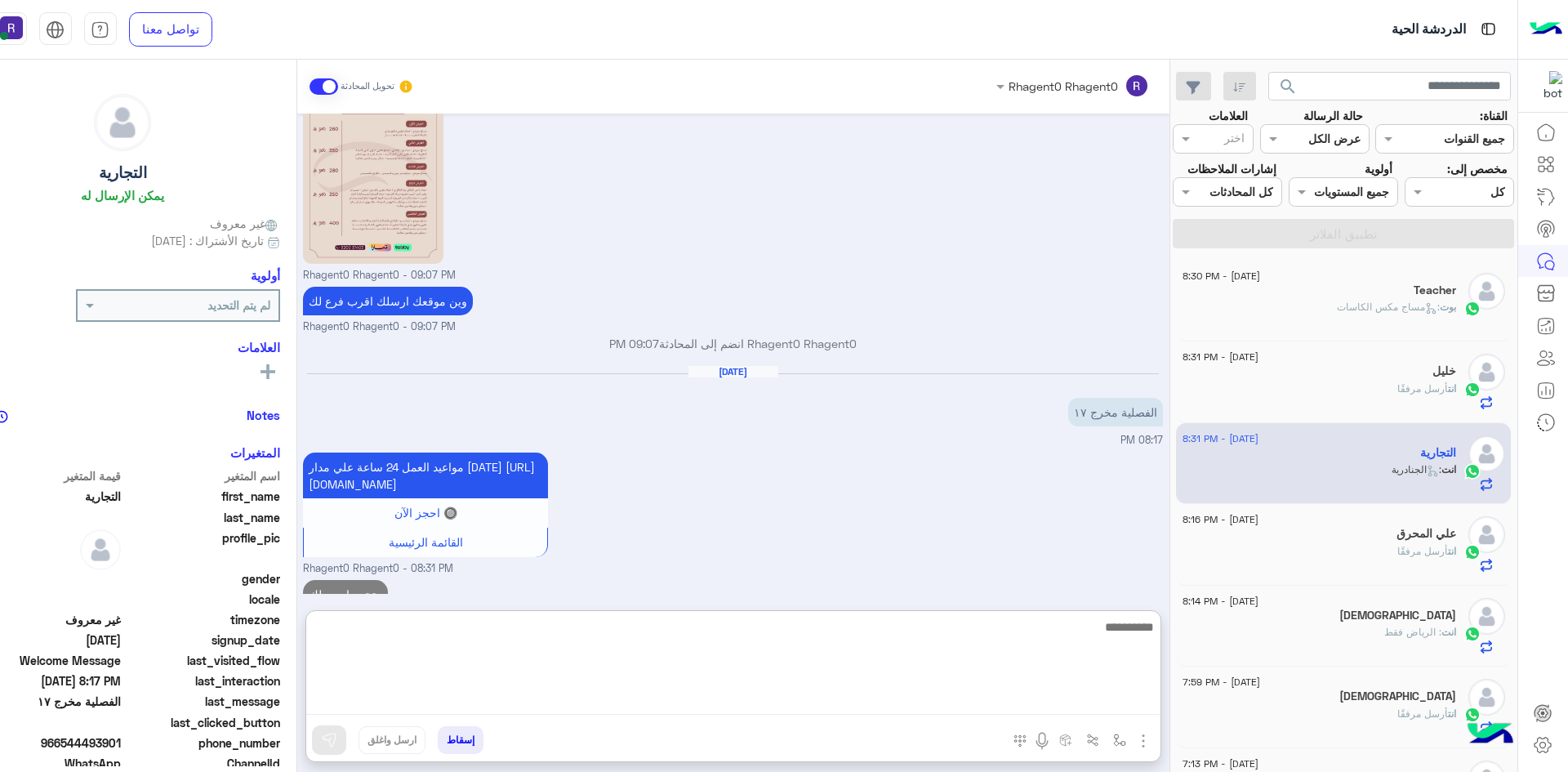
scroll to position [555, 0]
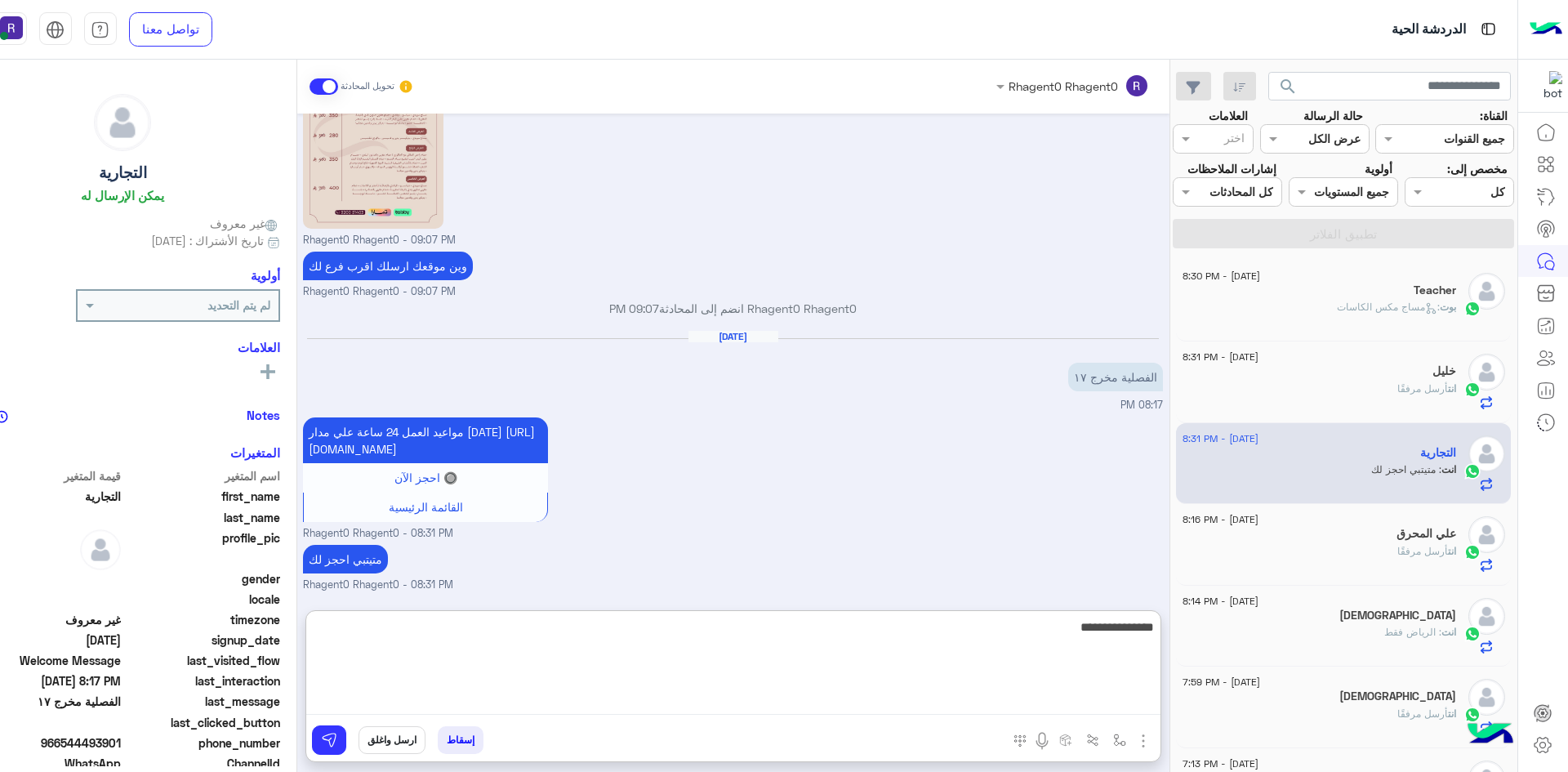
type textarea "**********"
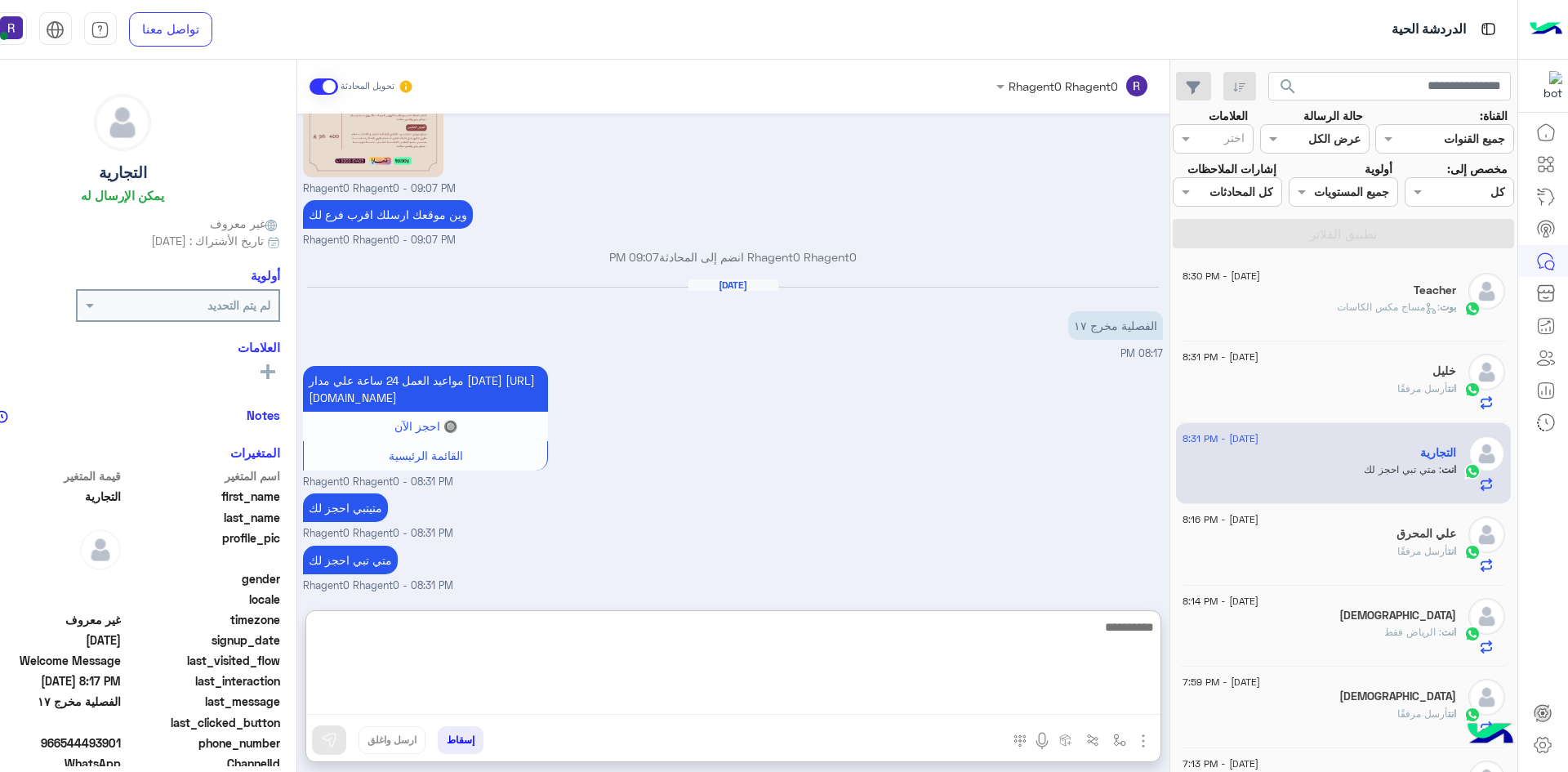
scroll to position [607, 0]
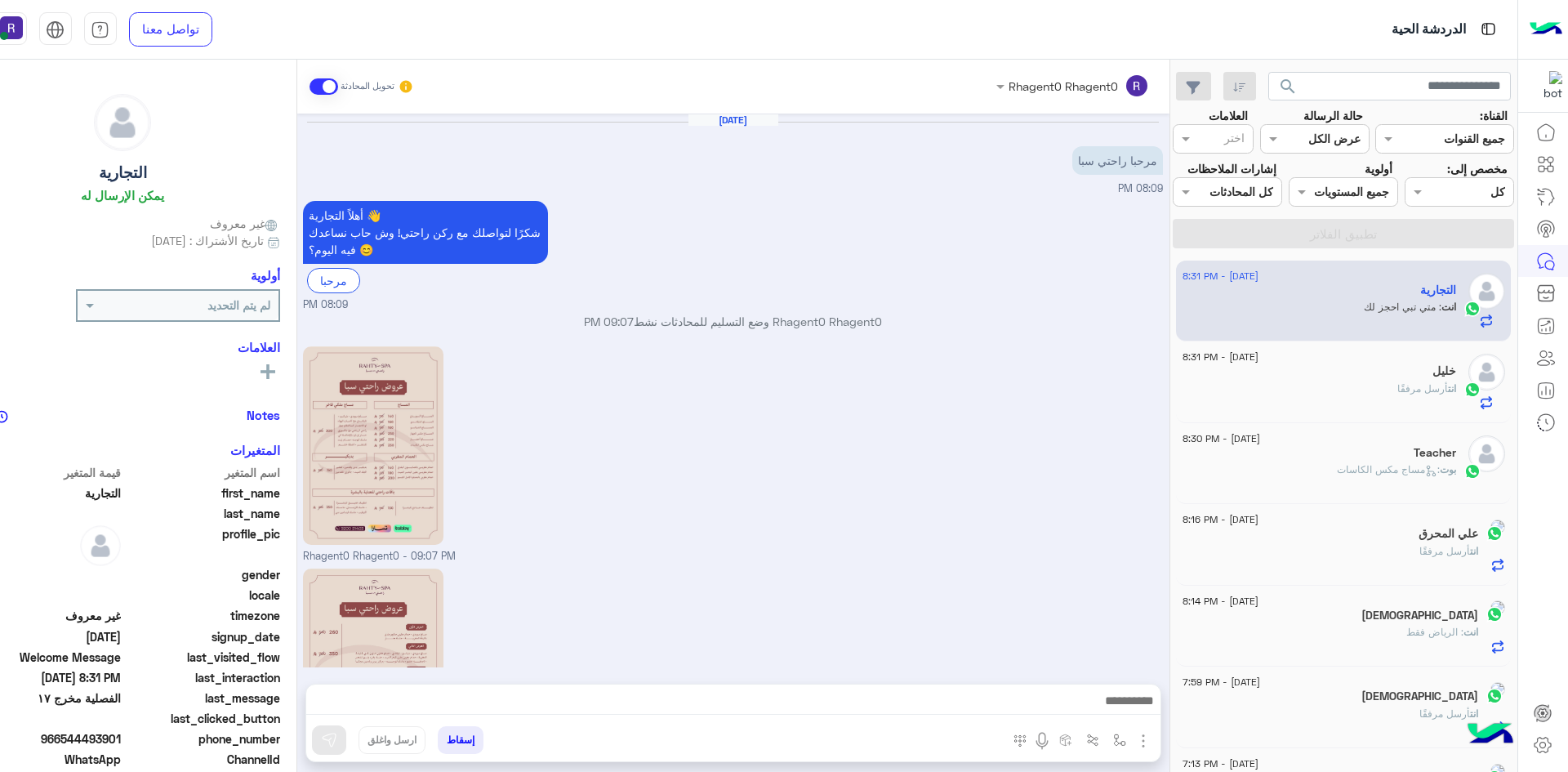
scroll to position [534, 0]
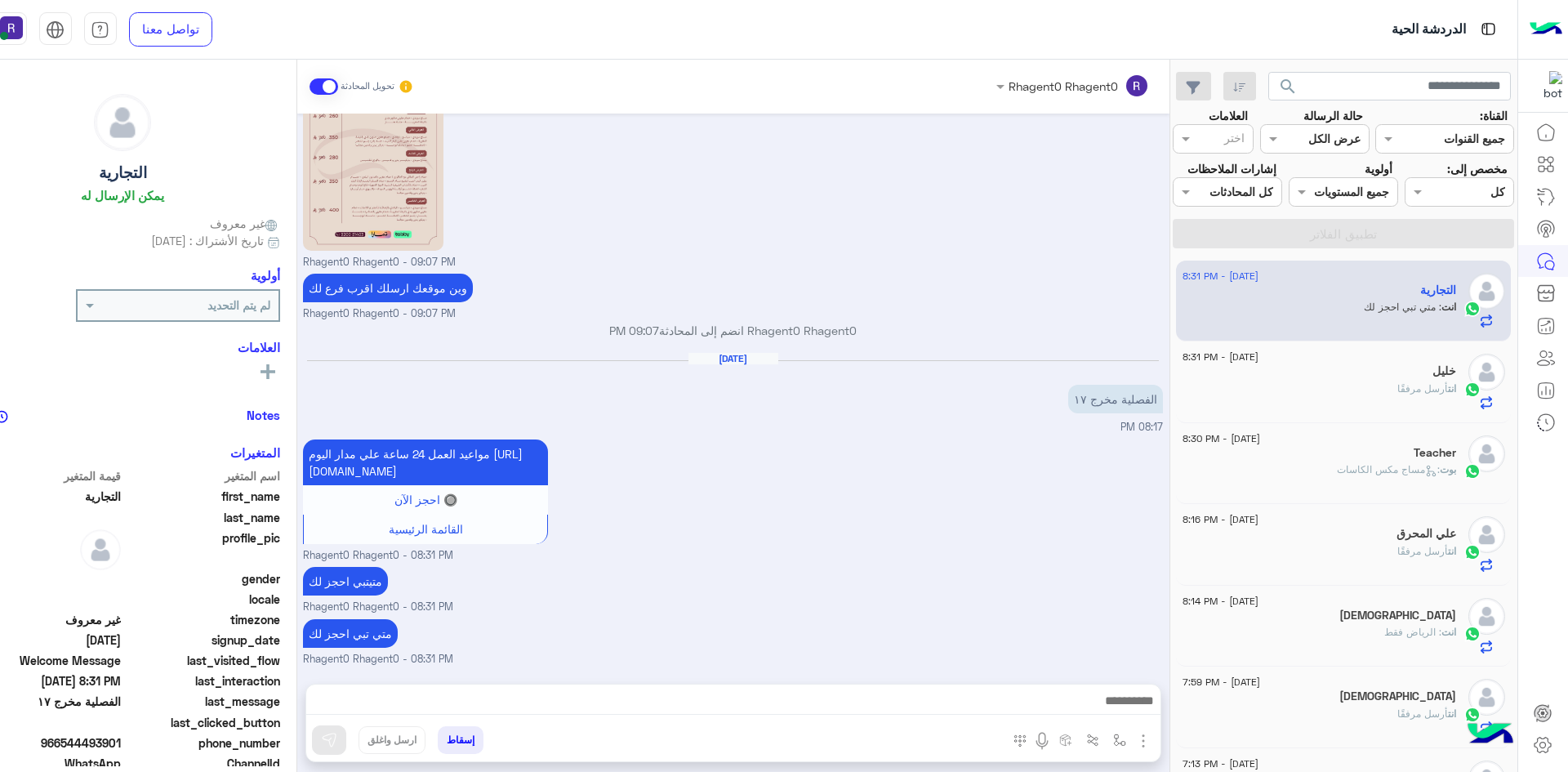
click at [1292, 557] on div "انت أرسل مرفقًا" at bounding box center [1319, 558] width 274 height 29
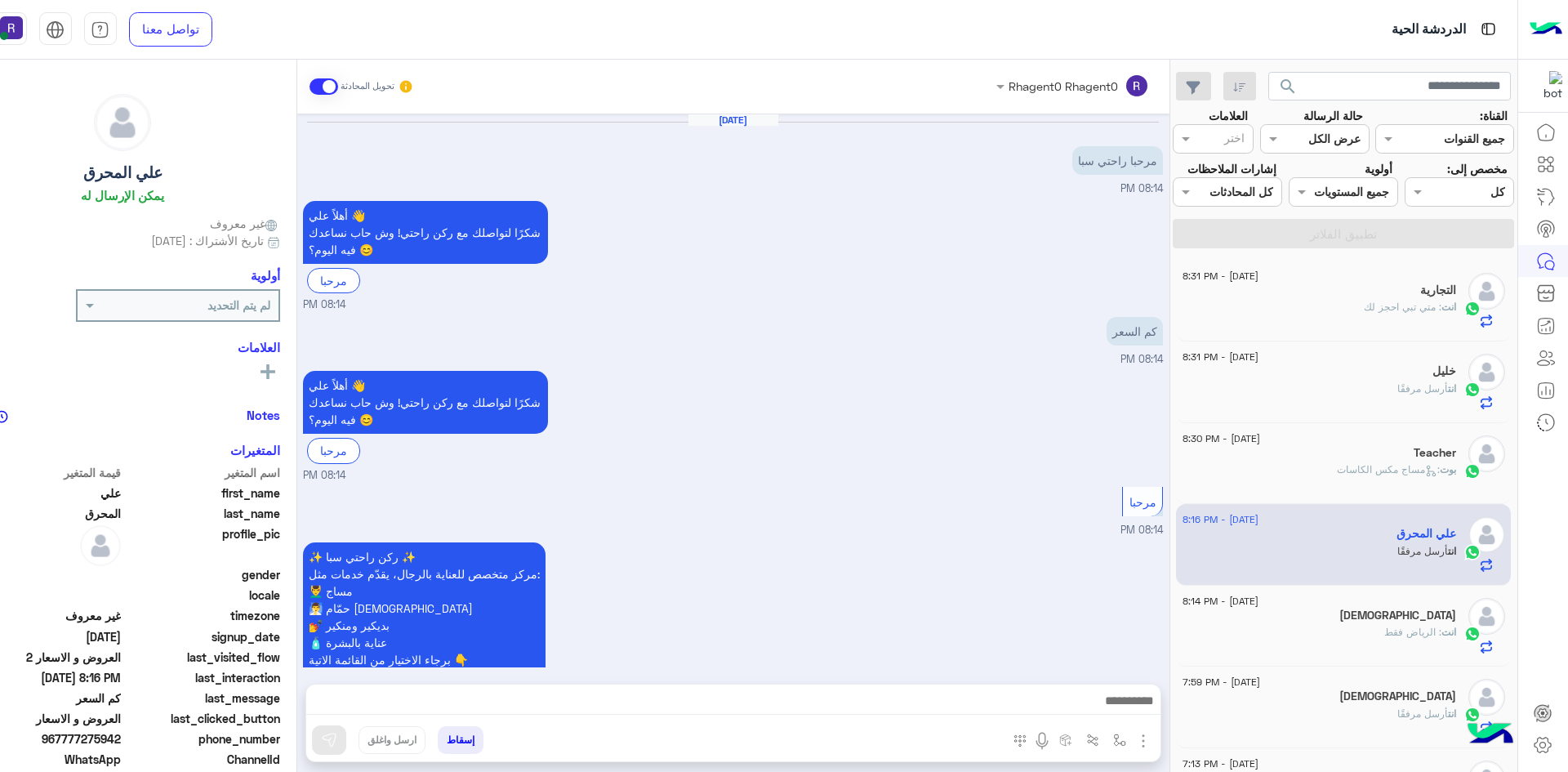
scroll to position [777, 0]
